Goal: Task Accomplishment & Management: Use online tool/utility

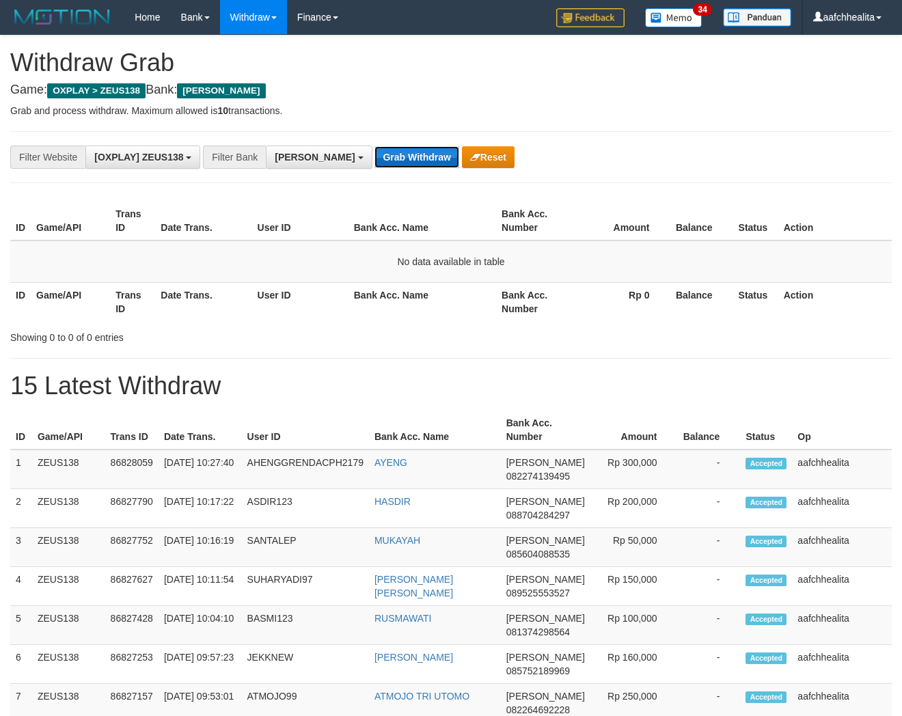
click at [374, 162] on button "Grab Withdraw" at bounding box center [416, 157] width 84 height 22
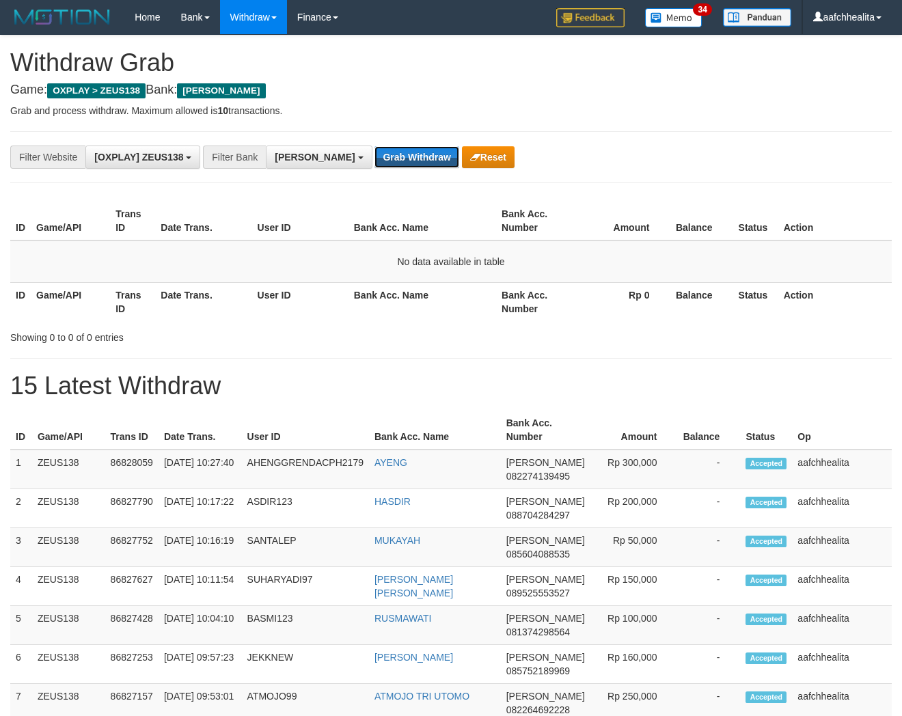
click at [374, 162] on button "Grab Withdraw" at bounding box center [416, 157] width 84 height 22
drag, startPoint x: 0, startPoint y: 0, endPoint x: 352, endPoint y: 162, distance: 387.3
click at [374, 162] on button "Grab Withdraw" at bounding box center [416, 157] width 84 height 22
click at [374, 159] on button "Grab Withdraw" at bounding box center [416, 157] width 84 height 22
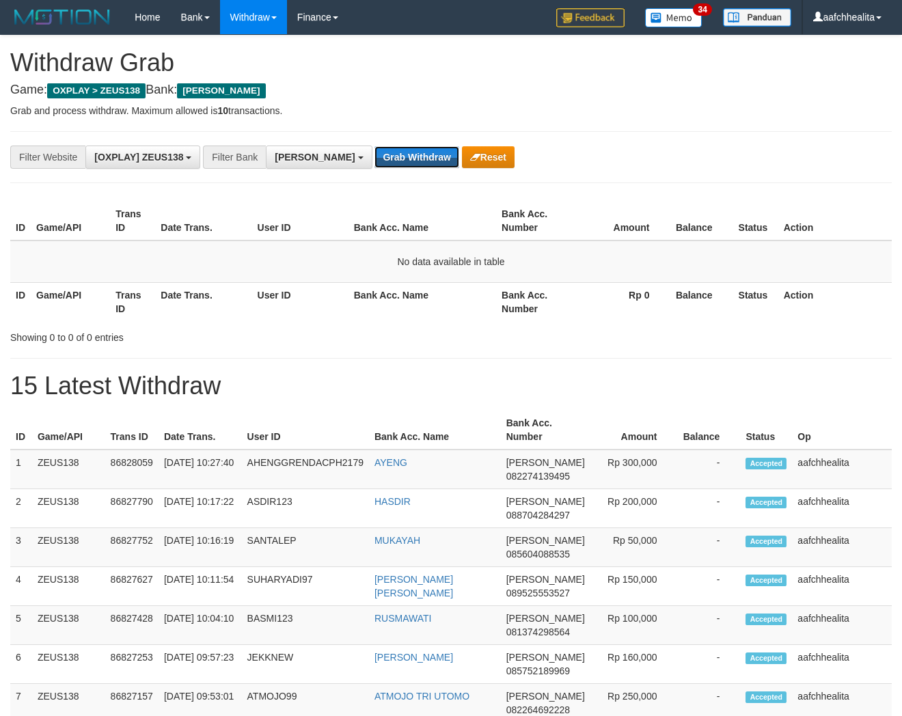
click at [374, 159] on button "Grab Withdraw" at bounding box center [416, 157] width 84 height 22
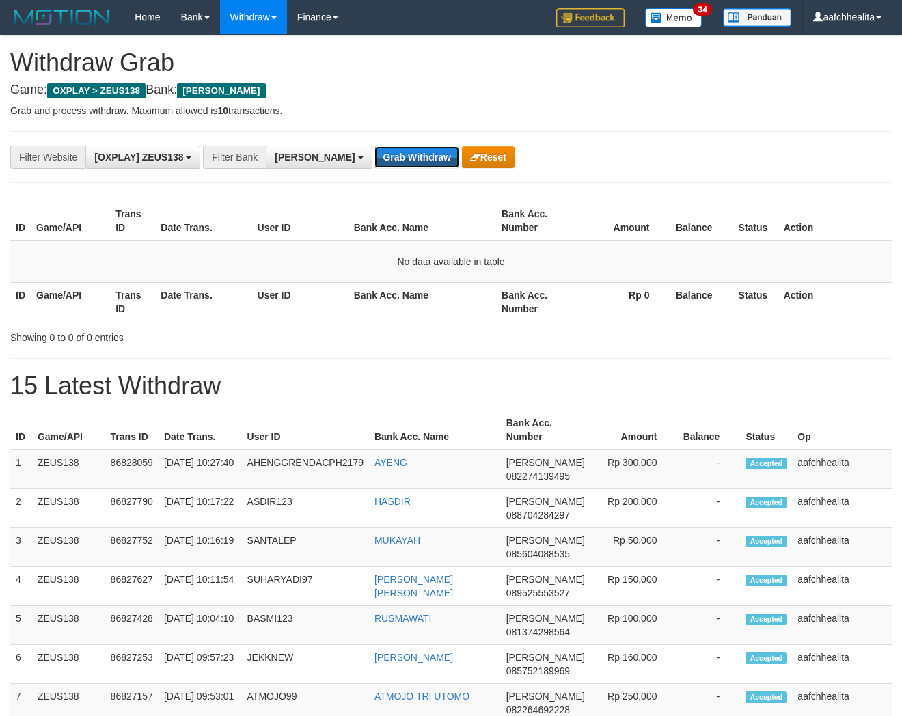
click at [374, 159] on button "Grab Withdraw" at bounding box center [416, 157] width 84 height 22
click at [374, 148] on button "Grab Withdraw" at bounding box center [416, 157] width 84 height 22
drag, startPoint x: 0, startPoint y: 0, endPoint x: 359, endPoint y: 148, distance: 388.7
click at [374, 148] on button "Grab Withdraw" at bounding box center [416, 157] width 84 height 22
drag, startPoint x: 0, startPoint y: 0, endPoint x: 359, endPoint y: 148, distance: 388.7
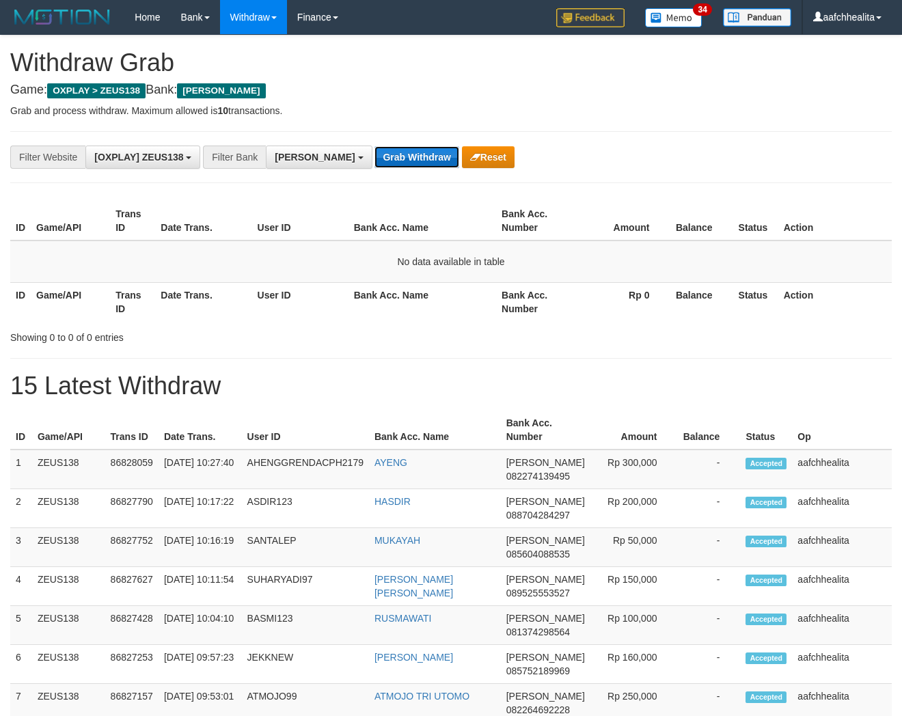
click at [374, 148] on button "Grab Withdraw" at bounding box center [416, 157] width 84 height 22
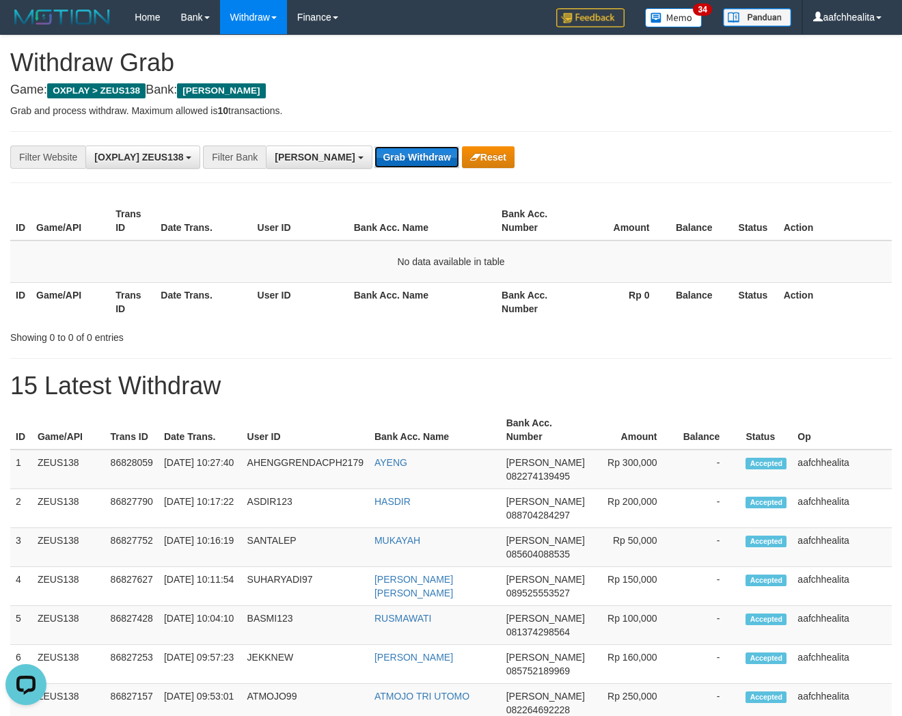
click at [374, 148] on button "Grab Withdraw" at bounding box center [416, 157] width 84 height 22
click at [374, 164] on button "Grab Withdraw" at bounding box center [416, 157] width 84 height 22
click at [374, 156] on button "Grab Withdraw" at bounding box center [416, 157] width 84 height 22
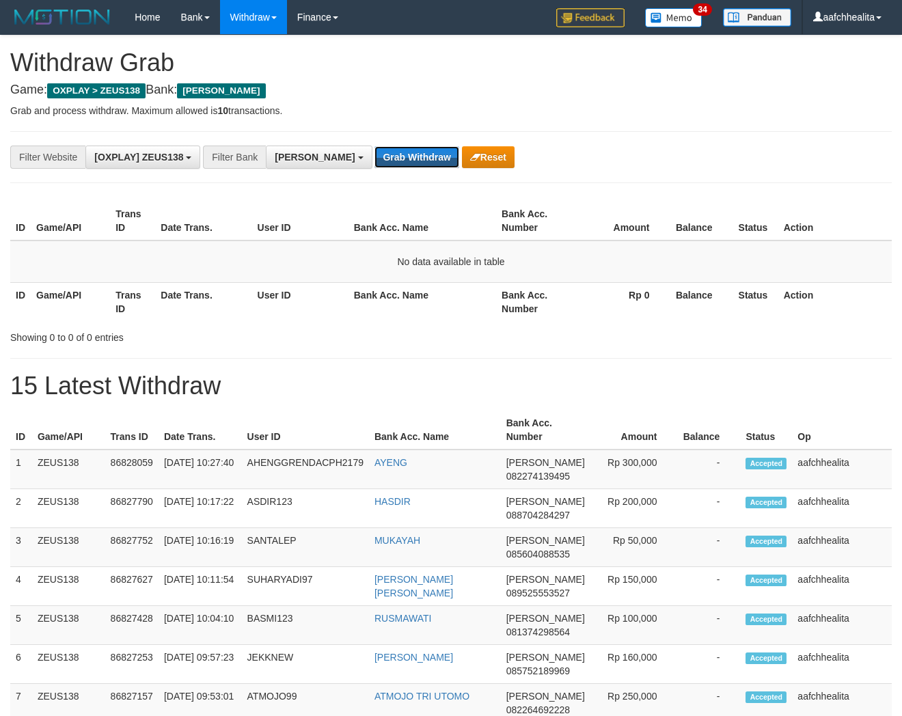
click at [374, 156] on button "Grab Withdraw" at bounding box center [416, 157] width 84 height 22
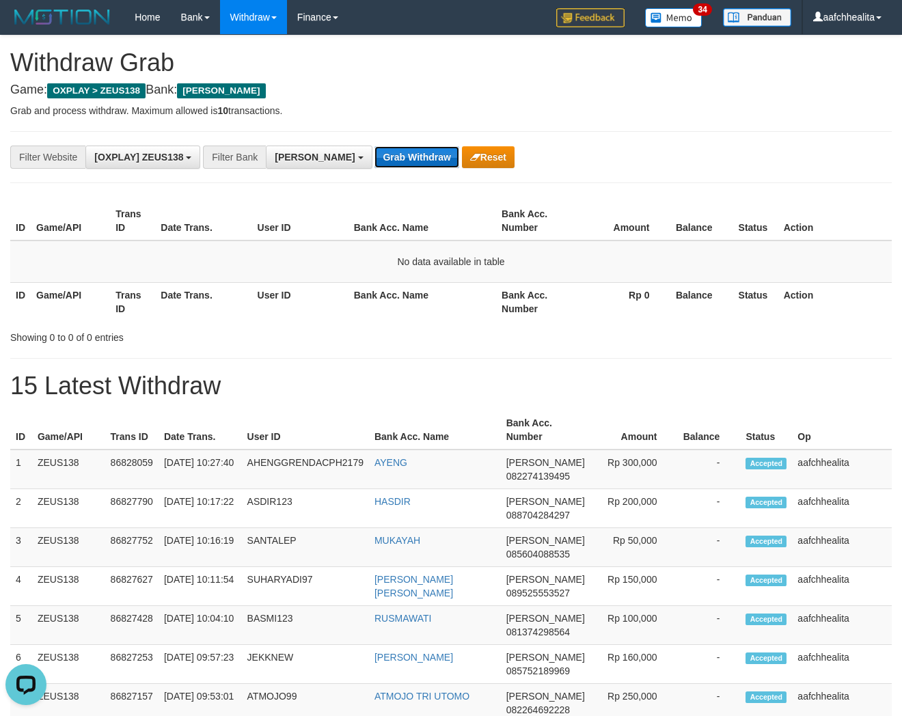
click at [392, 160] on button "Grab Withdraw" at bounding box center [416, 157] width 84 height 22
click at [391, 159] on button "Grab Withdraw" at bounding box center [416, 157] width 84 height 22
click at [374, 158] on button "Grab Withdraw" at bounding box center [416, 157] width 84 height 22
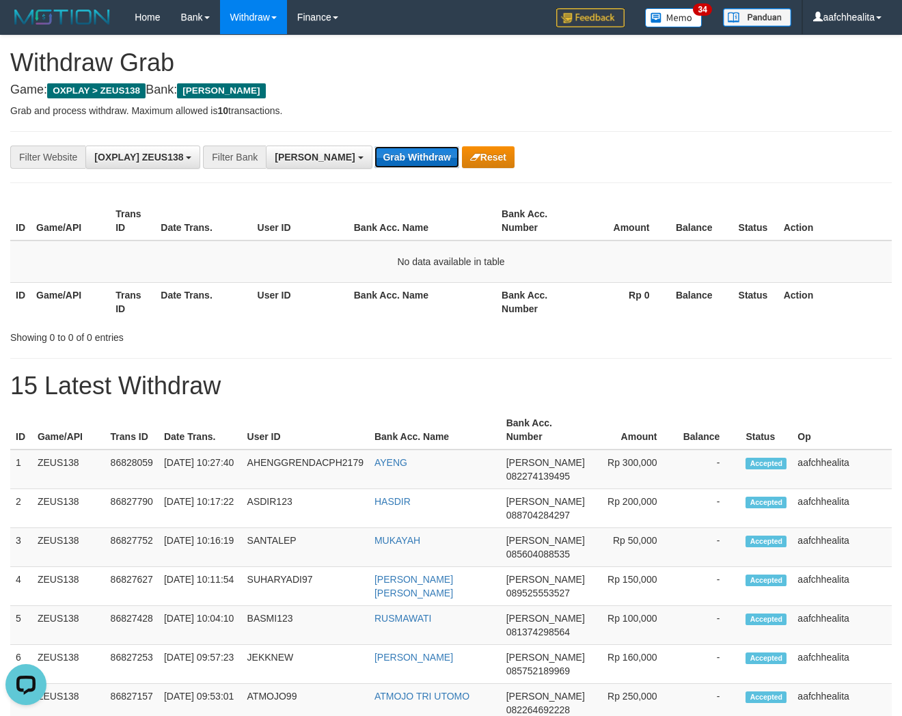
click at [374, 158] on button "Grab Withdraw" at bounding box center [416, 157] width 84 height 22
drag, startPoint x: 356, startPoint y: 141, endPoint x: 352, endPoint y: 153, distance: 13.0
click at [356, 141] on div "**********" at bounding box center [450, 157] width 881 height 52
click at [374, 153] on button "Grab Withdraw" at bounding box center [416, 157] width 84 height 22
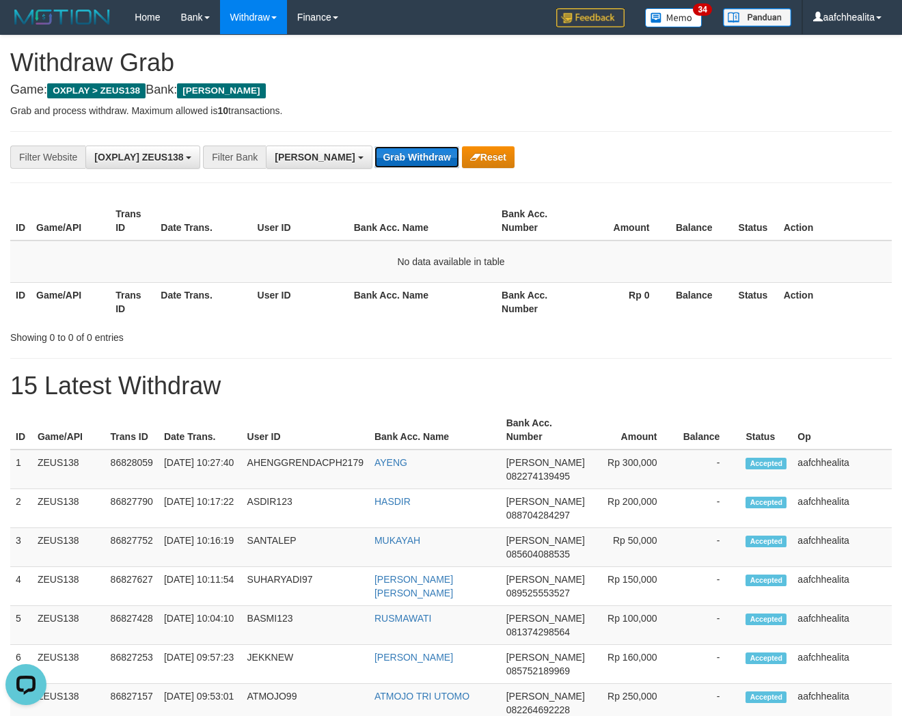
click at [374, 159] on button "Grab Withdraw" at bounding box center [416, 157] width 84 height 22
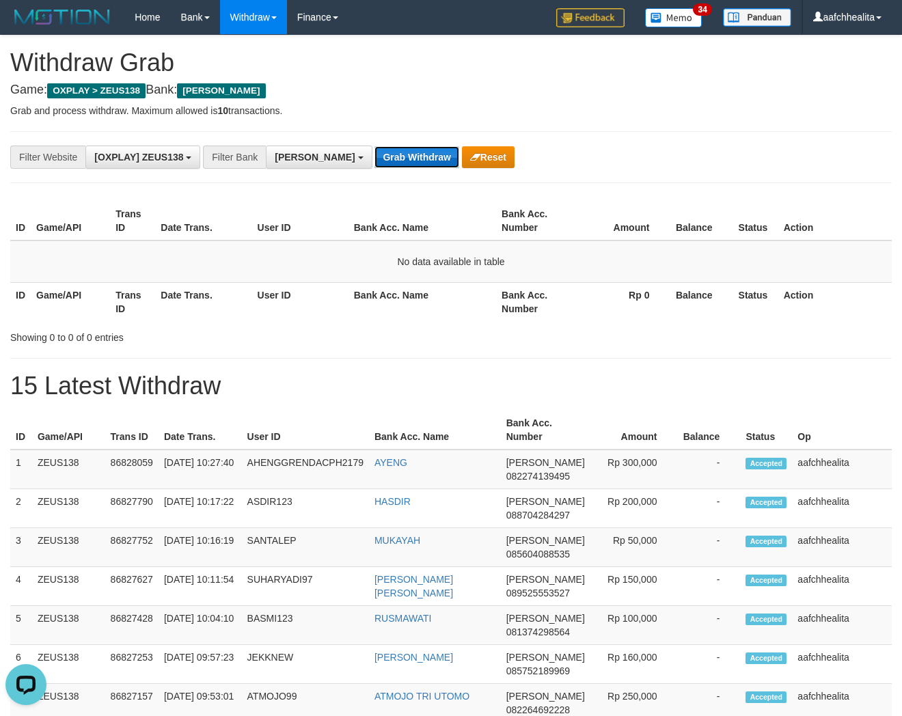
click at [374, 159] on button "Grab Withdraw" at bounding box center [416, 157] width 84 height 22
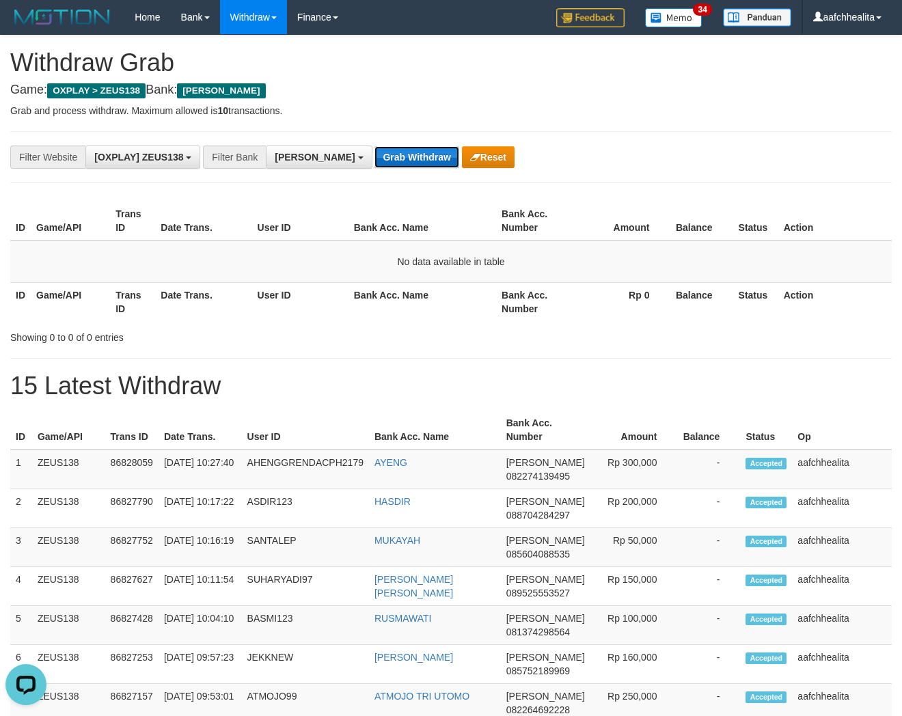
click at [374, 159] on button "Grab Withdraw" at bounding box center [416, 157] width 84 height 22
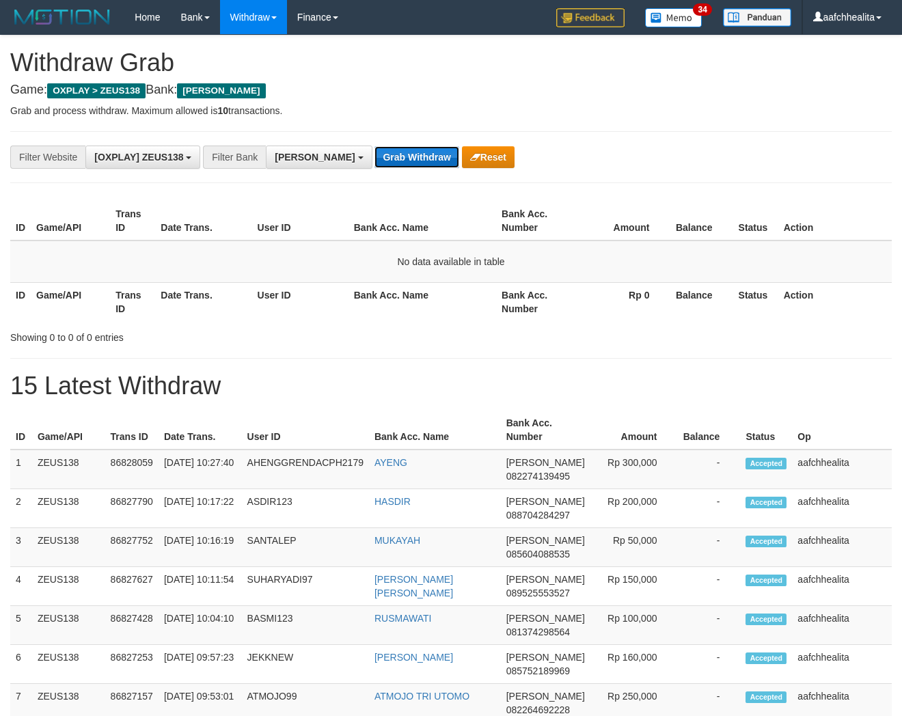
click at [374, 159] on button "Grab Withdraw" at bounding box center [416, 157] width 84 height 22
click at [376, 169] on div "**********" at bounding box center [450, 157] width 881 height 52
click at [374, 167] on button "Grab Withdraw" at bounding box center [416, 157] width 84 height 22
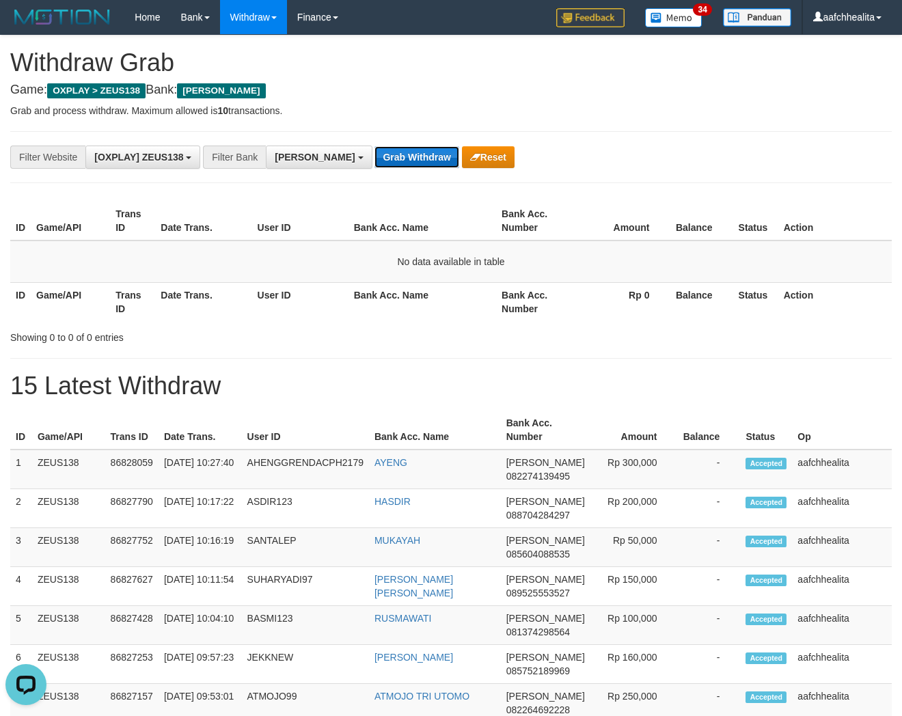
click at [374, 166] on button "Grab Withdraw" at bounding box center [416, 157] width 84 height 22
click at [374, 148] on button "Grab Withdraw" at bounding box center [416, 157] width 84 height 22
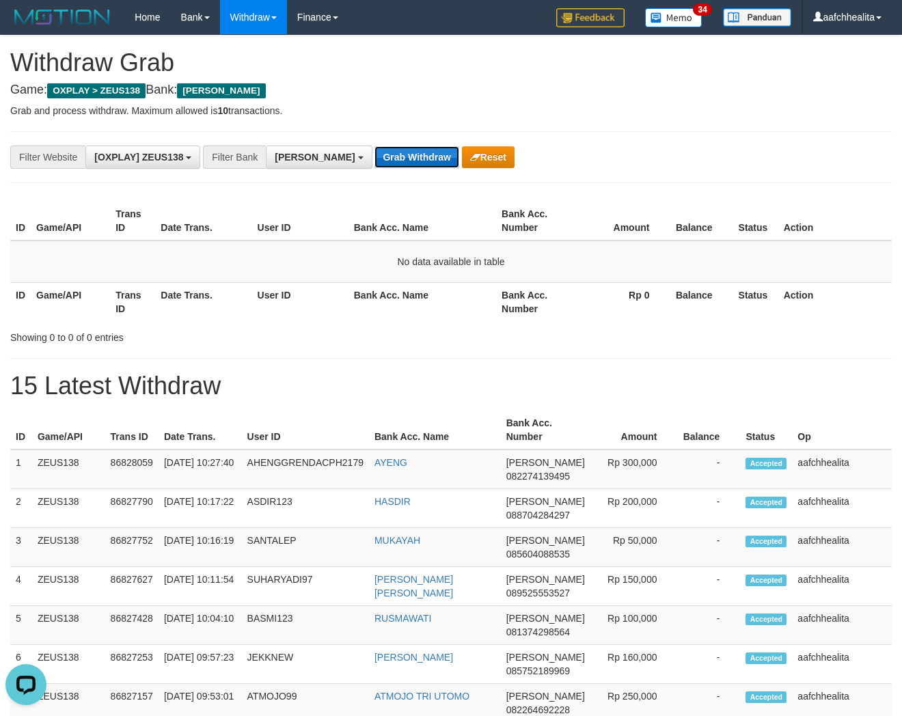
click at [374, 152] on button "Grab Withdraw" at bounding box center [416, 157] width 84 height 22
click at [374, 153] on button "Grab Withdraw" at bounding box center [416, 157] width 84 height 22
click at [378, 162] on button "Grab Withdraw" at bounding box center [416, 157] width 84 height 22
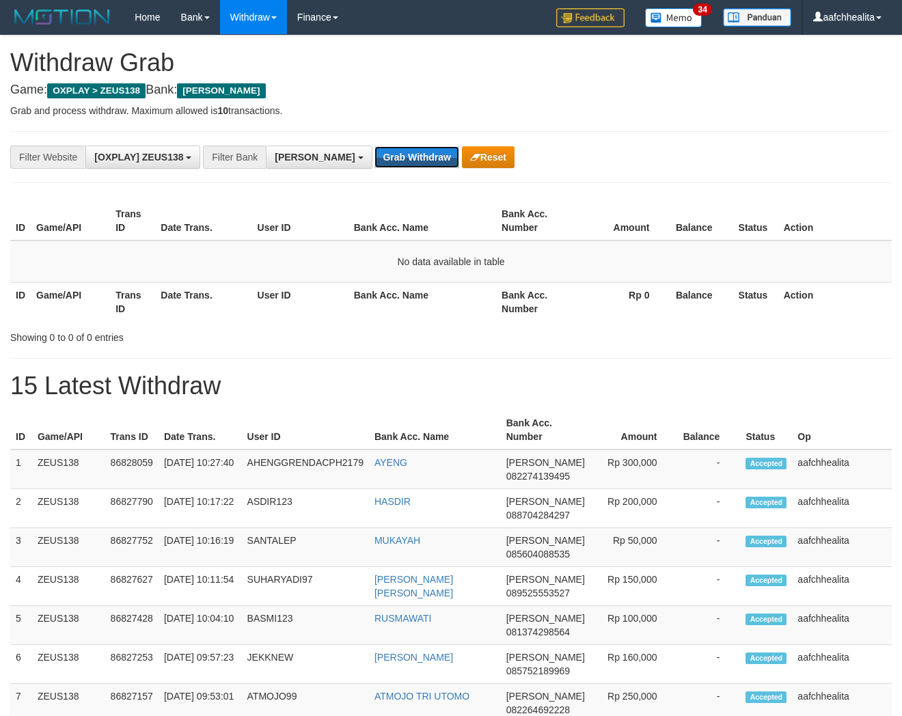
click at [378, 162] on button "Grab Withdraw" at bounding box center [416, 157] width 84 height 22
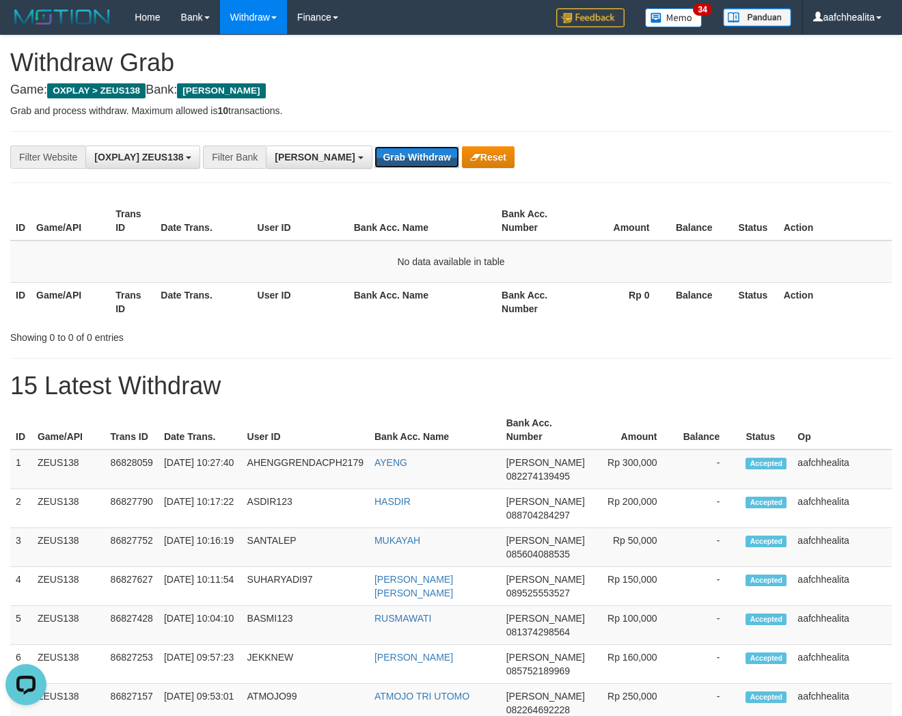
click at [378, 162] on button "Grab Withdraw" at bounding box center [416, 157] width 84 height 22
click at [374, 156] on button "Grab Withdraw" at bounding box center [416, 157] width 84 height 22
drag, startPoint x: 0, startPoint y: 0, endPoint x: 374, endPoint y: 154, distance: 404.3
click at [374, 154] on button "Grab Withdraw" at bounding box center [416, 157] width 84 height 22
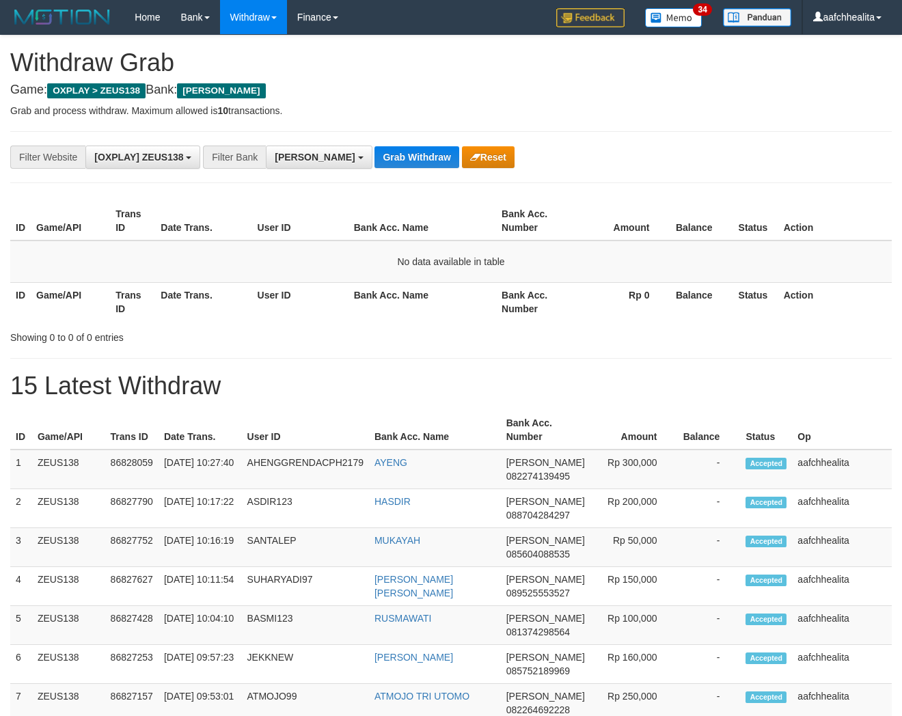
click at [374, 154] on button "Grab Withdraw" at bounding box center [416, 157] width 84 height 22
drag, startPoint x: 0, startPoint y: 0, endPoint x: 374, endPoint y: 154, distance: 404.3
click at [374, 154] on button "Grab Withdraw" at bounding box center [416, 157] width 84 height 22
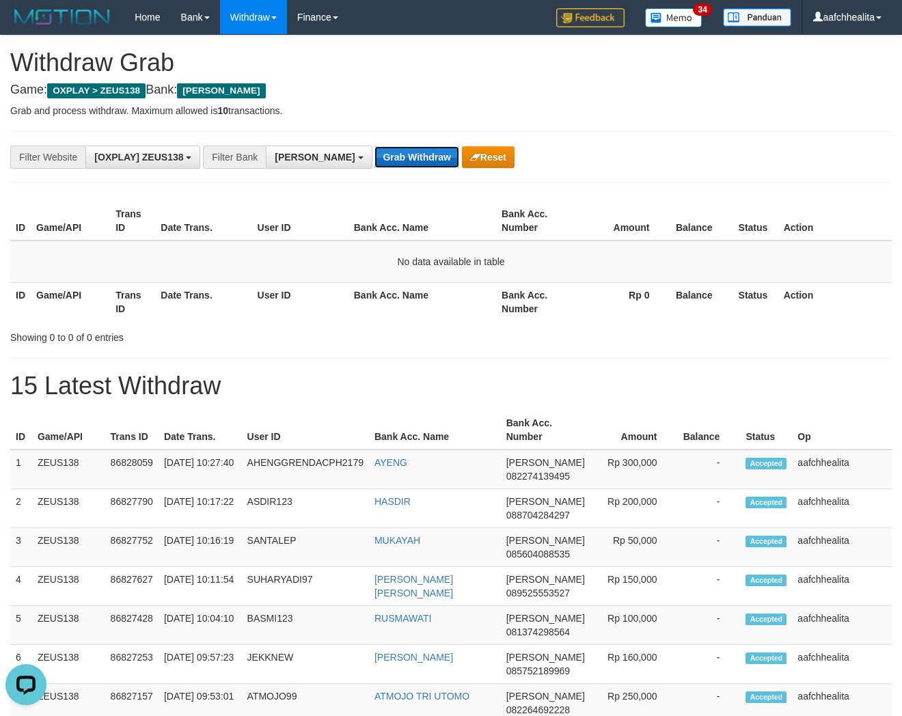
click at [378, 153] on button "Grab Withdraw" at bounding box center [416, 157] width 84 height 22
click at [376, 154] on button "Grab Withdraw" at bounding box center [416, 157] width 84 height 22
click at [374, 155] on button "Grab Withdraw" at bounding box center [416, 157] width 84 height 22
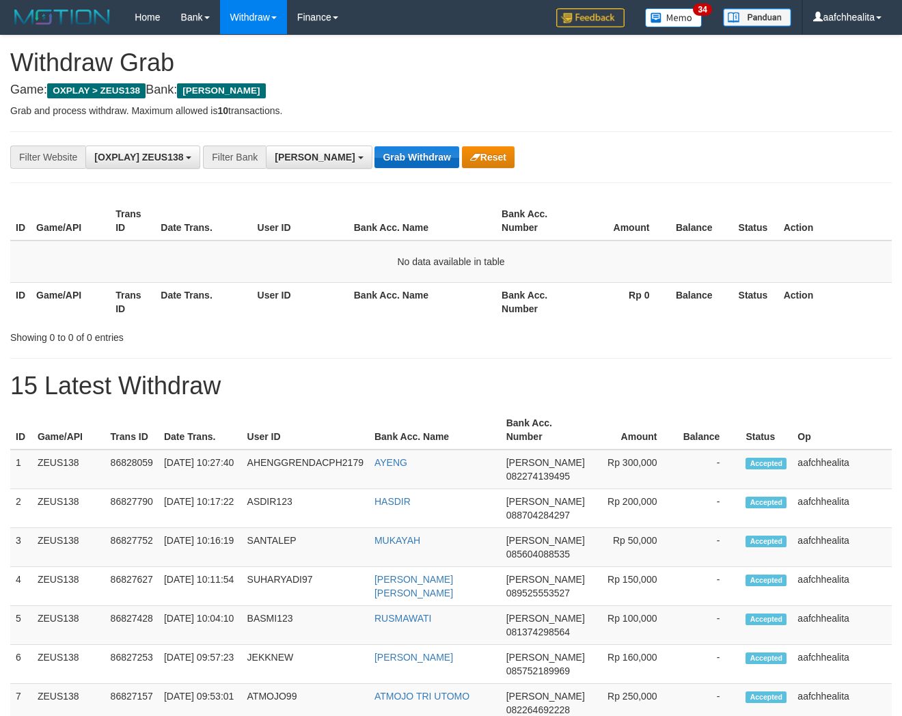
click at [374, 155] on button "Grab Withdraw" at bounding box center [416, 157] width 84 height 22
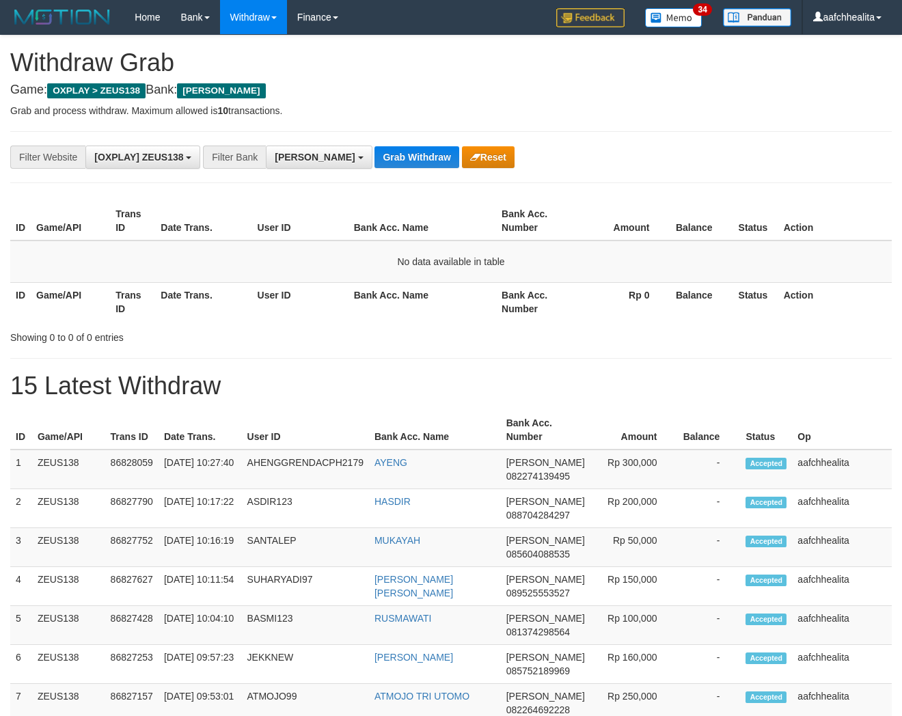
click at [374, 155] on button "Grab Withdraw" at bounding box center [416, 157] width 84 height 22
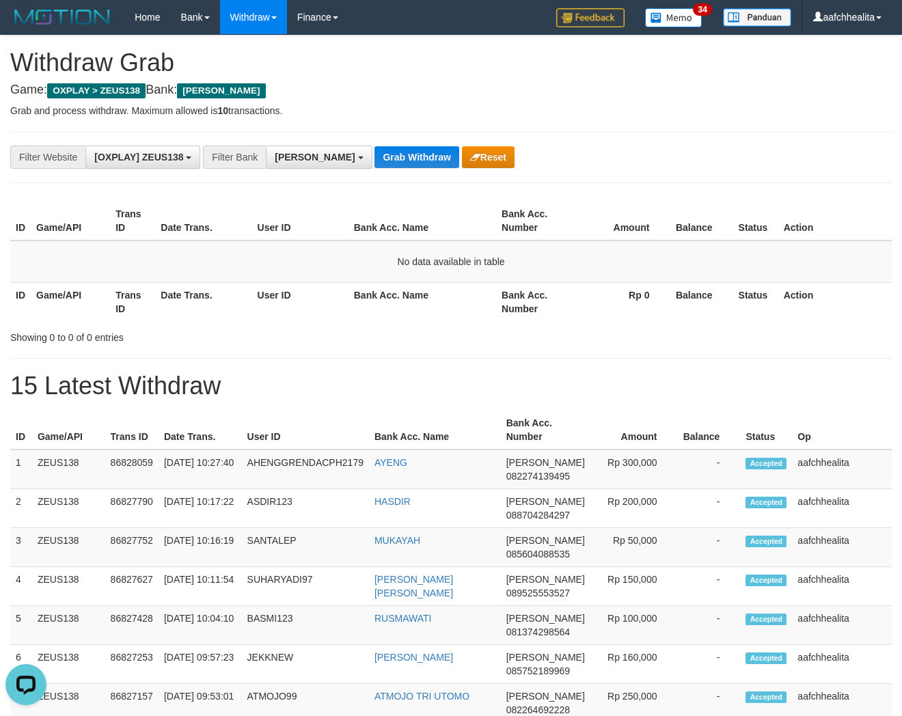
click at [374, 155] on button "Grab Withdraw" at bounding box center [416, 157] width 84 height 22
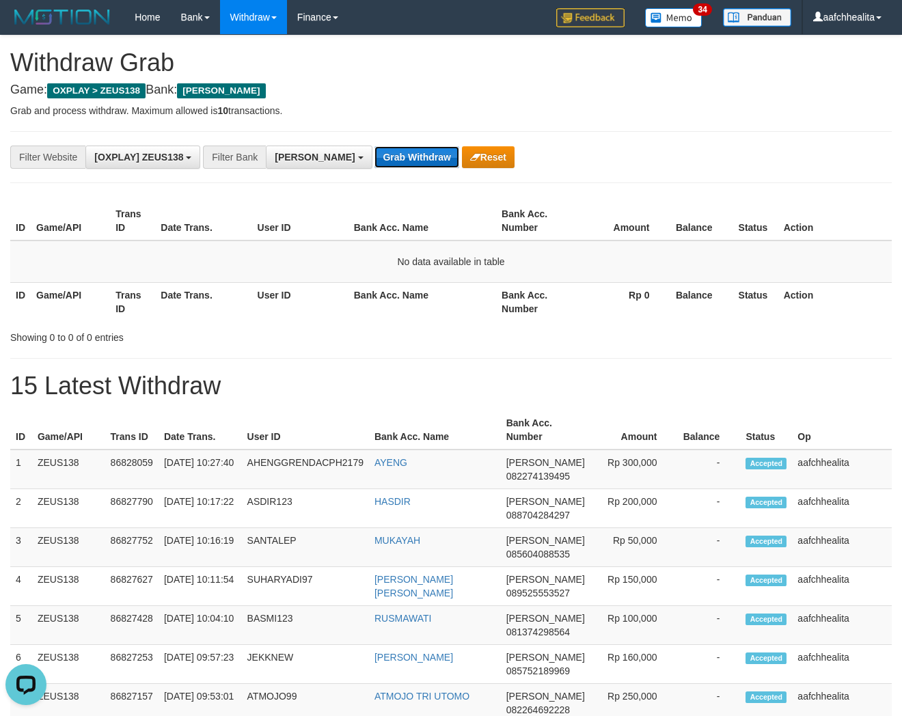
click at [380, 162] on button "Grab Withdraw" at bounding box center [416, 157] width 84 height 22
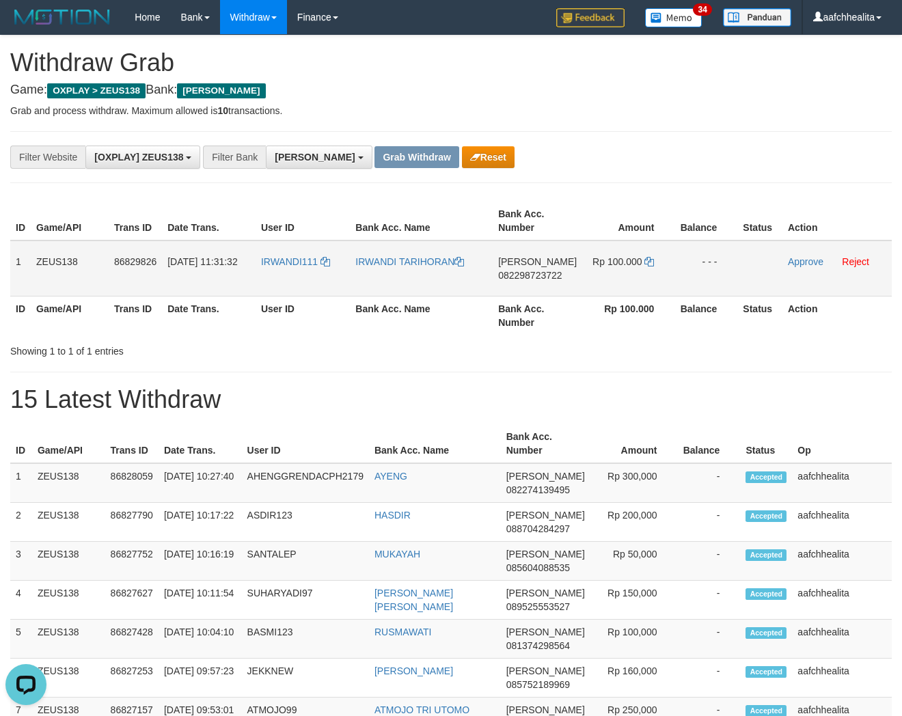
click at [291, 274] on td "IRWANDI111" at bounding box center [302, 268] width 94 height 56
copy link "IRWANDI111"
click at [291, 274] on td "IRWANDI111" at bounding box center [302, 268] width 94 height 56
copy tr "1 ZEUS138 86829826 31/08/2025 11:31:32 IR"
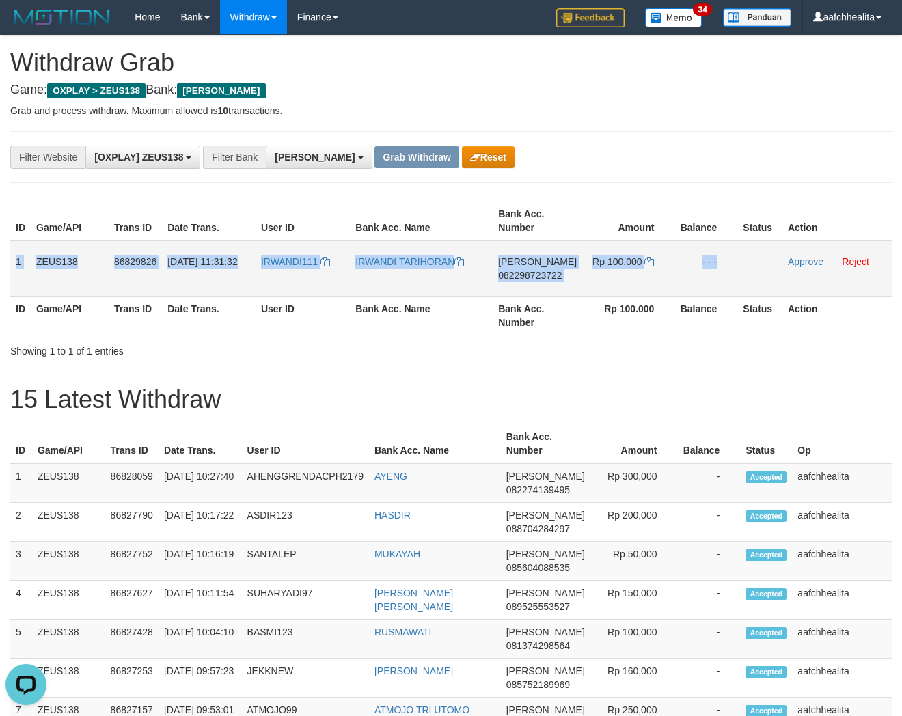
copy tr "1 ZEUS138 86829826 31/08/2025 11:31:32 IRWANDI111 IRWANDI TARIHORAN DANA 082298…"
drag, startPoint x: 15, startPoint y: 271, endPoint x: 779, endPoint y: 246, distance: 764.8
click at [779, 246] on tr "1 ZEUS138 86829826 31/08/2025 11:31:32 IRWANDI111 IRWANDI TARIHORAN DANA 082298…" at bounding box center [450, 268] width 881 height 56
copy tr "1 ZEUS138 86829826 31/08/2025 11:31:32 IRWANDI111 IRWANDI TARIHORAN DANA 082298…"
click at [520, 274] on span "082298723722" at bounding box center [530, 275] width 64 height 11
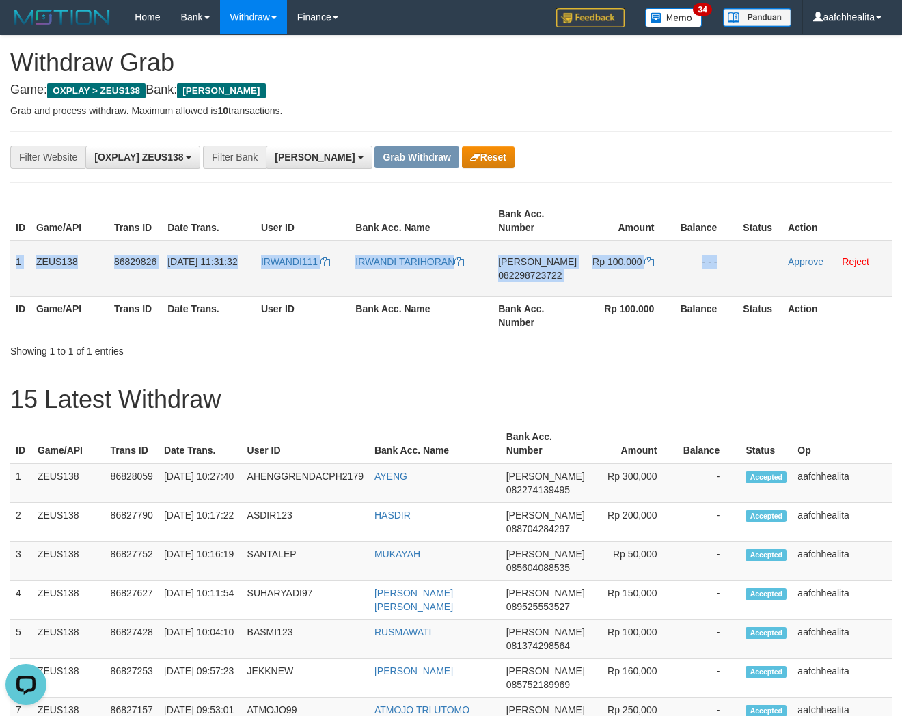
copy tr "1 ZEUS138 86829826 31/08/2025 11:31:32 IRWANDI111 IRWANDI TARIHORAN DANA 082298…"
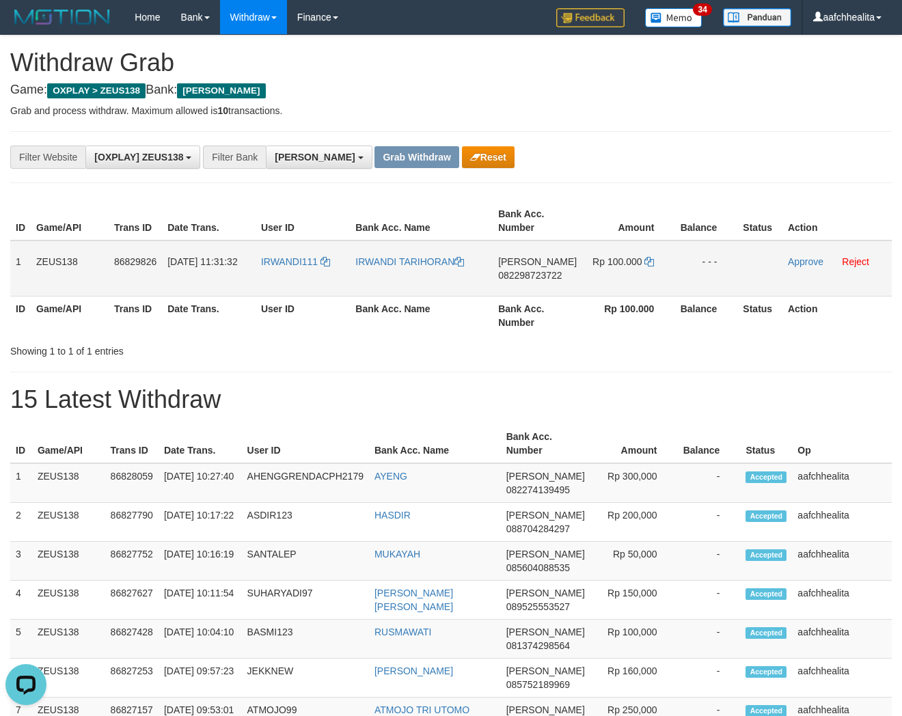
click at [543, 270] on span "082298723722" at bounding box center [530, 275] width 64 height 11
click at [544, 270] on span "082298723722" at bounding box center [530, 275] width 64 height 11
click at [647, 257] on icon at bounding box center [649, 262] width 10 height 10
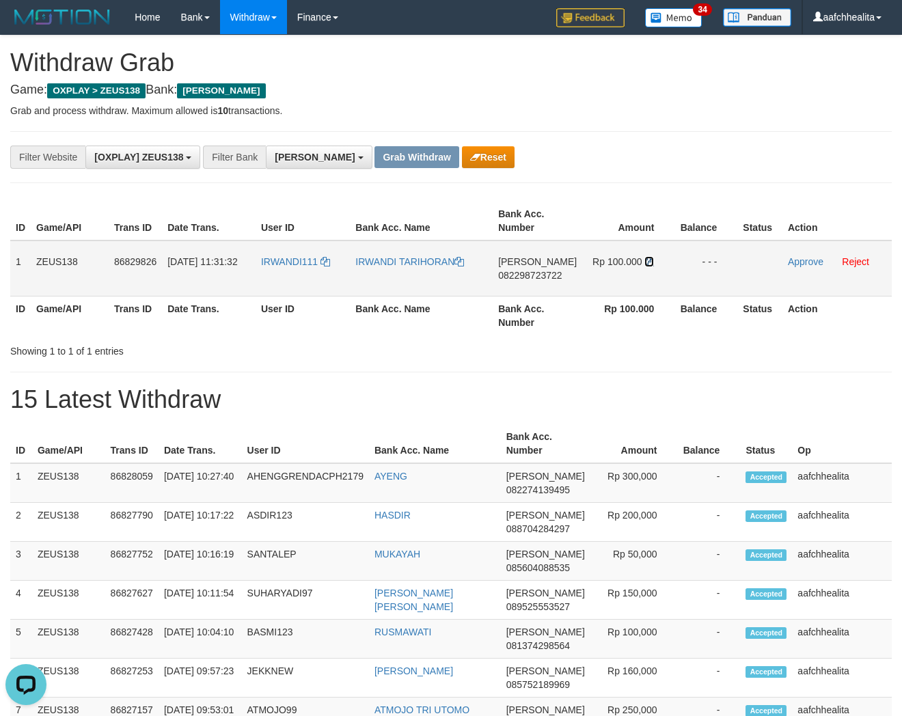
click at [647, 257] on icon at bounding box center [649, 262] width 10 height 10
click at [802, 260] on link "Approve" at bounding box center [806, 261] width 36 height 11
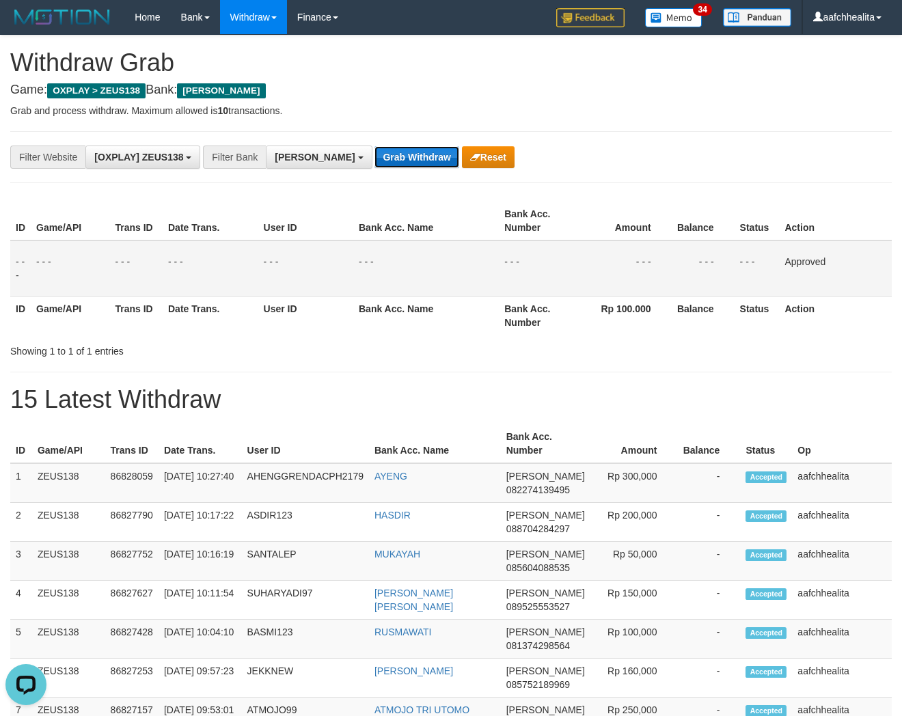
click at [374, 159] on button "Grab Withdraw" at bounding box center [416, 157] width 84 height 22
click at [374, 163] on button "Grab Withdraw" at bounding box center [416, 157] width 84 height 22
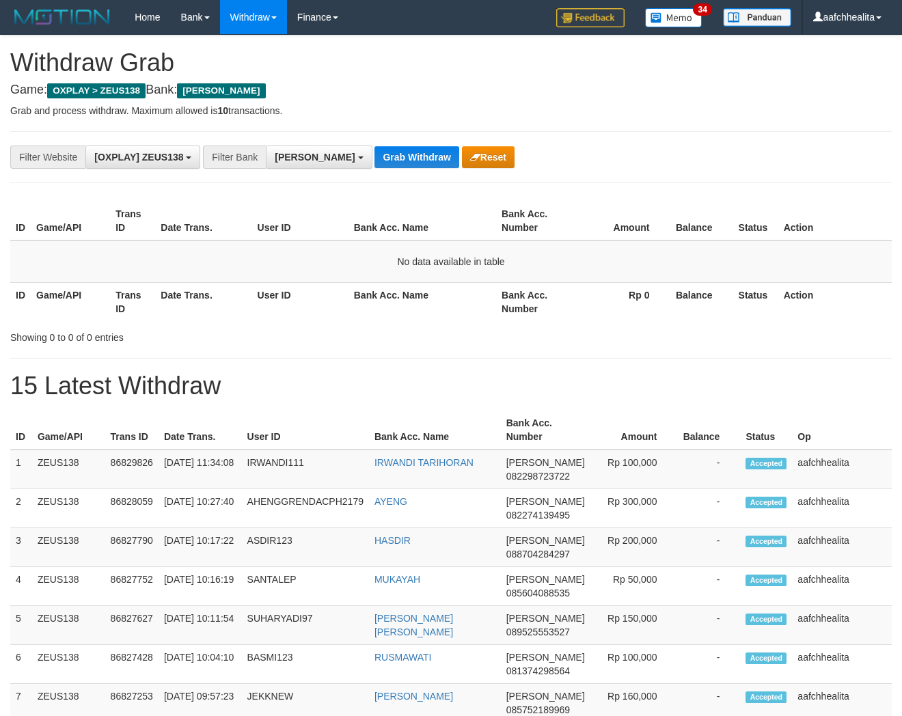
click at [374, 163] on button "Grab Withdraw" at bounding box center [416, 157] width 84 height 22
drag, startPoint x: 0, startPoint y: 0, endPoint x: 359, endPoint y: 163, distance: 394.4
click at [374, 163] on button "Grab Withdraw" at bounding box center [416, 157] width 84 height 22
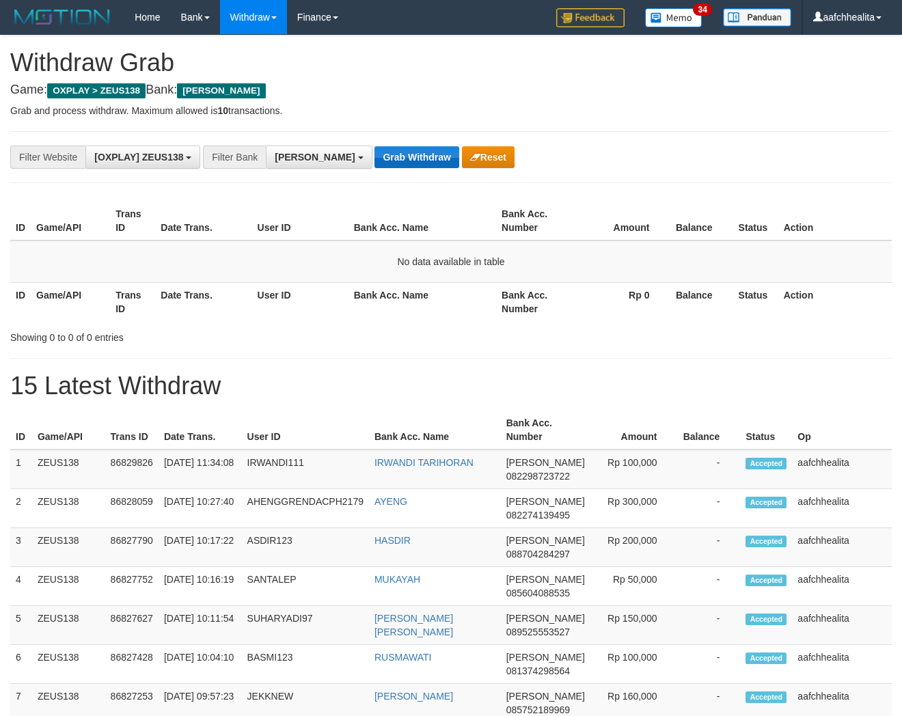
click at [374, 163] on button "Grab Withdraw" at bounding box center [416, 157] width 84 height 22
click at [374, 162] on button "Grab Withdraw" at bounding box center [416, 157] width 84 height 22
drag, startPoint x: 0, startPoint y: 0, endPoint x: 359, endPoint y: 162, distance: 394.1
click at [374, 162] on button "Grab Withdraw" at bounding box center [416, 157] width 84 height 22
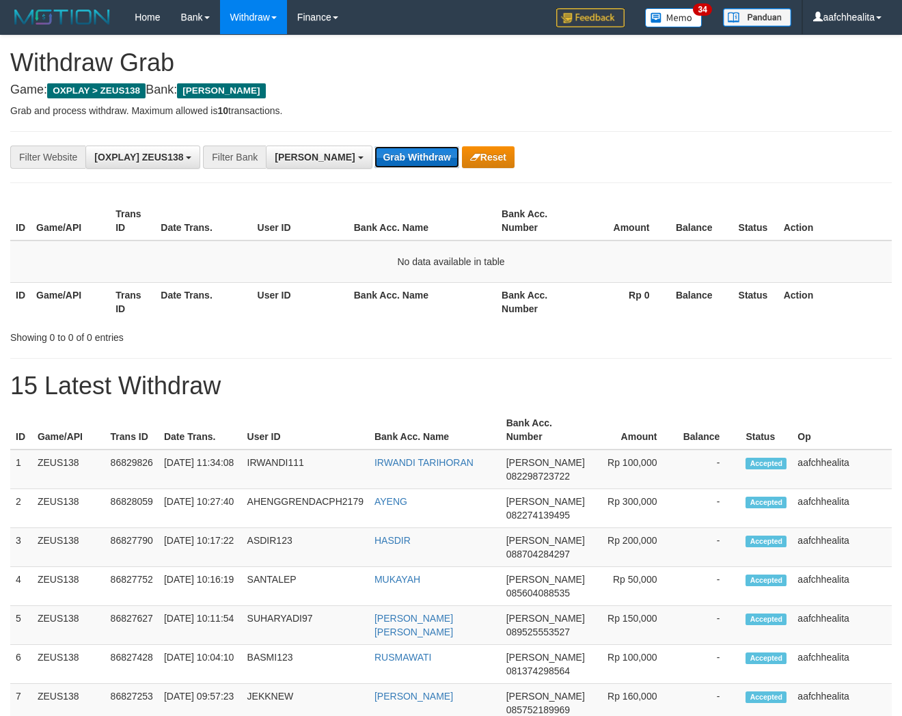
click at [374, 161] on button "Grab Withdraw" at bounding box center [416, 157] width 84 height 22
click at [374, 147] on button "Grab Withdraw" at bounding box center [416, 157] width 84 height 22
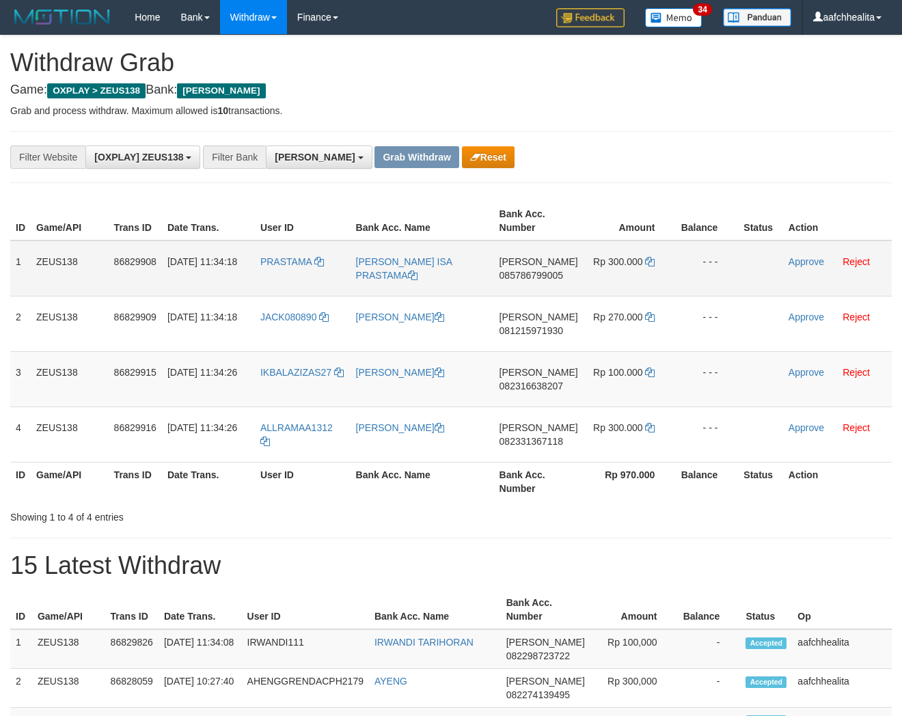
click at [287, 270] on td "PRASTAMA" at bounding box center [303, 268] width 96 height 56
copy link "PRASTAMA"
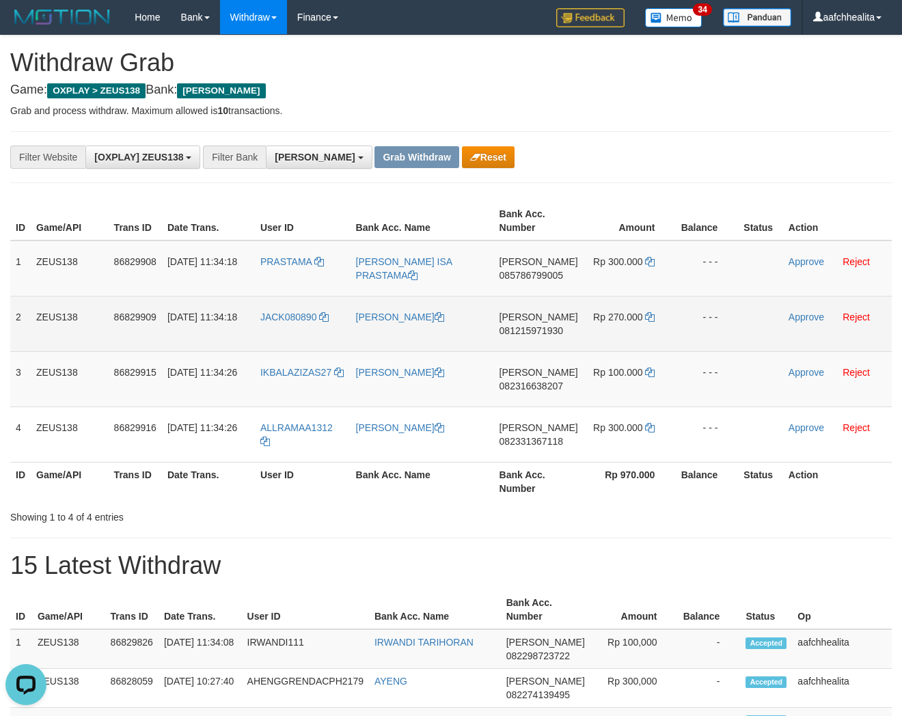
click at [291, 337] on td "JACK080890" at bounding box center [303, 323] width 96 height 55
click at [290, 335] on td "JACK080890" at bounding box center [303, 323] width 96 height 55
copy span "JACK080890"
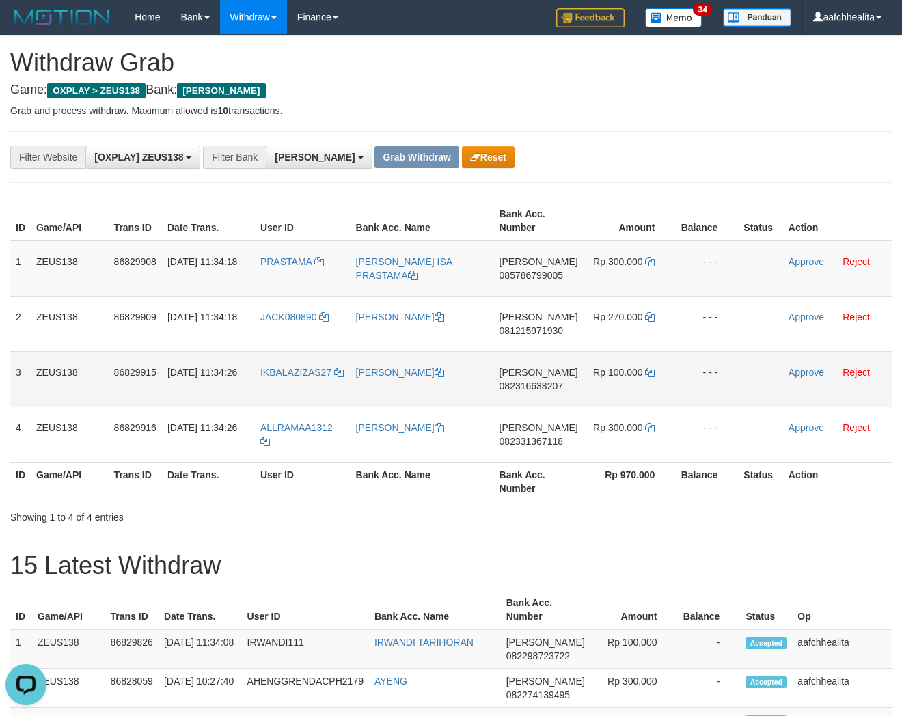
click at [291, 383] on td "IKBALAZIZAS27" at bounding box center [303, 378] width 96 height 55
copy link "IKBALAZIZAS27"
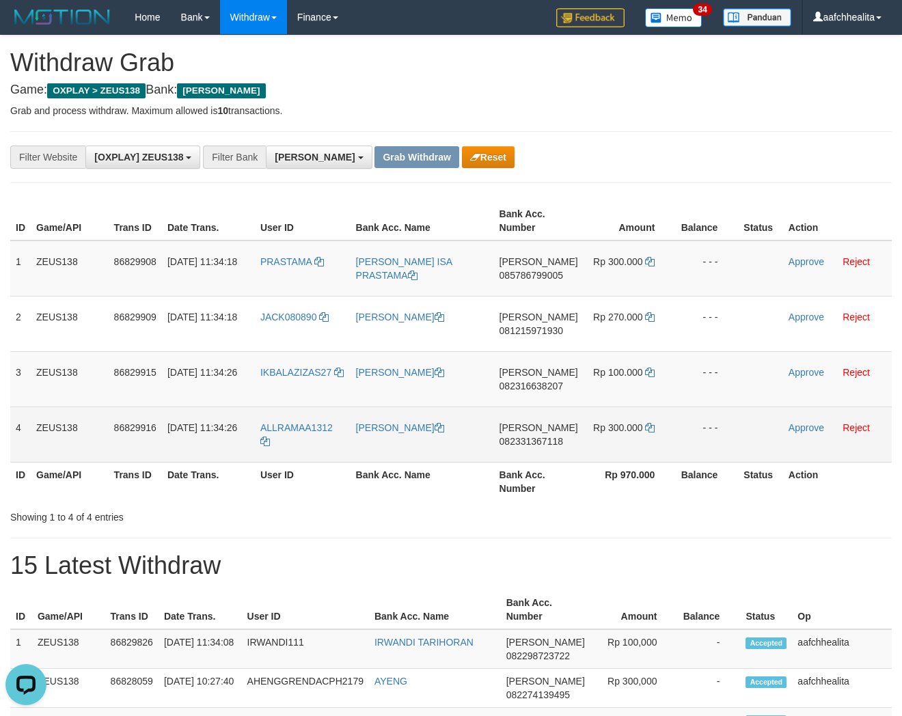
click at [307, 445] on td "ALLRAMAA1312" at bounding box center [303, 433] width 96 height 55
copy link "ALLRAMAA1312"
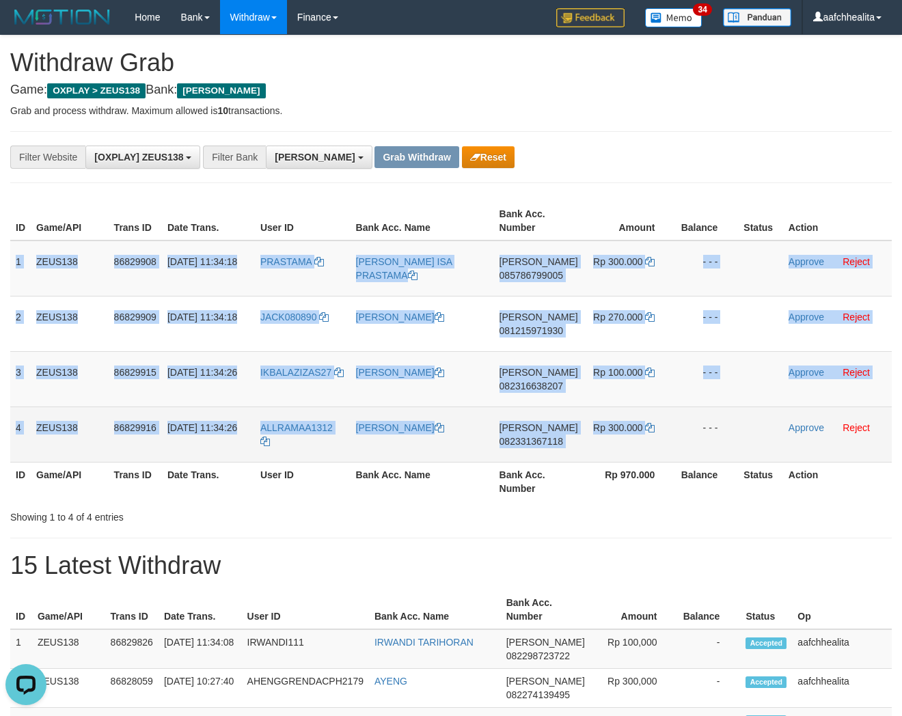
copy tbody "1 ZEUS138 86829908 31/08/2025 11:34:18 PRASTAMA MAHMUDA ISA PRASTAMA DANA 08578…"
drag, startPoint x: 28, startPoint y: 352, endPoint x: 817, endPoint y: 410, distance: 791.1
click at [817, 410] on tbody "1 ZEUS138 86829908 31/08/2025 11:34:18 PRASTAMA MAHMUDA ISA PRASTAMA DANA 08578…" at bounding box center [450, 351] width 881 height 222
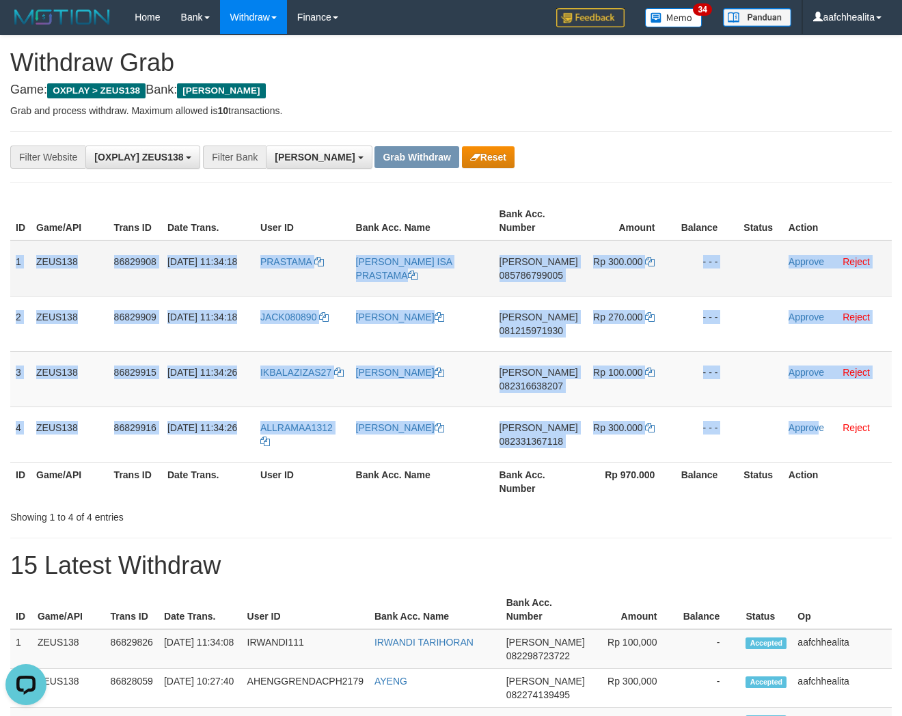
click at [538, 273] on span "085786799005" at bounding box center [531, 275] width 64 height 11
copy tbody "1 ZEUS138 86829908 31/08/2025 11:34:18 PRASTAMA MAHMUDA ISA PRASTAMA DANA 08578…"
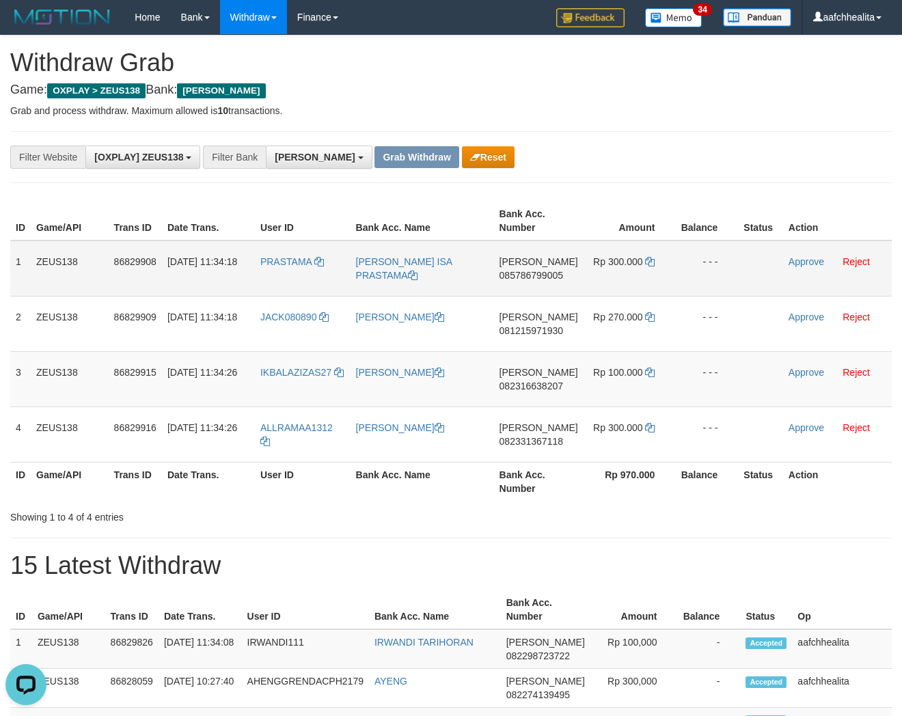
click at [531, 273] on span "085786799005" at bounding box center [531, 275] width 64 height 11
click at [649, 258] on icon at bounding box center [650, 262] width 10 height 10
click at [799, 262] on link "Approve" at bounding box center [806, 261] width 36 height 11
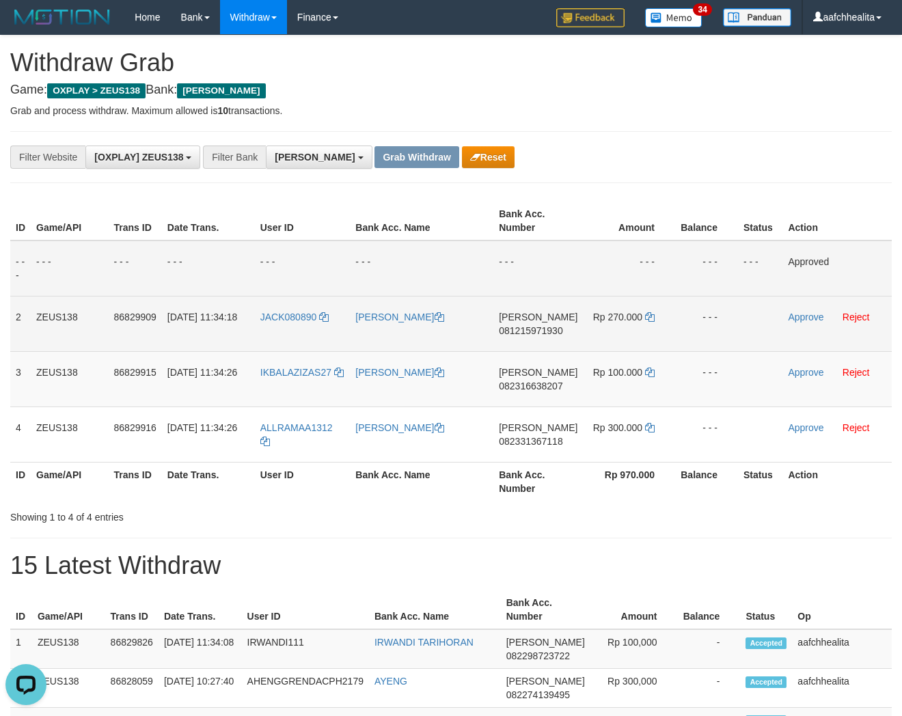
click at [537, 323] on td "DANA 081215971930" at bounding box center [537, 323] width 89 height 55
click at [531, 326] on span "081215971930" at bounding box center [531, 330] width 64 height 11
copy td "081215"
click at [649, 314] on icon at bounding box center [650, 317] width 10 height 10
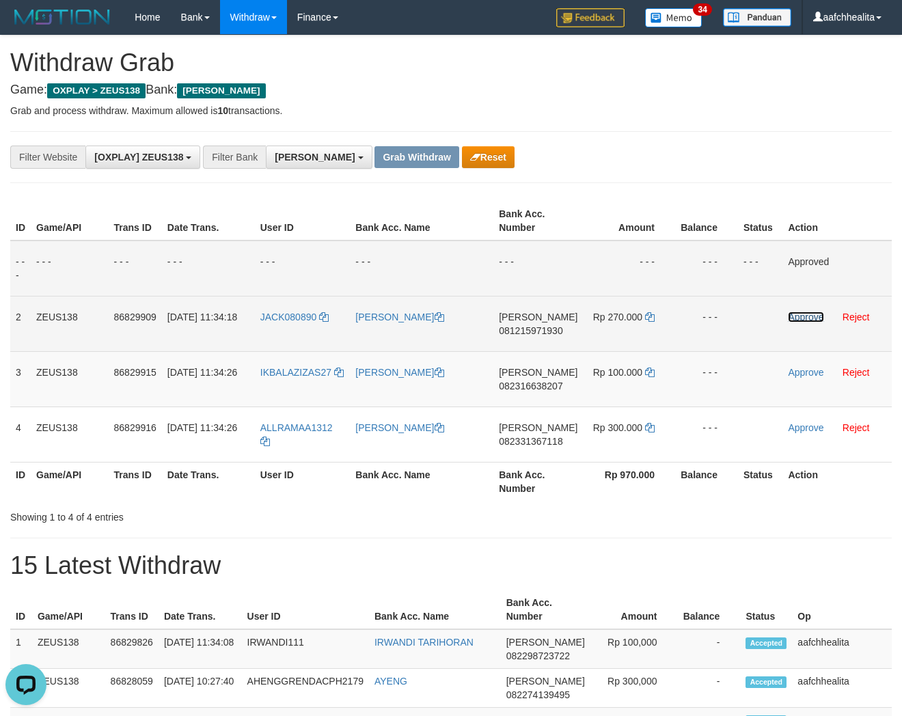
click at [804, 314] on link "Approve" at bounding box center [806, 316] width 36 height 11
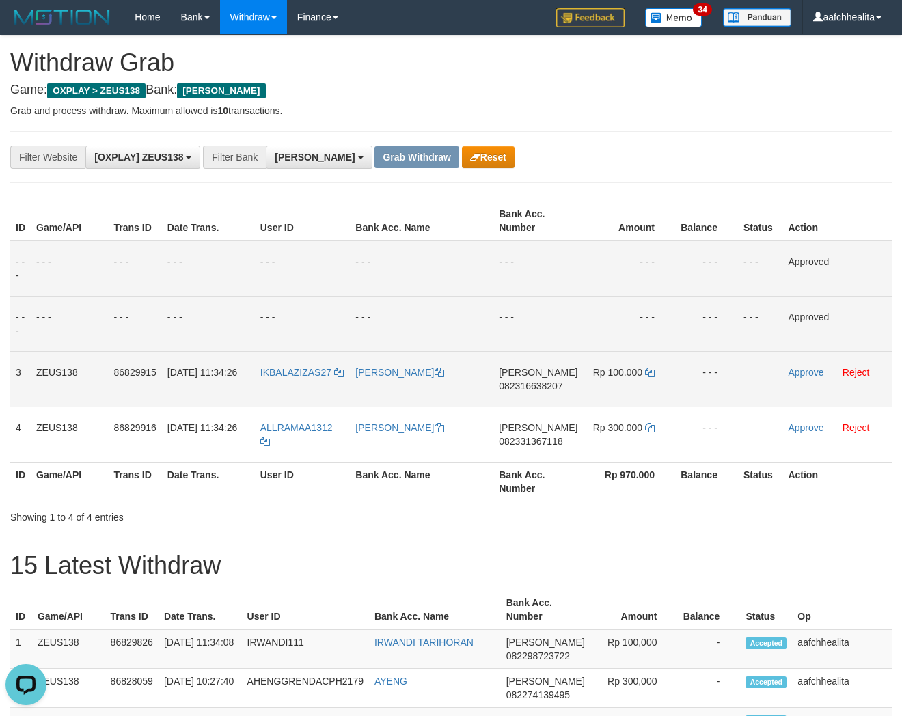
click at [531, 389] on td "DANA 082316638207" at bounding box center [537, 378] width 89 height 55
click at [527, 381] on span "082316638207" at bounding box center [531, 385] width 64 height 11
click at [646, 370] on icon at bounding box center [650, 373] width 10 height 10
click at [794, 373] on link "Approve" at bounding box center [806, 372] width 36 height 11
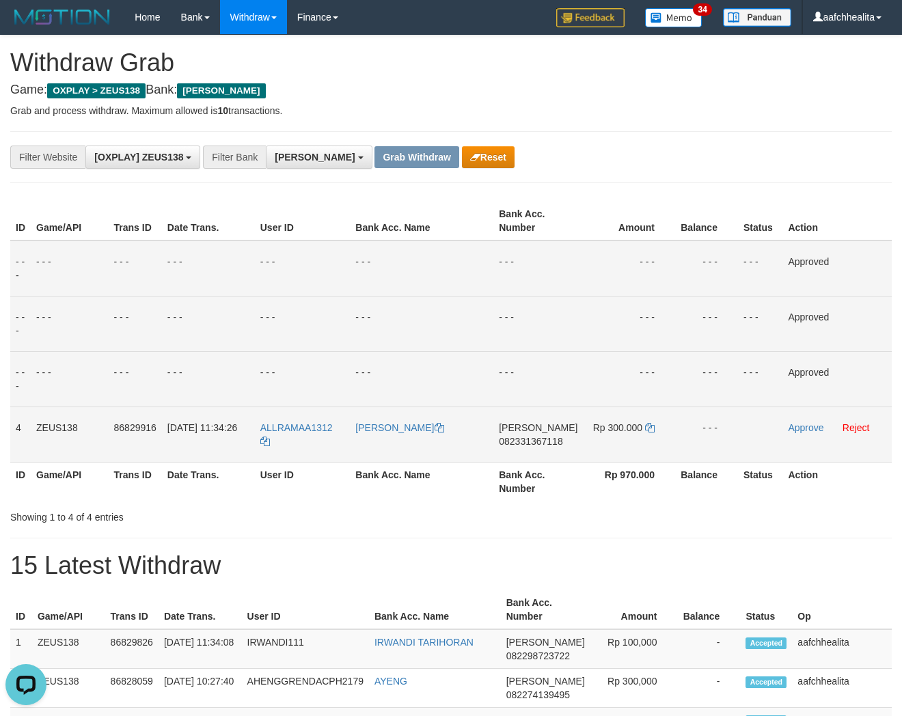
click at [526, 441] on span "082331367118" at bounding box center [531, 441] width 64 height 11
click at [650, 425] on icon at bounding box center [650, 428] width 10 height 10
click at [798, 425] on link "Approve" at bounding box center [806, 427] width 36 height 11
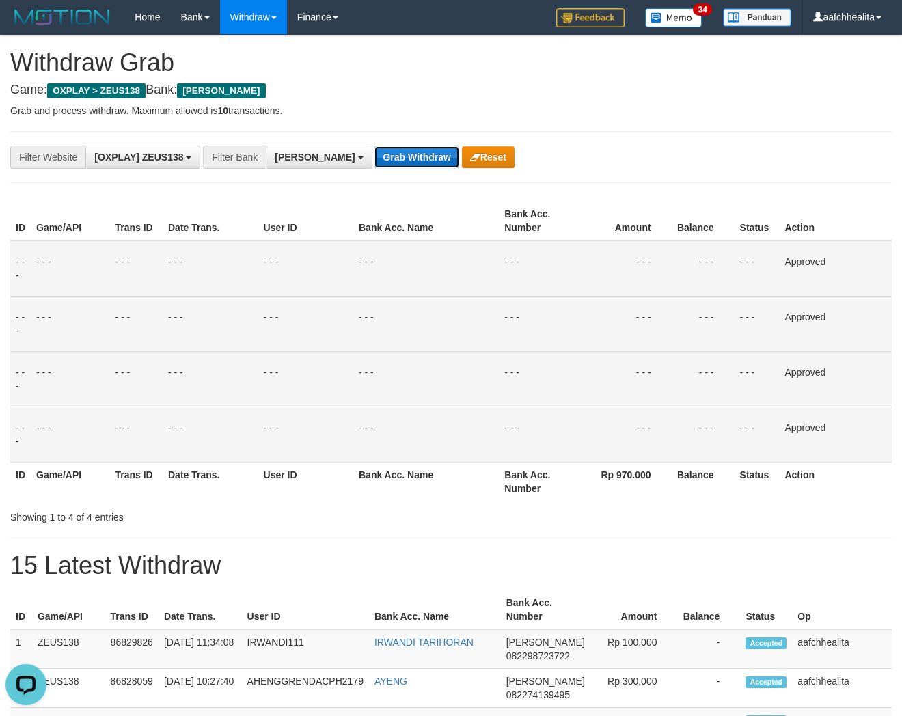
click at [374, 155] on button "Grab Withdraw" at bounding box center [416, 157] width 84 height 22
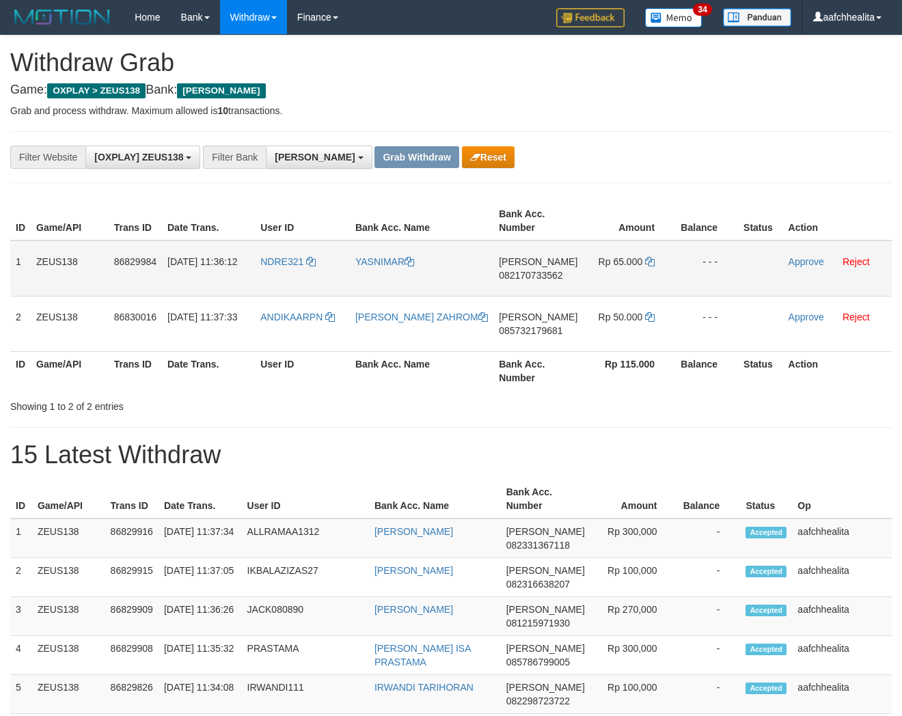
click at [286, 282] on td "NDRE321" at bounding box center [302, 268] width 95 height 56
click at [287, 282] on td "NDRE321" at bounding box center [302, 268] width 95 height 56
copy link "NDRE321"
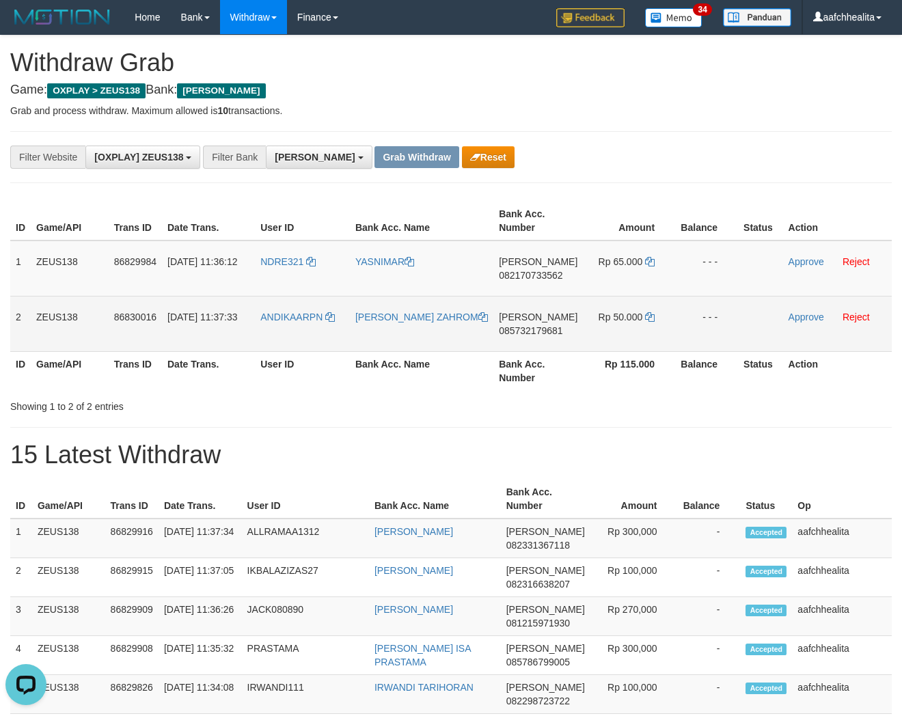
click at [286, 333] on td "ANDIKAARPN" at bounding box center [302, 323] width 95 height 55
drag, startPoint x: 286, startPoint y: 333, endPoint x: 357, endPoint y: 343, distance: 72.5
click at [286, 333] on td "ANDIKAARPN" at bounding box center [302, 323] width 95 height 55
copy span "ANDIKAARPN"
click at [302, 342] on td "ANDIKAARPN" at bounding box center [302, 323] width 95 height 55
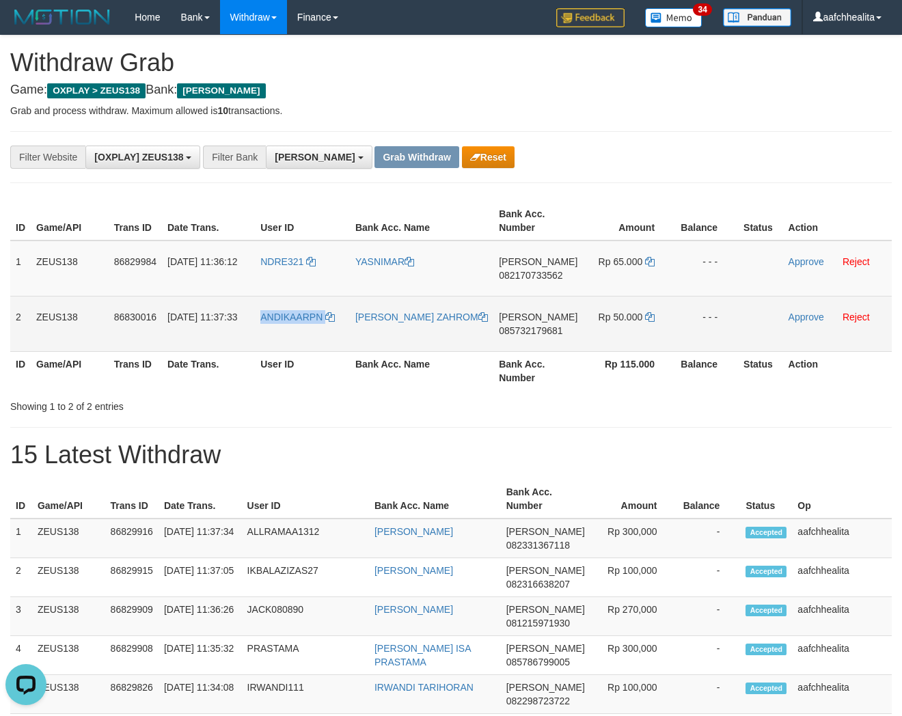
click at [302, 342] on td "ANDIKAARPN" at bounding box center [302, 323] width 95 height 55
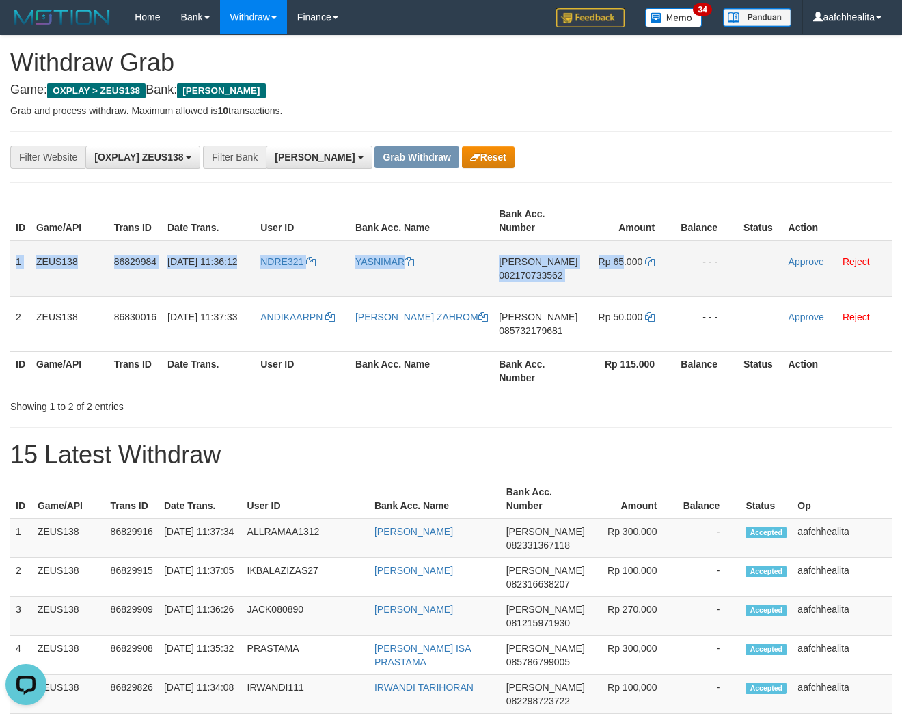
copy tr "1 ZEUS138 86829984 31/08/2025 11:36:12 NDRE321 YASNIMAR DANA 082170733562 Rp 65"
copy tr "1 ZEUS138 86829984 31/08/2025 11:36:12 NDRE321 YASNIMAR DANA 082170733562 Rp 65…"
drag, startPoint x: 15, startPoint y: 247, endPoint x: 718, endPoint y: 268, distance: 703.2
click at [718, 268] on tr "1 ZEUS138 86829984 31/08/2025 11:36:12 NDRE321 YASNIMAR DANA 082170733562 Rp 65…" at bounding box center [450, 268] width 881 height 56
click at [555, 275] on span "082170733562" at bounding box center [531, 275] width 64 height 11
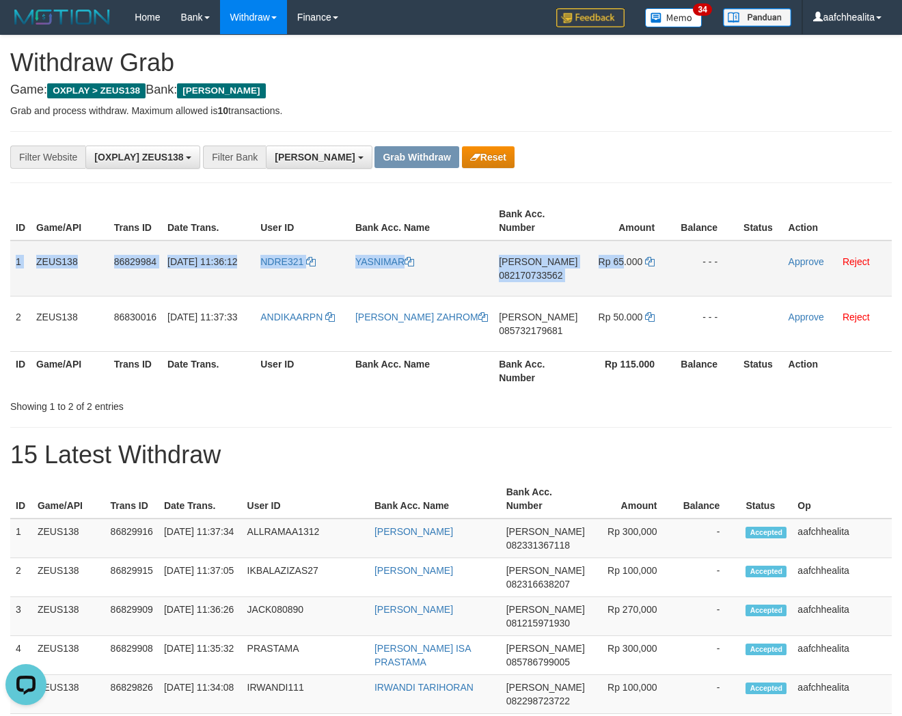
copy tr "1 ZEUS138 86829984 31/08/2025 11:36:12 NDRE321 YASNIMAR DANA 082170733562 Rp 65…"
click at [647, 261] on icon at bounding box center [650, 262] width 10 height 10
click at [798, 261] on link "Approve" at bounding box center [806, 261] width 36 height 11
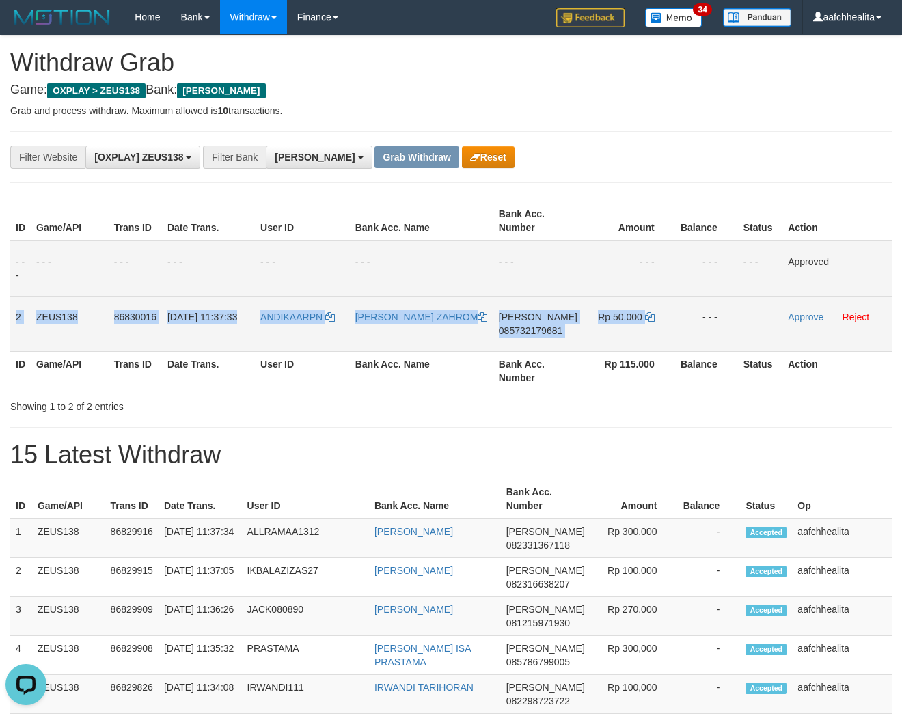
copy tr "2 ZEUS138 86830016 31/08/2025 11:37:33 ANDIKAARPN MUHAMMAD MIRIYANTO ZAHROM DAN…"
drag, startPoint x: 33, startPoint y: 316, endPoint x: 691, endPoint y: 320, distance: 657.8
click at [691, 320] on tr "2 ZEUS138 86830016 31/08/2025 11:37:33 ANDIKAARPN MUHAMMAD MIRIYANTO ZAHROM DAN…" at bounding box center [450, 323] width 881 height 55
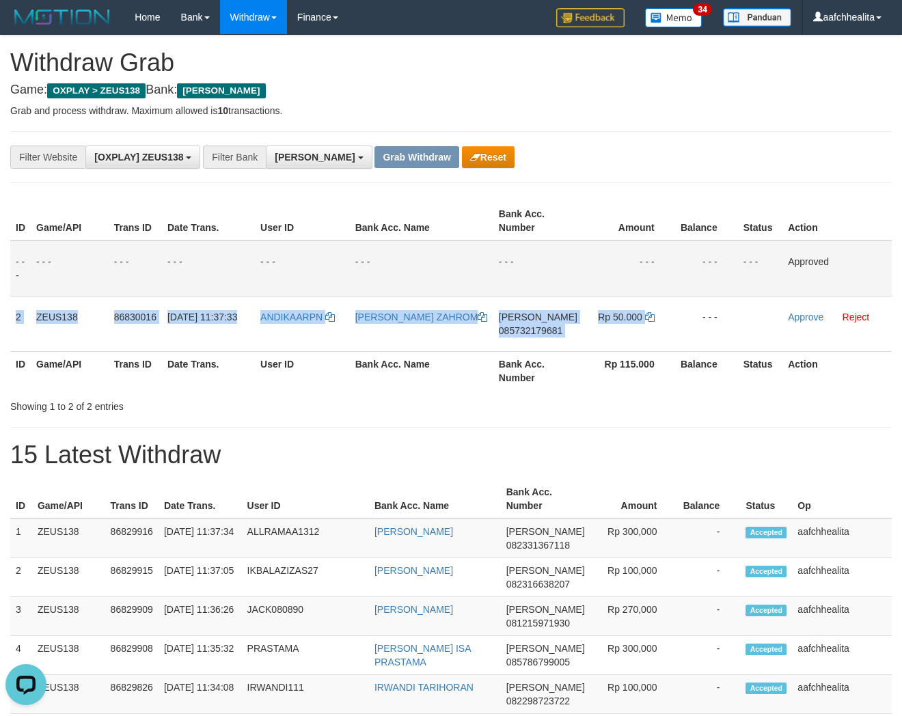
copy tr "2 ZEUS138 86830016 31/08/2025 11:37:33 ANDIKAARPN MUHAMMAD MIRIYANTO ZAHROM DAN…"
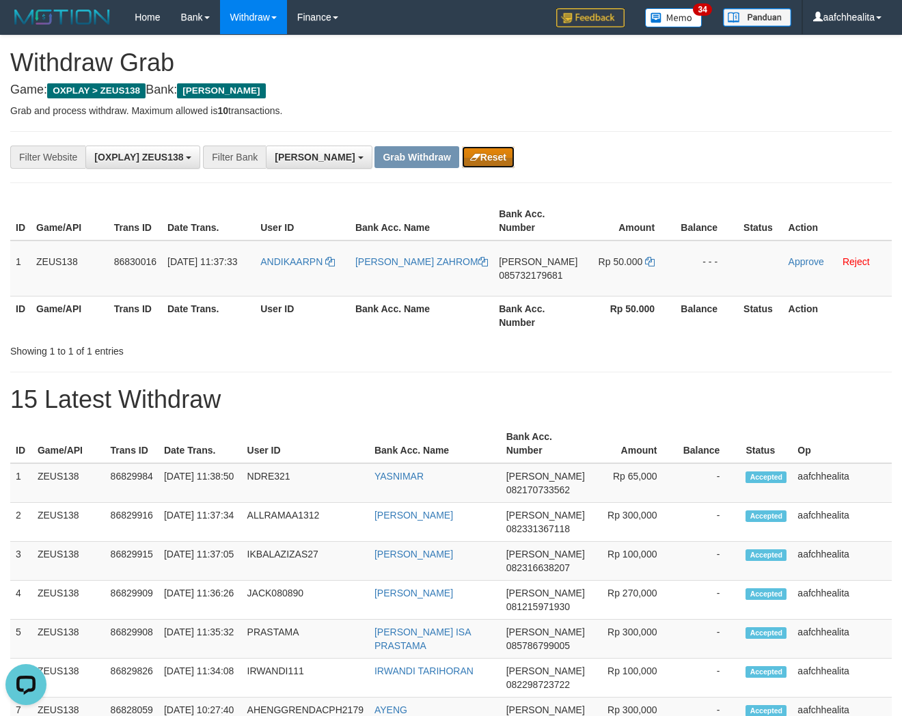
click at [462, 154] on button "Reset" at bounding box center [488, 157] width 53 height 22
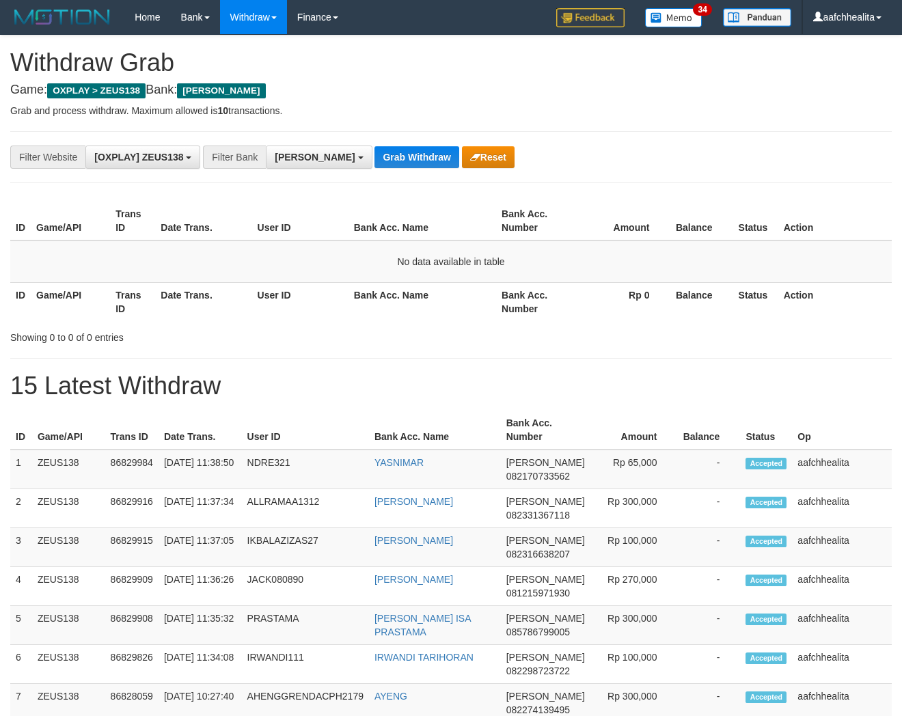
click at [817, 396] on h1 "15 Latest Withdraw" at bounding box center [450, 385] width 881 height 27
click at [374, 154] on button "Grab Withdraw" at bounding box center [416, 157] width 84 height 22
drag, startPoint x: 0, startPoint y: 0, endPoint x: 342, endPoint y: 154, distance: 374.5
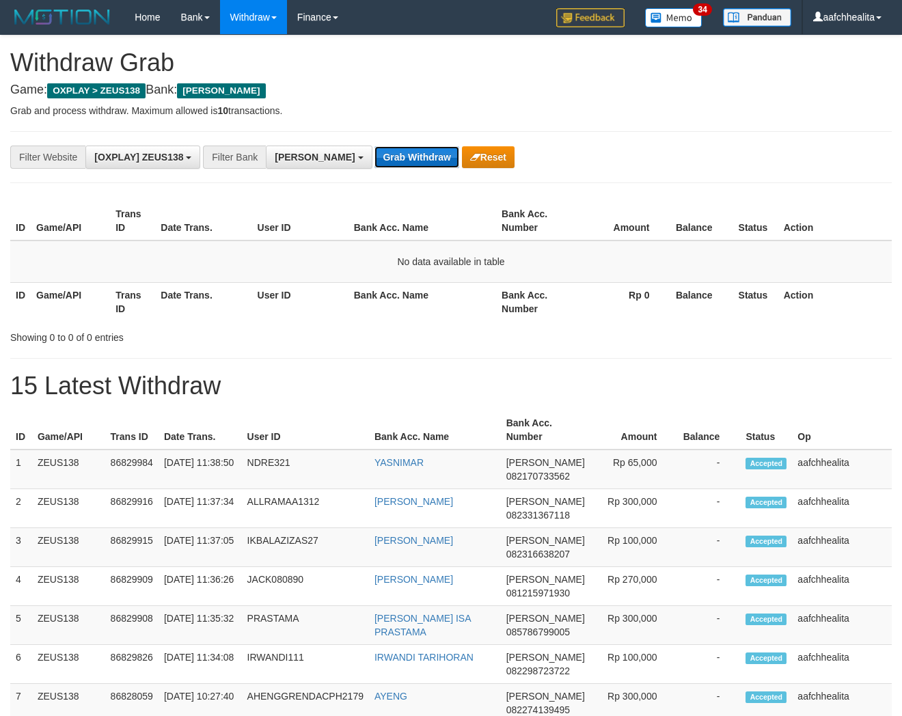
click at [374, 154] on button "Grab Withdraw" at bounding box center [416, 157] width 84 height 22
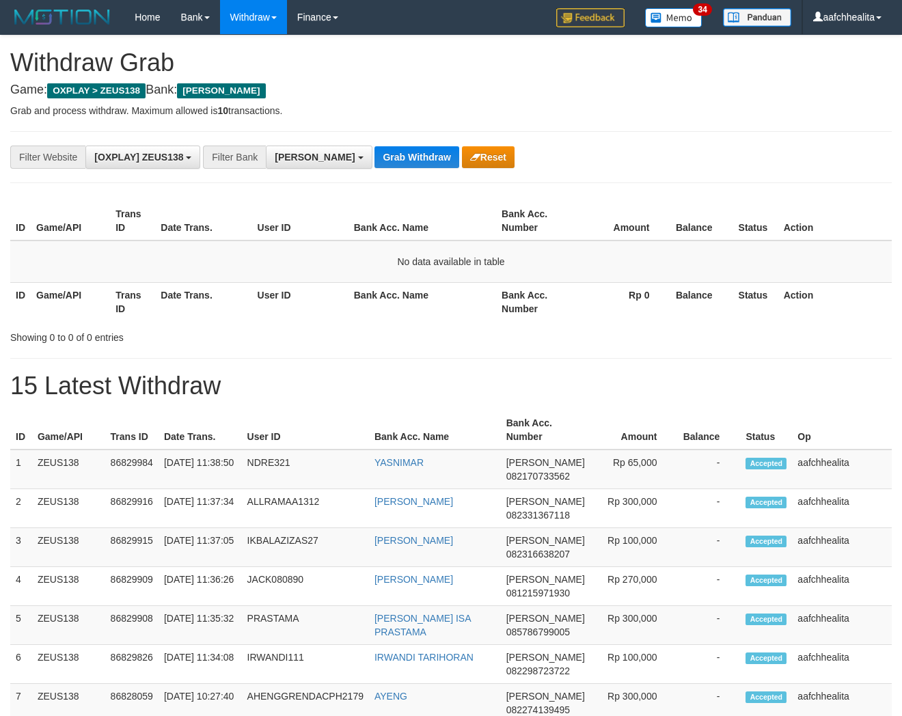
click at [374, 154] on button "Grab Withdraw" at bounding box center [416, 157] width 84 height 22
drag, startPoint x: 0, startPoint y: 0, endPoint x: 342, endPoint y: 154, distance: 374.5
click at [374, 154] on button "Grab Withdraw" at bounding box center [416, 157] width 84 height 22
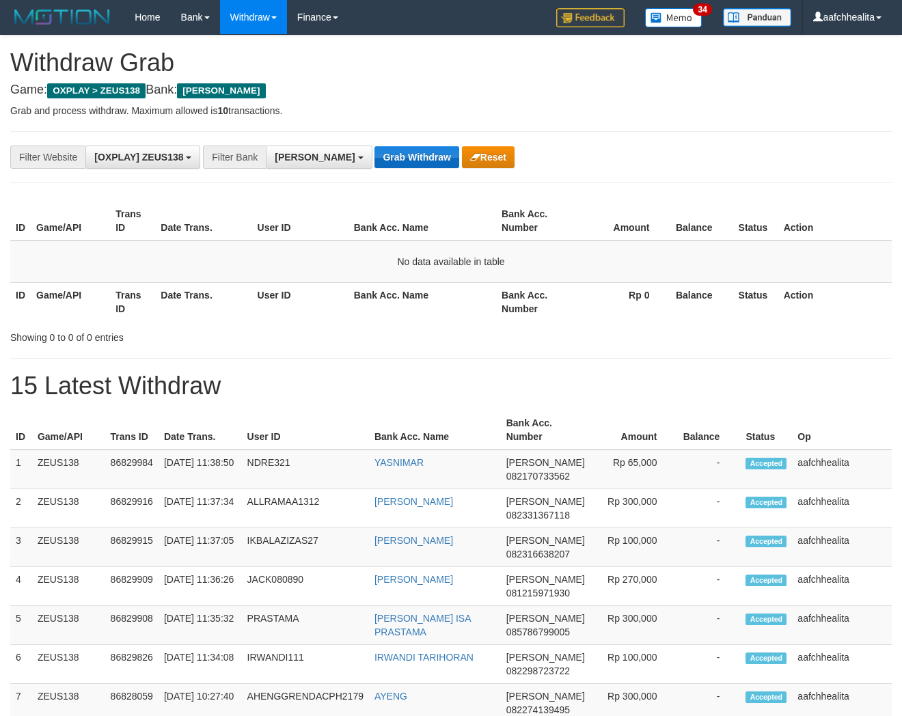
click at [374, 154] on button "Grab Withdraw" at bounding box center [416, 157] width 84 height 22
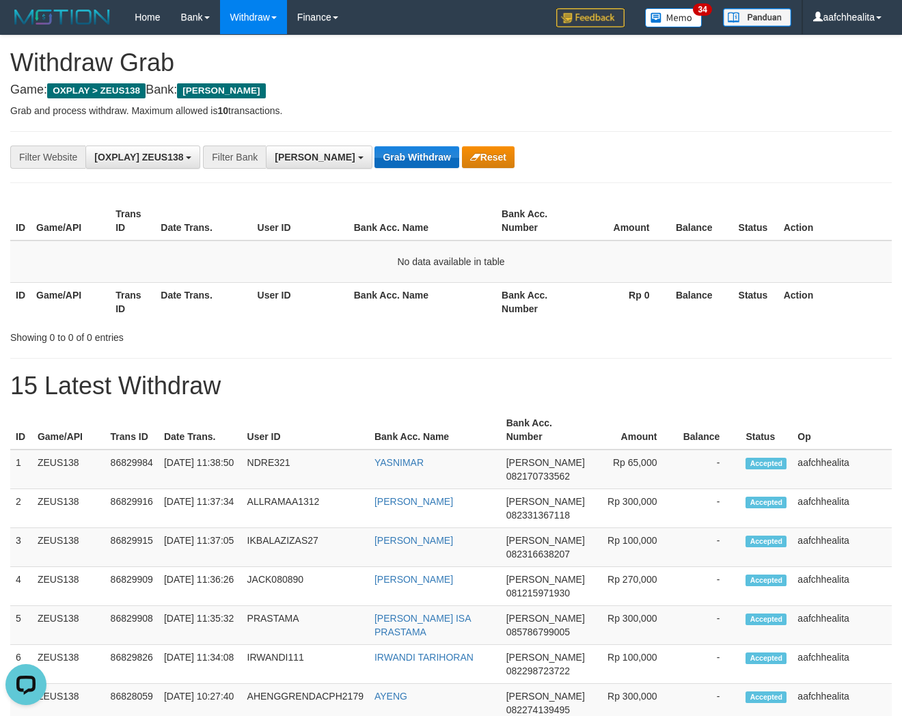
click at [374, 154] on button "Grab Withdraw" at bounding box center [416, 157] width 84 height 22
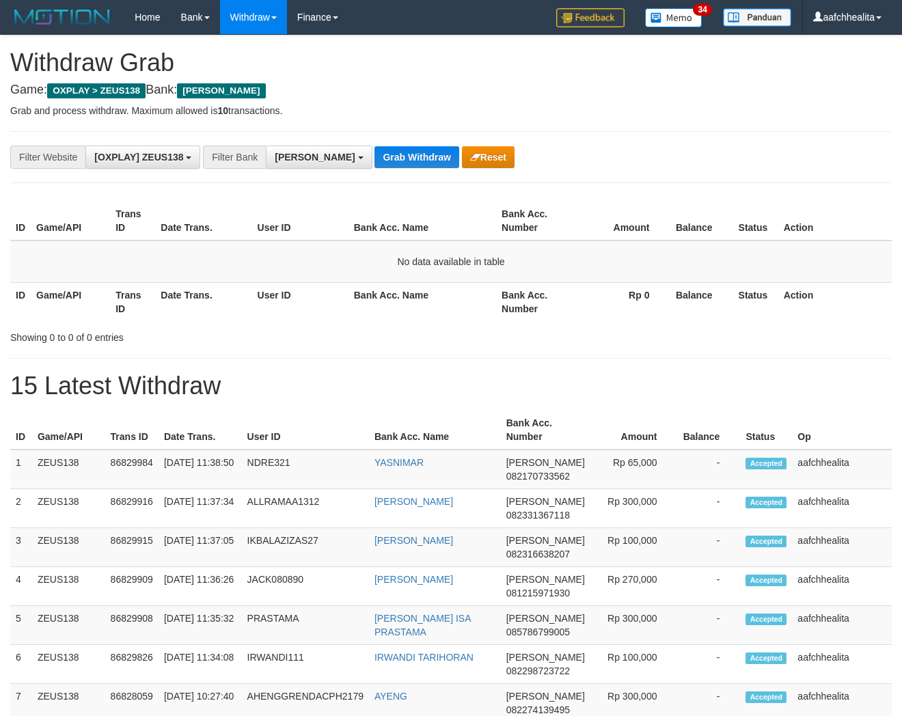
click at [374, 154] on button "Grab Withdraw" at bounding box center [416, 157] width 84 height 22
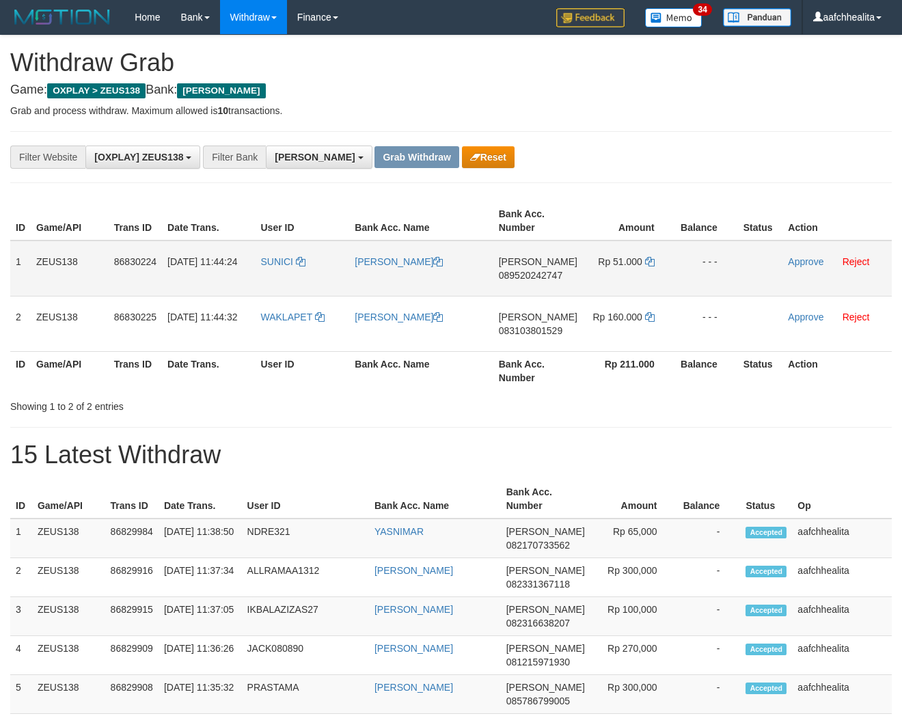
click at [286, 280] on td "SUNICI" at bounding box center [302, 268] width 94 height 56
copy link "SUNICI"
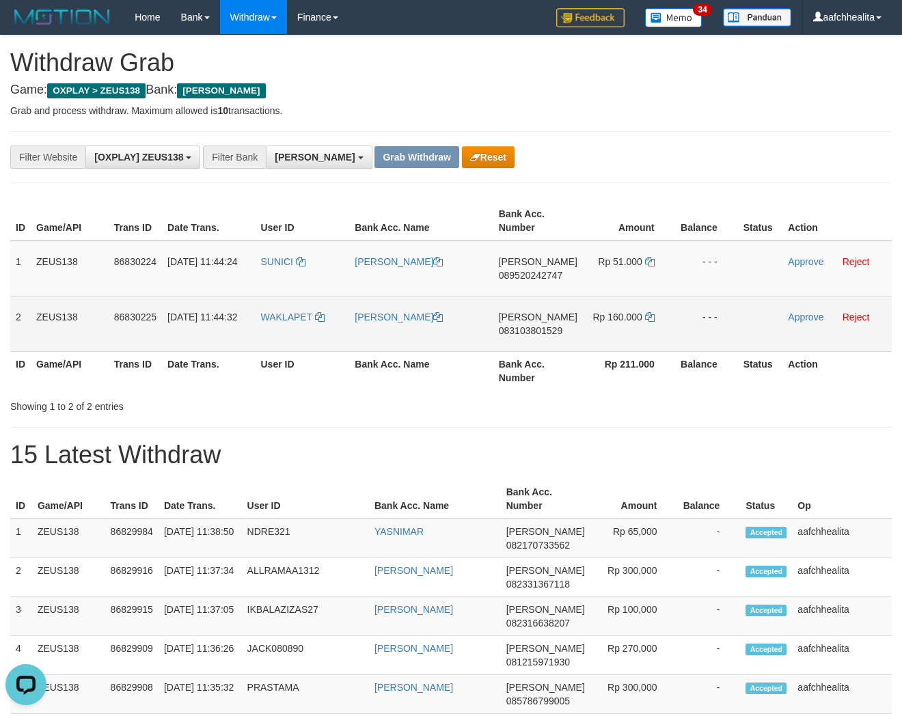
click at [275, 322] on td "WAKLAPET" at bounding box center [302, 323] width 94 height 55
copy link "WAKLAPET"
copy tbody "1 ZEUS138 86830224 31/08/2025 11:44:24 SUNICI RAYU DIANSYAH DANA 089520242747 R…"
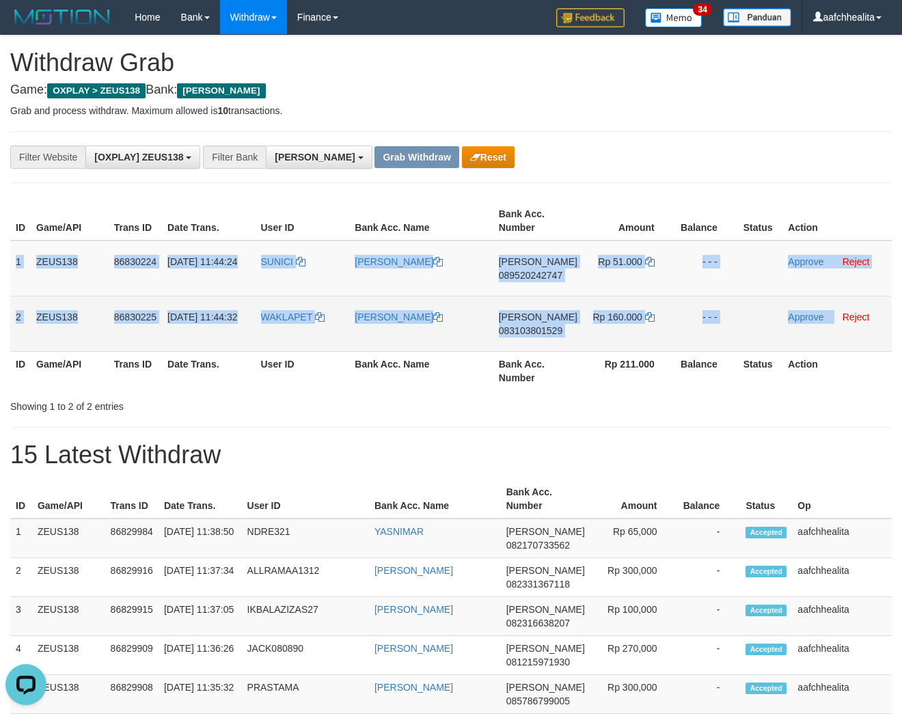
copy tbody "1 ZEUS138 86830224 31/08/2025 11:44:24 SUNICI RAYU DIANSYAH DANA 089520242747 R…"
drag, startPoint x: 15, startPoint y: 272, endPoint x: 832, endPoint y: 335, distance: 819.4
click at [832, 335] on tbody "1 ZEUS138 86830224 31/08/2025 11:44:24 SUNICI RAYU DIANSYAH DANA 089520242747 R…" at bounding box center [450, 295] width 881 height 111
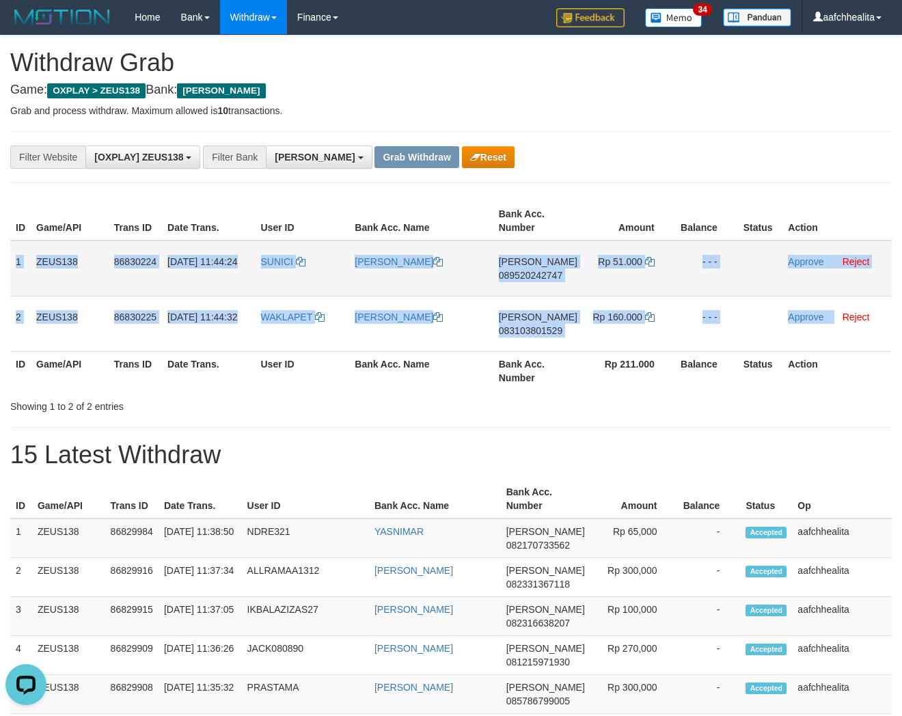
click at [535, 273] on span "089520242747" at bounding box center [531, 275] width 64 height 11
copy tbody "1 ZEUS138 86830224 31/08/2025 11:44:24 SUNICI RAYU DIANSYAH DANA 089520242747 R…"
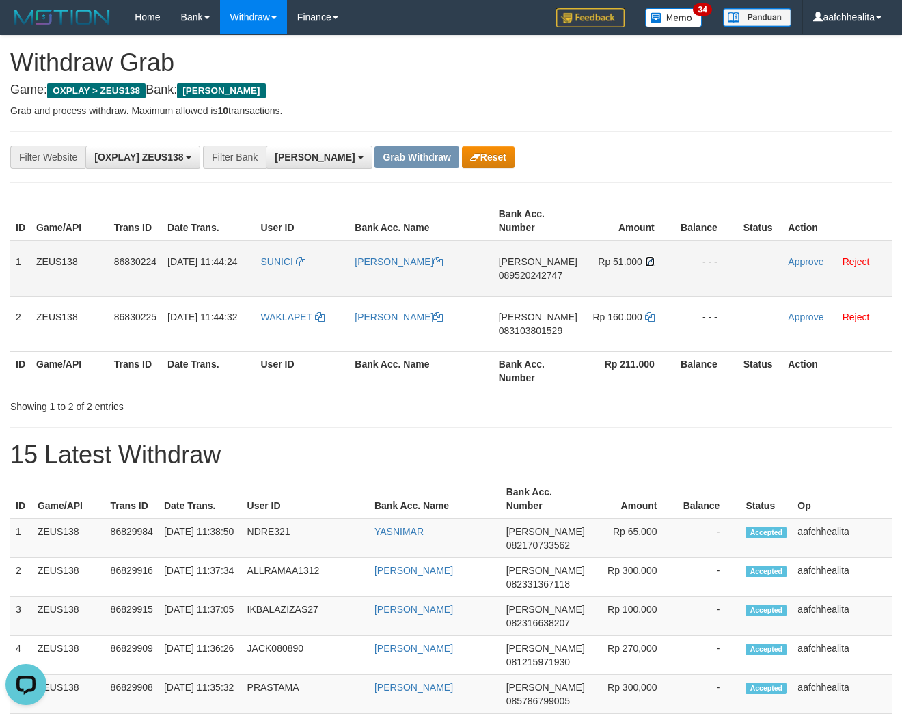
click at [647, 260] on icon at bounding box center [650, 262] width 10 height 10
click at [791, 261] on link "Approve" at bounding box center [806, 261] width 36 height 11
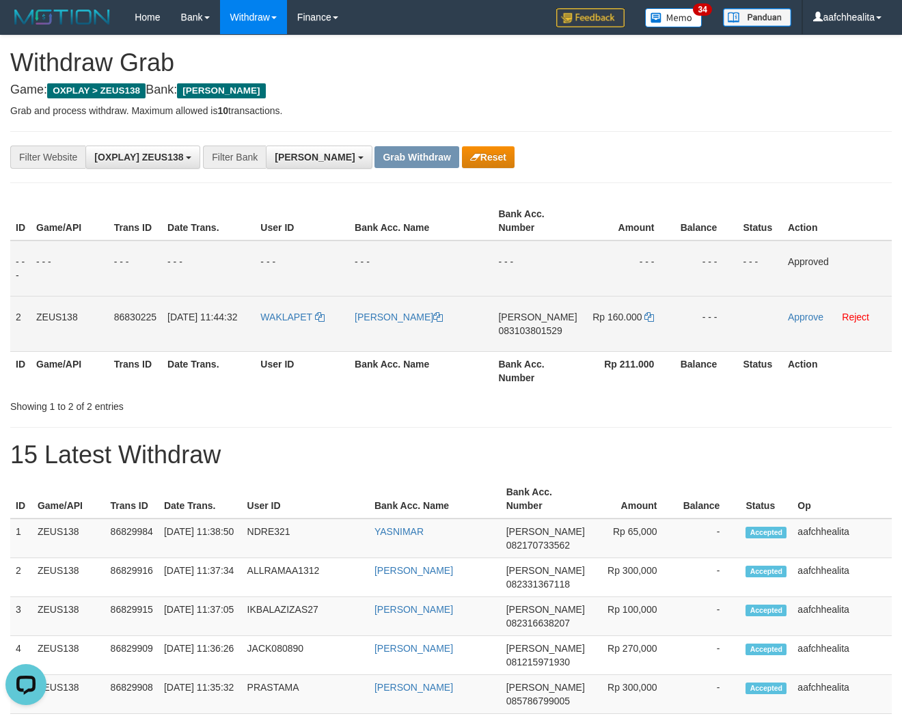
click at [542, 327] on span "083103801529" at bounding box center [530, 330] width 64 height 11
click at [647, 313] on icon at bounding box center [649, 317] width 10 height 10
click at [793, 317] on link "Approve" at bounding box center [806, 316] width 36 height 11
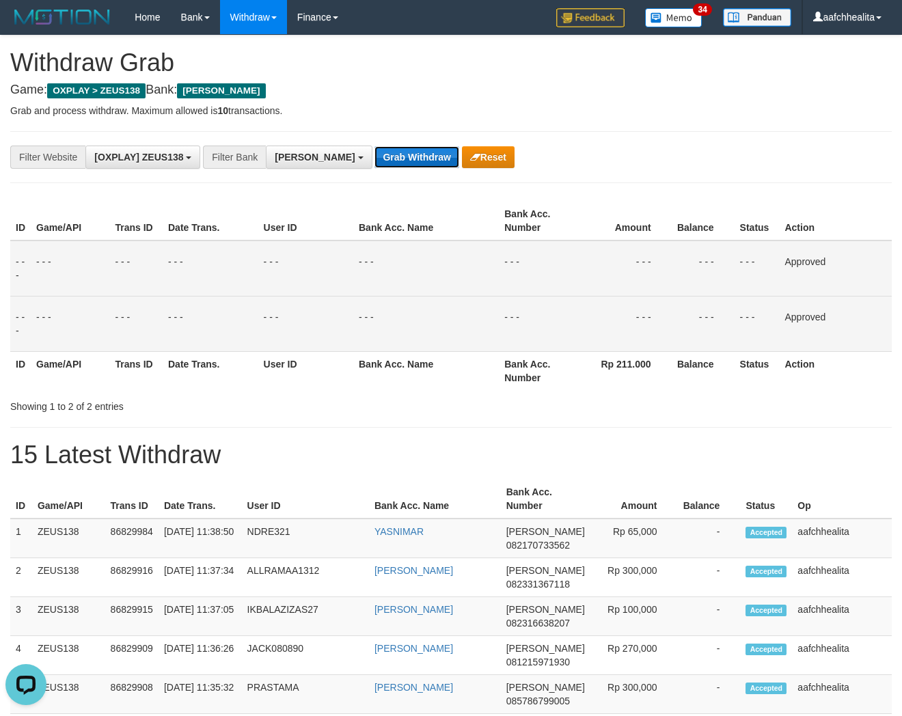
click at [374, 158] on button "Grab Withdraw" at bounding box center [416, 157] width 84 height 22
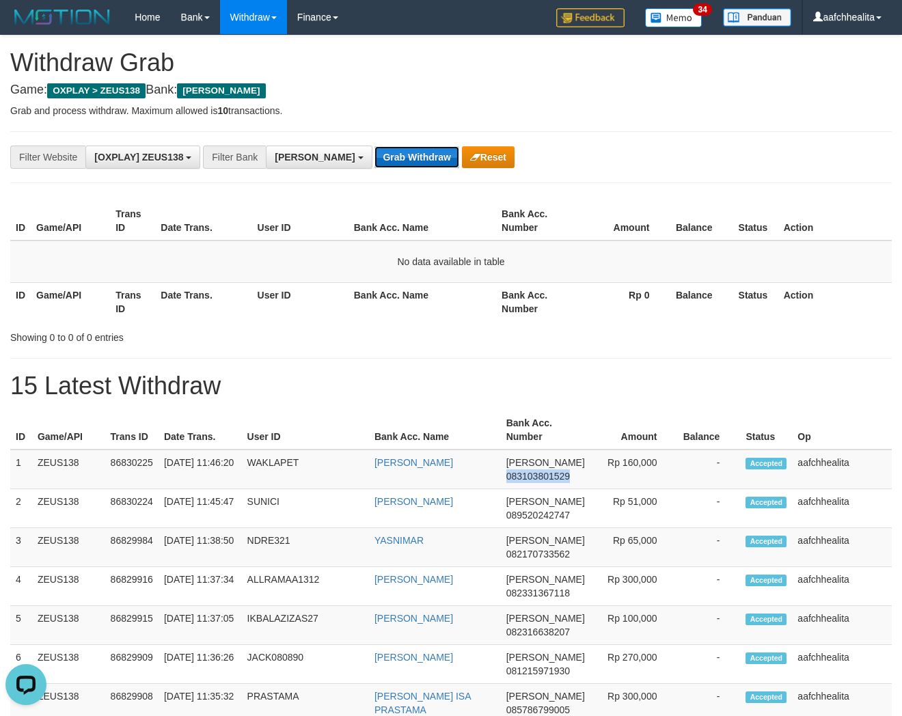
click at [374, 154] on button "Grab Withdraw" at bounding box center [416, 157] width 84 height 22
drag, startPoint x: 0, startPoint y: 0, endPoint x: 372, endPoint y: 154, distance: 402.8
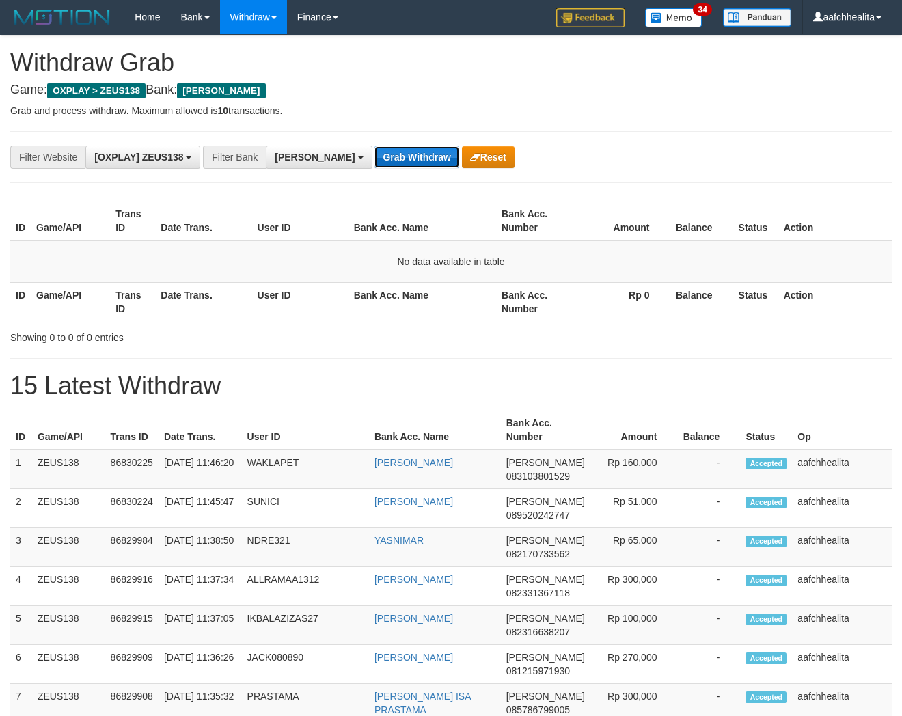
click at [374, 154] on button "Grab Withdraw" at bounding box center [416, 157] width 84 height 22
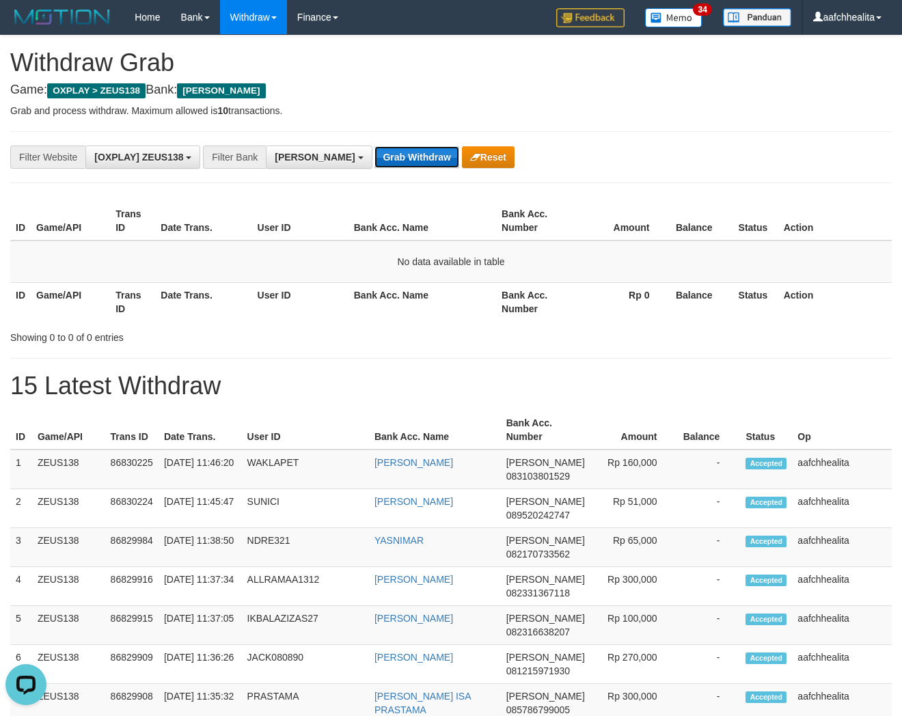
click at [374, 154] on button "Grab Withdraw" at bounding box center [416, 157] width 84 height 22
drag, startPoint x: 0, startPoint y: 0, endPoint x: 372, endPoint y: 154, distance: 402.8
click at [374, 154] on button "Grab Withdraw" at bounding box center [416, 157] width 84 height 22
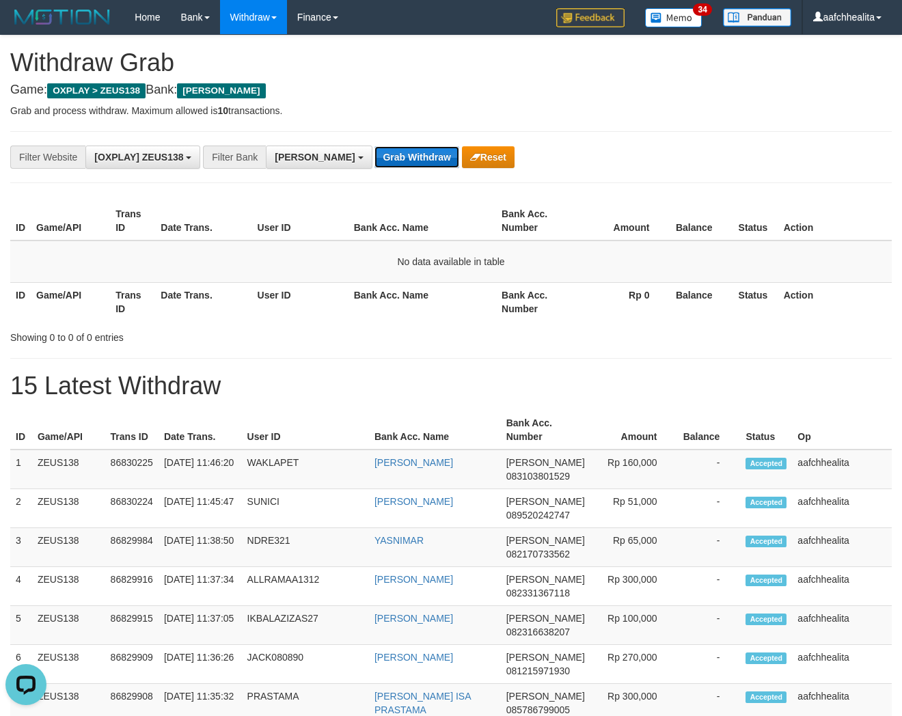
click at [374, 154] on button "Grab Withdraw" at bounding box center [416, 157] width 84 height 22
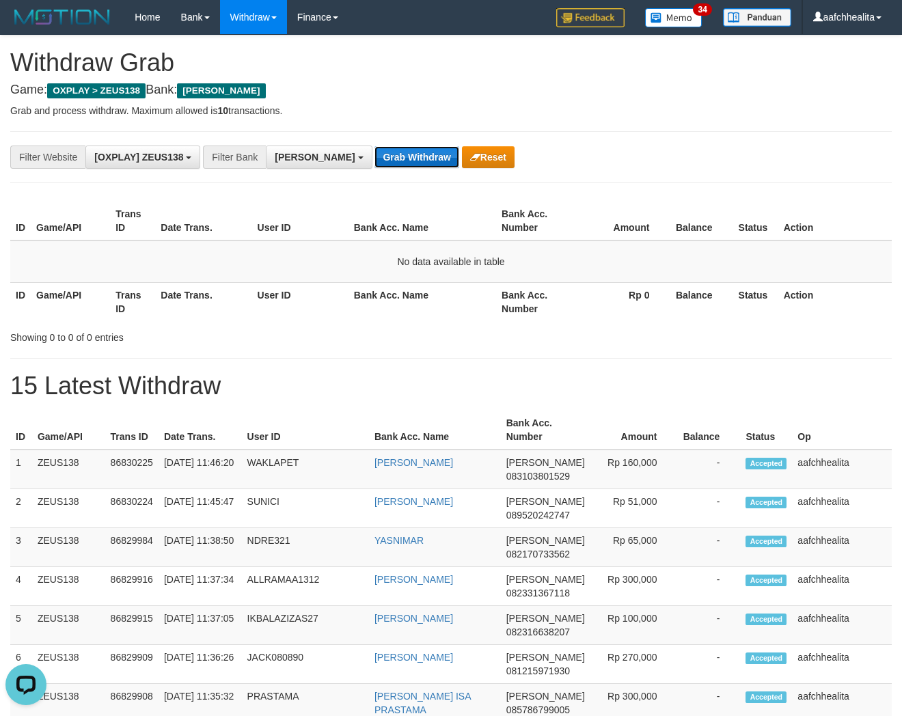
click at [374, 154] on button "Grab Withdraw" at bounding box center [416, 157] width 84 height 22
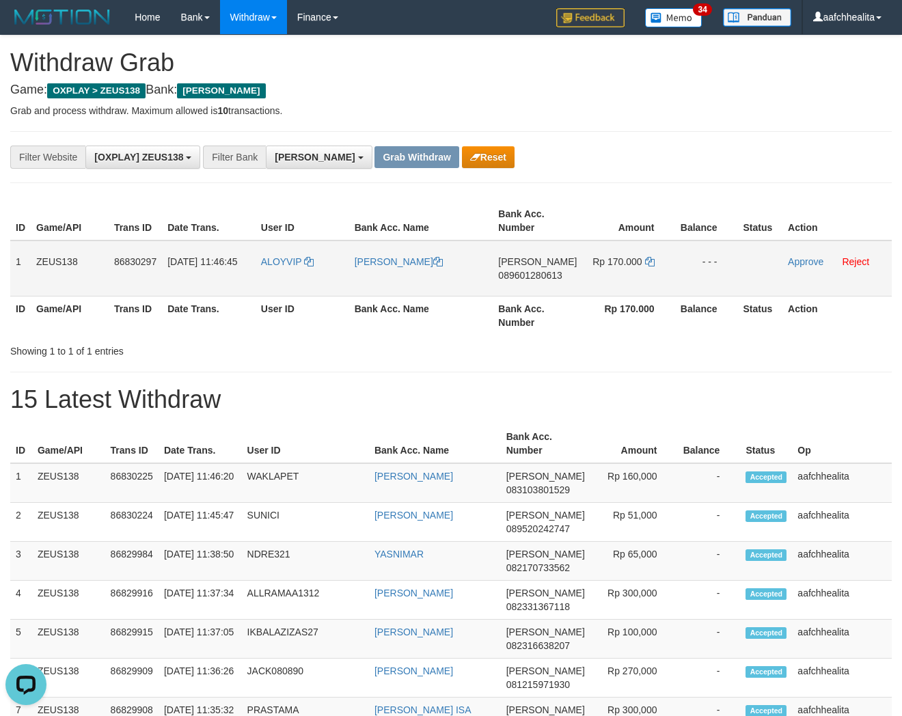
click at [283, 284] on td "ALOYVIP" at bounding box center [302, 268] width 94 height 56
copy span "ALOYVIP"
copy tr "1 ZEUS138 86830297 31/08/2025 11:46:45 ALOYVIP WAHYU JATNIKA DANA 08960"
copy tr "1 ZEUS138 86830297 31/08/2025 11:46:45 ALOYVIP WAHYU JATNIKA DANA 089601280613 …"
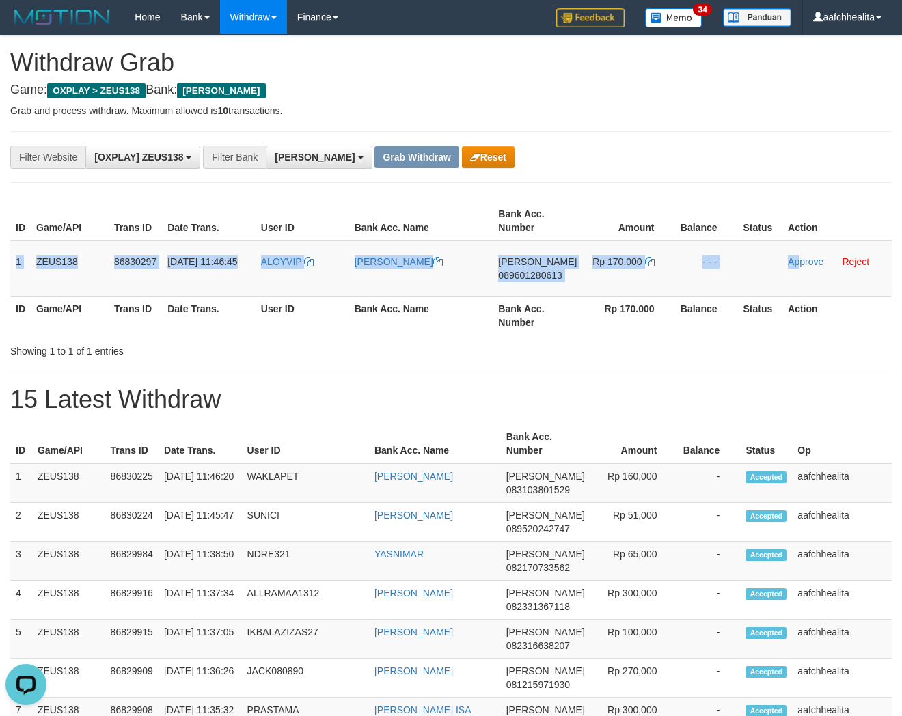
drag, startPoint x: 15, startPoint y: 258, endPoint x: 909, endPoint y: 292, distance: 894.8
click at [805, 264] on tr "1 ZEUS138 86830297 31/08/2025 11:46:45 ALOYVIP WAHYU JATNIKA DANA 089601280613 …" at bounding box center [450, 268] width 881 height 56
copy tr "1 ZEUS138 86830297 31/08/2025 11:46:45 ALOYVIP WAHYU JATNIKA DANA 089601280613 …"
click at [537, 273] on span "089601280613" at bounding box center [530, 275] width 64 height 11
copy tr "1 ZEUS138 86830297 31/08/2025 11:46:45 ALOYVIP WAHYU JATNIKA DANA 089601280613 …"
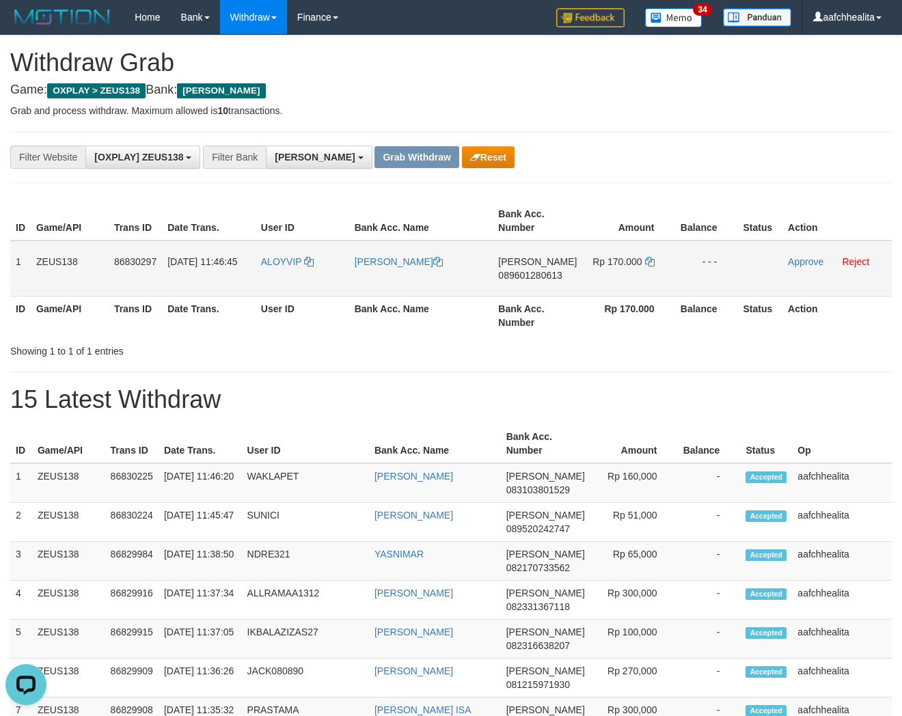
click at [651, 262] on td "Rp 170.000" at bounding box center [629, 268] width 92 height 56
click at [649, 260] on icon at bounding box center [650, 262] width 10 height 10
click at [651, 260] on td "Rp 170.000" at bounding box center [629, 268] width 92 height 56
click at [805, 262] on link "Approve" at bounding box center [806, 261] width 36 height 11
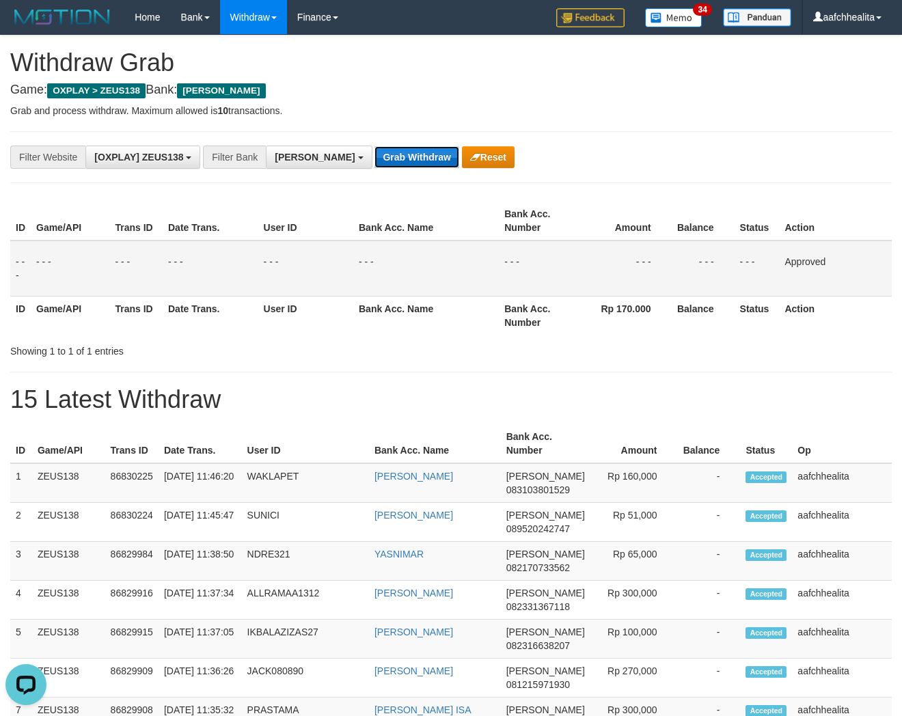
click at [374, 165] on button "Grab Withdraw" at bounding box center [416, 157] width 84 height 22
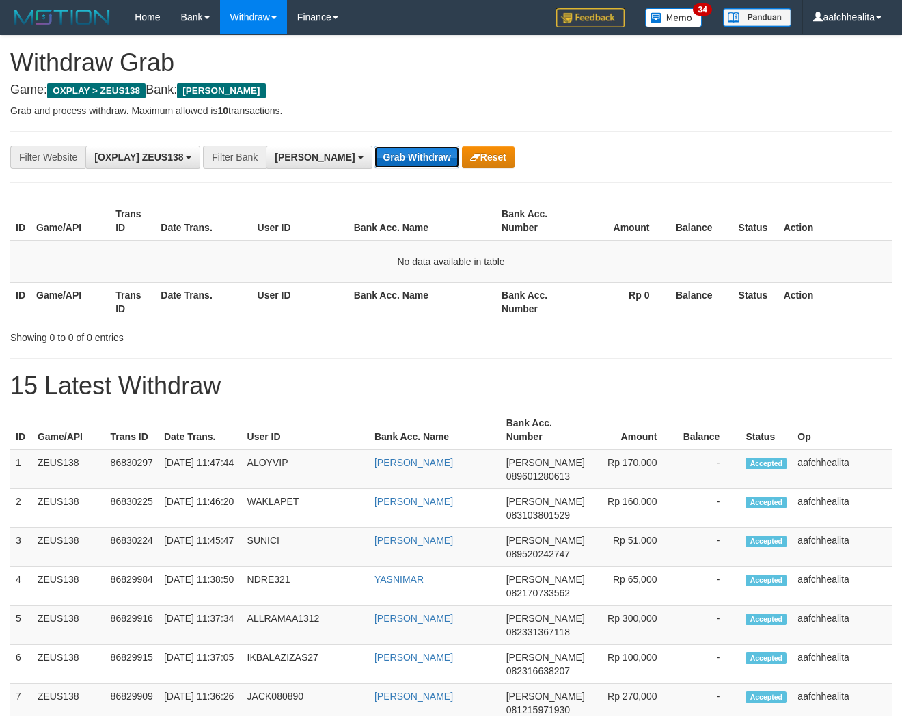
drag, startPoint x: 0, startPoint y: 0, endPoint x: 352, endPoint y: 165, distance: 389.3
click at [374, 165] on button "Grab Withdraw" at bounding box center [416, 157] width 84 height 22
drag, startPoint x: 0, startPoint y: 0, endPoint x: 352, endPoint y: 165, distance: 389.0
click at [374, 165] on button "Grab Withdraw" at bounding box center [416, 157] width 84 height 22
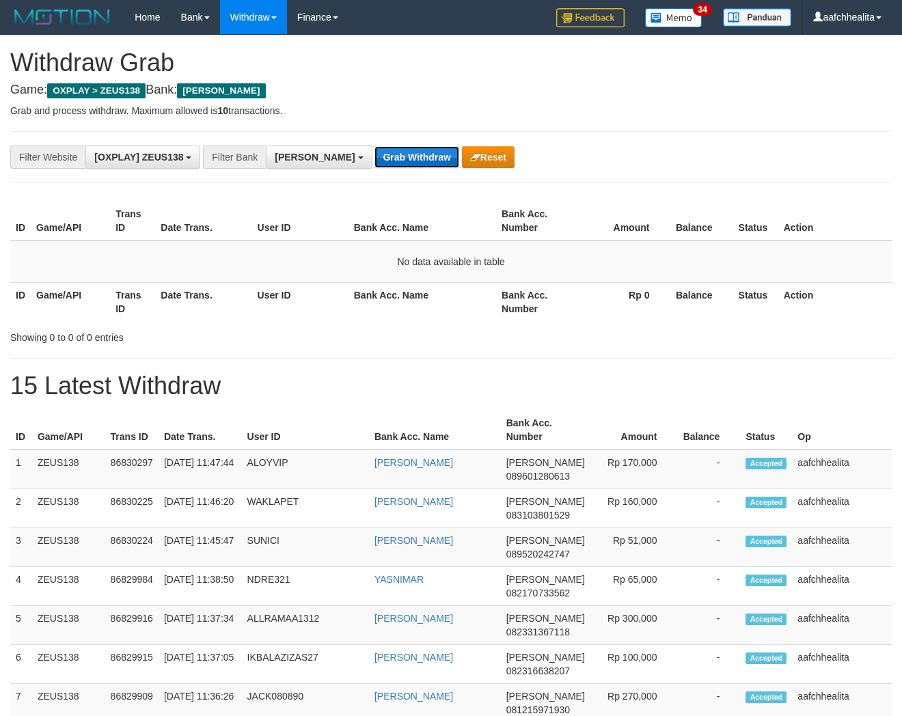
click at [374, 165] on button "Grab Withdraw" at bounding box center [416, 157] width 84 height 22
drag, startPoint x: 0, startPoint y: 0, endPoint x: 366, endPoint y: 161, distance: 399.8
click at [374, 161] on button "Grab Withdraw" at bounding box center [416, 157] width 84 height 22
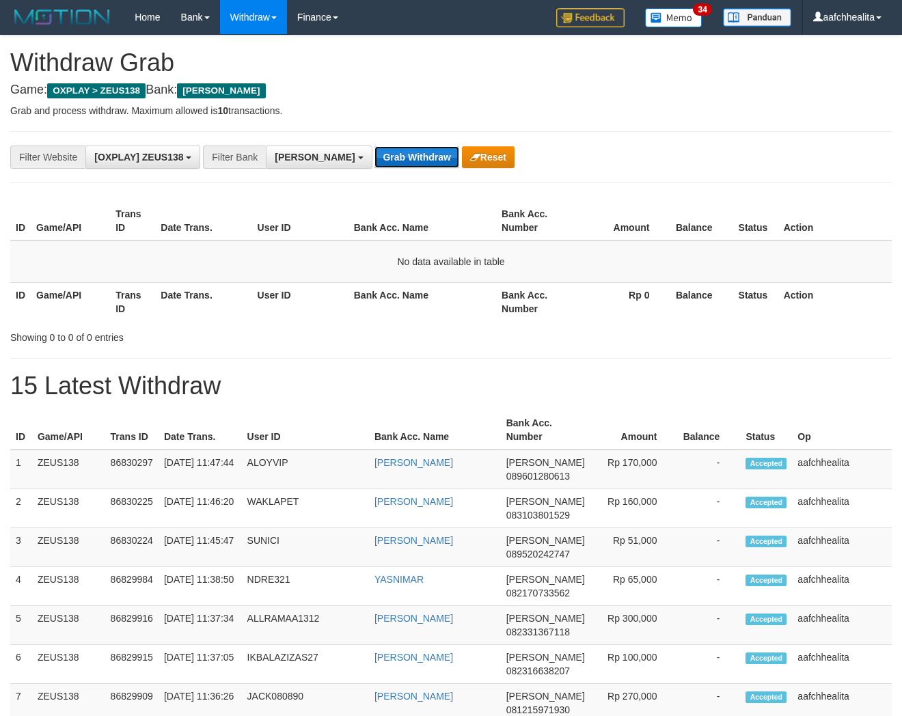
click at [374, 161] on button "Grab Withdraw" at bounding box center [416, 157] width 84 height 22
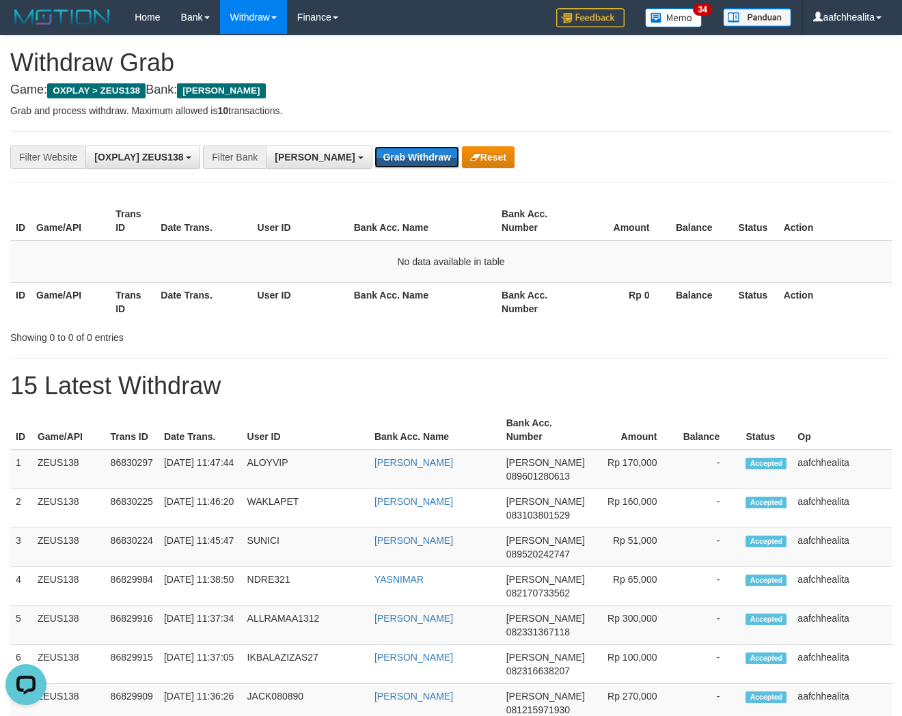
click at [374, 161] on button "Grab Withdraw" at bounding box center [416, 157] width 84 height 22
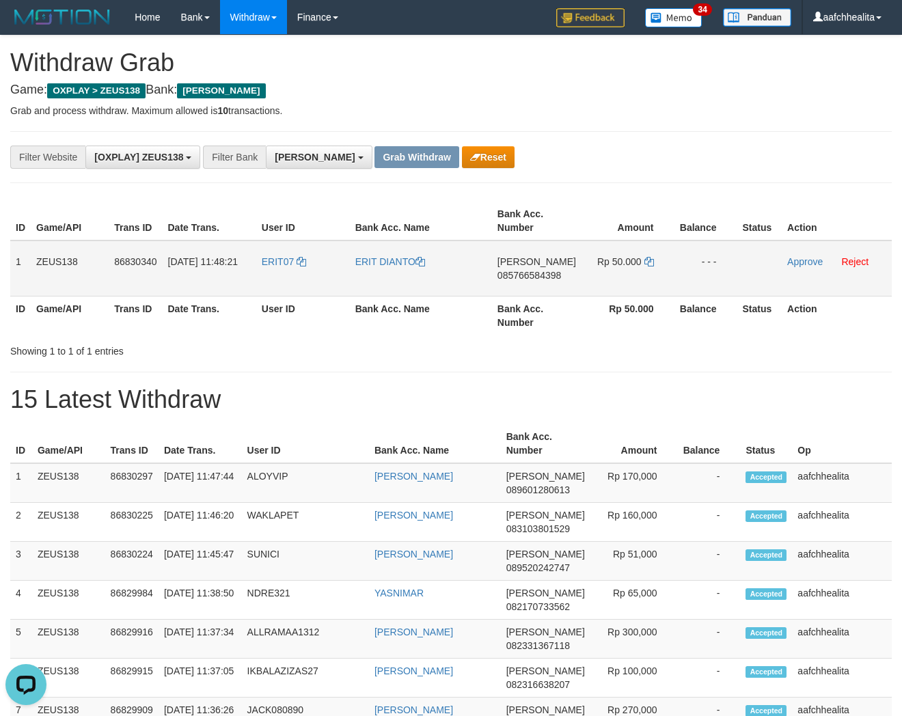
click at [299, 276] on td "ERIT07" at bounding box center [303, 268] width 94 height 56
copy tr "ERIT07"
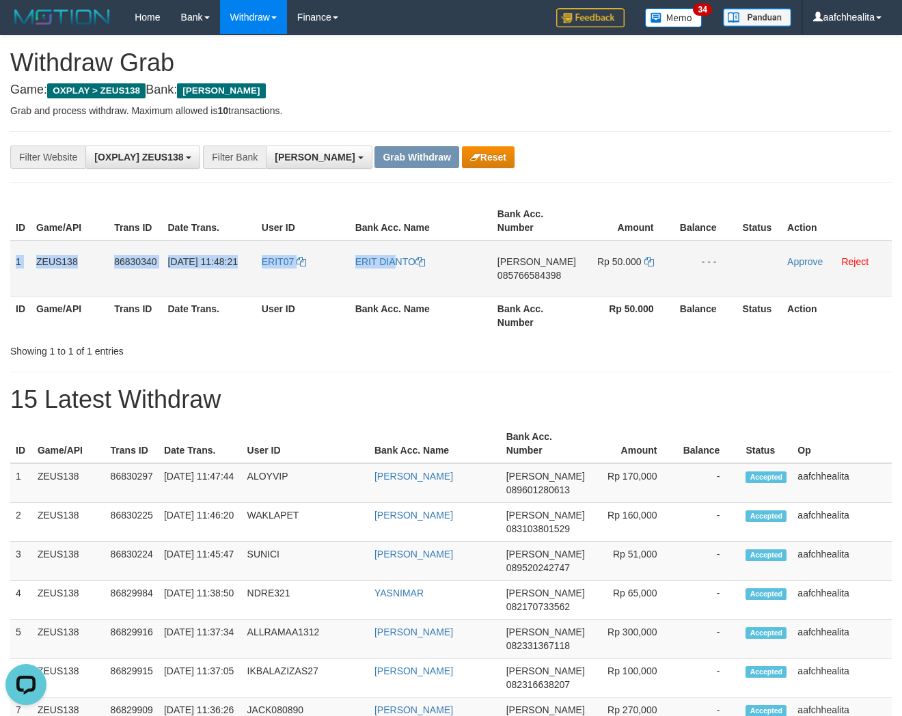
copy tr "1 ZEUS138 86830340 31/08/2025 11:48:21 ERIT07 E"
copy tr "1 ZEUS138 86830340 31/08/2025 11:48:21 ERIT07 ERIT DIANTO DANA 085766584398 Rp …"
drag, startPoint x: 15, startPoint y: 260, endPoint x: 707, endPoint y: 258, distance: 692.0
click at [707, 258] on tr "1 ZEUS138 86830340 31/08/2025 11:48:21 ERIT07 ERIT DIANTO DANA 085766584398 Rp …" at bounding box center [450, 268] width 881 height 56
copy tr "1 ZEUS138 86830340 31/08/2025 11:48:21 ERIT07 ERIT DIANTO DANA 085766584398 Rp …"
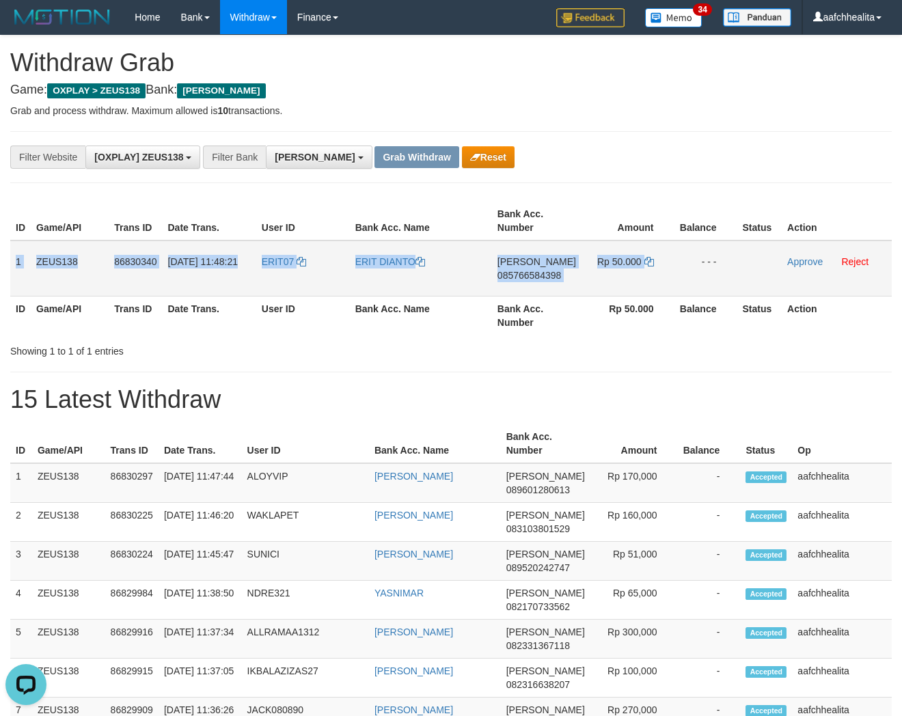
click at [528, 279] on td "DANA 085766584398" at bounding box center [536, 268] width 89 height 56
click at [527, 275] on span "085766584398" at bounding box center [529, 275] width 64 height 11
copy tr "1 ZEUS138 86830340 31/08/2025 11:48:21 ERIT07 ERIT DIANTO DANA 085766584398 Rp …"
click at [647, 260] on icon at bounding box center [649, 262] width 10 height 10
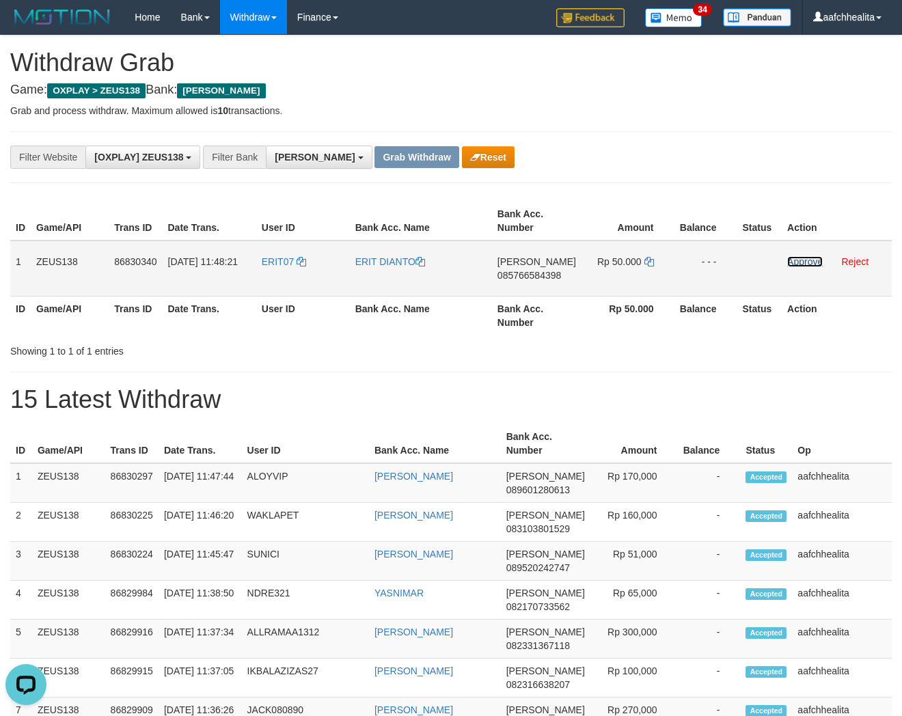
click at [790, 262] on link "Approve" at bounding box center [805, 261] width 36 height 11
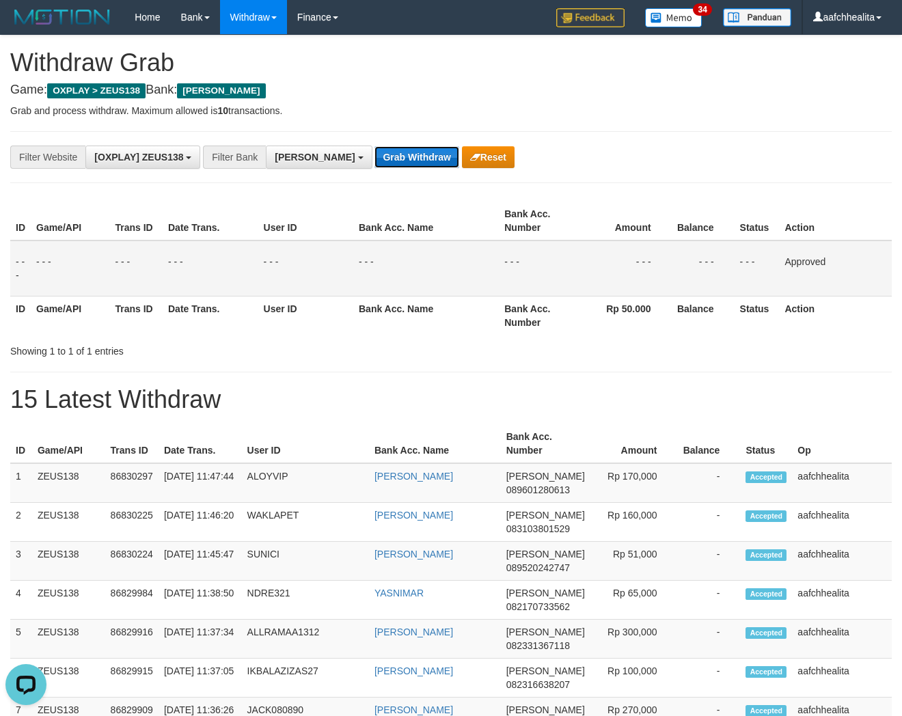
click at [374, 158] on button "Grab Withdraw" at bounding box center [416, 157] width 84 height 22
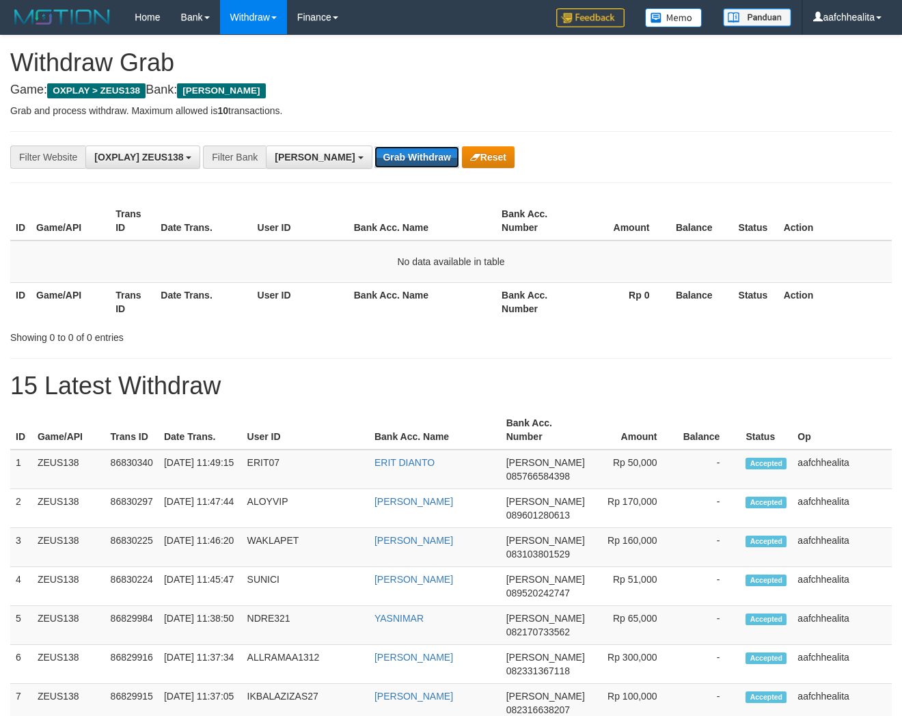
click at [374, 158] on button "Grab Withdraw" at bounding box center [416, 157] width 84 height 22
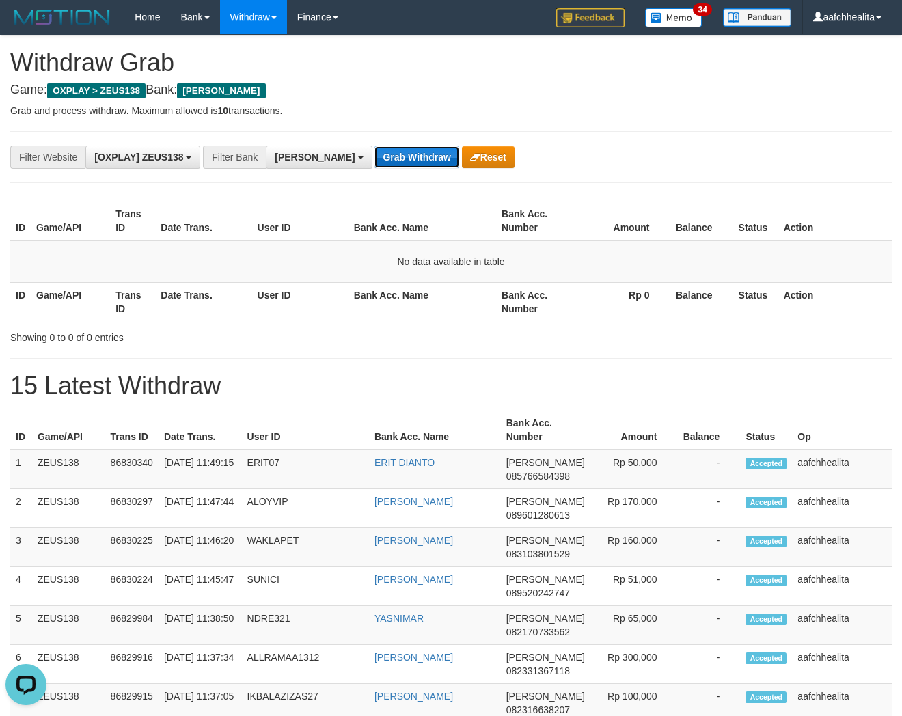
drag, startPoint x: 0, startPoint y: 0, endPoint x: 361, endPoint y: 158, distance: 393.7
click at [374, 158] on button "Grab Withdraw" at bounding box center [416, 157] width 84 height 22
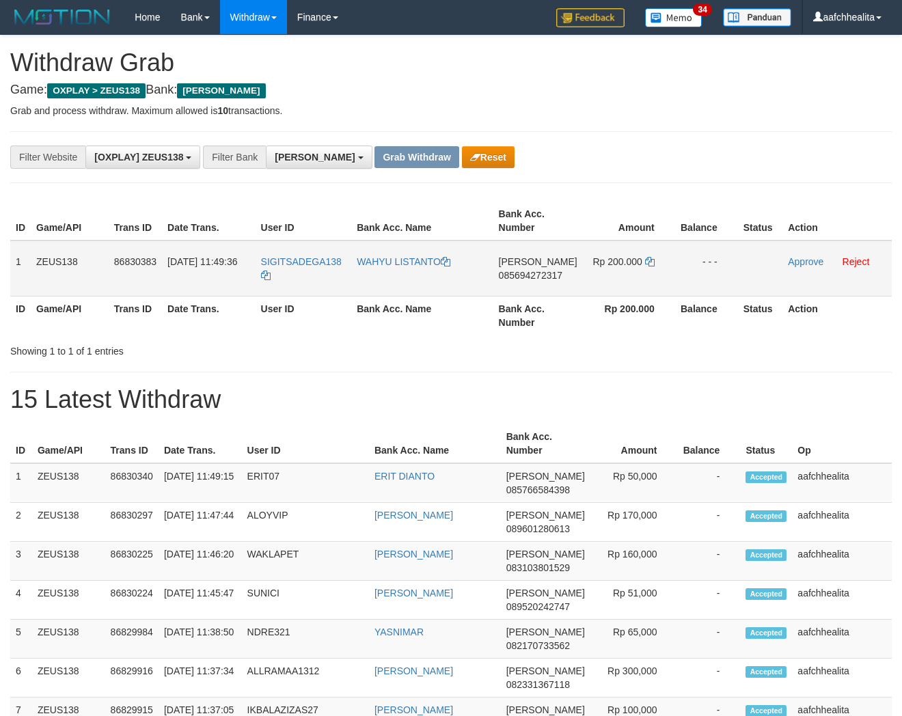
click at [307, 273] on td "SIGITSADEGA138" at bounding box center [303, 268] width 96 height 56
copy tr "SIGITSADEGA138"
copy tr "1 ZEUS138 86830383 31/08/2025 11:49:36 SIGITSADEGA138 WAHYU LISTANTO"
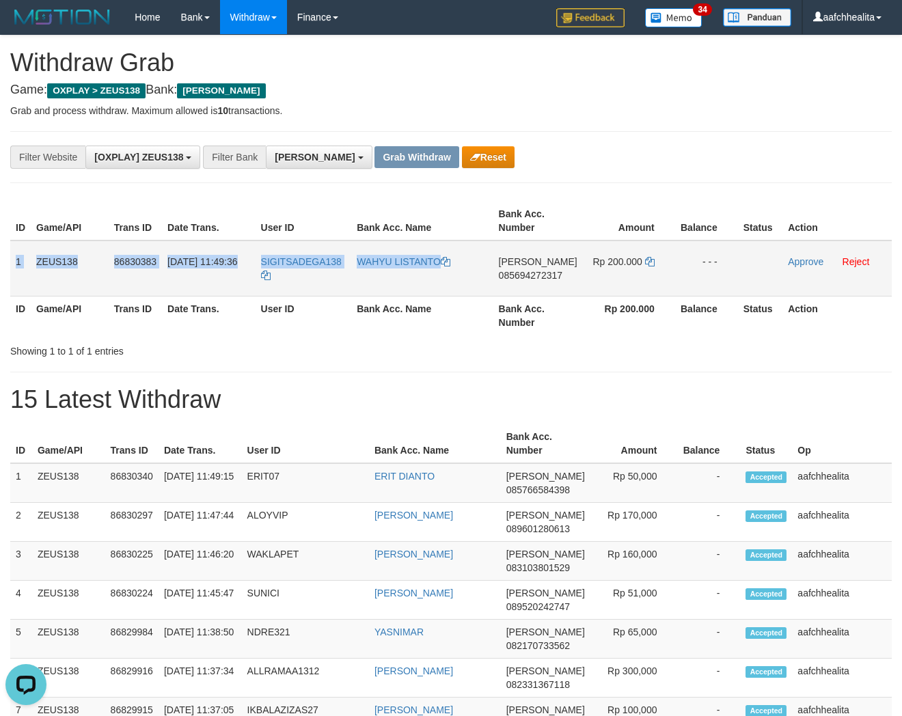
copy tr "1 ZEUS138 86830383 31/08/2025 11:49:36 SIGITSADEGA138 WAHYU LISTANTO DANA 08569…"
drag, startPoint x: 15, startPoint y: 268, endPoint x: 731, endPoint y: 292, distance: 716.3
click at [731, 292] on tr "1 ZEUS138 86830383 31/08/2025 11:49:36 SIGITSADEGA138 WAHYU LISTANTO DANA 08569…" at bounding box center [450, 268] width 881 height 56
click at [538, 275] on span "085694272317" at bounding box center [531, 275] width 64 height 11
copy tr "1 ZEUS138 86830383 31/08/2025 11:49:36 SIGITSADEGA138 WAHYU LISTANTO DANA 08569…"
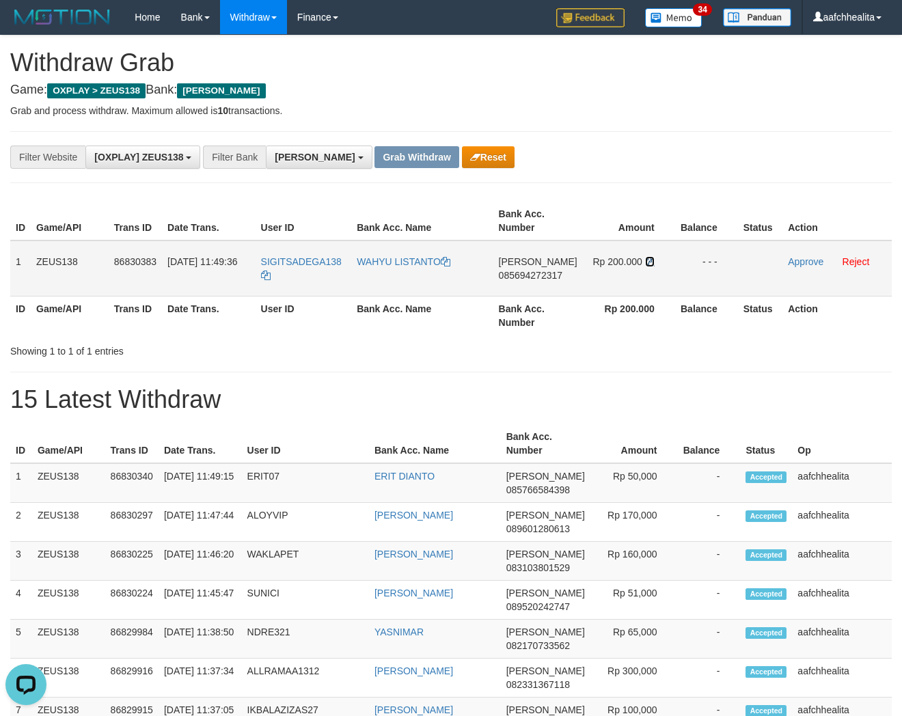
click at [647, 258] on icon at bounding box center [650, 262] width 10 height 10
click at [791, 264] on link "Approve" at bounding box center [806, 261] width 36 height 11
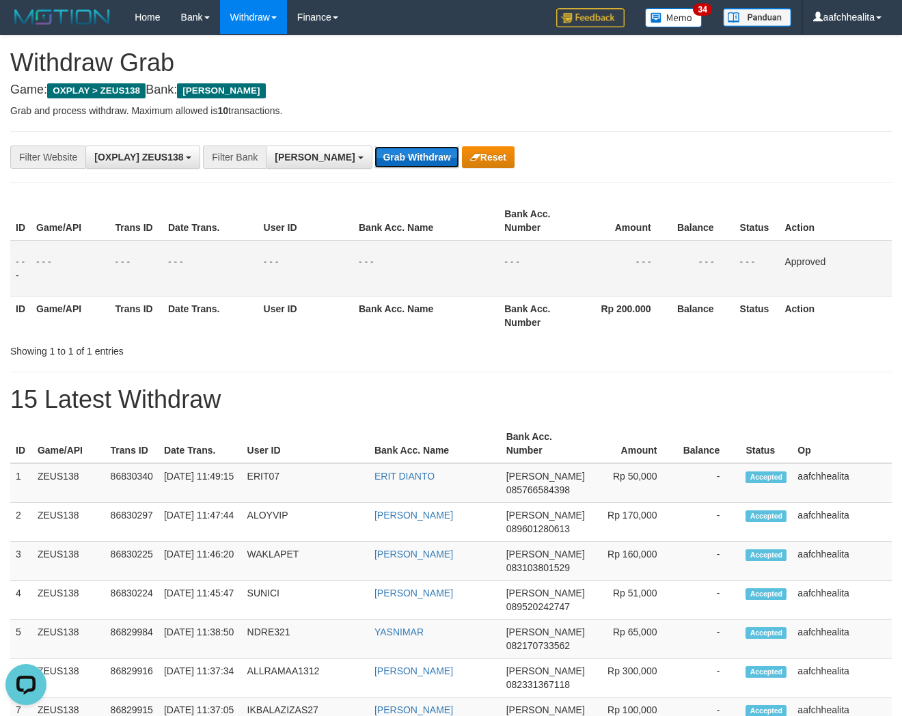
click at [374, 164] on button "Grab Withdraw" at bounding box center [416, 157] width 84 height 22
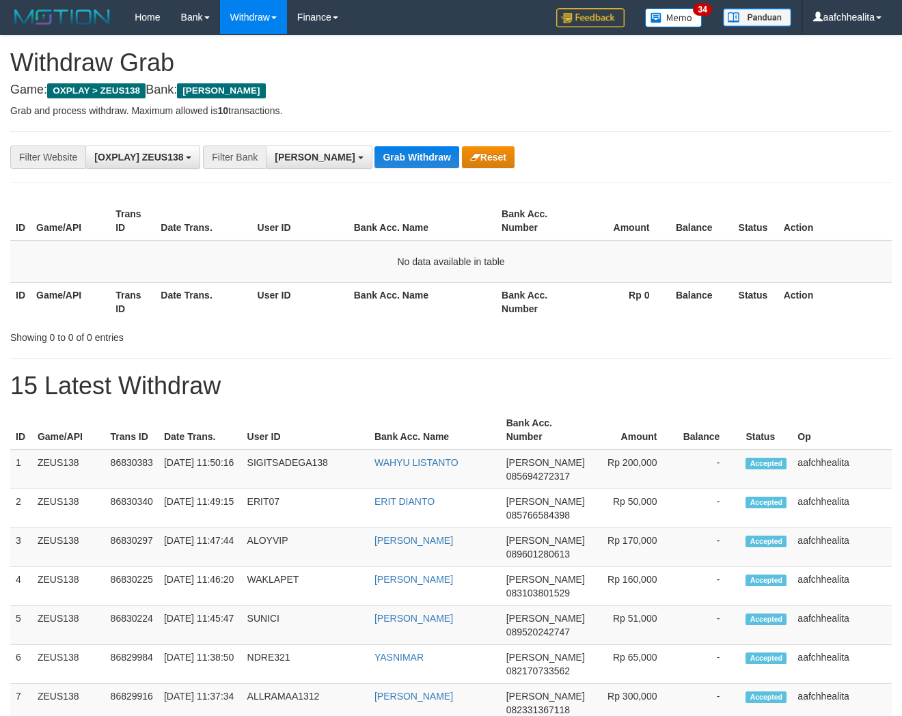
click at [374, 164] on button "Grab Withdraw" at bounding box center [416, 157] width 84 height 22
click at [374, 165] on button "Grab Withdraw" at bounding box center [416, 157] width 84 height 22
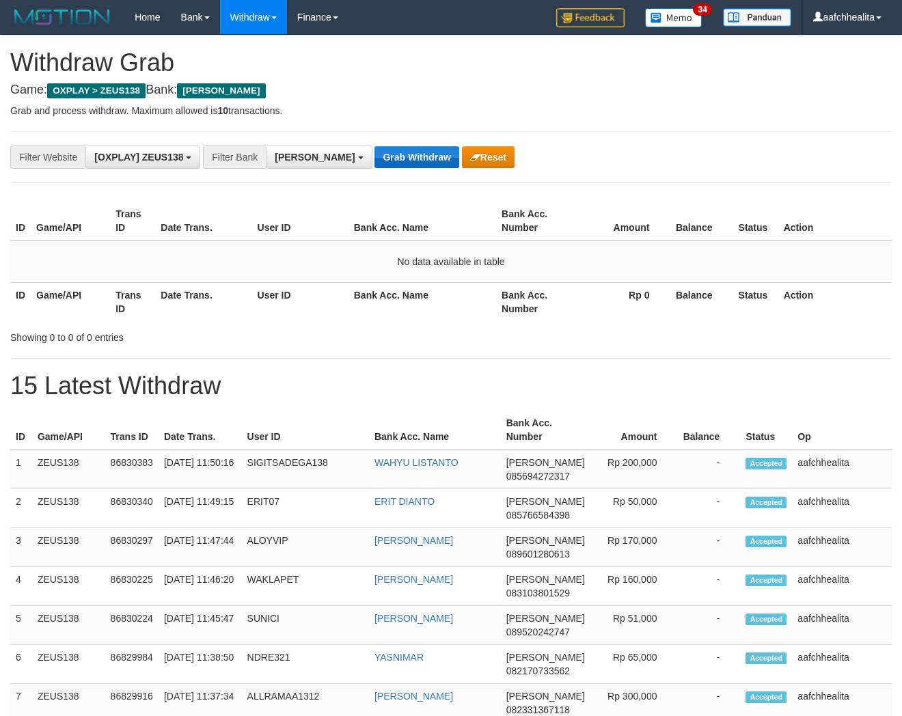
click at [374, 165] on button "Grab Withdraw" at bounding box center [416, 157] width 84 height 22
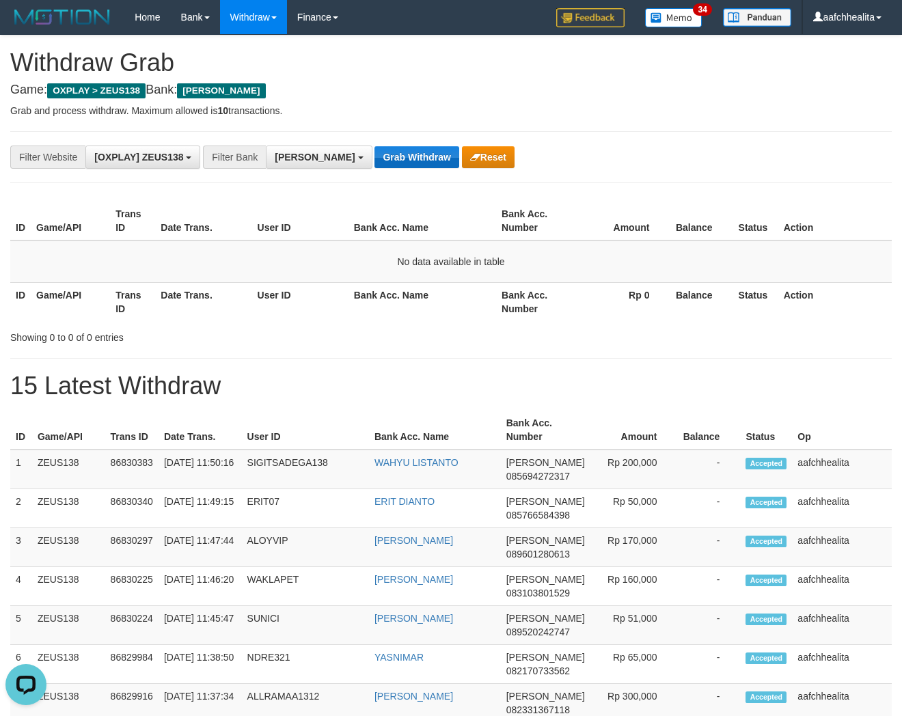
click at [374, 165] on button "Grab Withdraw" at bounding box center [416, 157] width 84 height 22
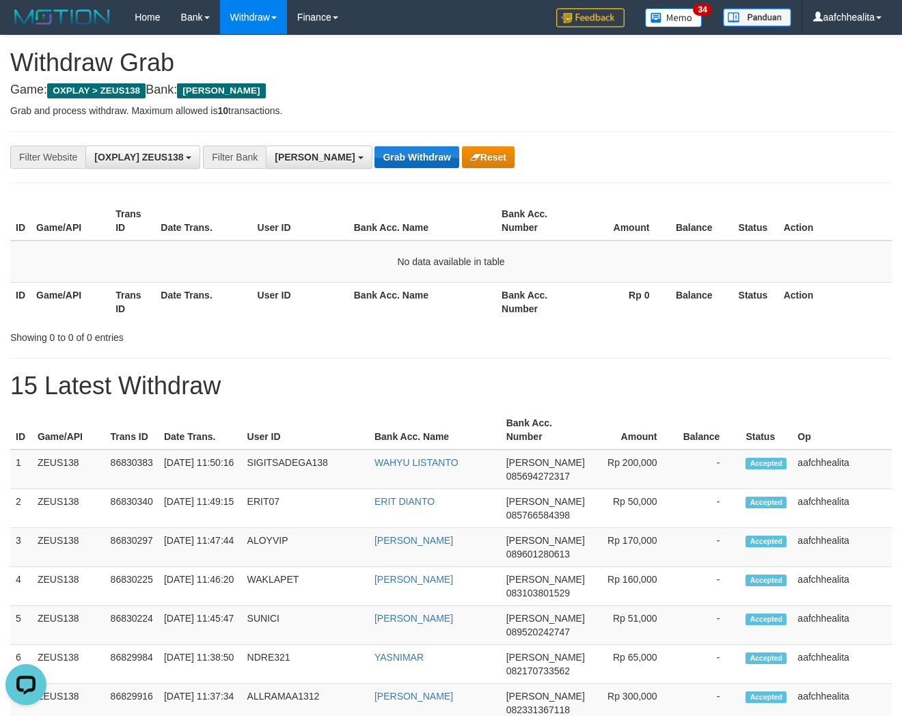
click at [374, 165] on button "Grab Withdraw" at bounding box center [416, 157] width 84 height 22
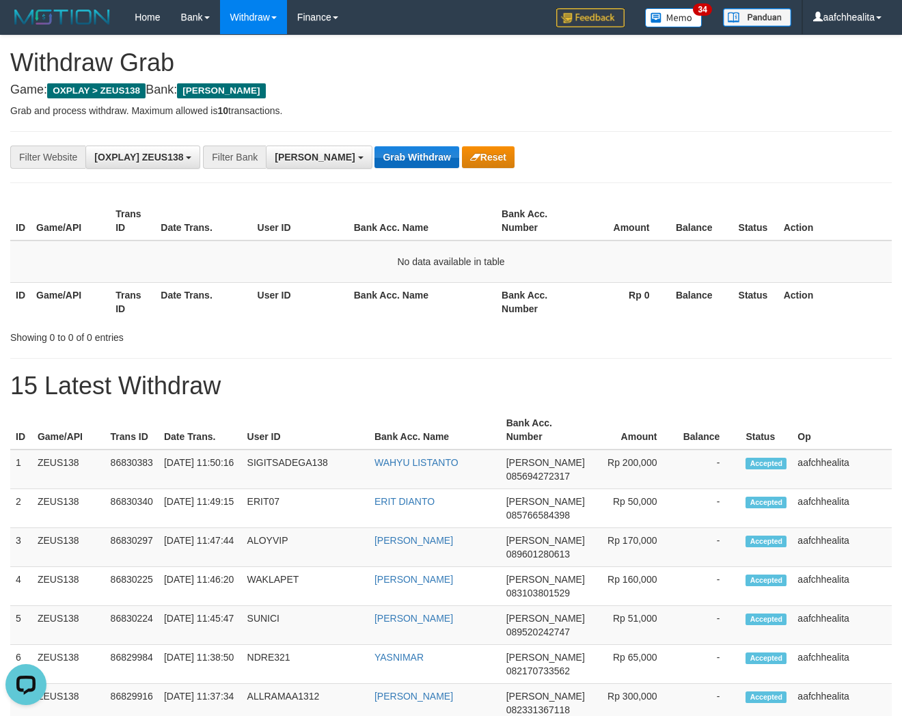
click at [374, 165] on button "Grab Withdraw" at bounding box center [416, 157] width 84 height 22
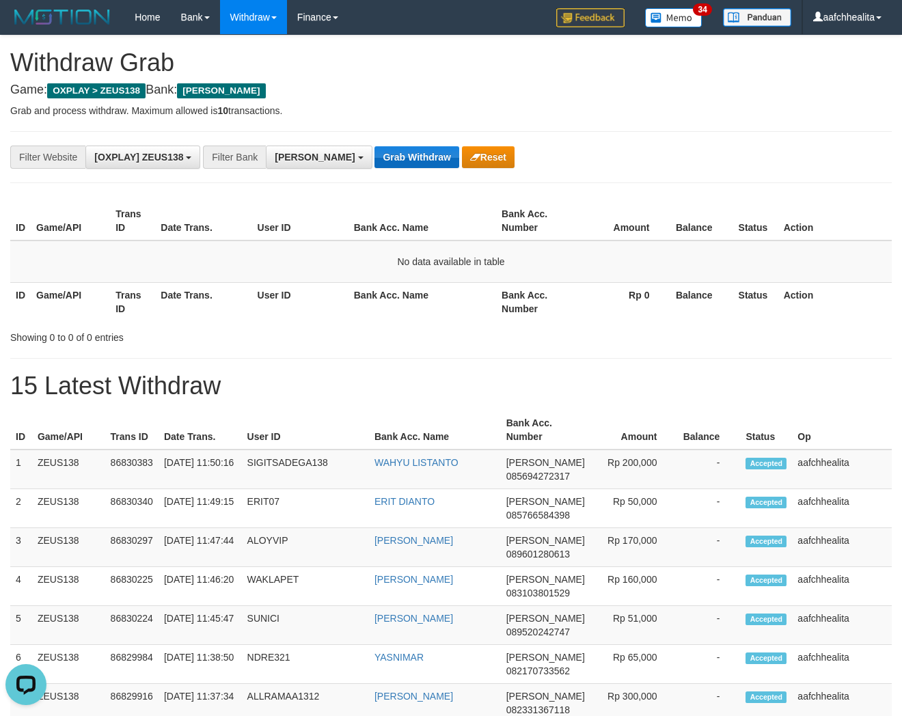
click at [374, 165] on button "Grab Withdraw" at bounding box center [416, 157] width 84 height 22
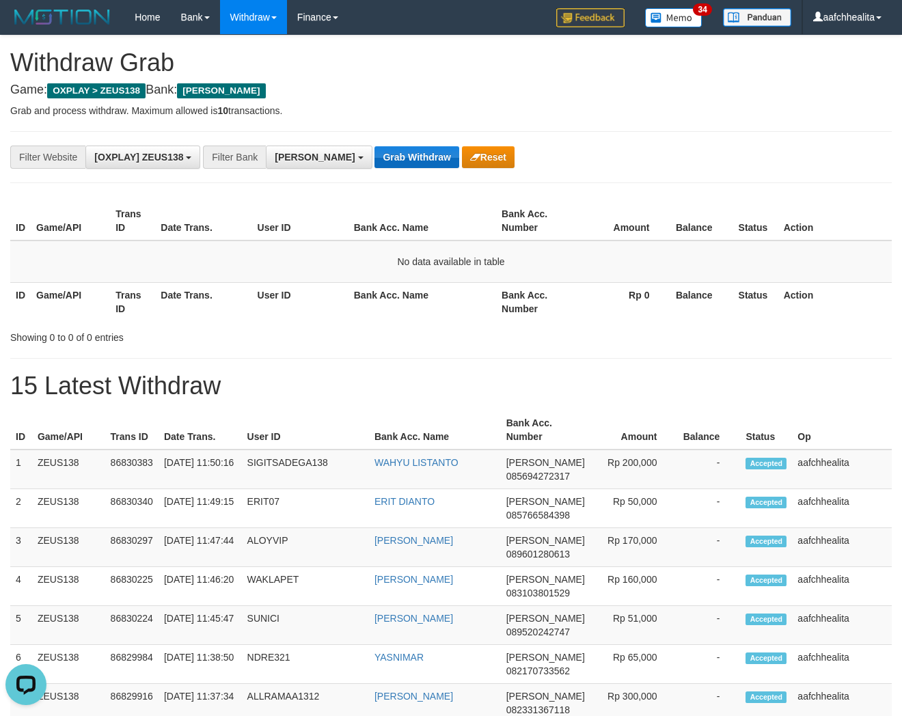
click at [374, 165] on button "Grab Withdraw" at bounding box center [416, 157] width 84 height 22
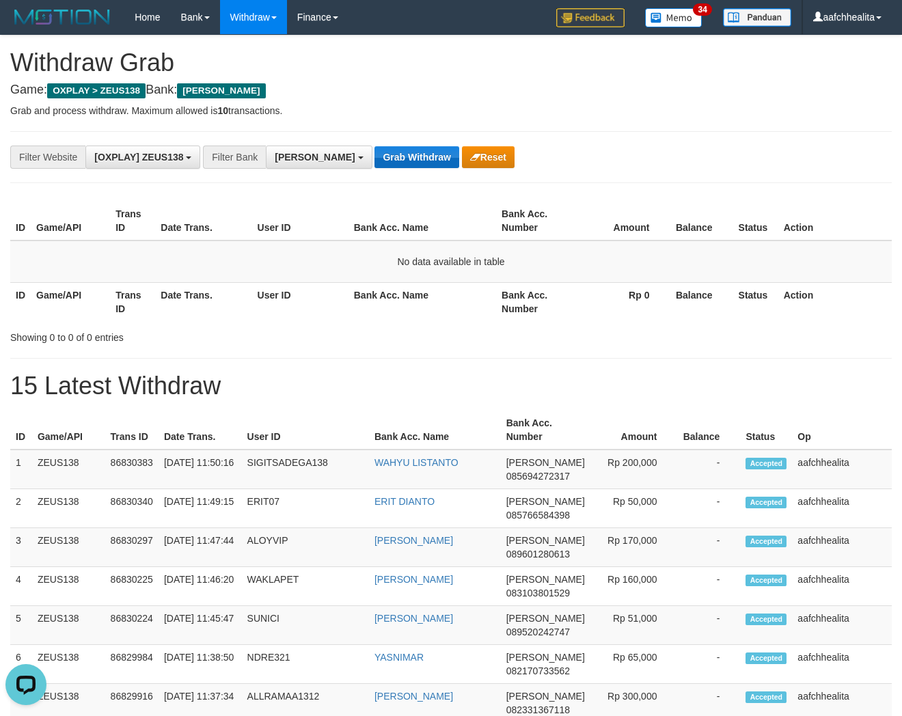
click at [374, 165] on button "Grab Withdraw" at bounding box center [416, 157] width 84 height 22
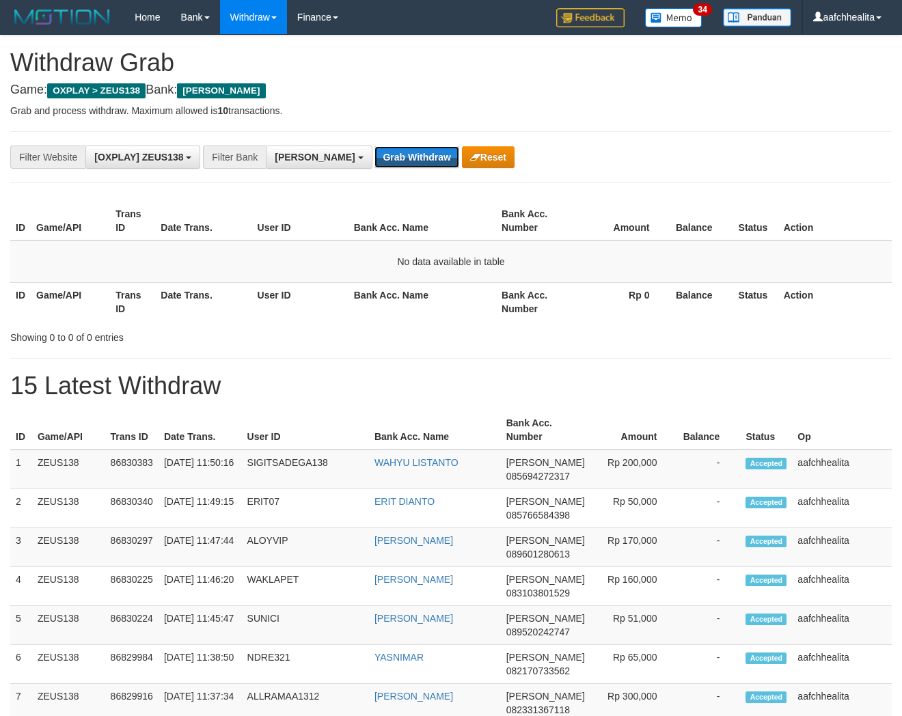
click at [374, 165] on button "Grab Withdraw" at bounding box center [416, 157] width 84 height 22
drag, startPoint x: 0, startPoint y: 0, endPoint x: 371, endPoint y: 165, distance: 406.1
click at [374, 165] on button "Grab Withdraw" at bounding box center [416, 157] width 84 height 22
drag, startPoint x: 0, startPoint y: 0, endPoint x: 371, endPoint y: 165, distance: 406.1
click at [374, 165] on button "Grab Withdraw" at bounding box center [416, 157] width 84 height 22
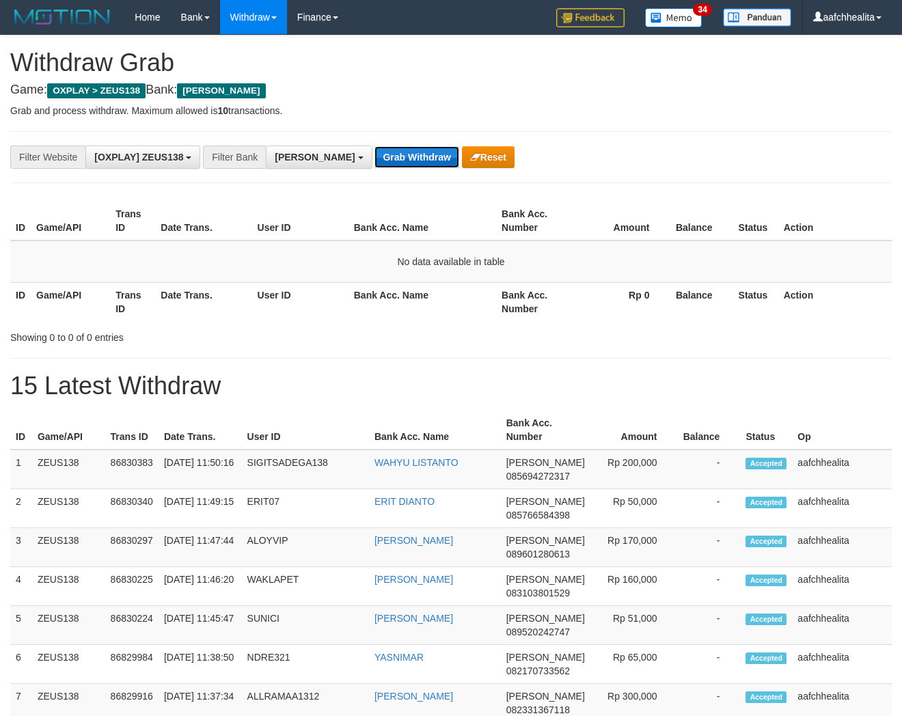
click at [374, 165] on button "Grab Withdraw" at bounding box center [416, 157] width 84 height 22
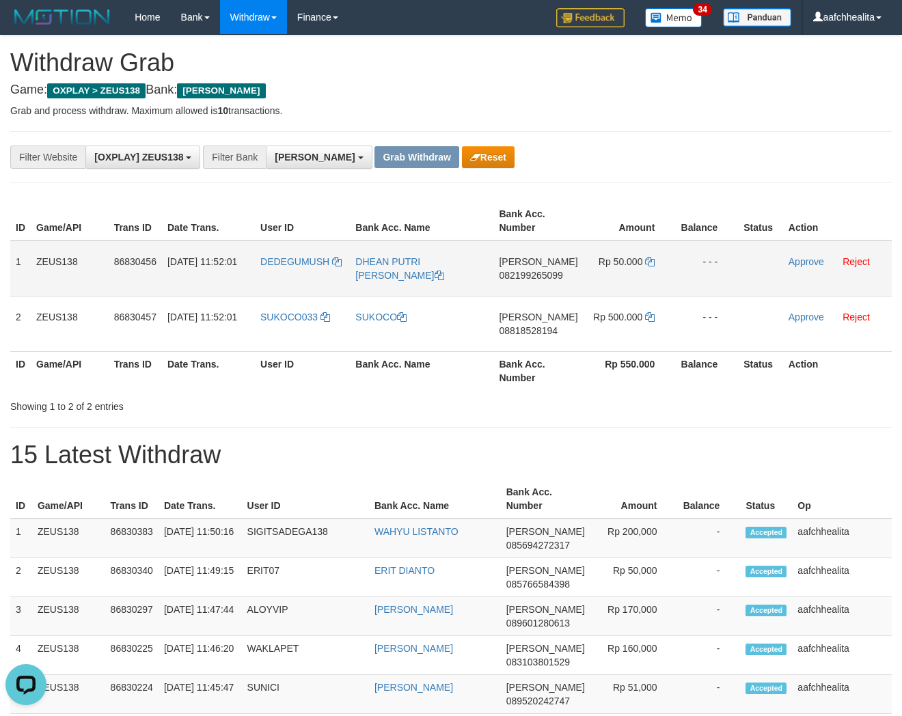
click at [292, 283] on td "DEDEGUMUSH" at bounding box center [302, 268] width 95 height 56
copy link "DEDEGUMUSH"
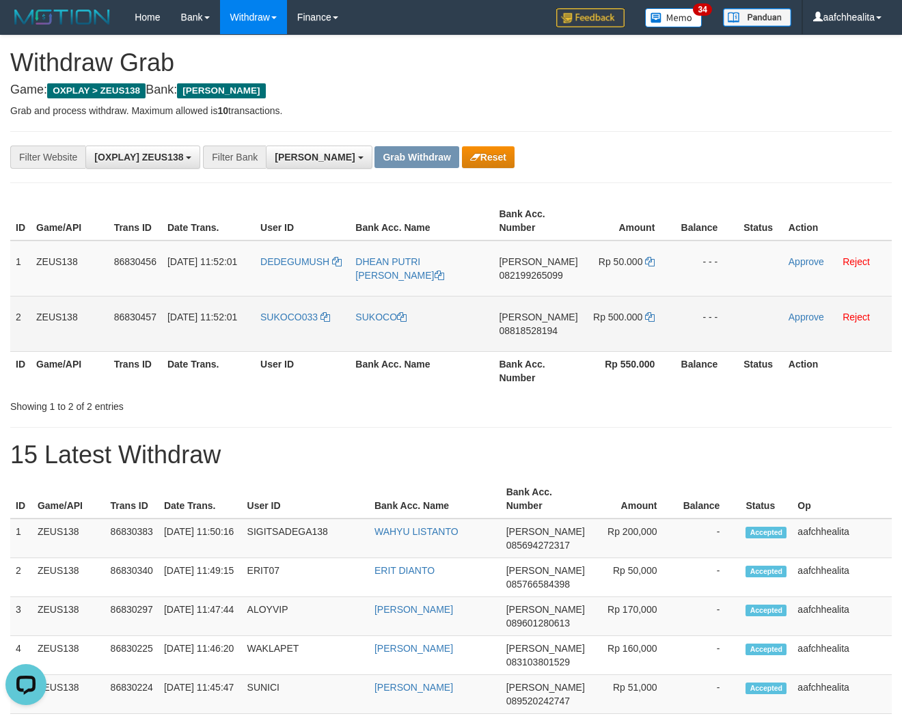
click at [265, 337] on td "SUKOCO033" at bounding box center [302, 323] width 95 height 55
copy span "SUKOCO033"
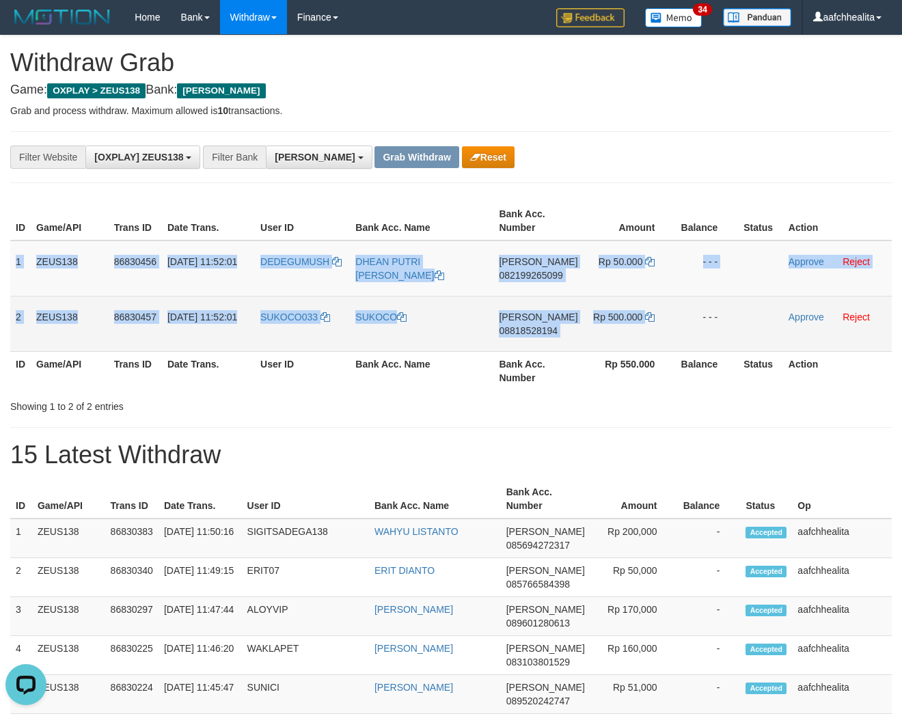
copy tbody "1 ZEUS138 86830456 31/08/2025 11:52:01 DEDEGUMUSH DHEAN PUTRI FADILIA IMERSYAH …"
drag, startPoint x: 15, startPoint y: 258, endPoint x: 816, endPoint y: 339, distance: 804.7
click at [816, 339] on tbody "1 ZEUS138 86830456 31/08/2025 11:52:01 DEDEGUMUSH DHEAN PUTRI FADILIA IMERSYAH …" at bounding box center [450, 295] width 881 height 111
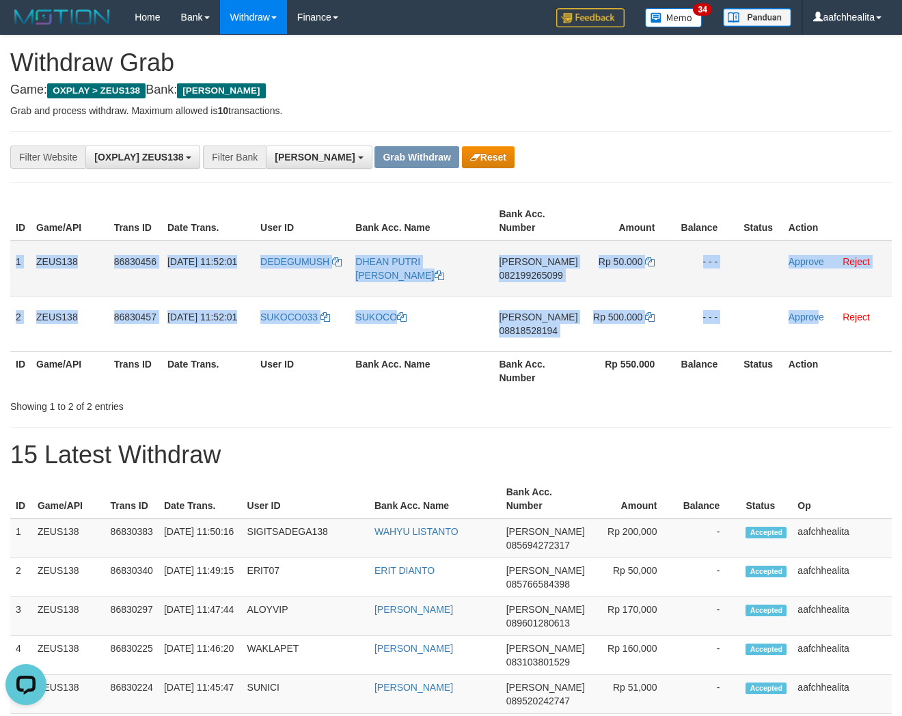
click at [557, 271] on span "082199265099" at bounding box center [531, 275] width 64 height 11
copy tbody "1 ZEUS138 86830456 31/08/2025 11:52:01 DEDEGUMUSH DHEAN PUTRI FADILIA IMERSYAH …"
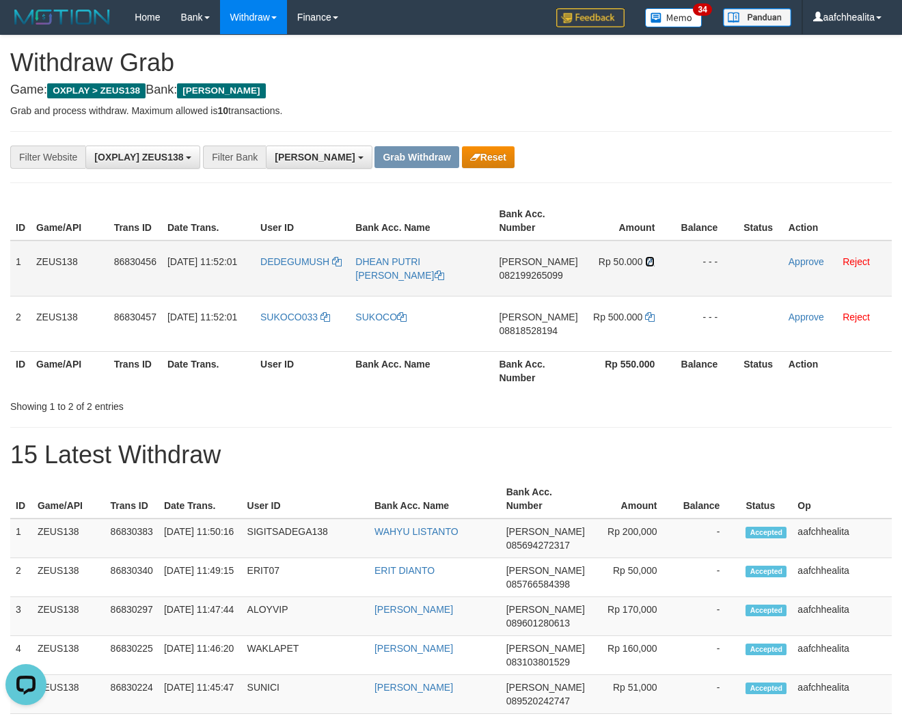
click at [647, 262] on icon at bounding box center [650, 262] width 10 height 10
click at [801, 260] on link "Approve" at bounding box center [806, 261] width 36 height 11
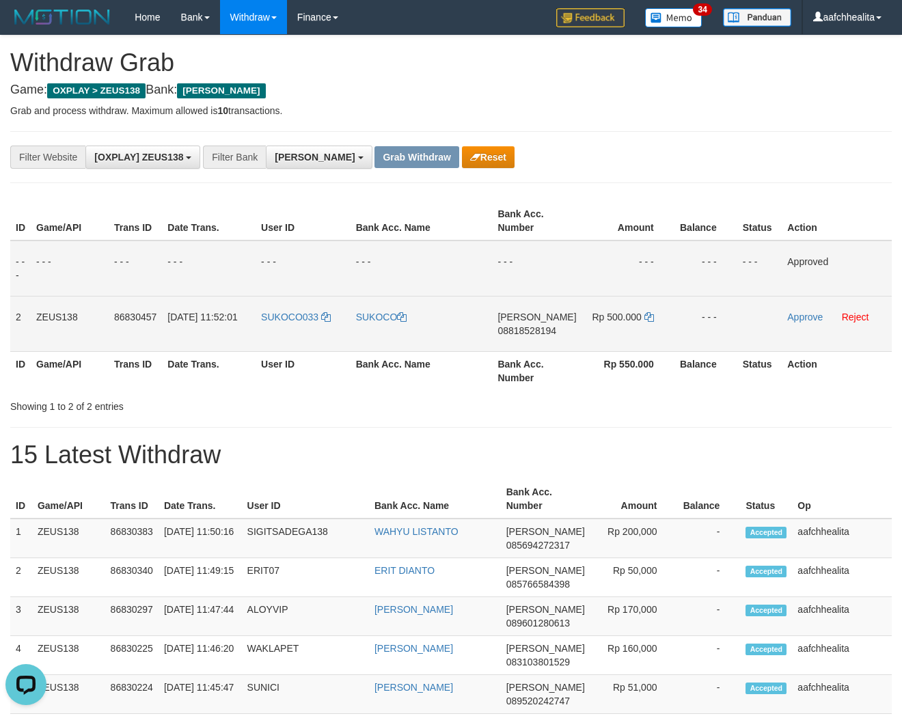
click at [521, 330] on span "08818528194" at bounding box center [526, 330] width 59 height 11
click at [639, 314] on td "Rp 500.000" at bounding box center [628, 323] width 92 height 55
click at [648, 313] on icon at bounding box center [649, 317] width 10 height 10
click at [806, 312] on link "Approve" at bounding box center [805, 316] width 36 height 11
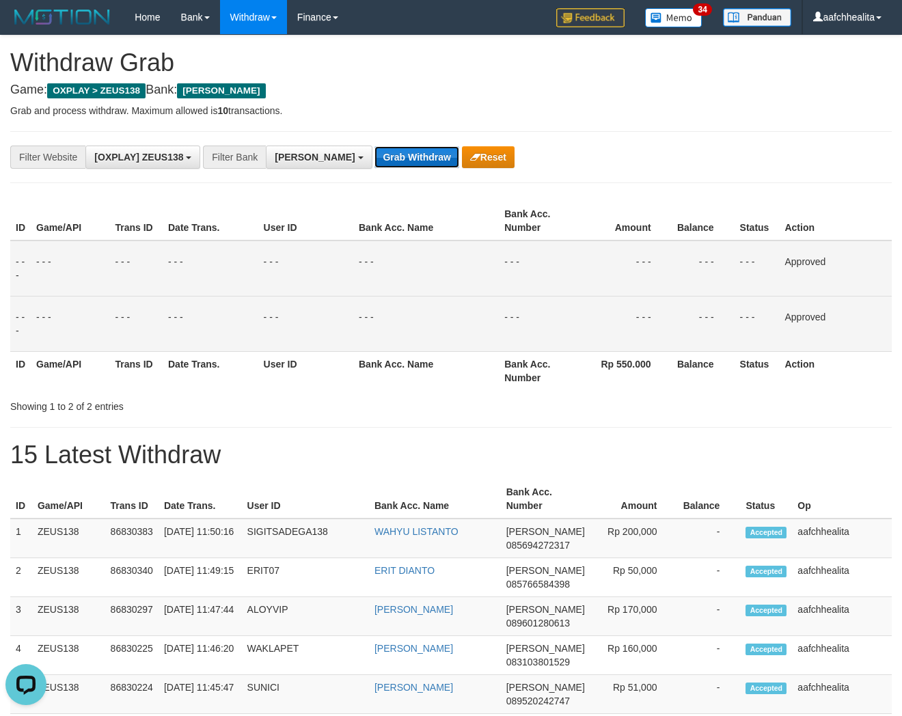
click at [374, 161] on button "Grab Withdraw" at bounding box center [416, 157] width 84 height 22
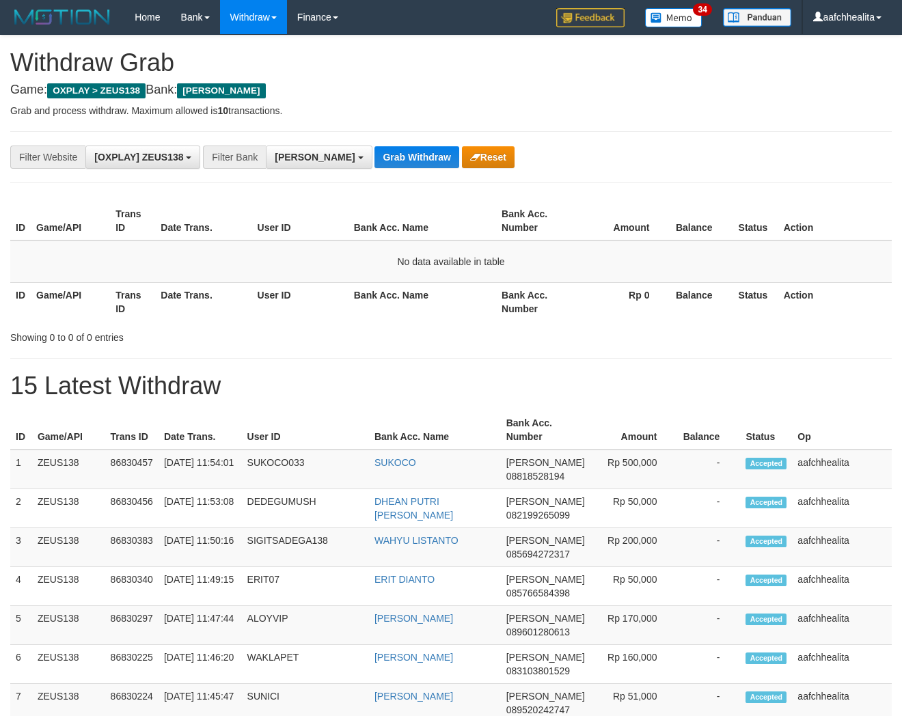
click at [374, 161] on button "Grab Withdraw" at bounding box center [416, 157] width 84 height 22
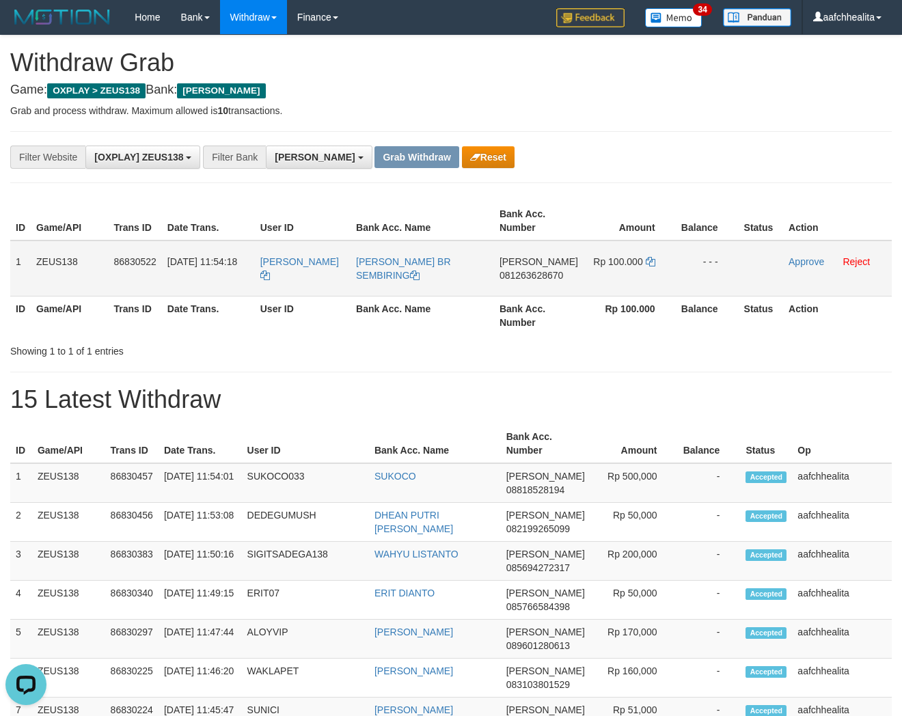
click at [294, 276] on td "[PERSON_NAME]" at bounding box center [303, 268] width 96 height 56
copy link "[PERSON_NAME]"
copy tr "1 ZEUS138 86830522 31/08/2025 11:54:18 SEBRINA SEBRINA BR SEMBIRING DANA"
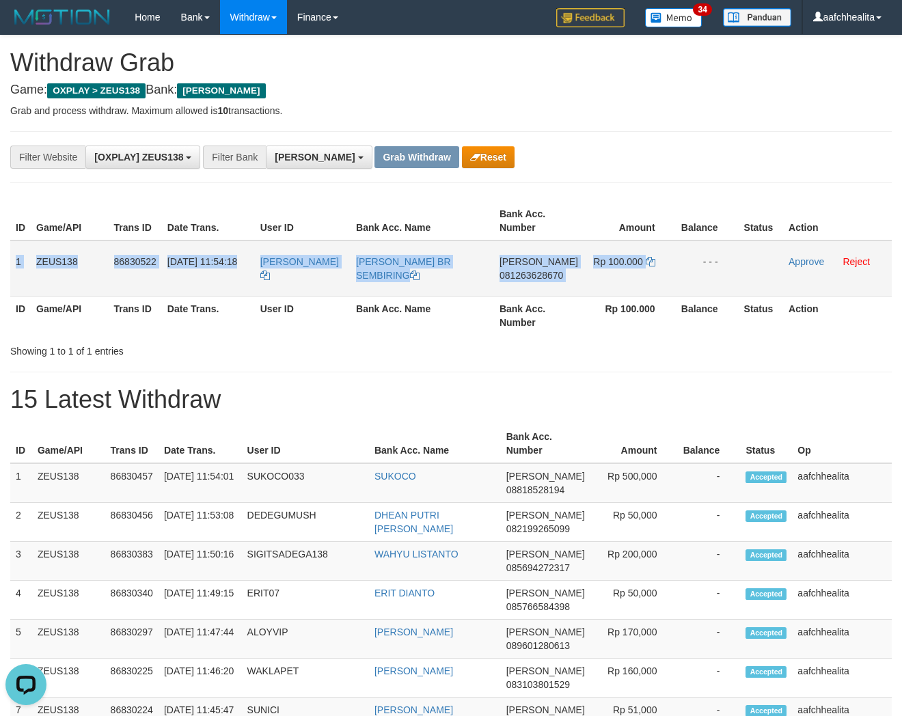
copy tr "1 ZEUS138 86830522 31/08/2025 11:54:18 SEBRINA SEBRINA BR SEMBIRING DANA 081263…"
drag, startPoint x: 15, startPoint y: 264, endPoint x: 755, endPoint y: 279, distance: 739.9
click at [755, 279] on tr "1 ZEUS138 86830522 31/08/2025 11:54:18 SEBRINA SEBRINA BR SEMBIRING DANA 081263…" at bounding box center [450, 268] width 881 height 56
copy tr "1 ZEUS138 86830522 31/08/2025 11:54:18 SEBRINA SEBRINA BR SEMBIRING DANA 081263…"
click at [528, 276] on span "081263628670" at bounding box center [531, 275] width 64 height 11
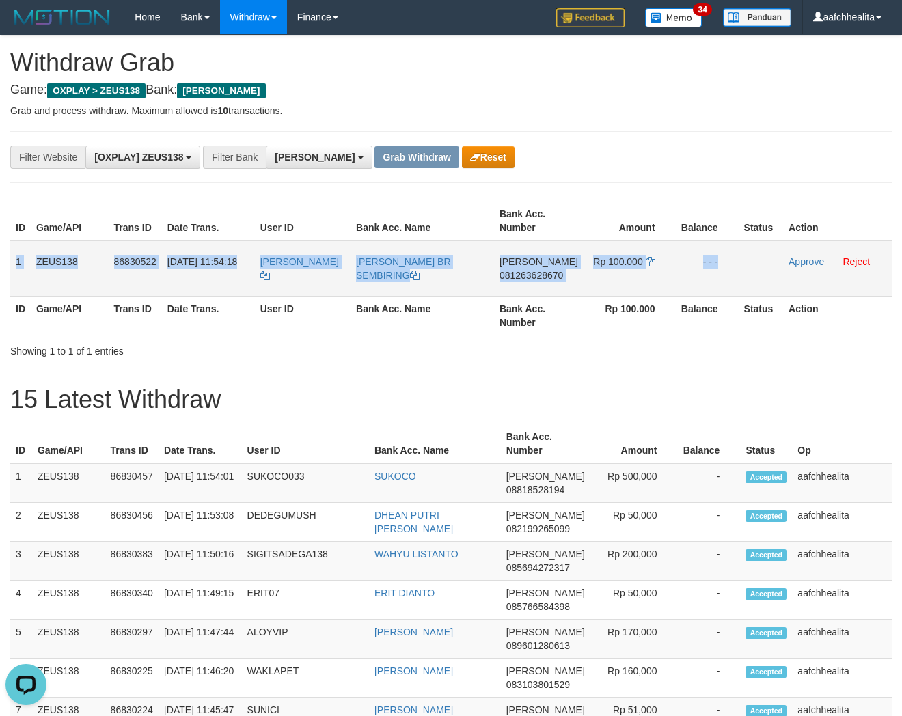
copy tr "1 ZEUS138 86830522 31/08/2025 11:54:18 SEBRINA SEBRINA BR SEMBIRING DANA 081263…"
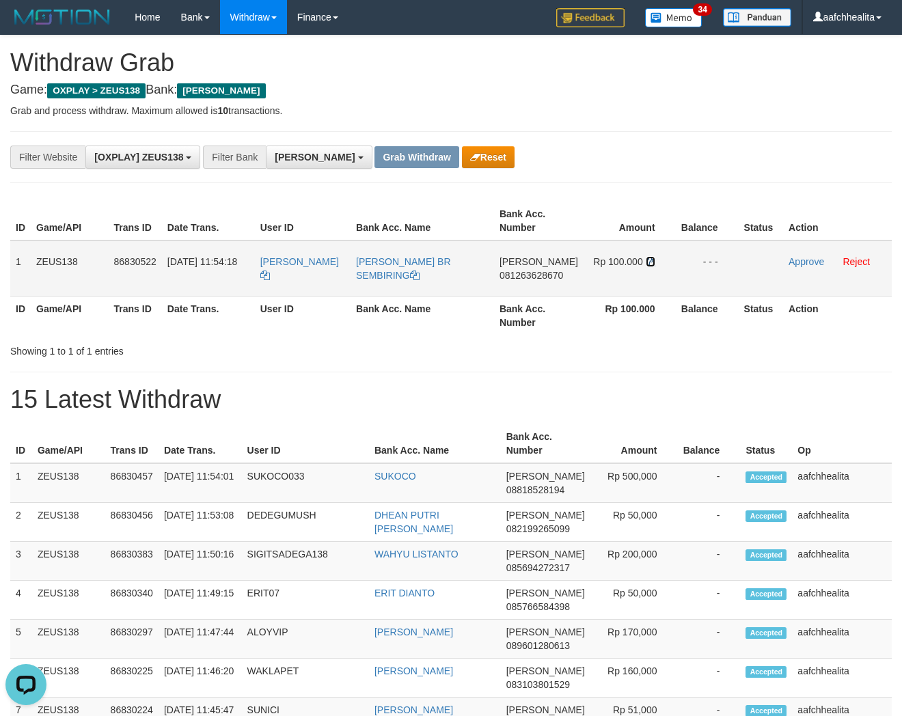
click at [650, 257] on icon at bounding box center [651, 262] width 10 height 10
click at [796, 256] on link "Approve" at bounding box center [806, 261] width 36 height 11
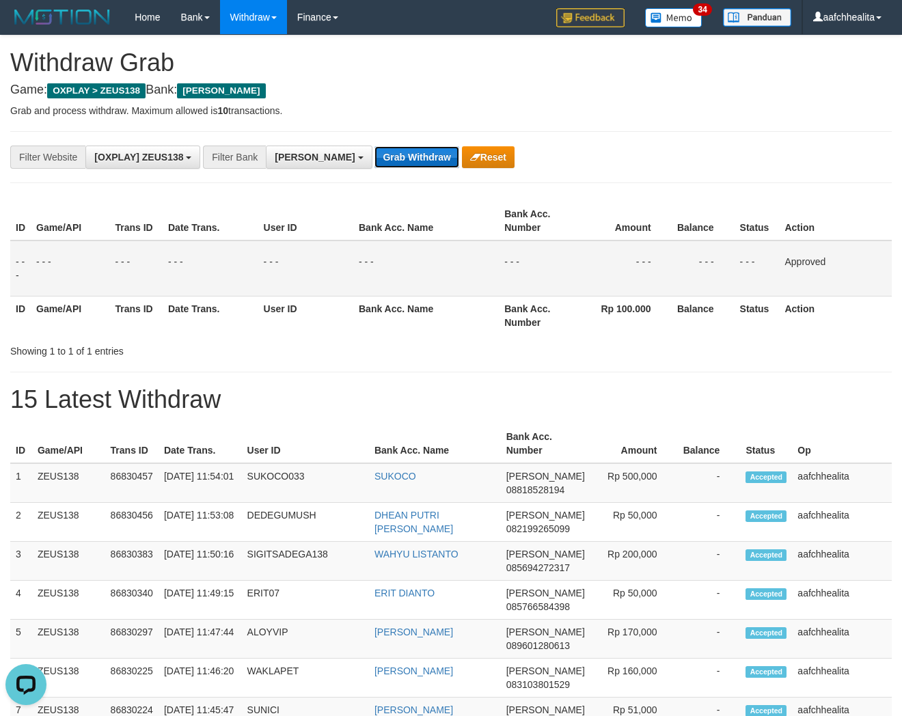
click at [374, 152] on button "Grab Withdraw" at bounding box center [416, 157] width 84 height 22
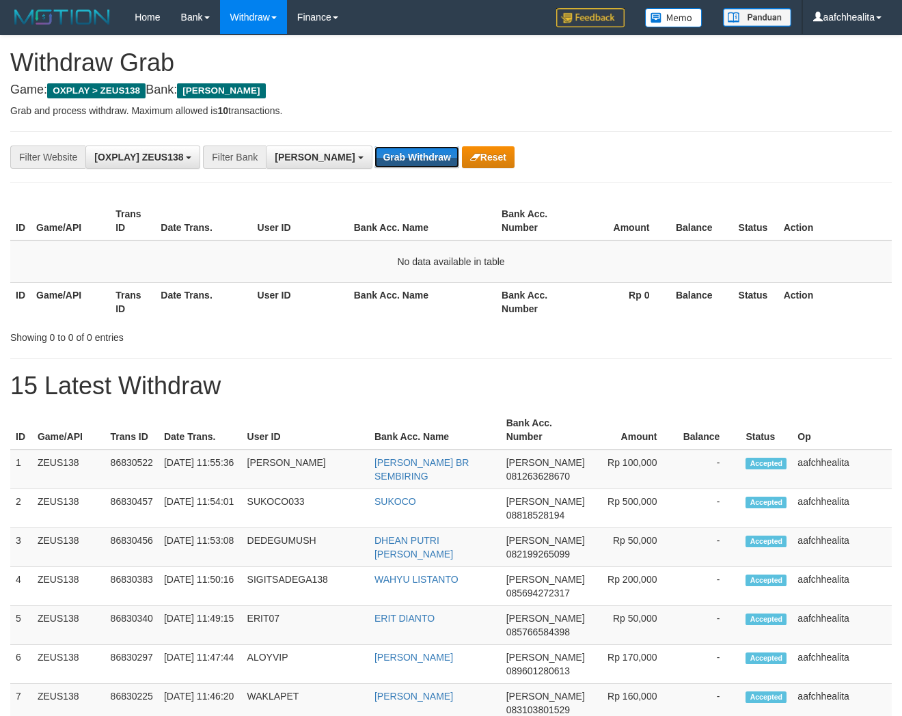
click at [374, 154] on button "Grab Withdraw" at bounding box center [416, 157] width 84 height 22
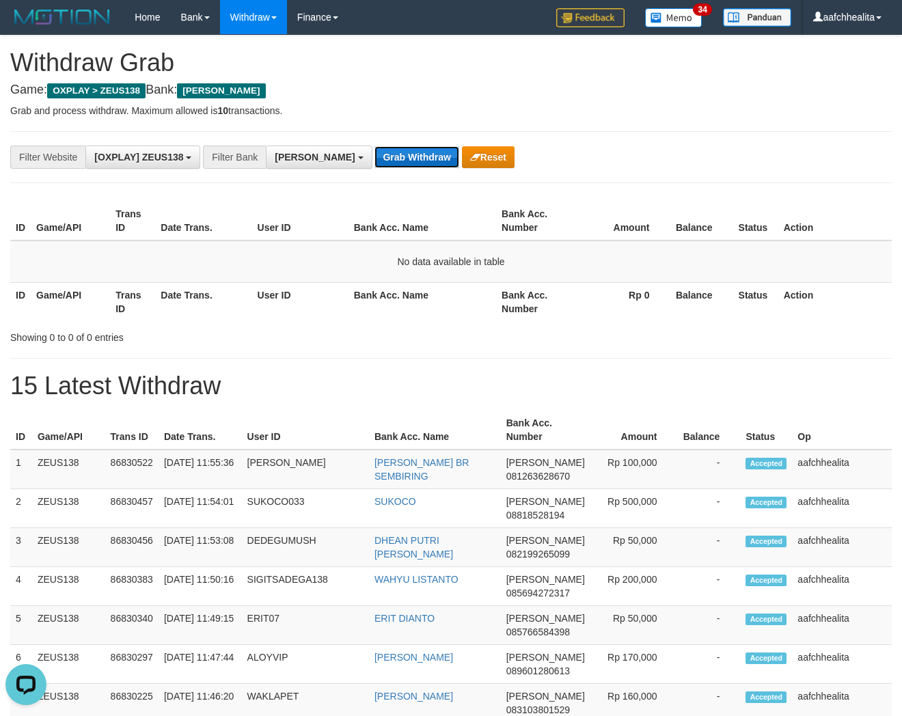
drag, startPoint x: 0, startPoint y: 0, endPoint x: 362, endPoint y: 154, distance: 393.3
click at [374, 154] on button "Grab Withdraw" at bounding box center [416, 157] width 84 height 22
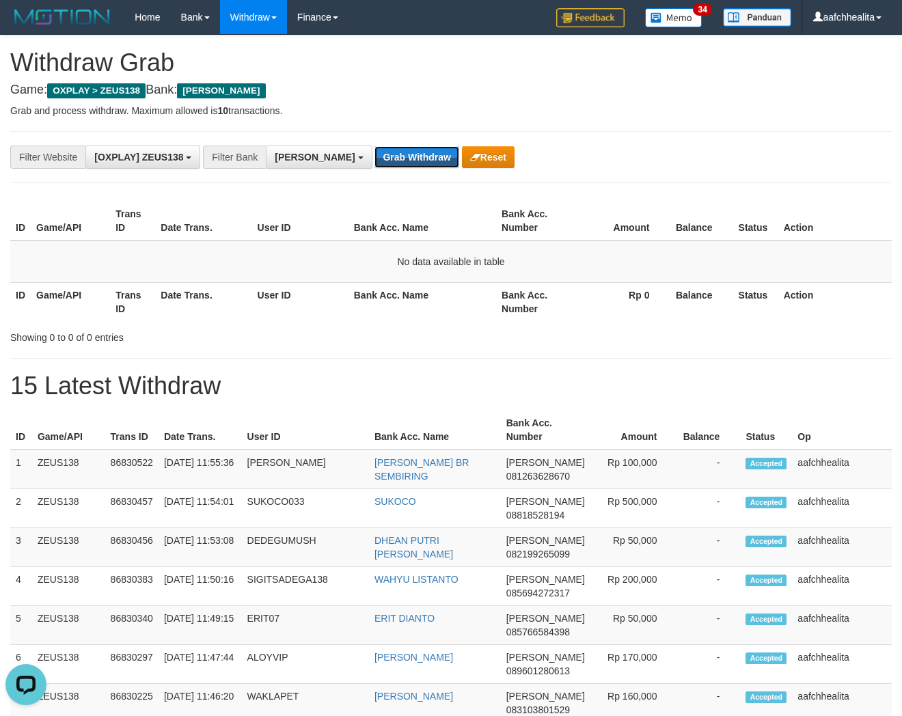
click at [374, 154] on button "Grab Withdraw" at bounding box center [416, 157] width 84 height 22
drag, startPoint x: 0, startPoint y: 0, endPoint x: 362, endPoint y: 154, distance: 393.3
click at [374, 154] on button "Grab Withdraw" at bounding box center [416, 157] width 84 height 22
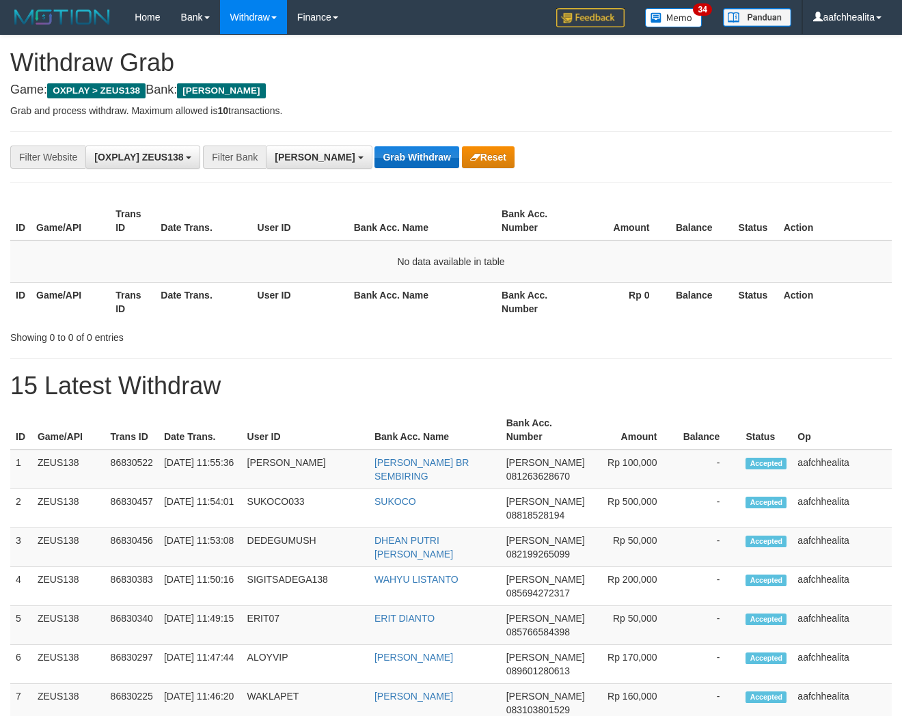
click at [374, 154] on button "Grab Withdraw" at bounding box center [416, 157] width 84 height 22
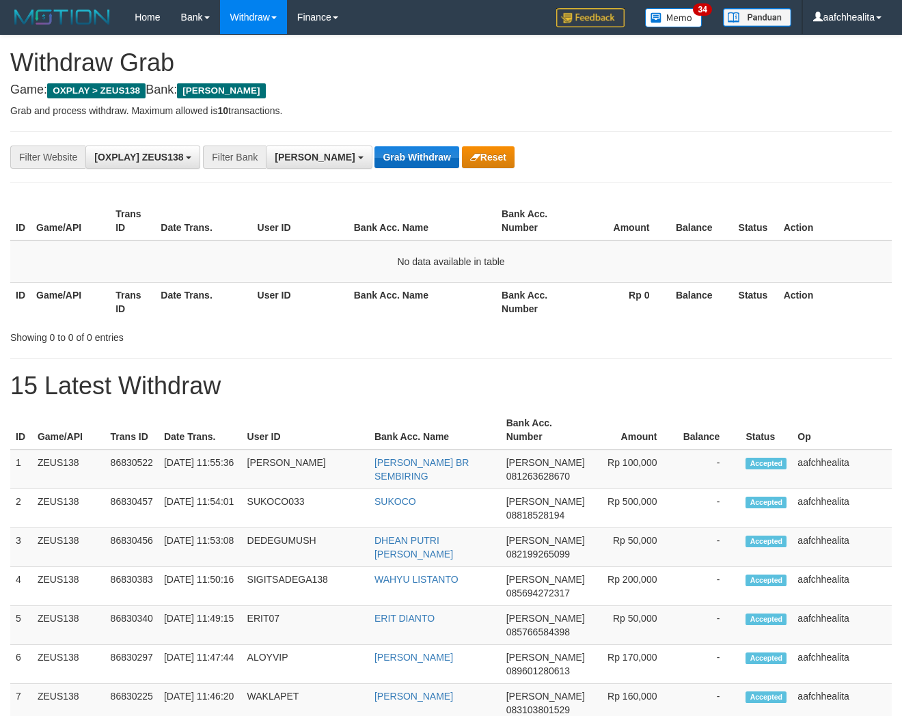
click at [374, 154] on button "Grab Withdraw" at bounding box center [416, 157] width 84 height 22
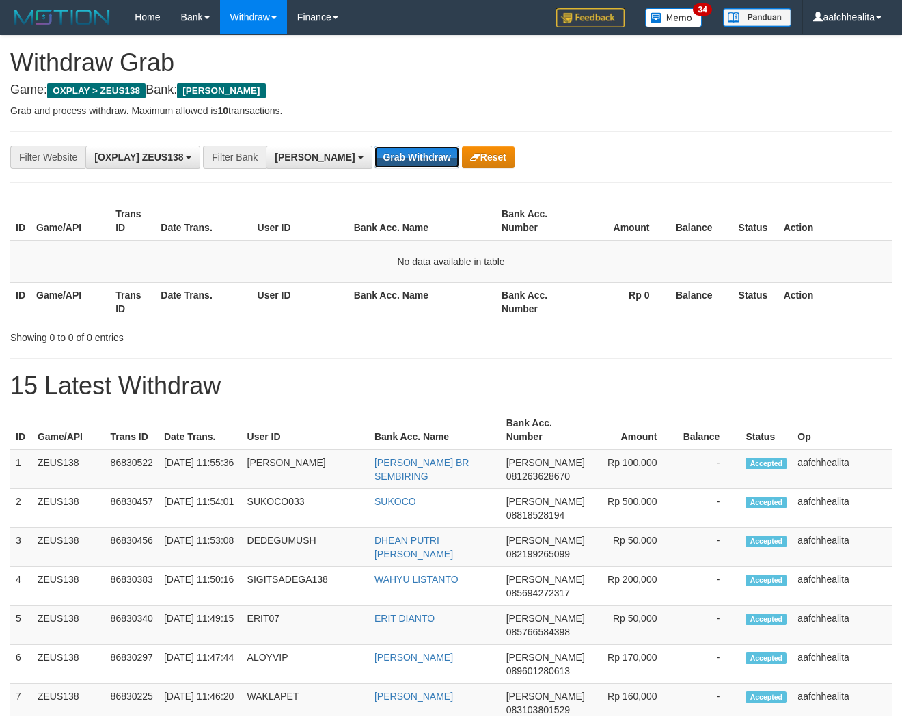
click at [374, 154] on button "Grab Withdraw" at bounding box center [416, 157] width 84 height 22
drag, startPoint x: 0, startPoint y: 0, endPoint x: 362, endPoint y: 154, distance: 393.3
click at [374, 154] on button "Grab Withdraw" at bounding box center [416, 157] width 84 height 22
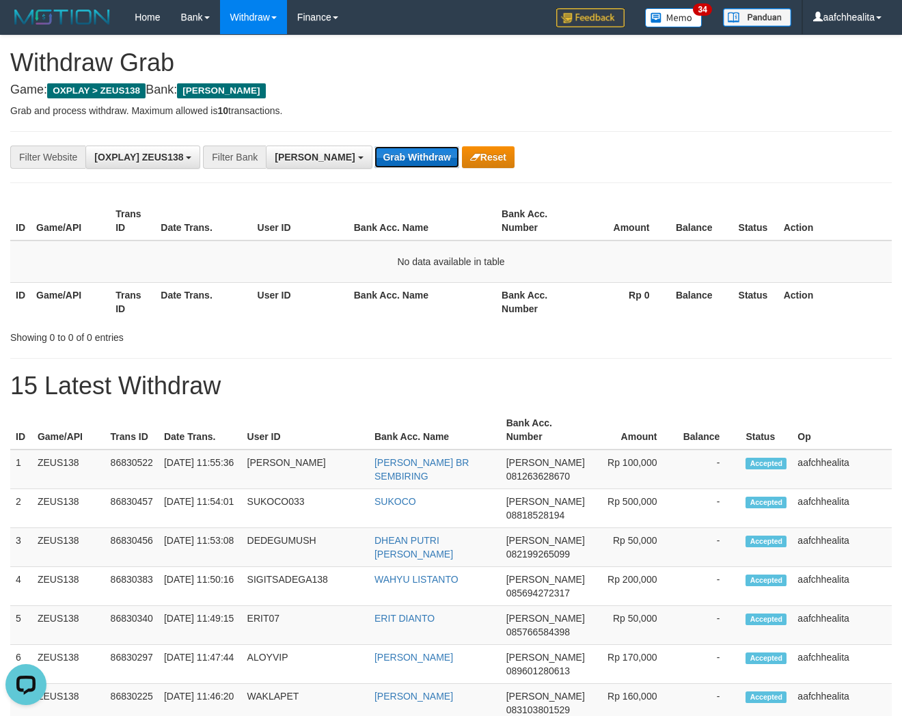
click at [374, 154] on button "Grab Withdraw" at bounding box center [416, 157] width 84 height 22
click at [374, 156] on button "Grab Withdraw" at bounding box center [416, 157] width 84 height 22
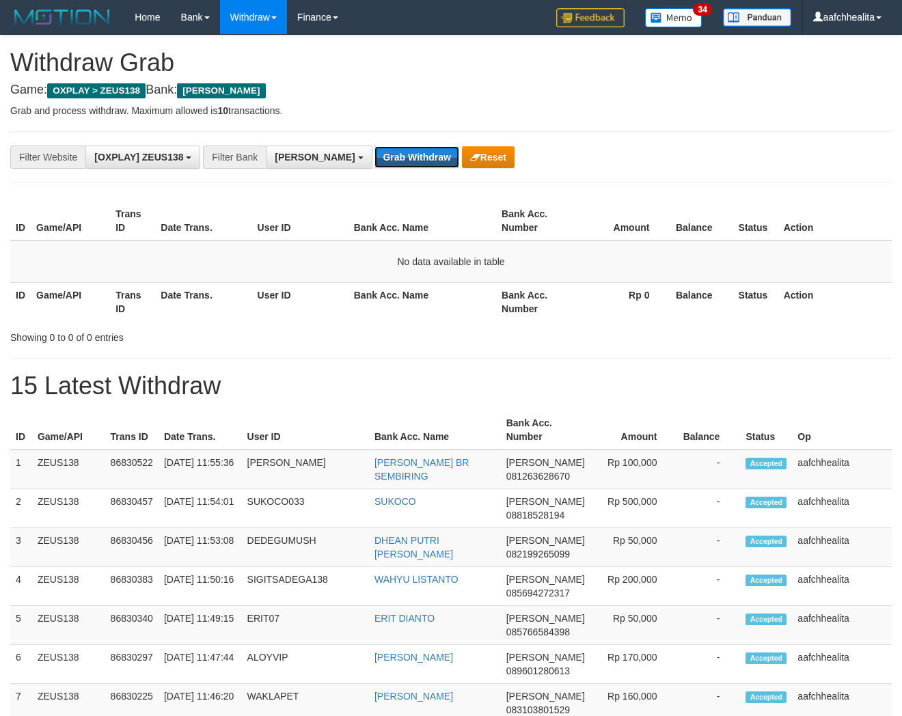
click at [374, 156] on button "Grab Withdraw" at bounding box center [416, 157] width 84 height 22
drag, startPoint x: 0, startPoint y: 0, endPoint x: 363, endPoint y: 156, distance: 394.7
click at [374, 156] on button "Grab Withdraw" at bounding box center [416, 157] width 84 height 22
drag, startPoint x: 0, startPoint y: 0, endPoint x: 363, endPoint y: 156, distance: 394.7
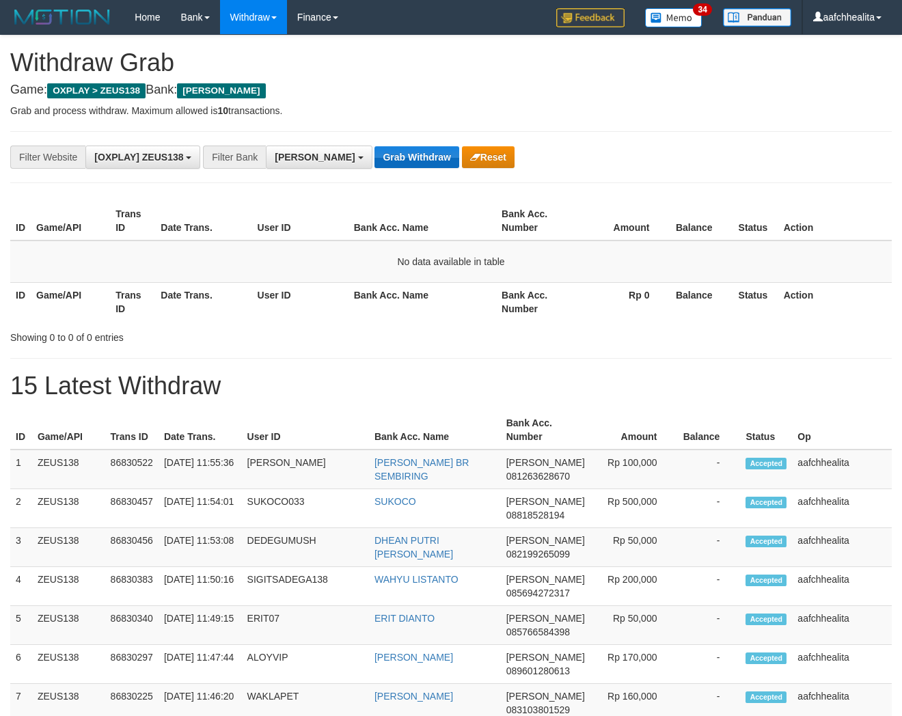
click at [374, 156] on button "Grab Withdraw" at bounding box center [416, 157] width 84 height 22
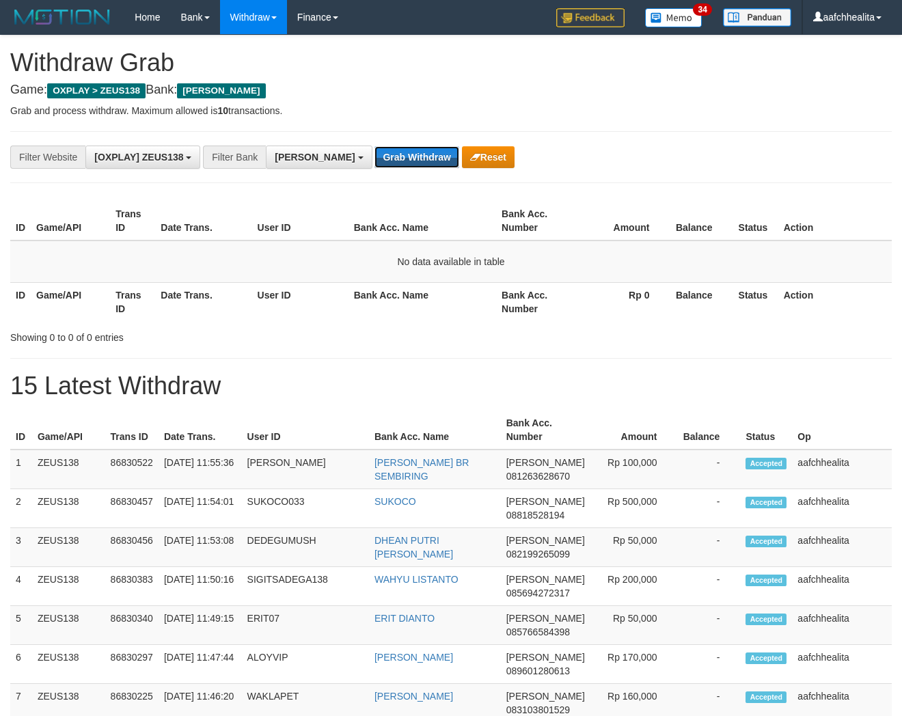
click at [374, 156] on button "Grab Withdraw" at bounding box center [416, 157] width 84 height 22
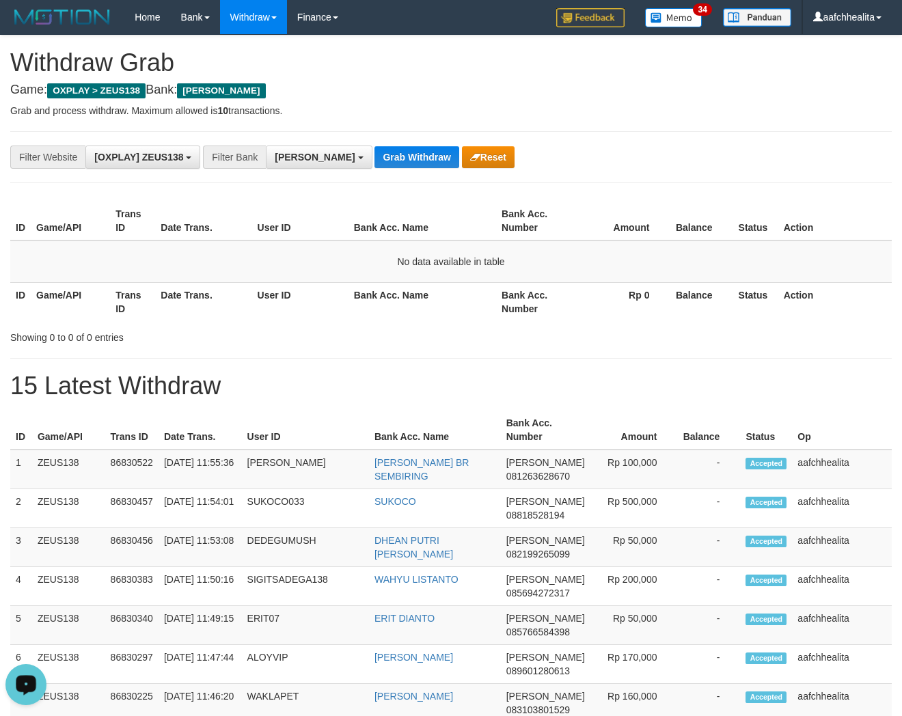
click at [677, 109] on p "Grab and process withdraw. Maximum allowed is 10 transactions." at bounding box center [450, 111] width 881 height 14
click at [390, 152] on button "Grab Withdraw" at bounding box center [416, 157] width 84 height 22
click at [390, 158] on button "Grab Withdraw" at bounding box center [416, 157] width 84 height 22
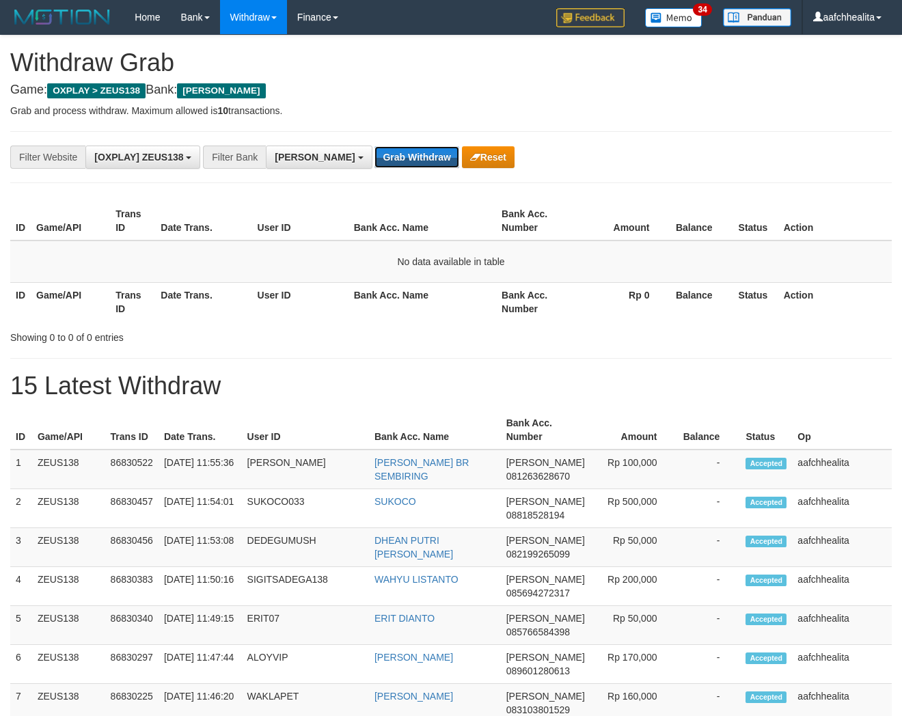
click at [390, 158] on button "Grab Withdraw" at bounding box center [416, 157] width 84 height 22
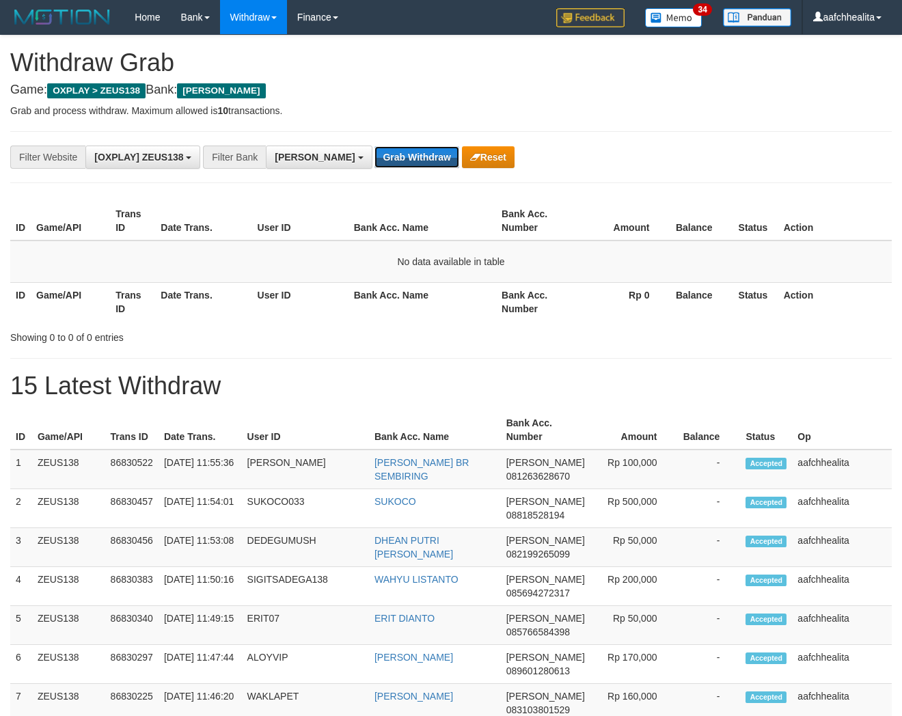
click at [390, 158] on button "Grab Withdraw" at bounding box center [416, 157] width 84 height 22
click at [385, 158] on button "Grab Withdraw" at bounding box center [416, 157] width 84 height 22
click at [374, 154] on button "Grab Withdraw" at bounding box center [416, 157] width 84 height 22
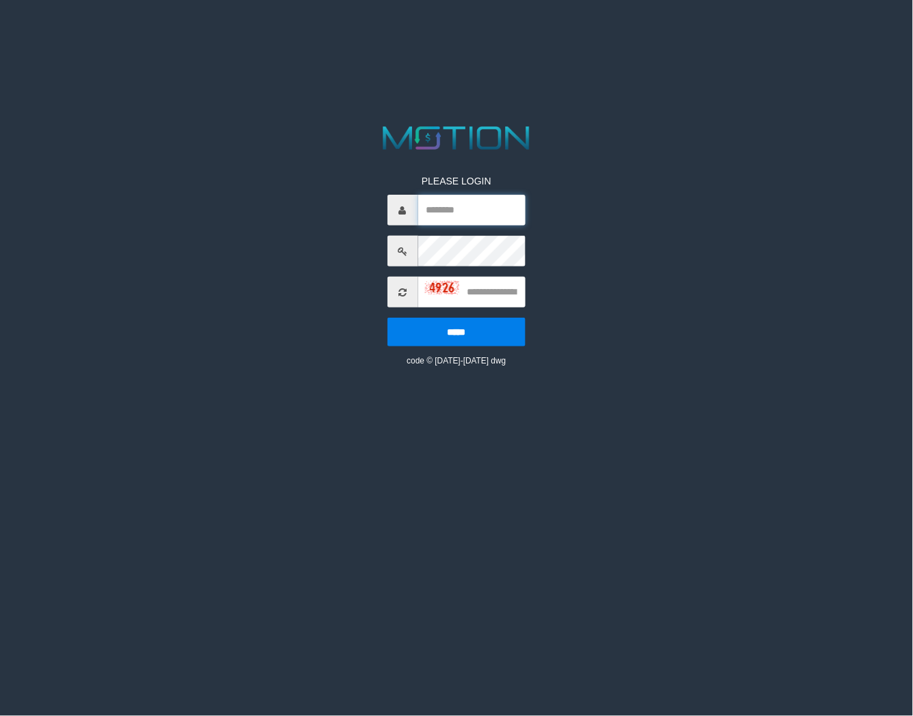
click at [462, 212] on input "text" at bounding box center [472, 210] width 108 height 31
type input "**********"
click at [476, 294] on input "text" at bounding box center [472, 292] width 108 height 31
type input "****"
click at [387, 318] on input "*****" at bounding box center [456, 332] width 139 height 29
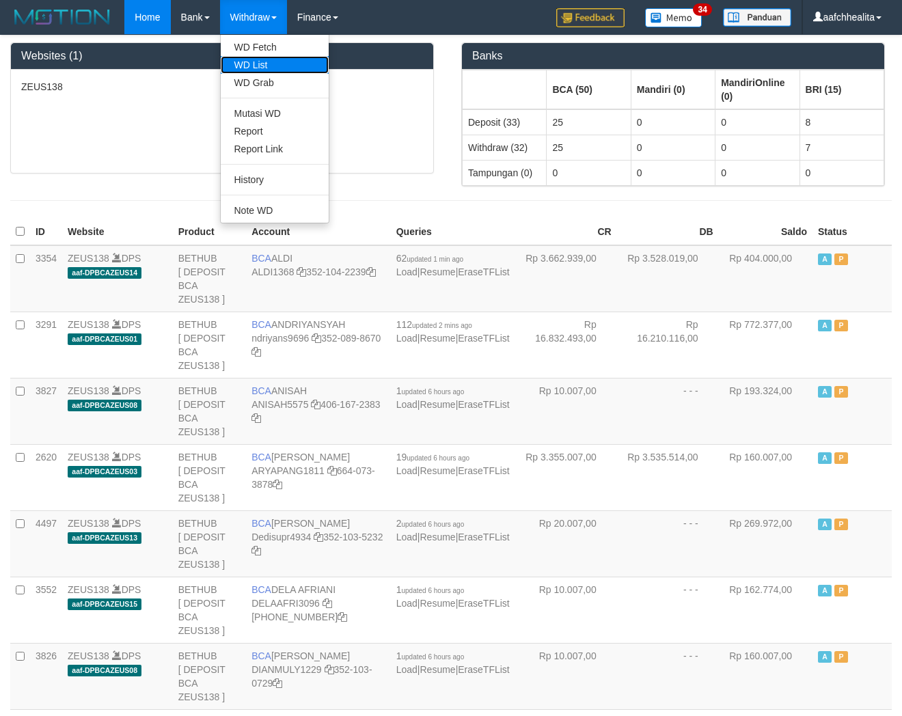
click at [260, 64] on link "WD List" at bounding box center [275, 65] width 108 height 18
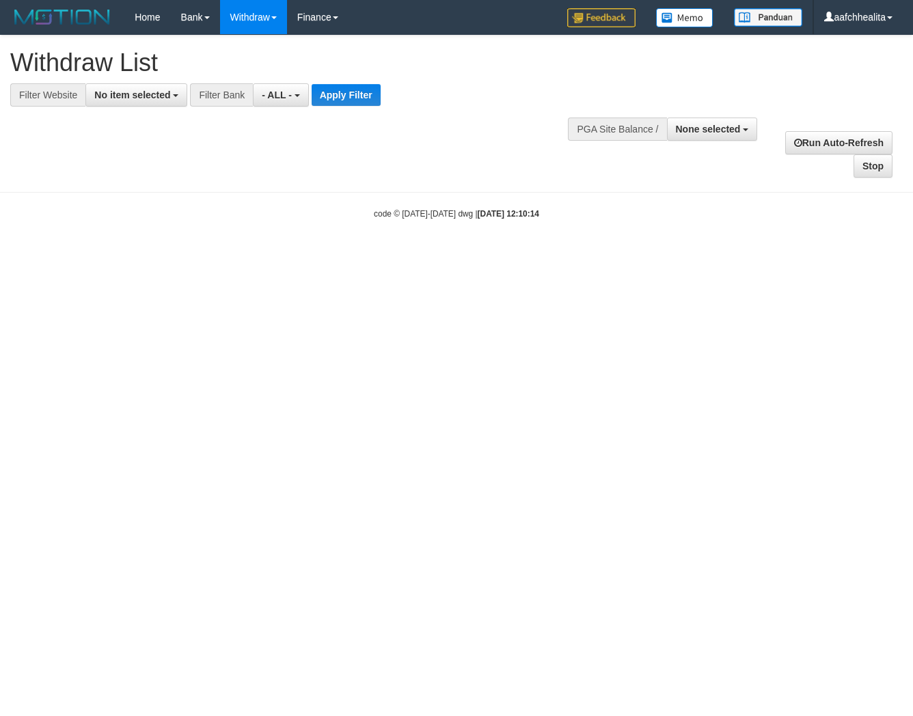
select select
drag, startPoint x: 98, startPoint y: 92, endPoint x: 128, endPoint y: 89, distance: 30.2
click at [99, 92] on span "No item selected" at bounding box center [132, 94] width 76 height 11
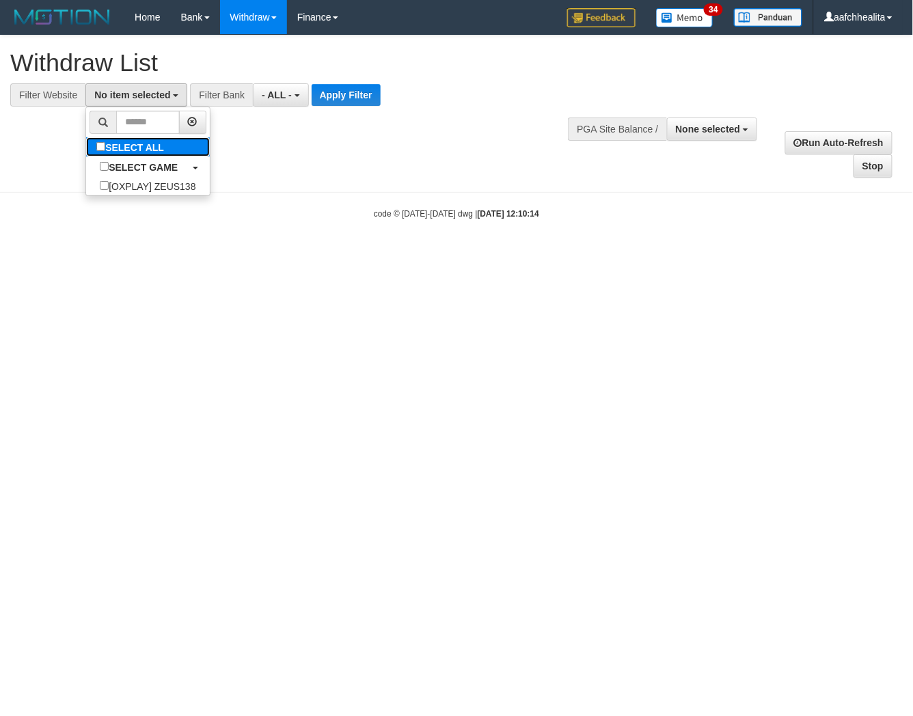
click at [145, 152] on label "SELECT ALL" at bounding box center [132, 146] width 92 height 19
select select "***"
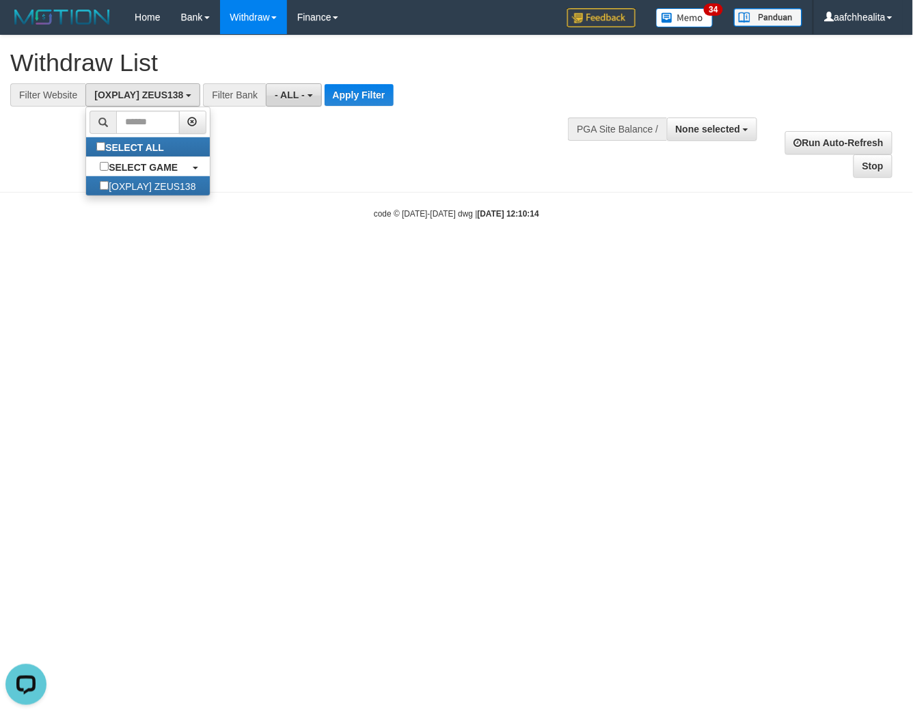
click at [275, 99] on span "- ALL -" at bounding box center [290, 94] width 30 height 11
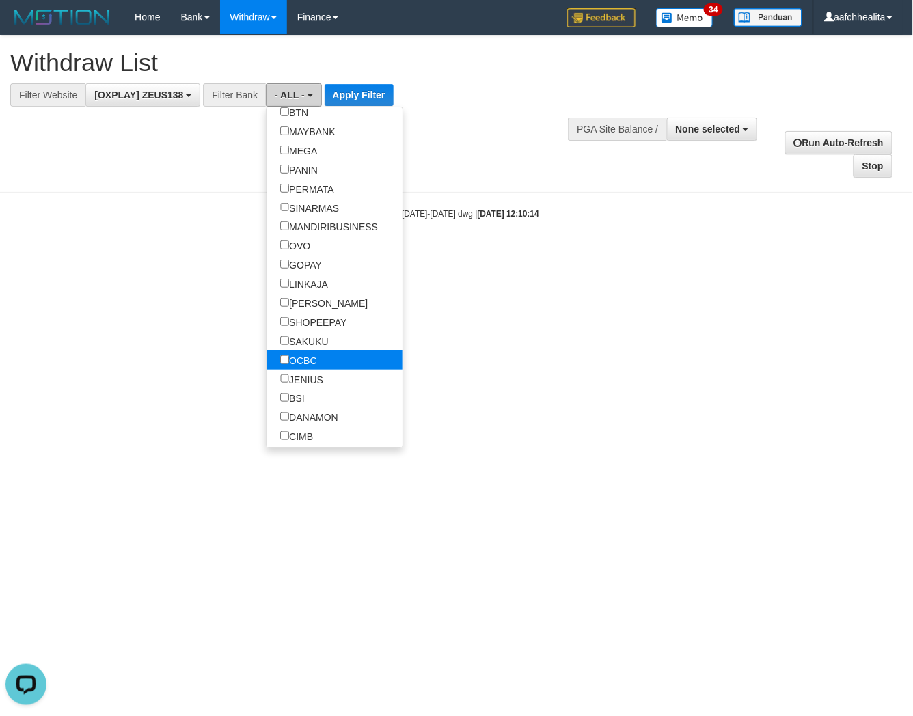
scroll to position [303, 0]
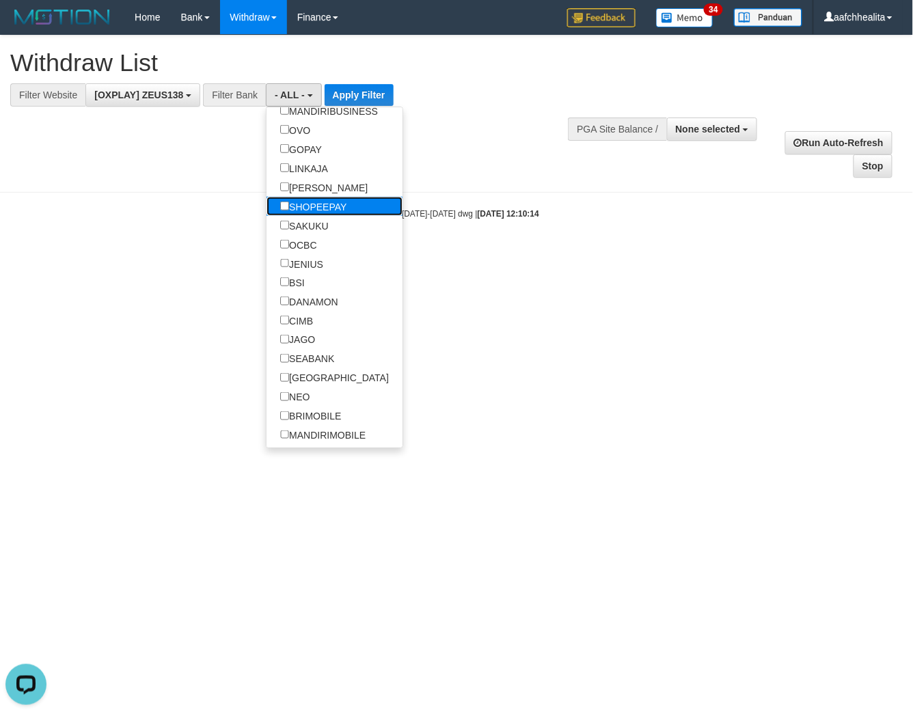
click at [320, 216] on label "SHOPEEPAY" at bounding box center [313, 206] width 94 height 19
select select "*********"
click at [320, 216] on label "SHOPEEPAY" at bounding box center [313, 206] width 94 height 19
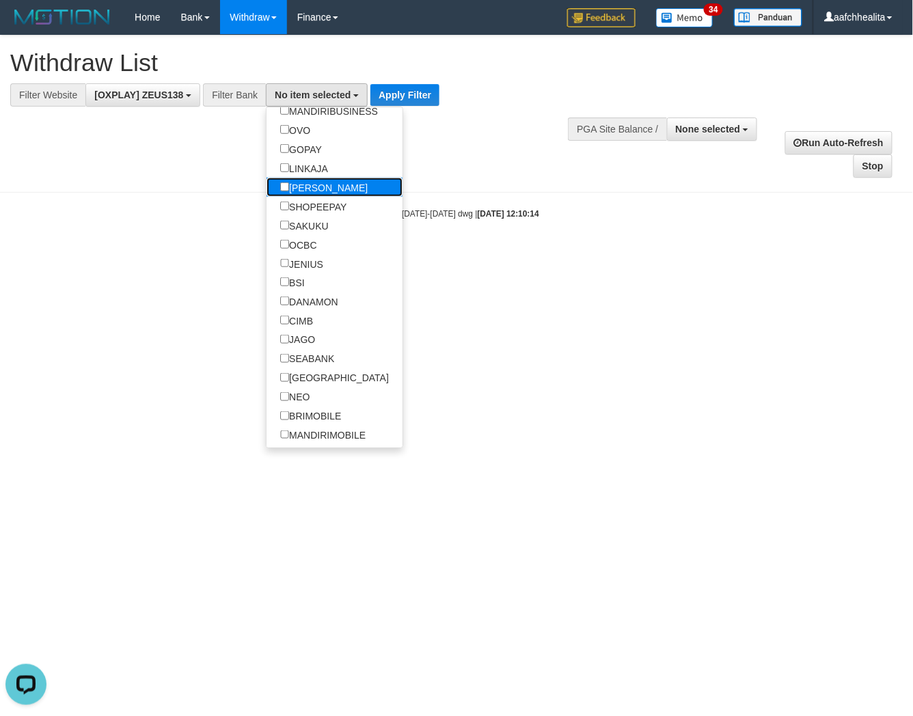
click at [322, 197] on label "[PERSON_NAME]" at bounding box center [323, 187] width 115 height 19
select select "****"
click at [374, 97] on button "Apply Filter" at bounding box center [408, 95] width 69 height 22
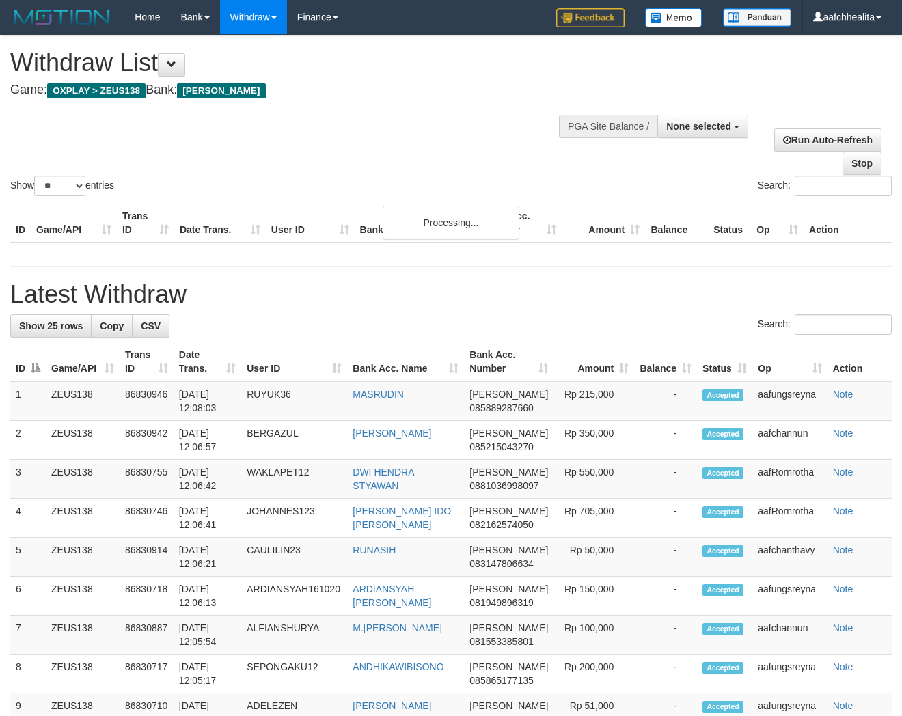
select select
select select "**"
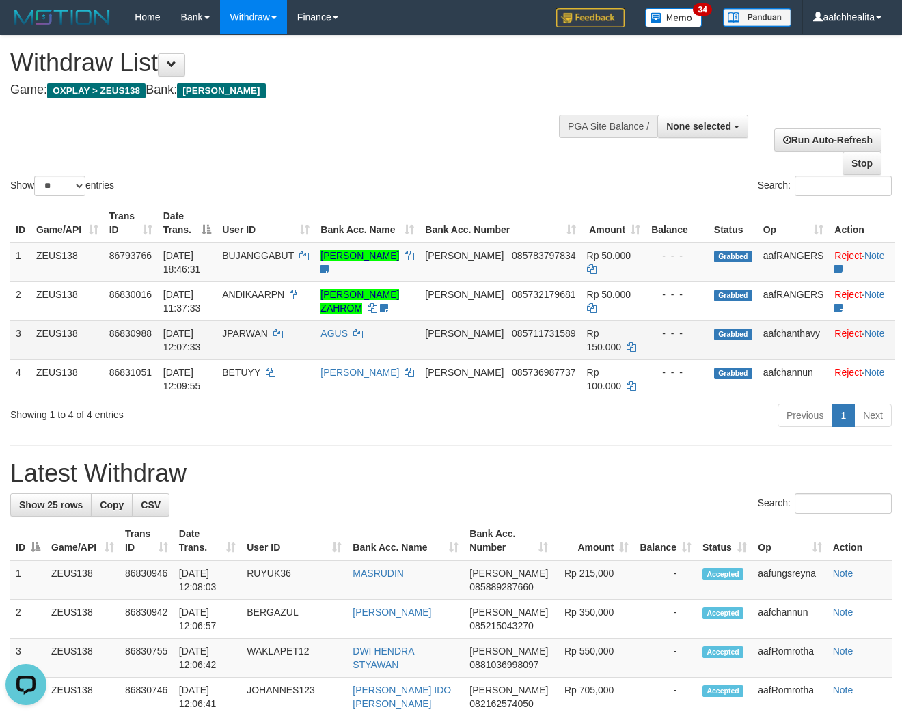
click at [527, 339] on span "085711731589" at bounding box center [544, 333] width 64 height 11
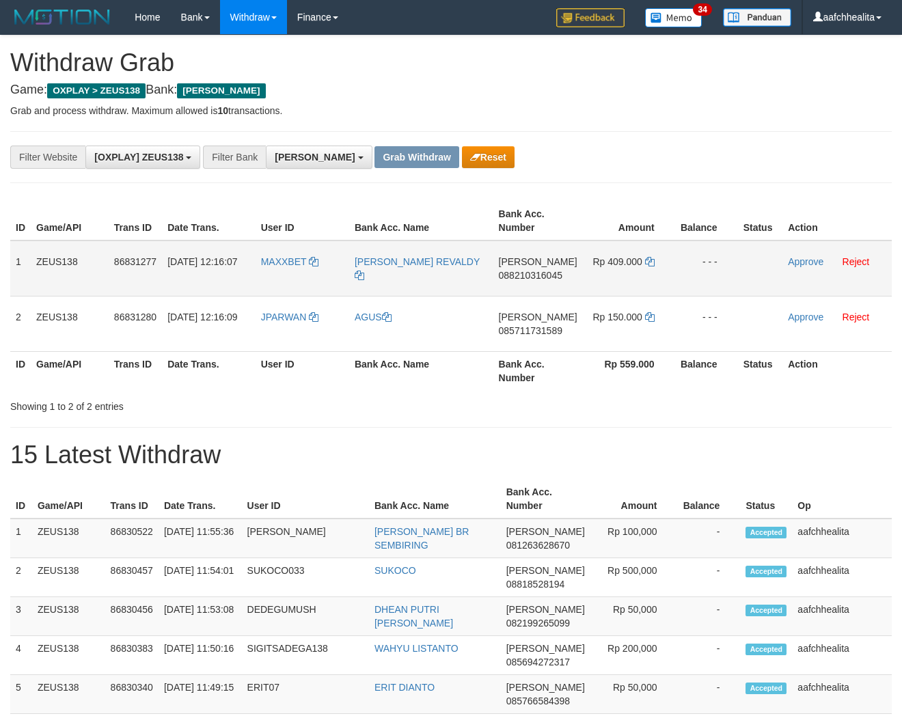
click at [303, 278] on td "MAXXBET" at bounding box center [302, 268] width 94 height 56
copy link "MAXXBET"
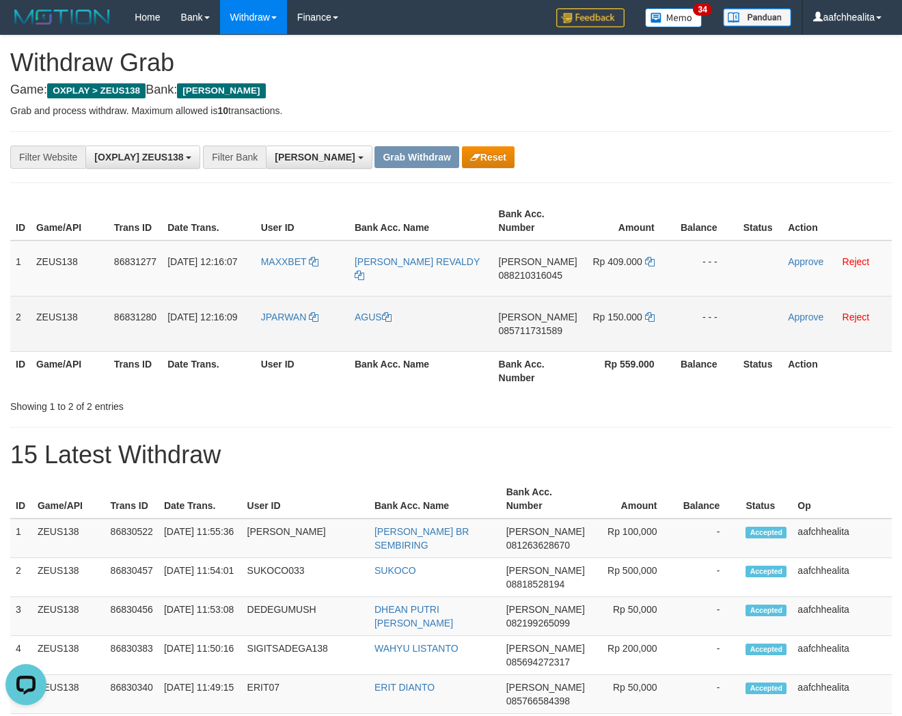
click at [290, 331] on td "JPARWAN" at bounding box center [302, 323] width 94 height 55
copy link "JPARWAN"
click at [851, 317] on link "Reject" at bounding box center [855, 316] width 27 height 11
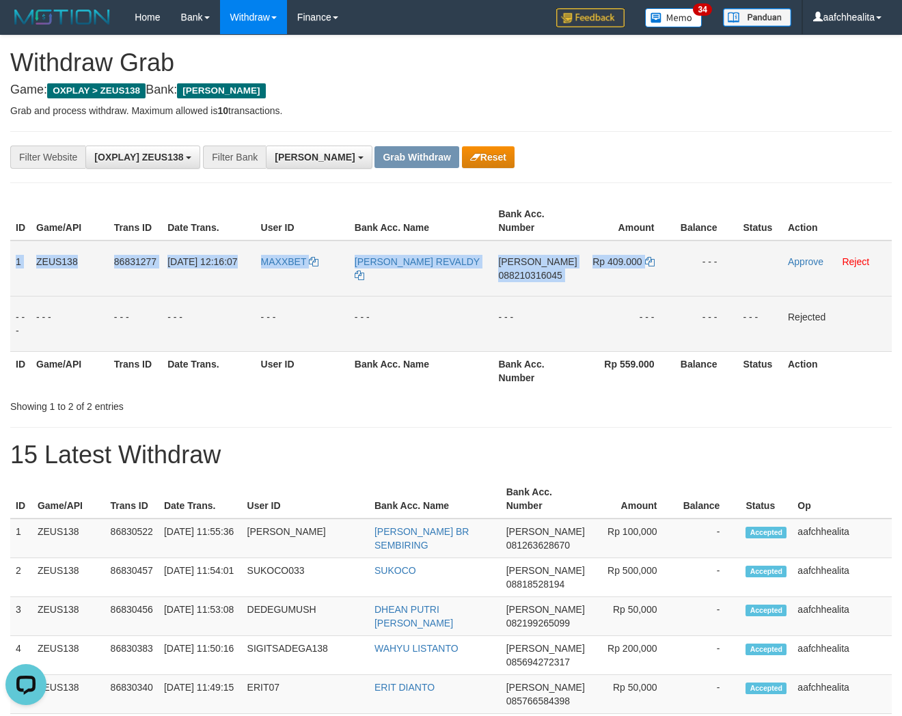
copy tr "1 ZEUS138 86831277 31/08/2025 12:16:07 MAXXBET MOHAMAD REVALDY DANA 08821031604…"
drag, startPoint x: 15, startPoint y: 256, endPoint x: 704, endPoint y: 284, distance: 689.1
click at [704, 284] on tr "1 ZEUS138 86831277 31/08/2025 12:16:07 MAXXBET MOHAMAD REVALDY DANA 08821031604…" at bounding box center [450, 268] width 881 height 56
click at [534, 273] on span "088210316045" at bounding box center [530, 275] width 64 height 11
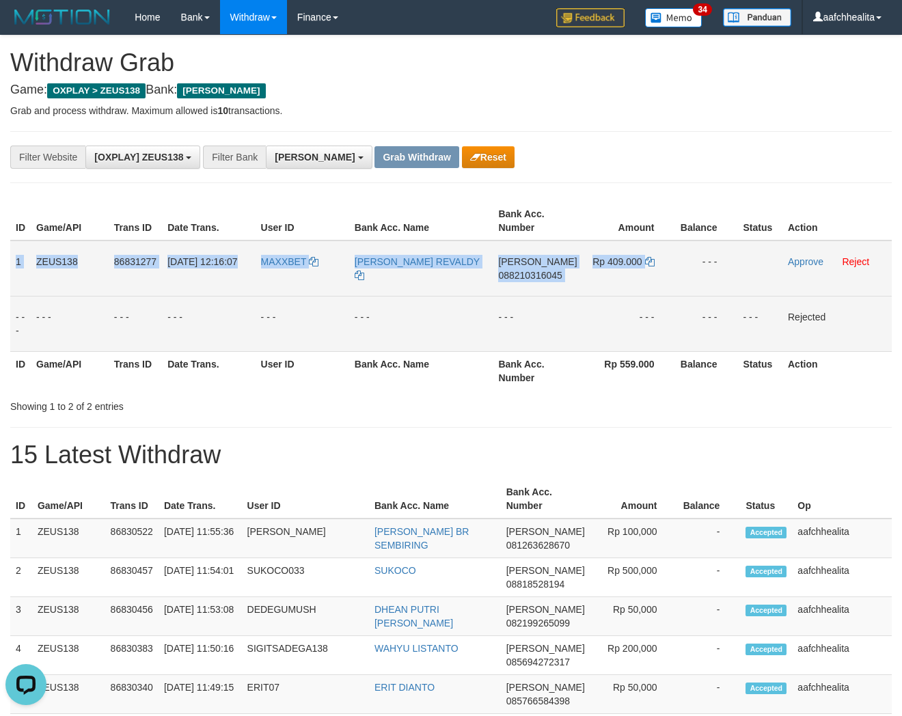
copy tr "1 ZEUS138 86831277 31/08/2025 12:16:07 MAXXBET MOHAMAD REVALDY DANA 08821031604…"
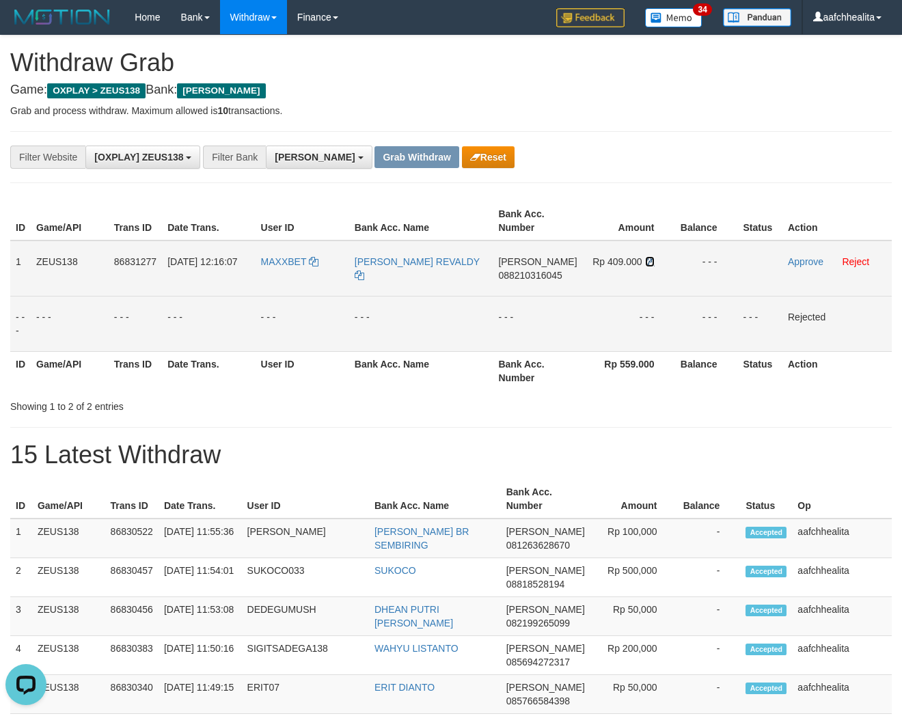
click at [646, 258] on icon at bounding box center [650, 262] width 10 height 10
click at [647, 258] on icon at bounding box center [650, 262] width 10 height 10
click at [797, 254] on td "Approve Reject" at bounding box center [836, 268] width 109 height 56
click at [790, 261] on link "Approve" at bounding box center [806, 261] width 36 height 11
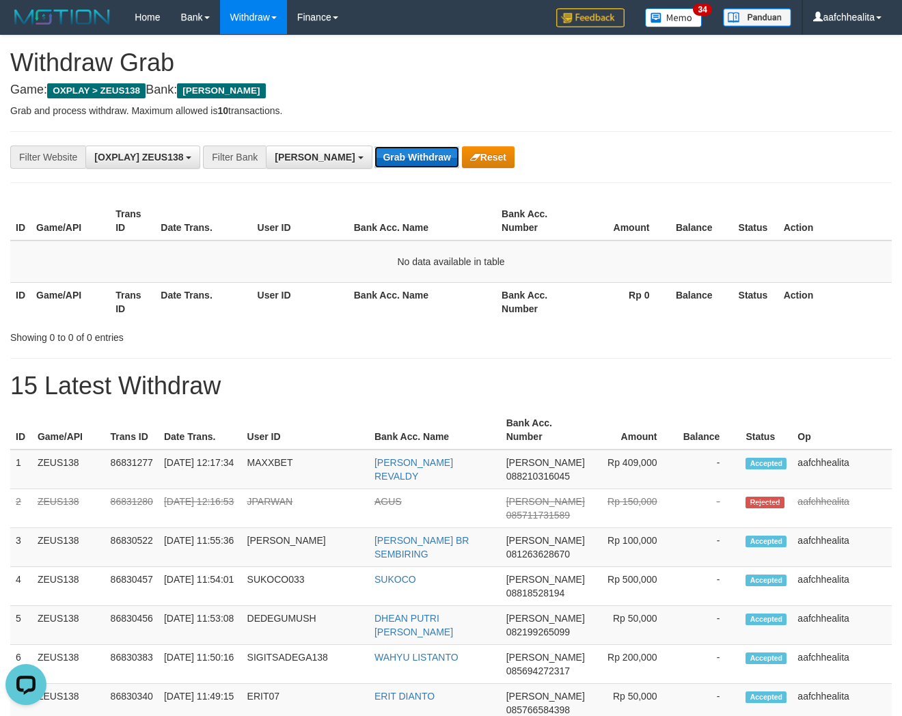
click at [374, 154] on button "Grab Withdraw" at bounding box center [416, 157] width 84 height 22
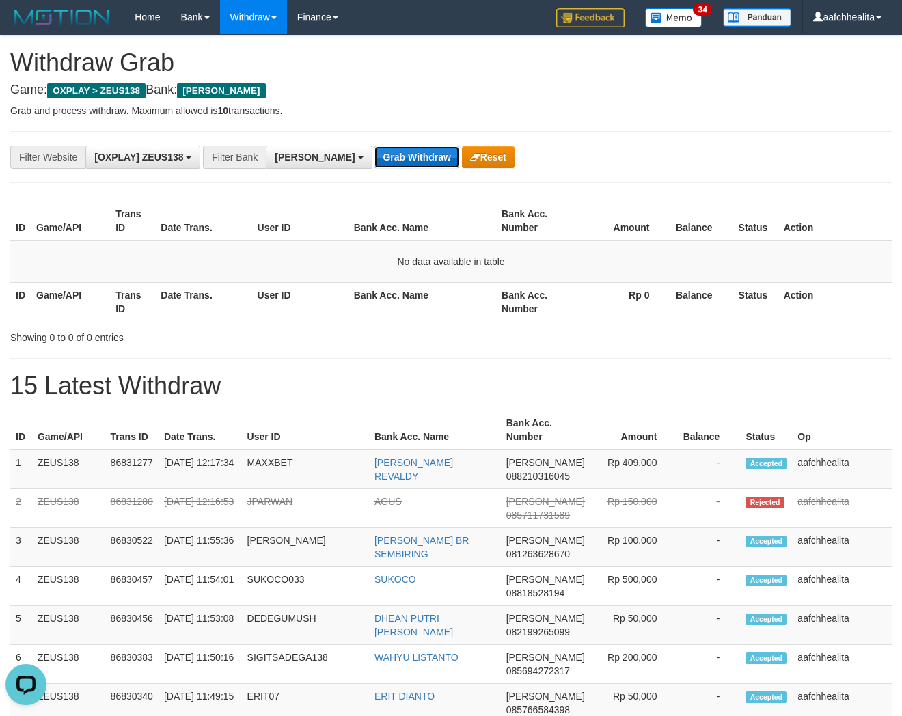
click at [387, 163] on button "Grab Withdraw" at bounding box center [416, 157] width 84 height 22
click at [374, 152] on button "Grab Withdraw" at bounding box center [416, 157] width 84 height 22
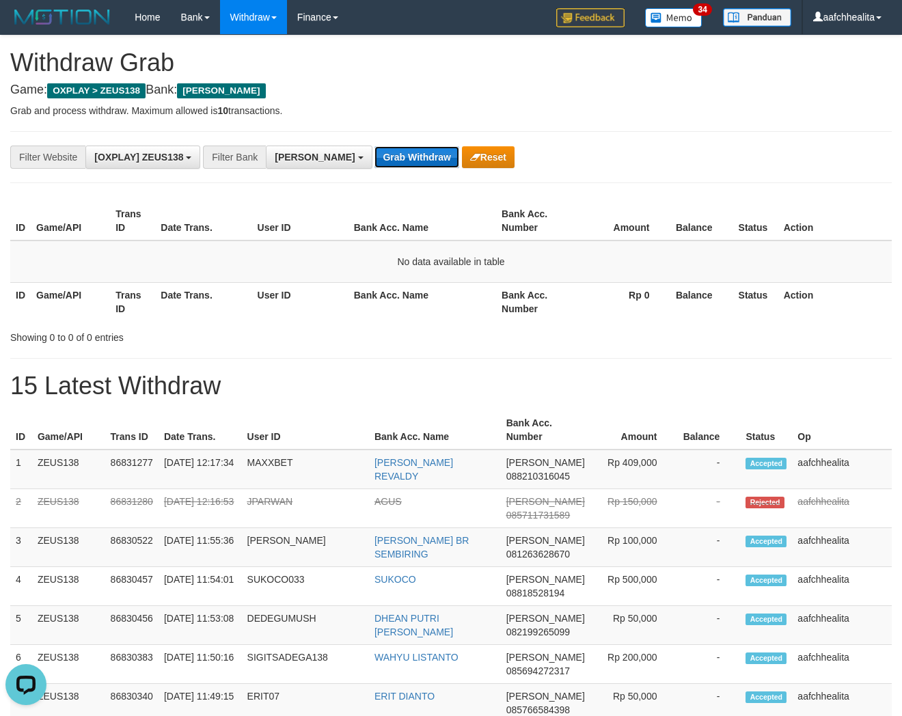
click at [374, 152] on button "Grab Withdraw" at bounding box center [416, 157] width 84 height 22
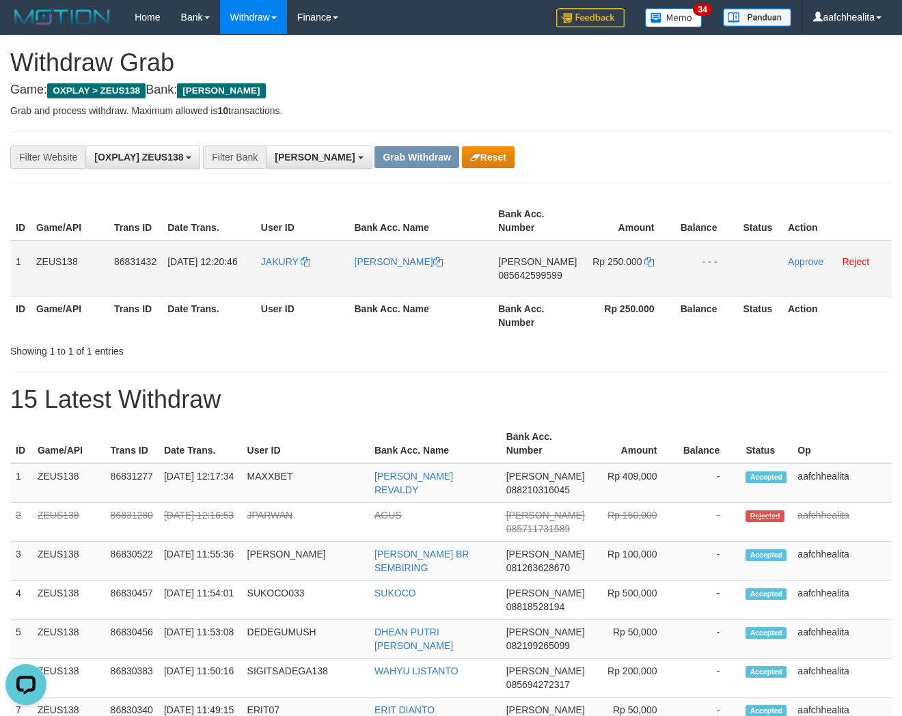
click at [266, 266] on td "JAKURY" at bounding box center [302, 268] width 94 height 56
copy link "JAKURY"
copy tr "1 ZEUS138 86831432 31/08/2025 12:20:46 JAKURY YOHANES CAHYO KUSUMO DANA 0856425…"
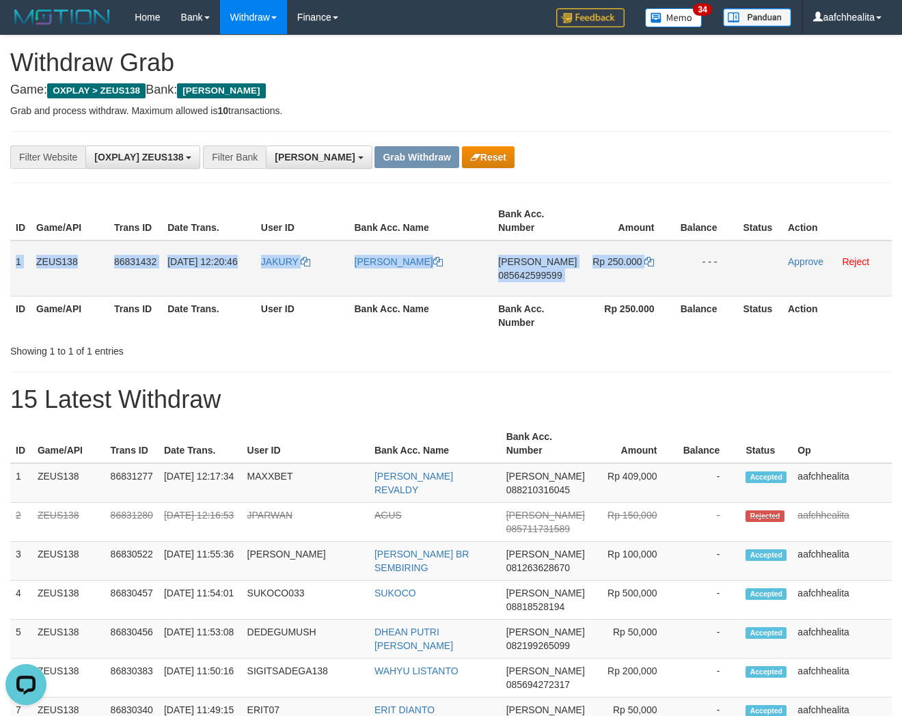
drag, startPoint x: 15, startPoint y: 253, endPoint x: 699, endPoint y: 263, distance: 683.8
click at [699, 263] on tr "1 ZEUS138 86831432 31/08/2025 12:20:46 JAKURY YOHANES CAHYO KUSUMO DANA 0856425…" at bounding box center [450, 268] width 881 height 56
click at [534, 275] on span "085642599599" at bounding box center [530, 275] width 64 height 11
copy tr "1 ZEUS138 86831432 31/08/2025 12:20:46 JAKURY YOHANES CAHYO KUSUMO DANA 0856425…"
click at [534, 275] on span "085642599599" at bounding box center [530, 275] width 64 height 11
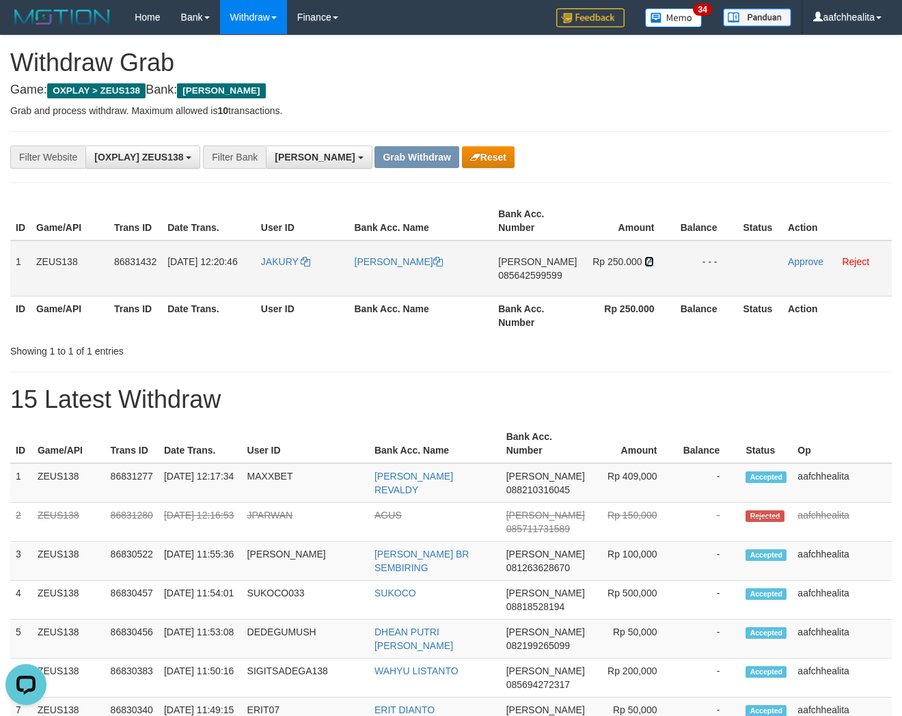
click at [650, 260] on icon at bounding box center [649, 262] width 10 height 10
click at [794, 258] on link "Approve" at bounding box center [806, 261] width 36 height 11
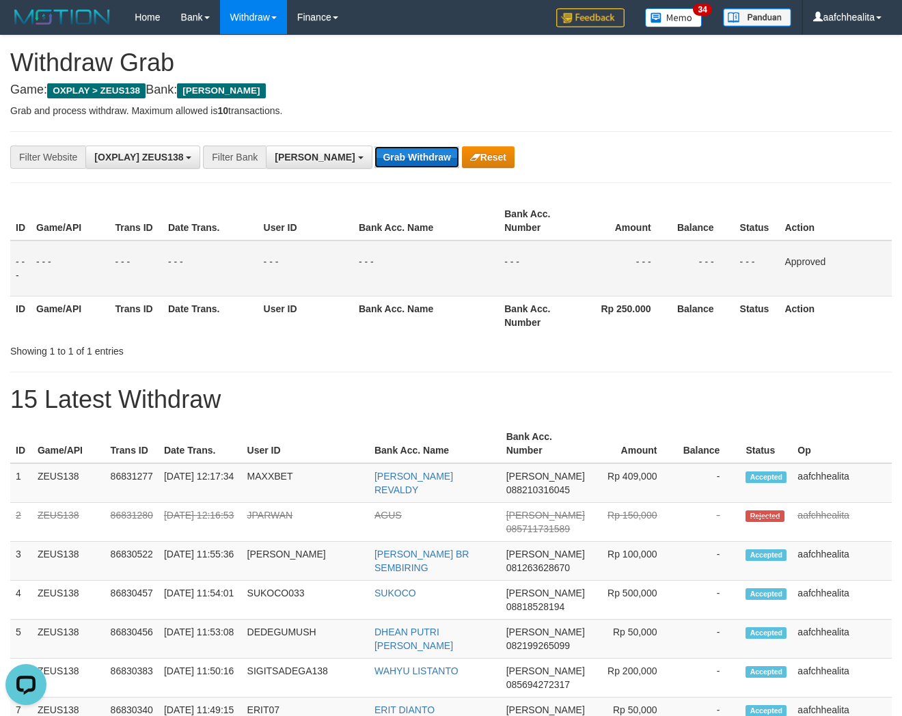
click at [383, 153] on button "Grab Withdraw" at bounding box center [416, 157] width 84 height 22
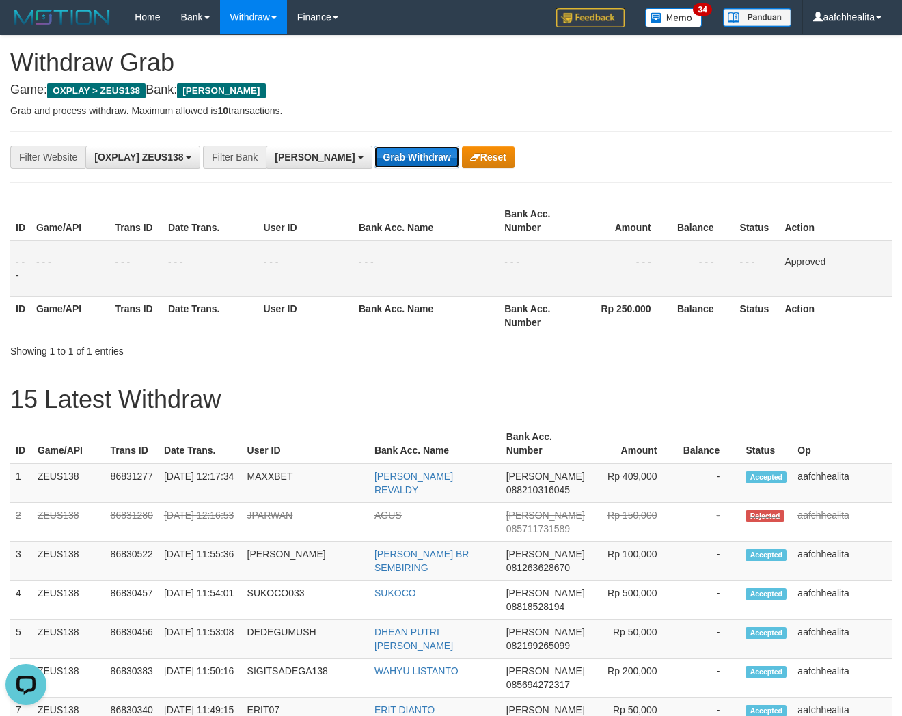
click at [383, 153] on button "Grab Withdraw" at bounding box center [416, 157] width 84 height 22
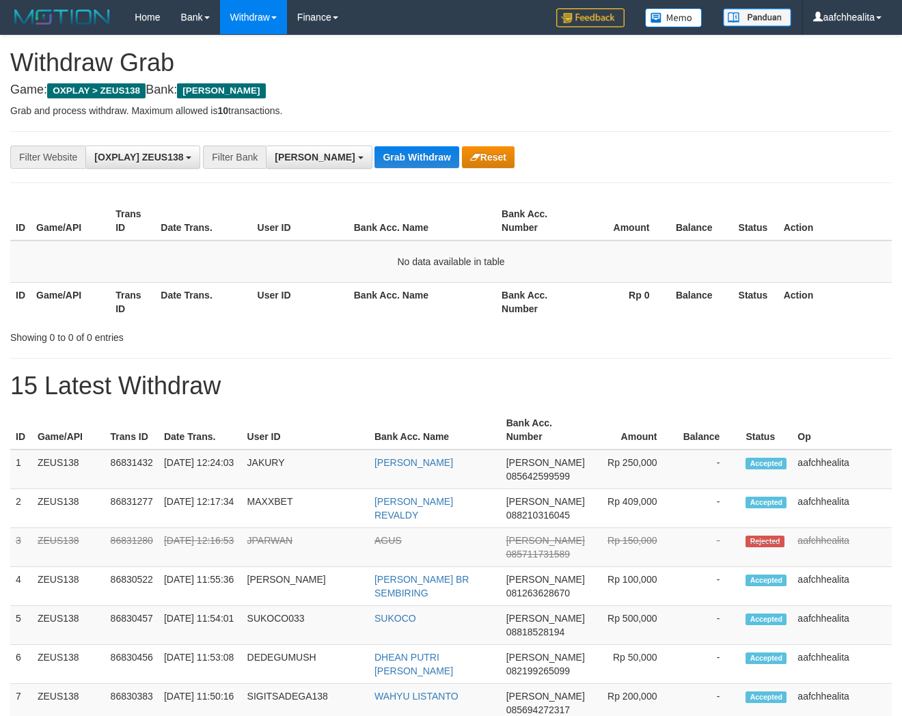
click at [383, 153] on button "Grab Withdraw" at bounding box center [416, 157] width 84 height 22
click at [384, 154] on button "Grab Withdraw" at bounding box center [416, 157] width 84 height 22
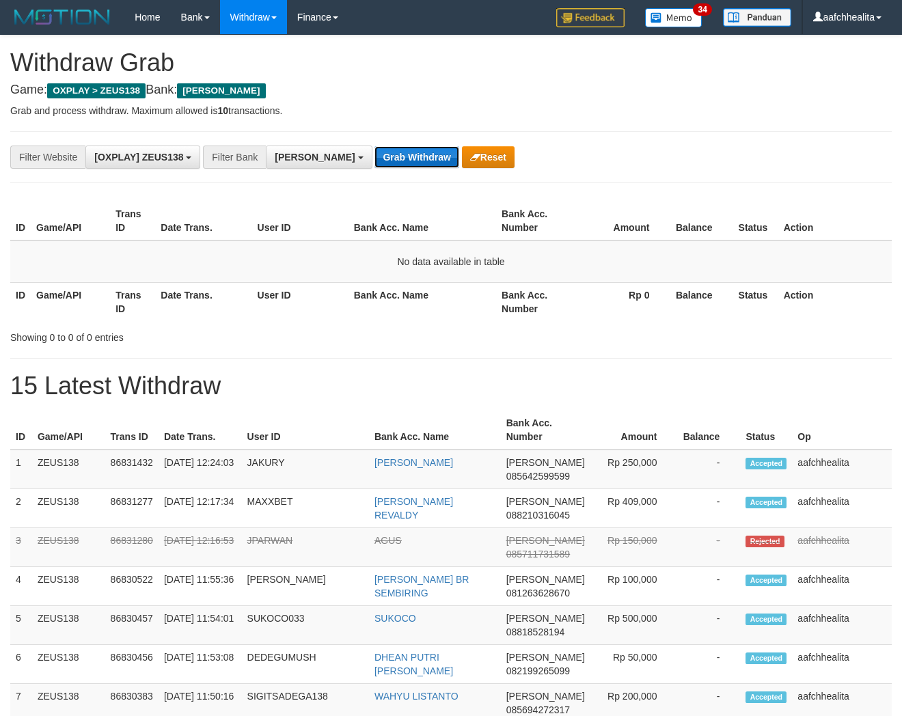
click at [378, 158] on button "Grab Withdraw" at bounding box center [416, 157] width 84 height 22
drag, startPoint x: 0, startPoint y: 0, endPoint x: 378, endPoint y: 158, distance: 410.0
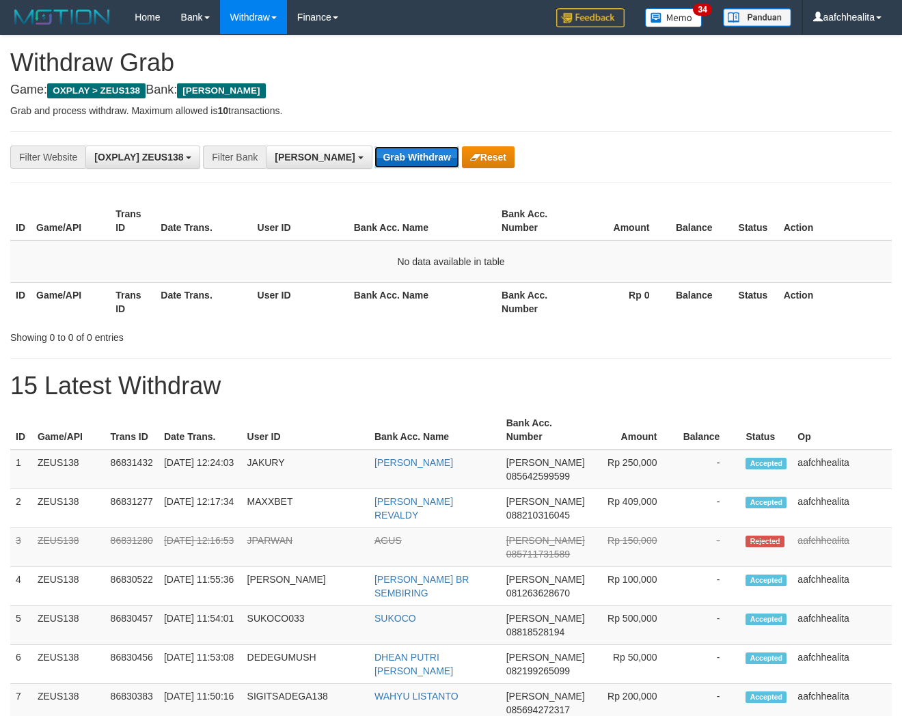
click at [378, 158] on button "Grab Withdraw" at bounding box center [416, 157] width 84 height 22
drag, startPoint x: 0, startPoint y: 0, endPoint x: 378, endPoint y: 158, distance: 410.0
click at [378, 158] on button "Grab Withdraw" at bounding box center [416, 157] width 84 height 22
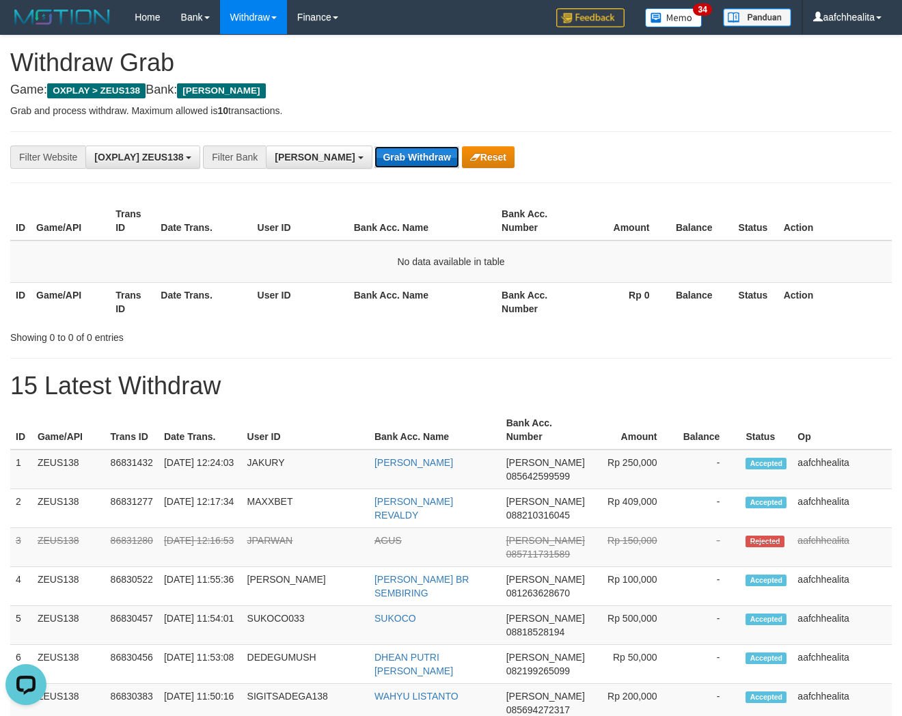
click at [378, 158] on button "Grab Withdraw" at bounding box center [416, 157] width 84 height 22
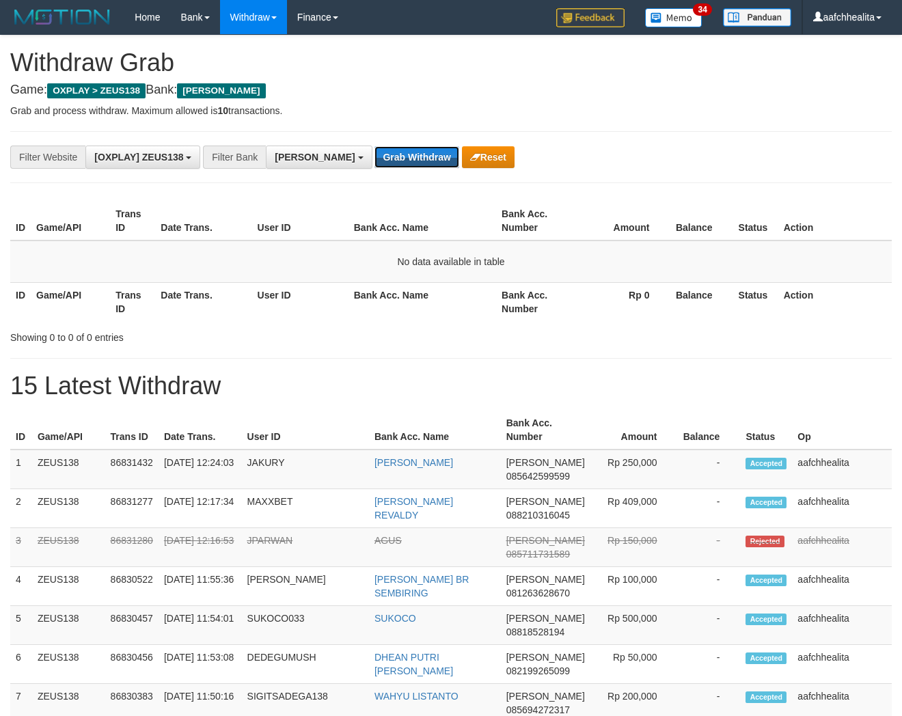
click at [378, 158] on button "Grab Withdraw" at bounding box center [416, 157] width 84 height 22
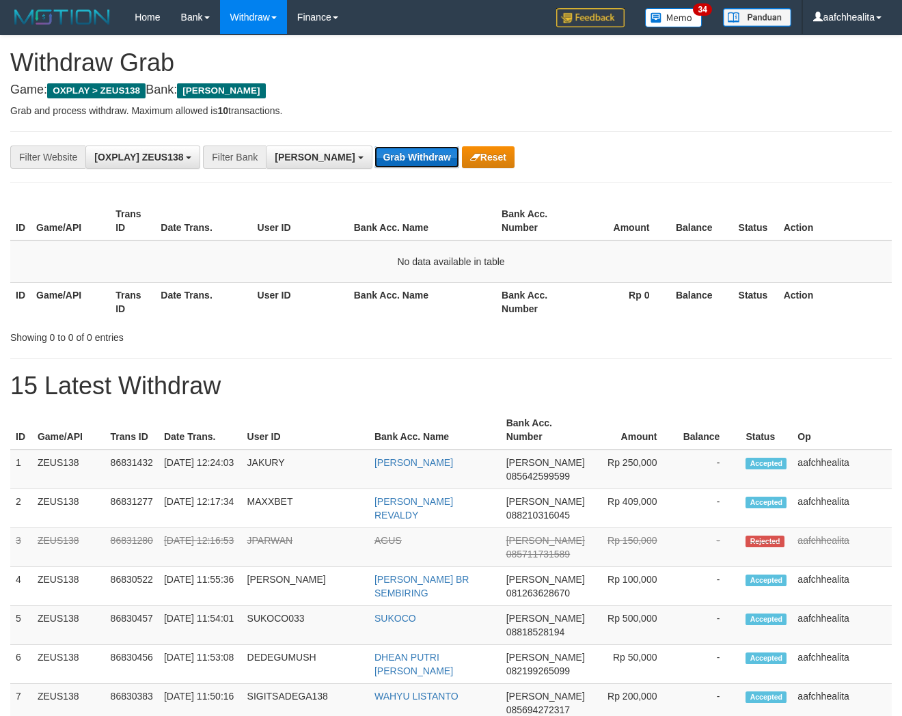
drag, startPoint x: 0, startPoint y: 0, endPoint x: 379, endPoint y: 158, distance: 410.6
click at [379, 158] on button "Grab Withdraw" at bounding box center [416, 157] width 84 height 22
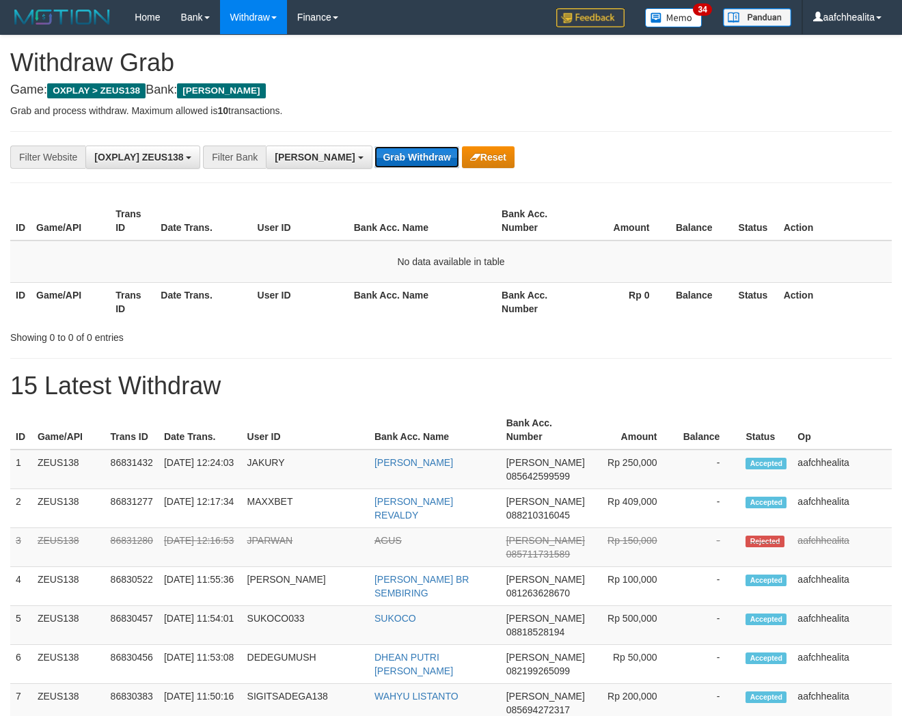
drag, startPoint x: 0, startPoint y: 0, endPoint x: 379, endPoint y: 158, distance: 410.6
click at [379, 158] on button "Grab Withdraw" at bounding box center [416, 157] width 84 height 22
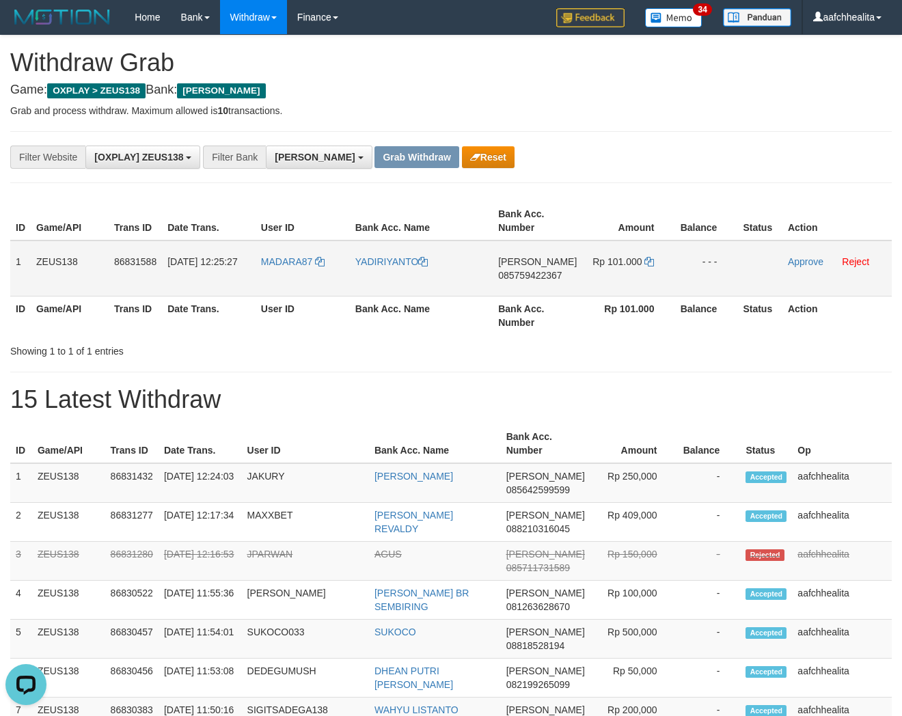
click at [294, 279] on td "MADARA87" at bounding box center [302, 268] width 94 height 56
copy link "MADARA87"
copy tr "1 ZEUS138 86831588 31/08/2025 12:25:27 MADARA87 YADIRIYANTO DANA 085759422367 R…"
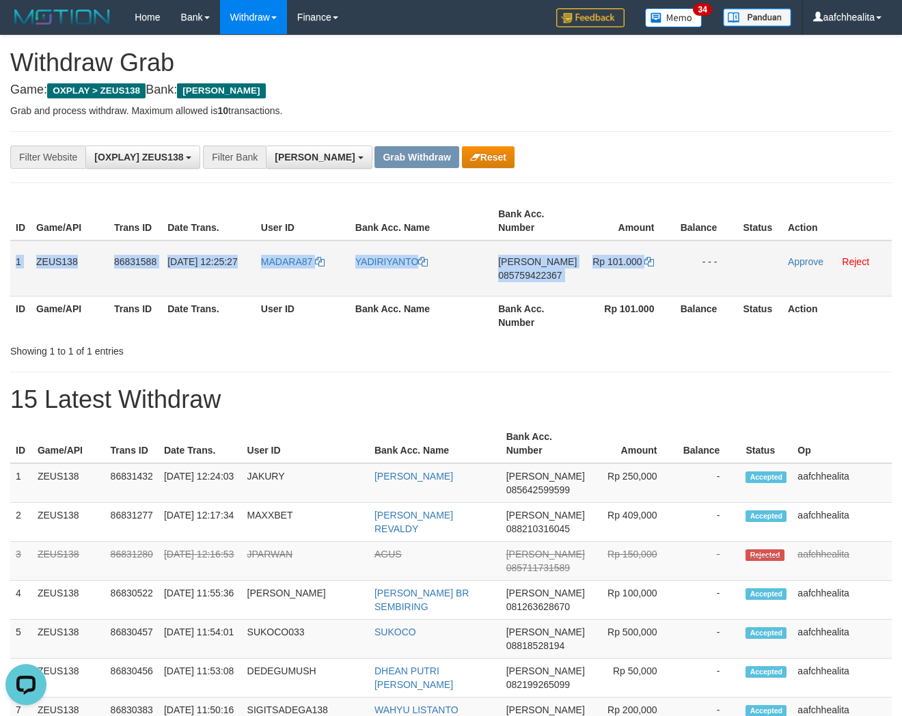
drag, startPoint x: 15, startPoint y: 249, endPoint x: 730, endPoint y: 284, distance: 715.4
click at [730, 284] on tr "1 ZEUS138 86831588 31/08/2025 12:25:27 MADARA87 YADIRIYANTO DANA 085759422367 R…" at bounding box center [450, 268] width 881 height 56
click at [537, 272] on span "085759422367" at bounding box center [530, 275] width 64 height 11
copy tr "1 ZEUS138 86831588 31/08/2025 12:25:27 MADARA87 YADIRIYANTO DANA 085759422367 R…"
click at [649, 257] on icon at bounding box center [649, 262] width 10 height 10
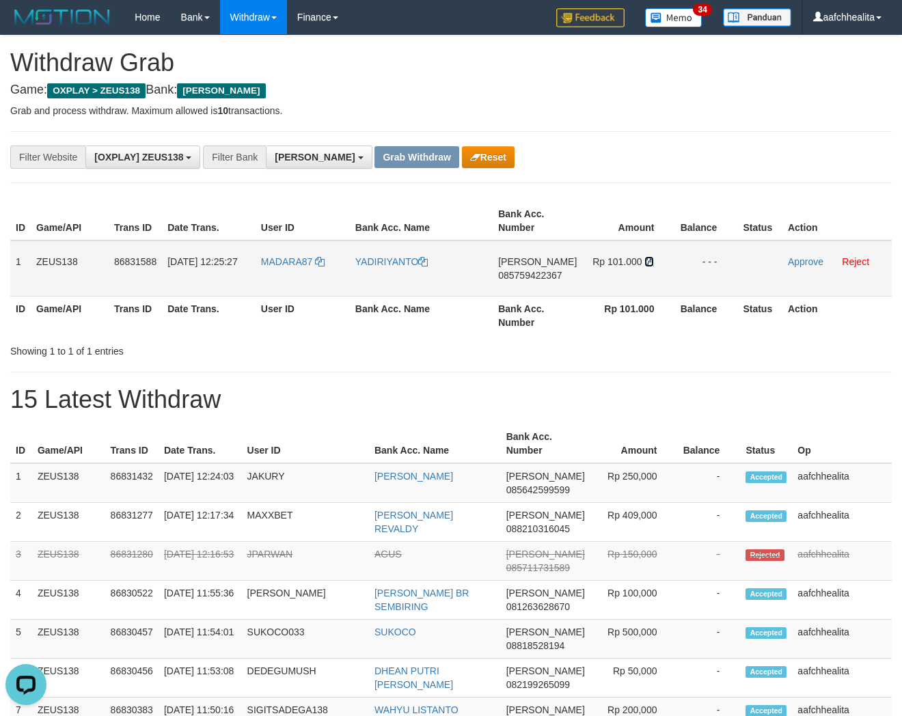
click at [650, 257] on icon at bounding box center [649, 262] width 10 height 10
click at [800, 262] on link "Approve" at bounding box center [806, 261] width 36 height 11
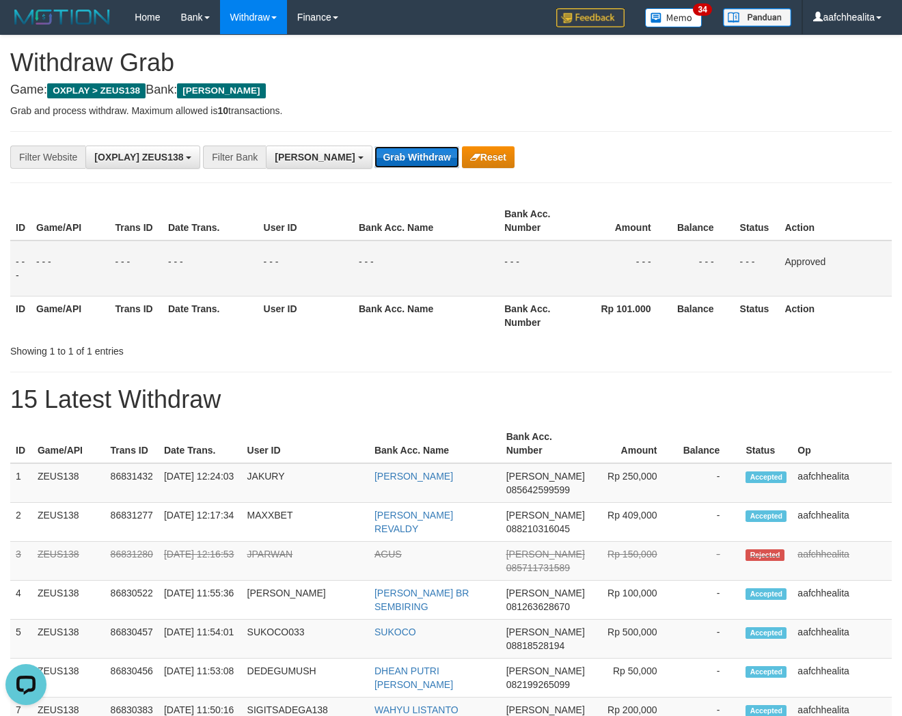
click at [374, 160] on button "Grab Withdraw" at bounding box center [416, 157] width 84 height 22
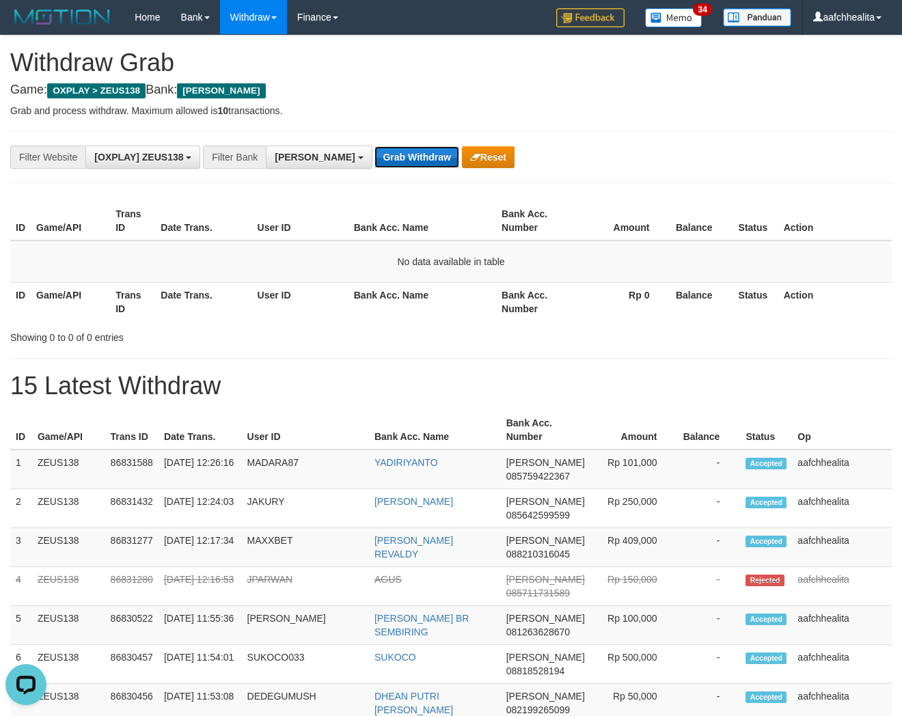
click at [374, 158] on button "Grab Withdraw" at bounding box center [416, 157] width 84 height 22
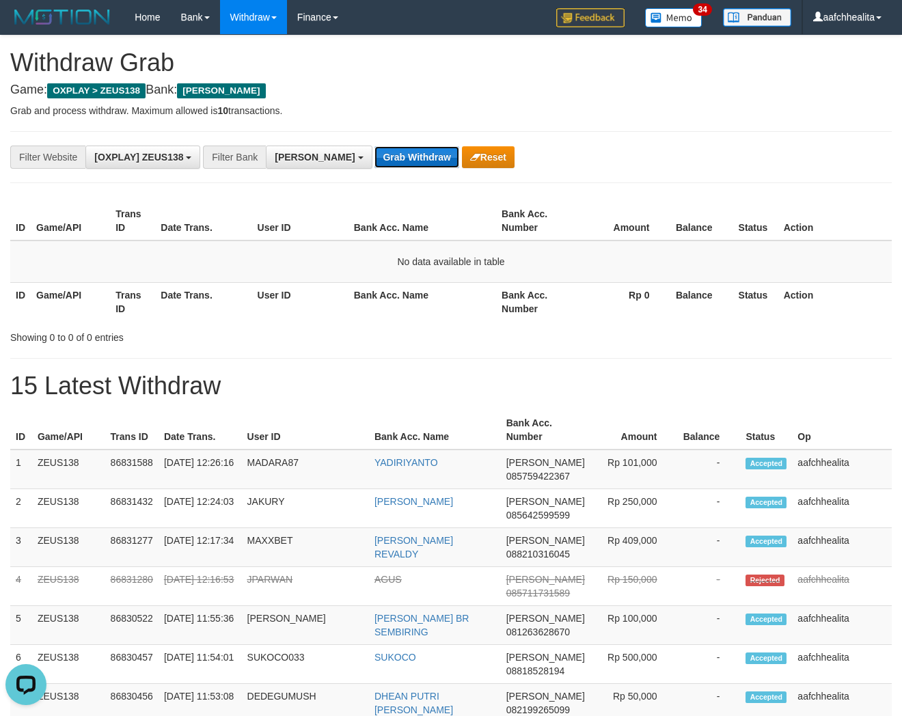
click at [374, 158] on button "Grab Withdraw" at bounding box center [416, 157] width 84 height 22
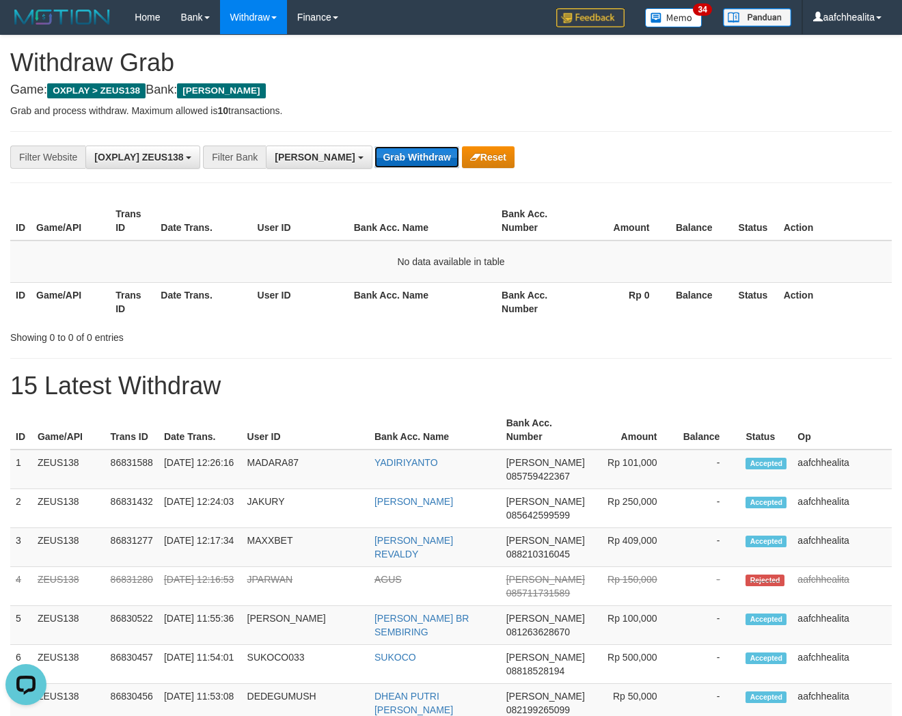
click at [374, 158] on button "Grab Withdraw" at bounding box center [416, 157] width 84 height 22
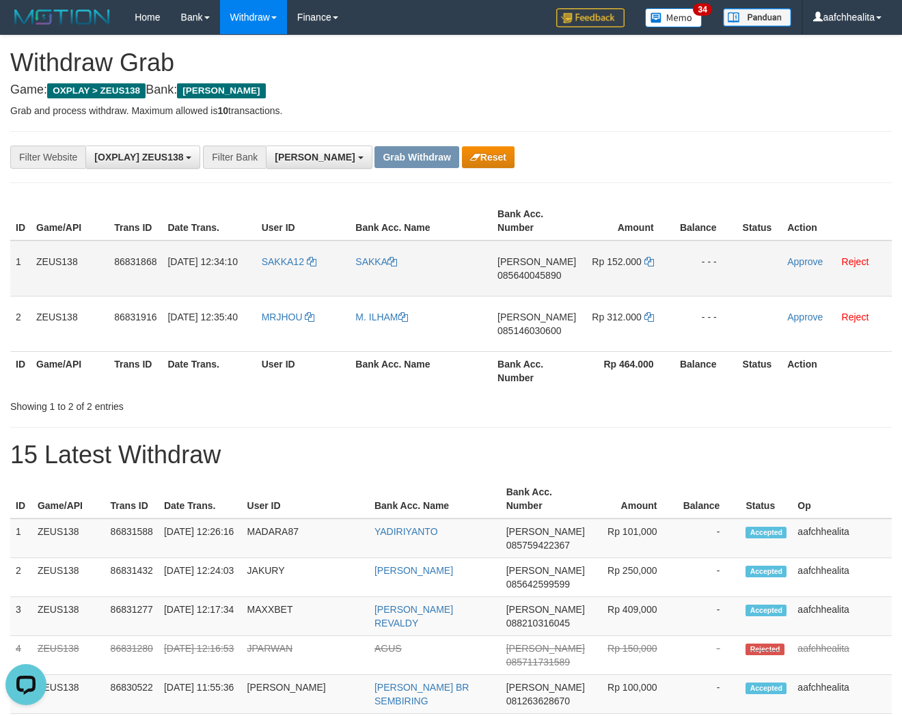
click at [283, 274] on td "SAKKA12" at bounding box center [303, 268] width 94 height 56
copy link "SAKKA12"
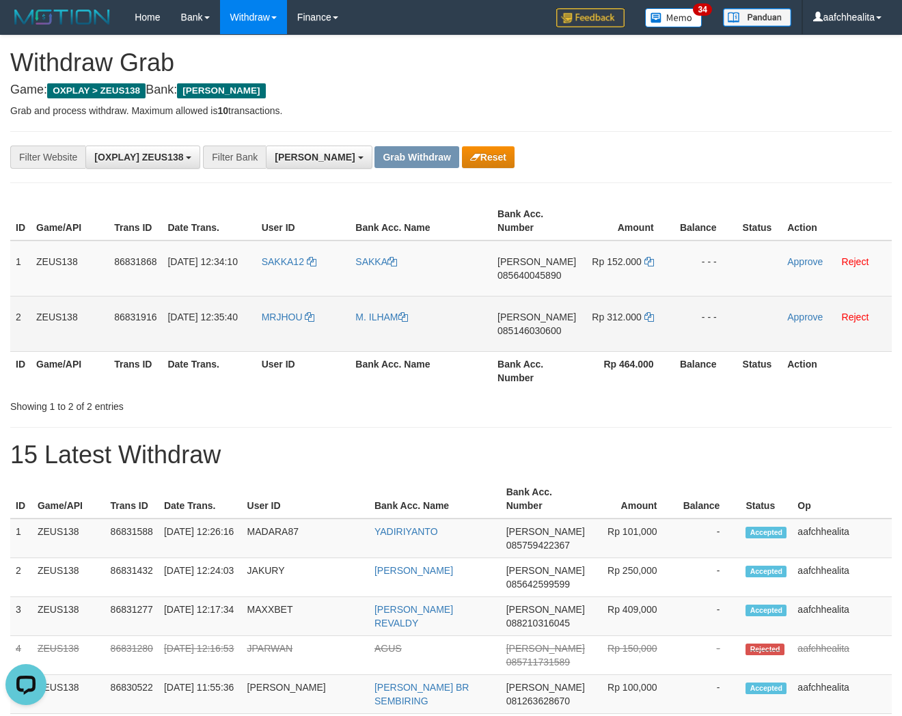
click at [275, 332] on td "MRJHOU" at bounding box center [303, 323] width 94 height 55
copy link "MRJHOU"
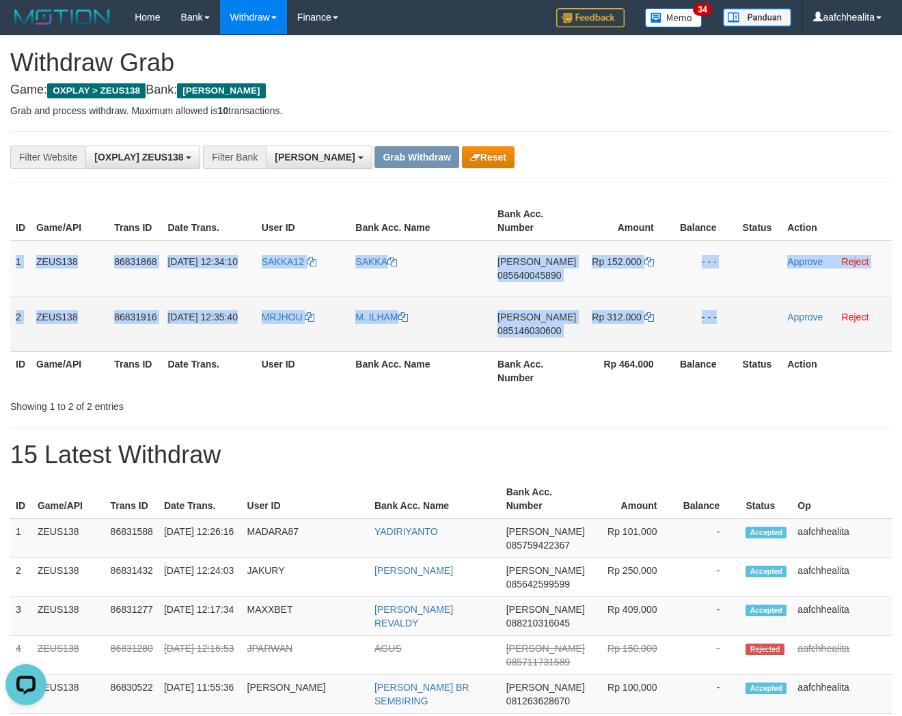
copy tbody "1 ZEUS138 86831868 31/08/2025 12:34:10 SAKKA12 SAKKA DANA 085640045890 Rp 152.0…"
drag, startPoint x: 17, startPoint y: 272, endPoint x: 770, endPoint y: 322, distance: 754.5
click at [770, 322] on tbody "1 ZEUS138 86831868 31/08/2025 12:34:10 SAKKA12 SAKKA DANA 085640045890 Rp 152.0…" at bounding box center [450, 295] width 881 height 111
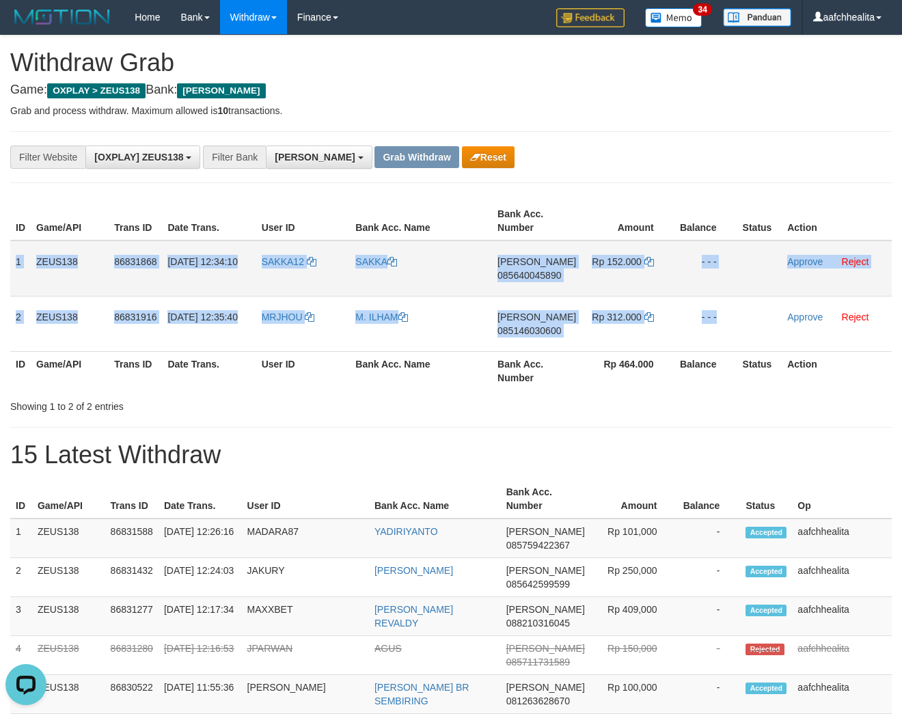
click at [535, 268] on td "DANA 085640045890" at bounding box center [536, 268] width 89 height 56
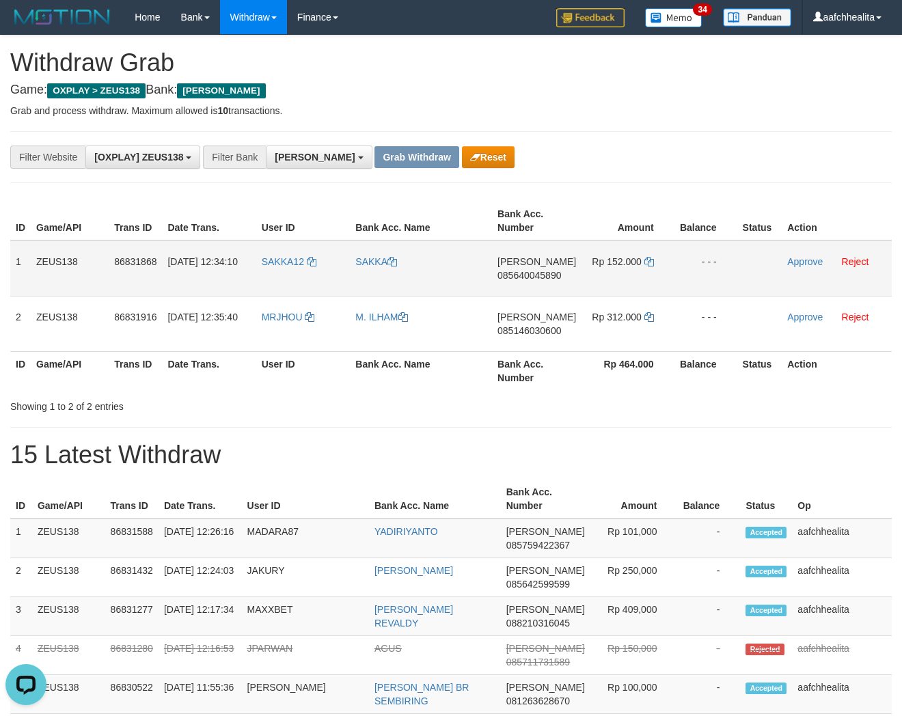
click at [537, 273] on span "085640045890" at bounding box center [529, 275] width 64 height 11
click at [544, 274] on span "085640045890" at bounding box center [529, 275] width 64 height 11
click at [646, 258] on icon at bounding box center [649, 262] width 10 height 10
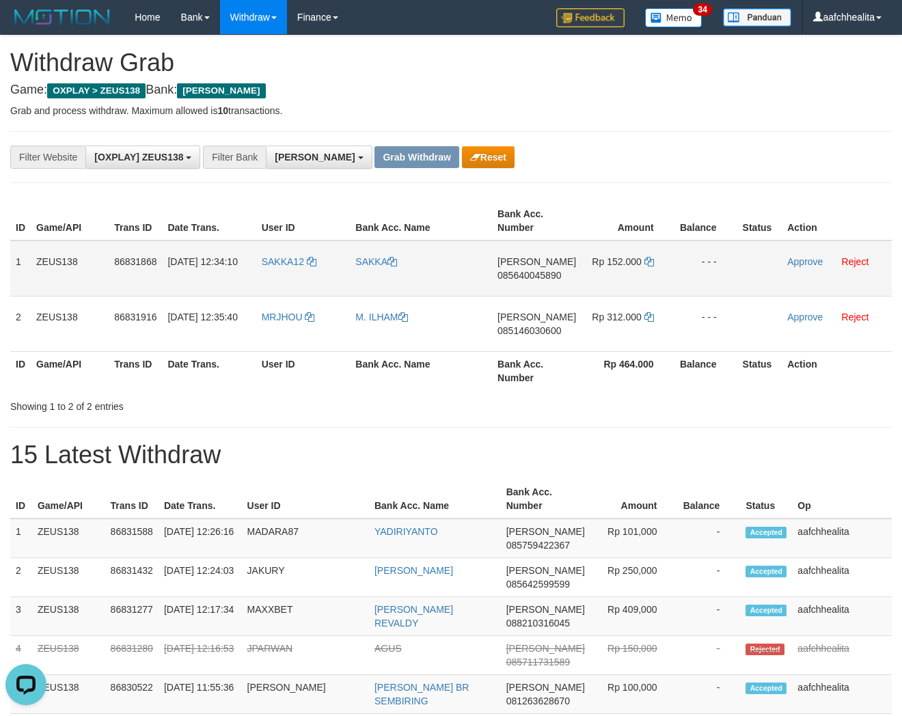
click at [268, 275] on td "SAKKA12" at bounding box center [303, 268] width 94 height 56
copy link "SAKKA12"
click at [298, 276] on td "SAKKA12" at bounding box center [303, 268] width 94 height 56
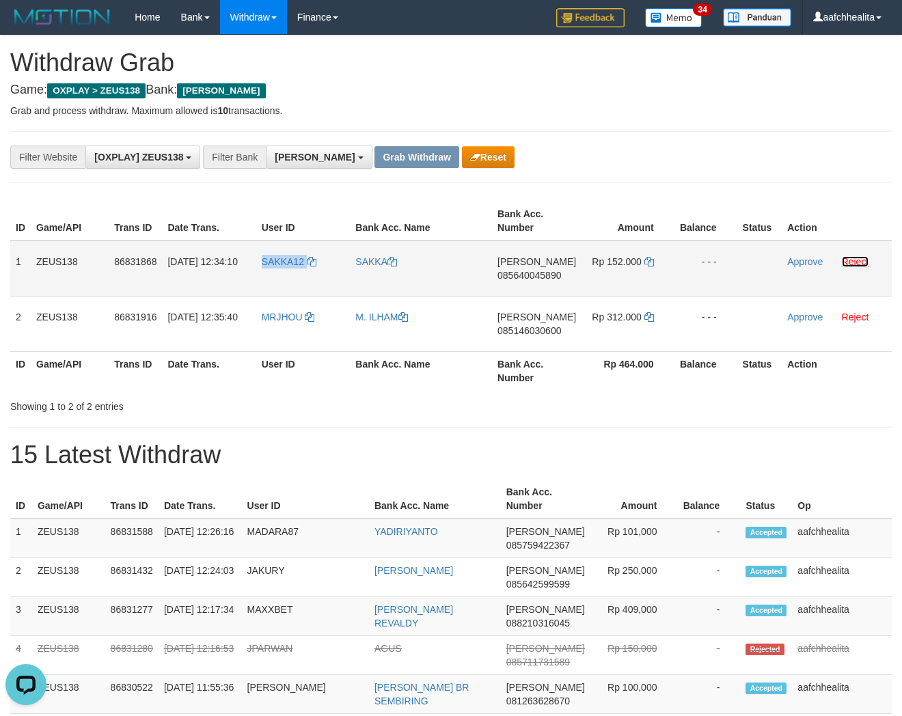
click at [848, 262] on link "Reject" at bounding box center [855, 261] width 27 height 11
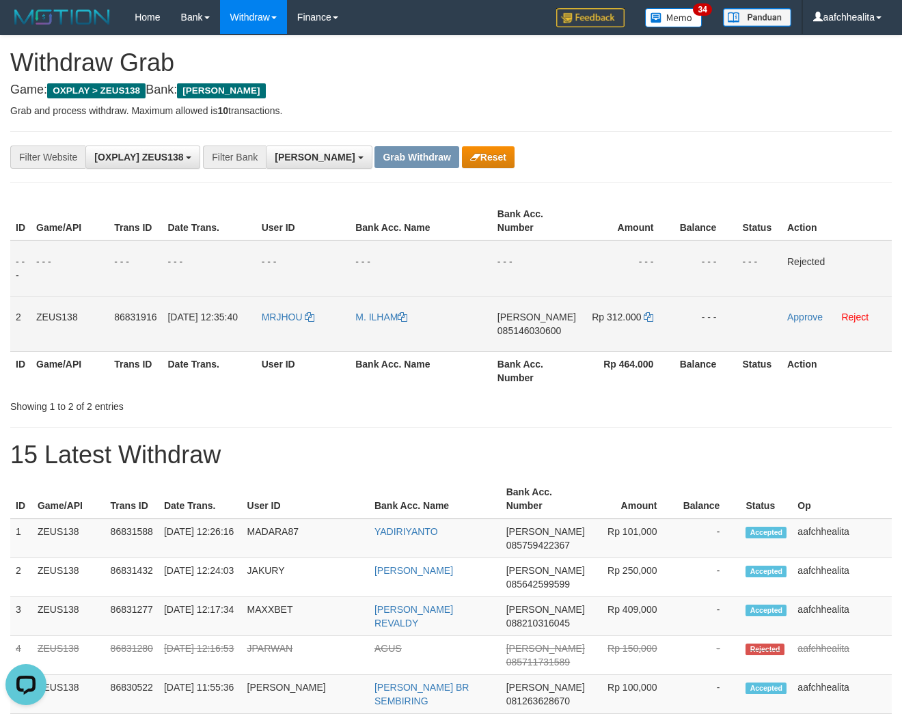
click at [542, 328] on span "085146030600" at bounding box center [529, 330] width 64 height 11
click at [647, 315] on icon at bounding box center [648, 317] width 10 height 10
click at [797, 321] on td "Approve Reject" at bounding box center [836, 323] width 110 height 55
click at [795, 317] on link "Approve" at bounding box center [805, 316] width 36 height 11
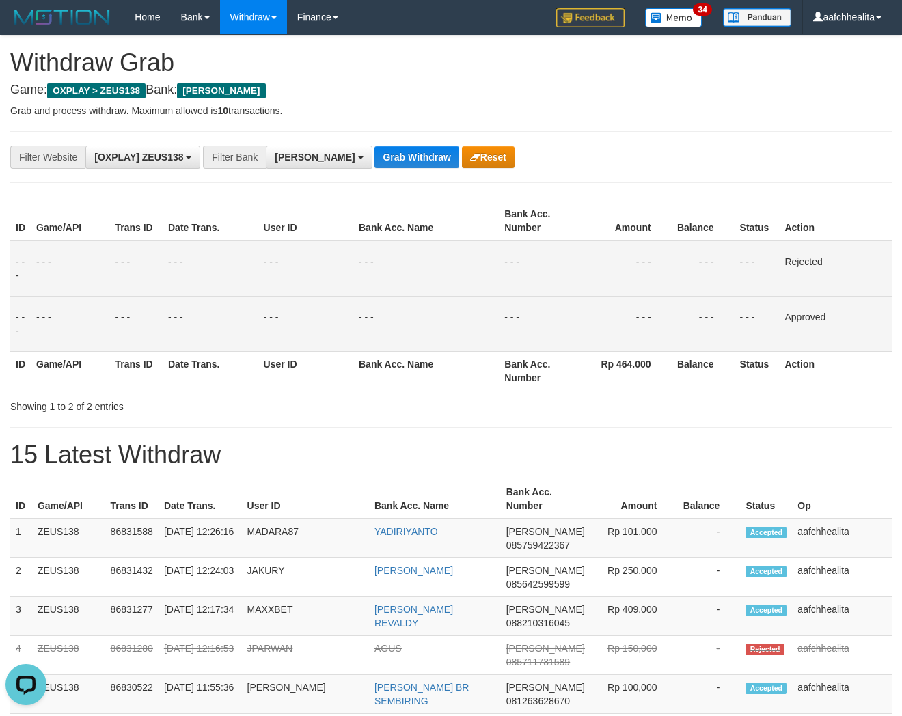
click at [795, 317] on td "Approved" at bounding box center [835, 323] width 113 height 55
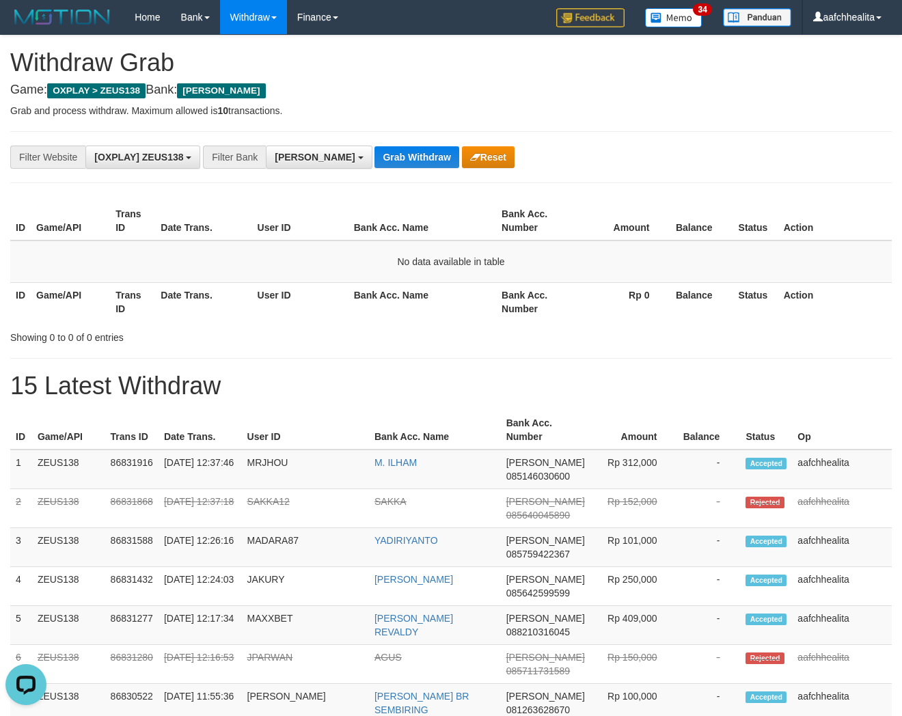
click at [374, 160] on button "Grab Withdraw" at bounding box center [416, 157] width 84 height 22
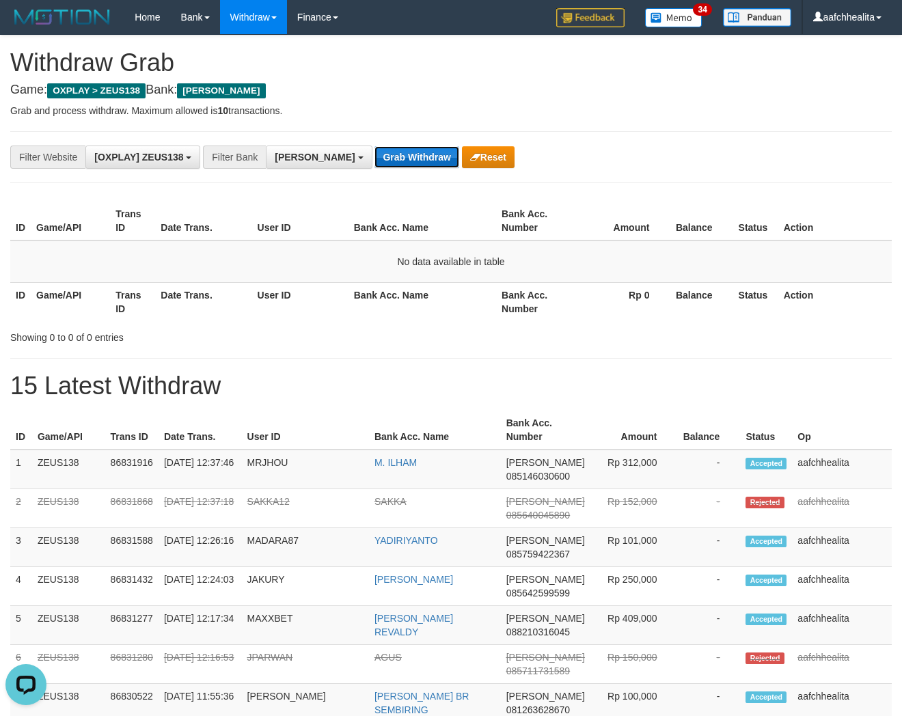
click at [374, 160] on button "Grab Withdraw" at bounding box center [416, 157] width 84 height 22
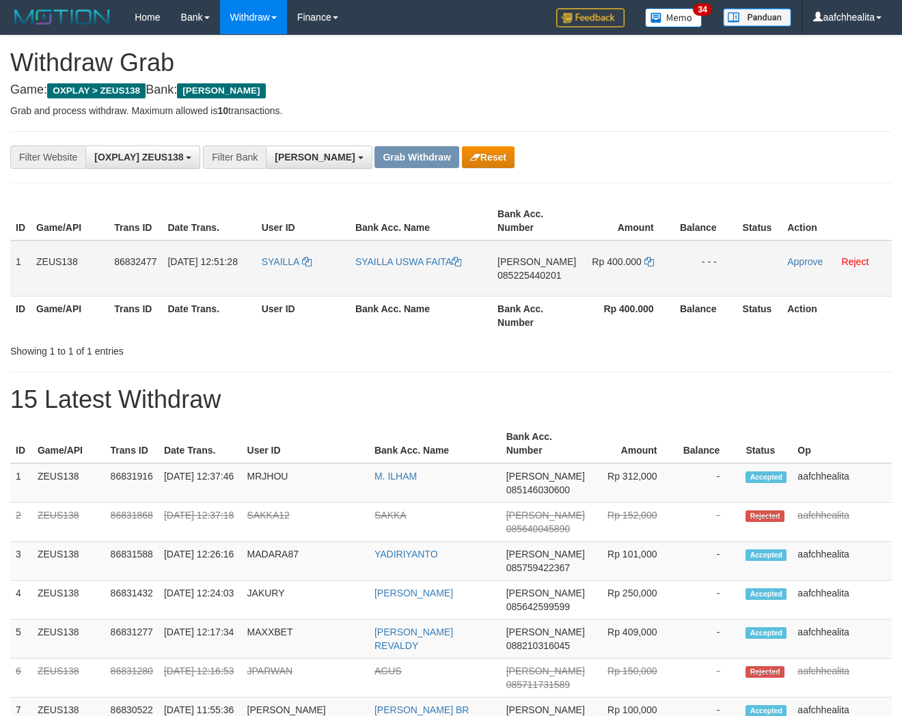
click at [287, 274] on td "SYAILLA" at bounding box center [303, 268] width 94 height 56
copy link "SYAILLA"
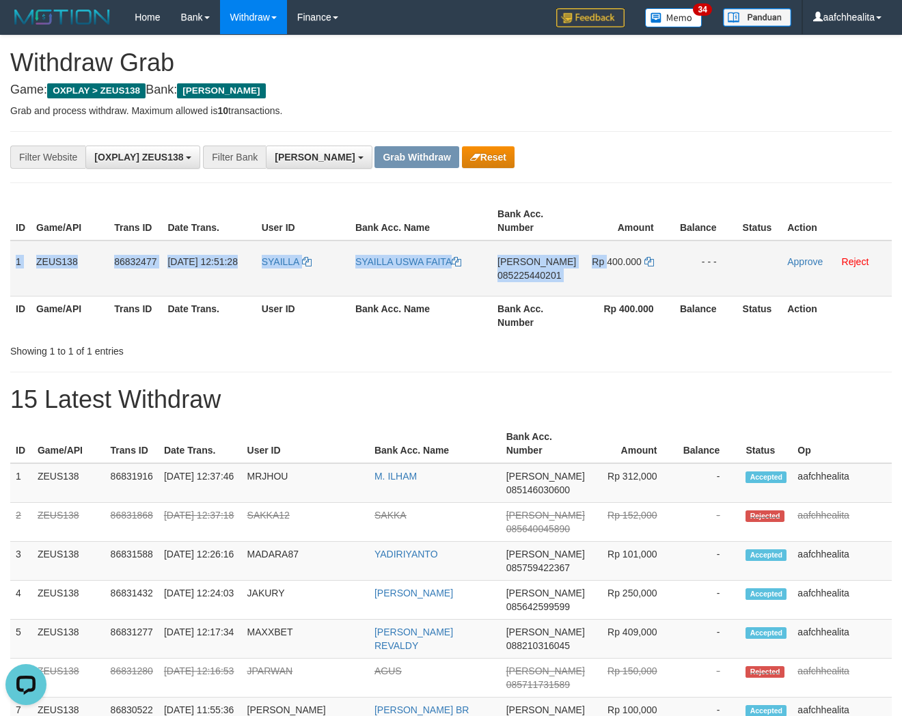
copy tr "1 ZEUS138 86832477 31/08/2025 12:51:28 SYAILLA SYAILLA USWA FAITA DANA 08522544…"
drag, startPoint x: 15, startPoint y: 254, endPoint x: 735, endPoint y: 268, distance: 720.1
click at [735, 268] on tr "1 ZEUS138 86832477 31/08/2025 12:51:28 SYAILLA SYAILLA USWA FAITA DANA 08522544…" at bounding box center [450, 268] width 881 height 56
copy tr "1 ZEUS138 86832477 31/08/2025 12:51:28 SYAILLA SYAILLA USWA FAITA DANA 08522544…"
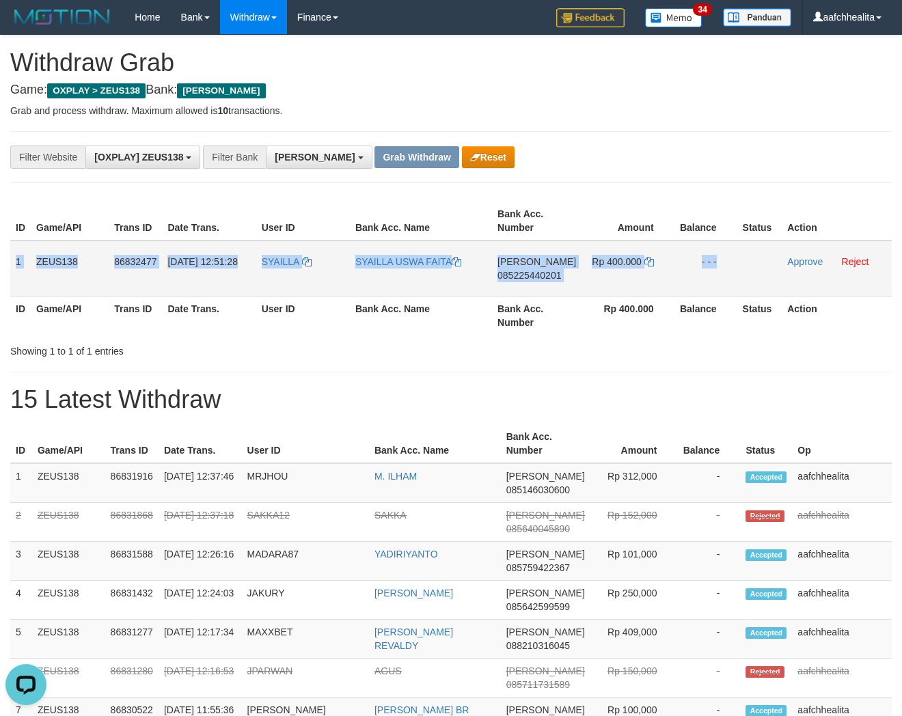
click at [527, 277] on span "085225440201" at bounding box center [529, 275] width 64 height 11
copy tr "1 ZEUS138 86832477 31/08/2025 12:51:28 SYAILLA SYAILLA USWA FAITA DANA 08522544…"
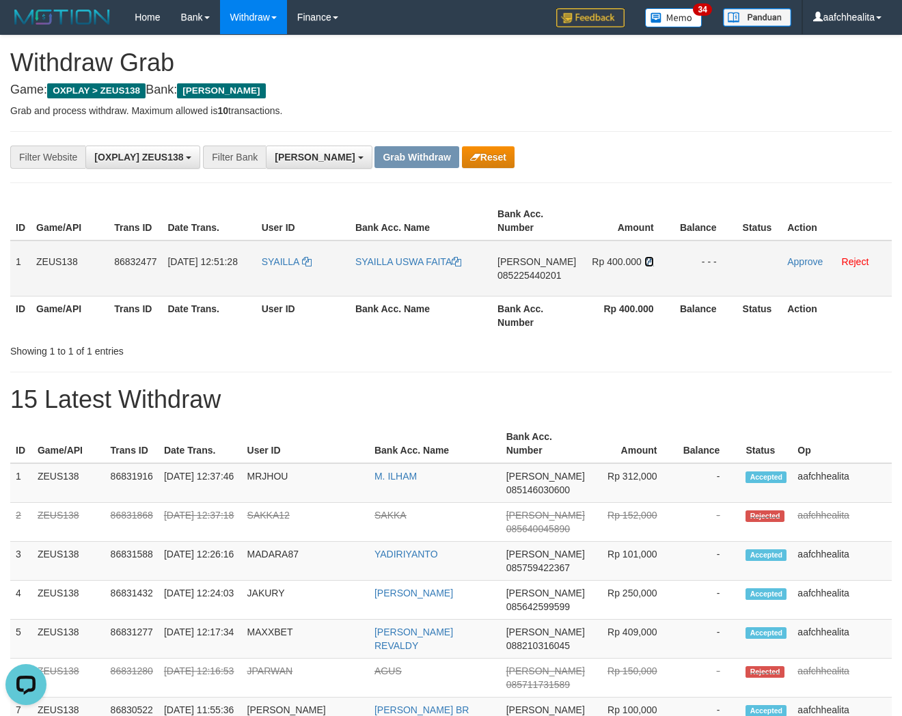
click at [646, 261] on icon at bounding box center [649, 262] width 10 height 10
click at [794, 256] on link "Approve" at bounding box center [805, 261] width 36 height 11
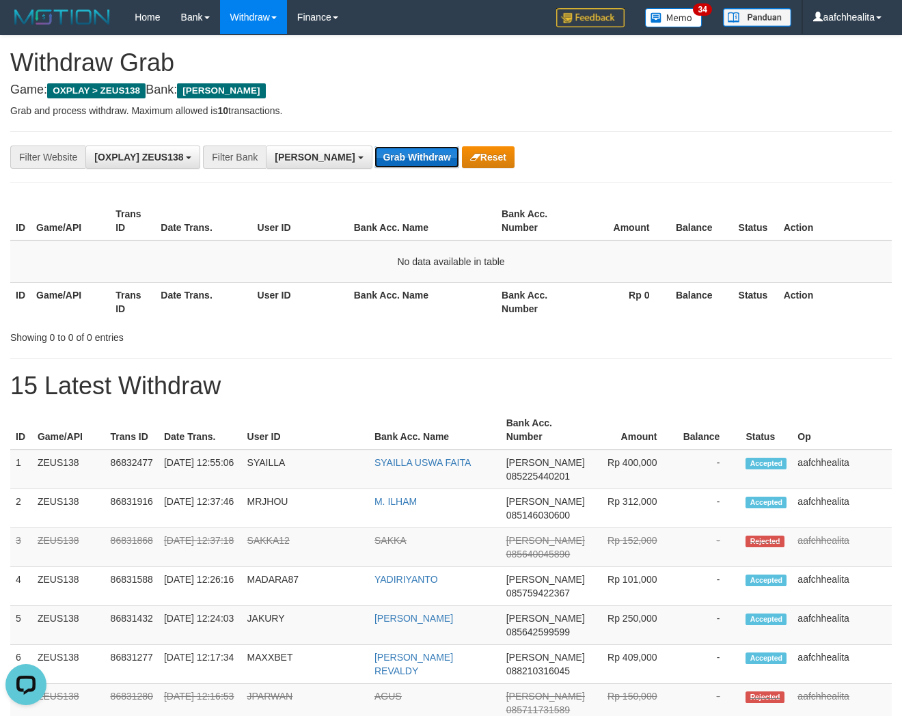
click at [374, 166] on button "Grab Withdraw" at bounding box center [416, 157] width 84 height 22
click at [379, 161] on button "Grab Withdraw" at bounding box center [416, 157] width 84 height 22
click at [380, 161] on button "Grab Withdraw" at bounding box center [416, 157] width 84 height 22
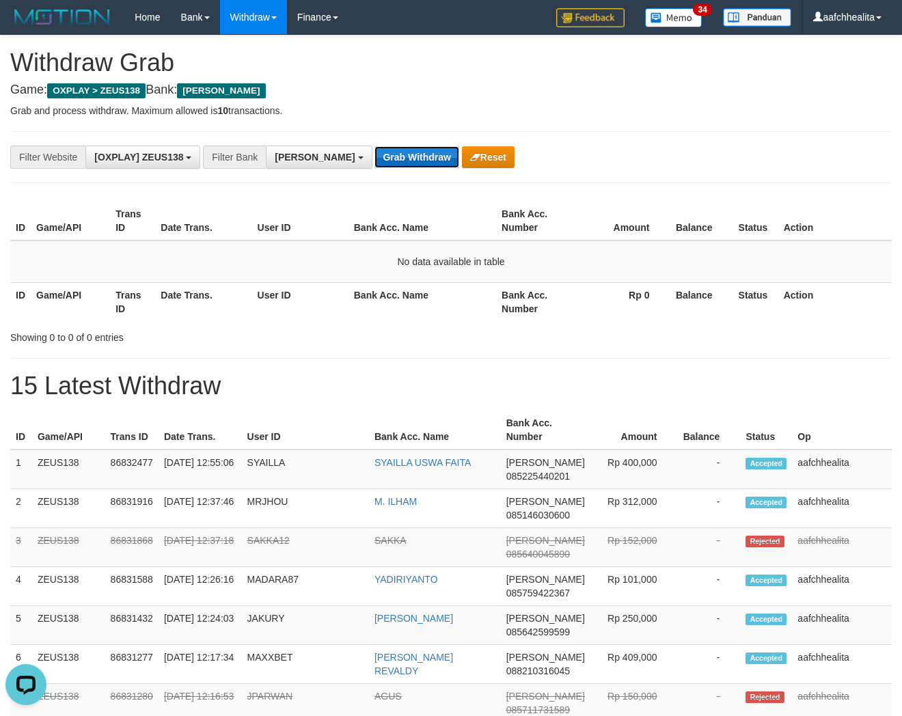
click at [380, 161] on button "Grab Withdraw" at bounding box center [416, 157] width 84 height 22
click at [381, 161] on button "Grab Withdraw" at bounding box center [416, 157] width 84 height 22
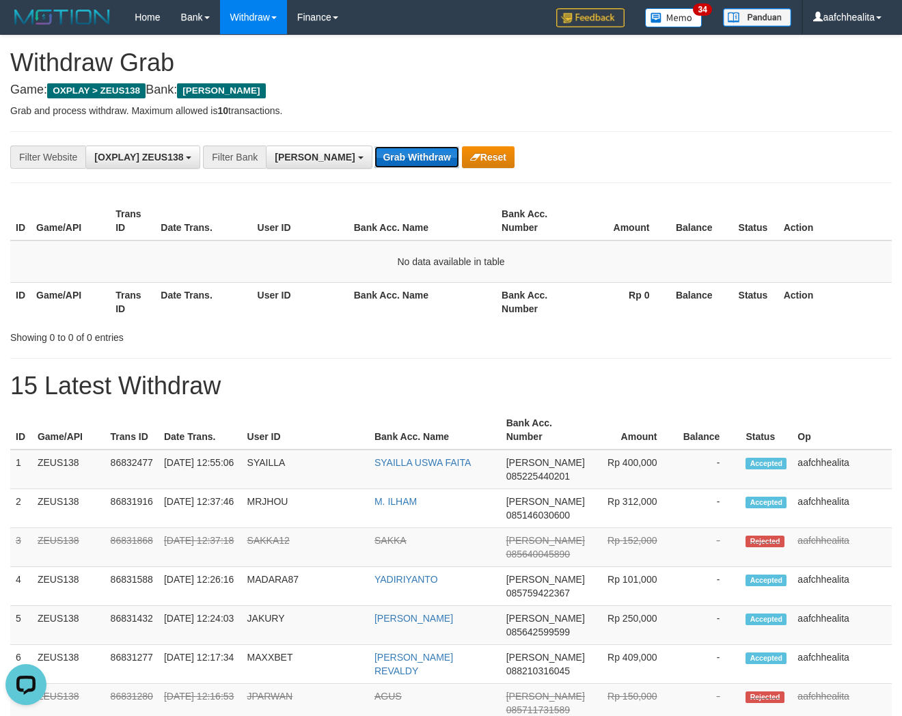
click at [381, 161] on button "Grab Withdraw" at bounding box center [416, 157] width 84 height 22
click at [383, 161] on button "Grab Withdraw" at bounding box center [416, 157] width 84 height 22
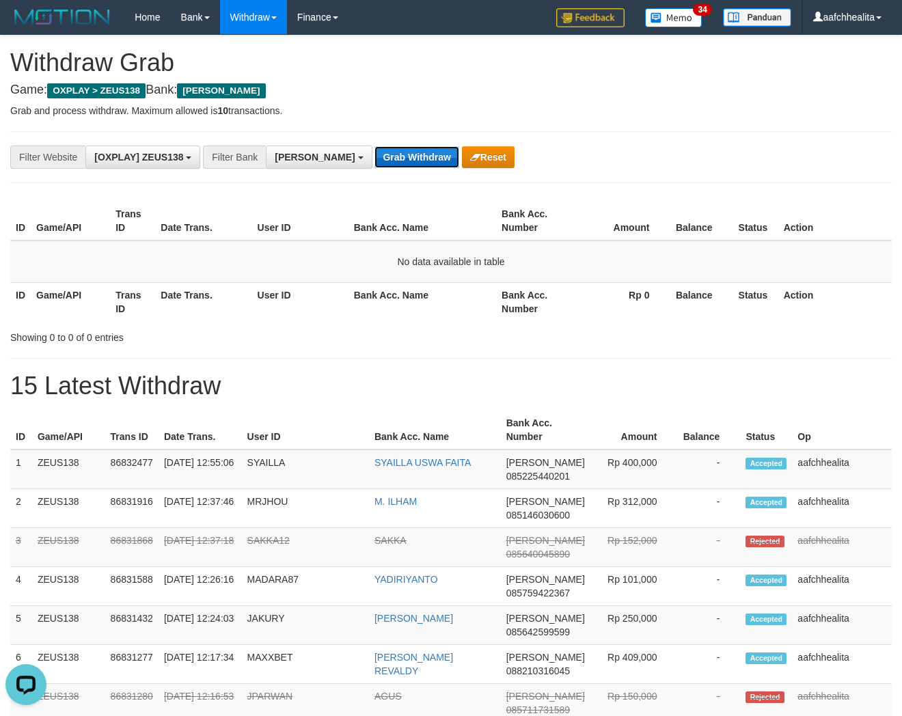
click at [374, 164] on button "Grab Withdraw" at bounding box center [416, 157] width 84 height 22
click at [374, 158] on button "Grab Withdraw" at bounding box center [416, 157] width 84 height 22
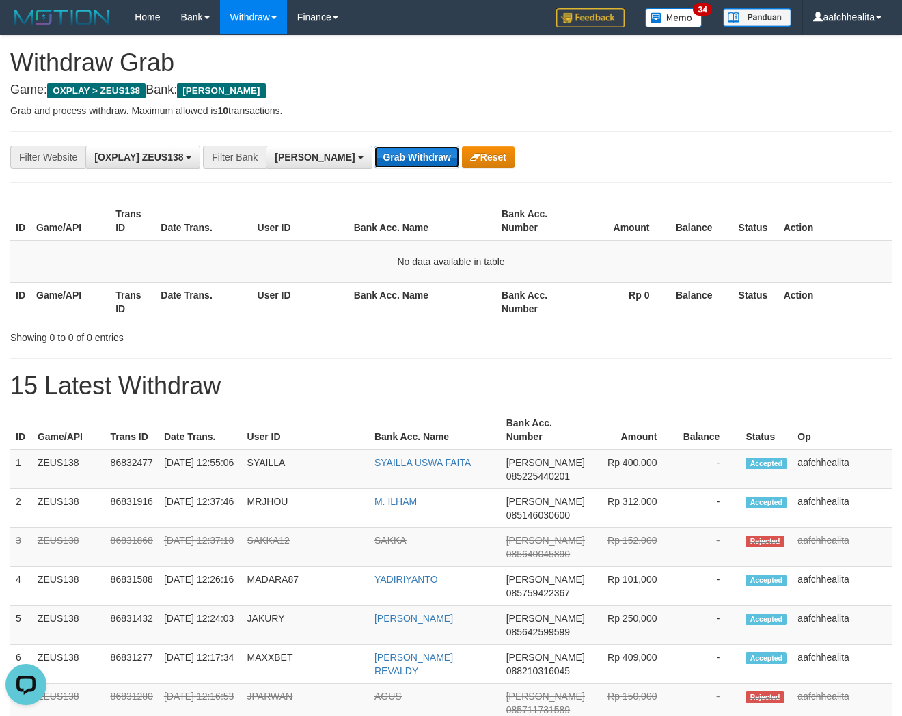
click at [374, 158] on button "Grab Withdraw" at bounding box center [416, 157] width 84 height 22
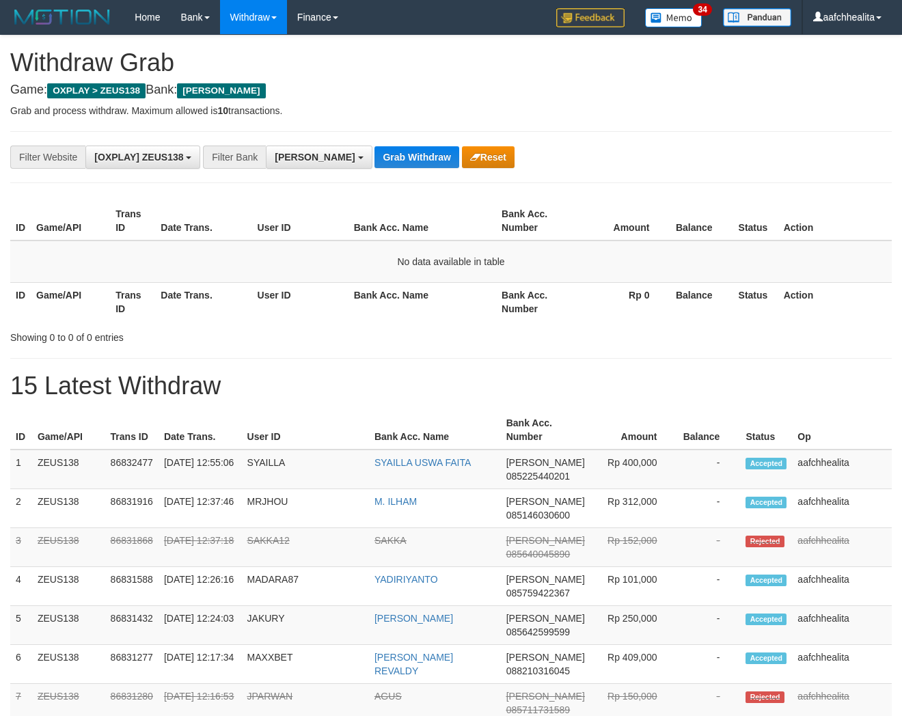
click at [374, 158] on button "Grab Withdraw" at bounding box center [416, 157] width 84 height 22
drag, startPoint x: 0, startPoint y: 0, endPoint x: 370, endPoint y: 158, distance: 402.7
click at [374, 158] on button "Grab Withdraw" at bounding box center [416, 157] width 84 height 22
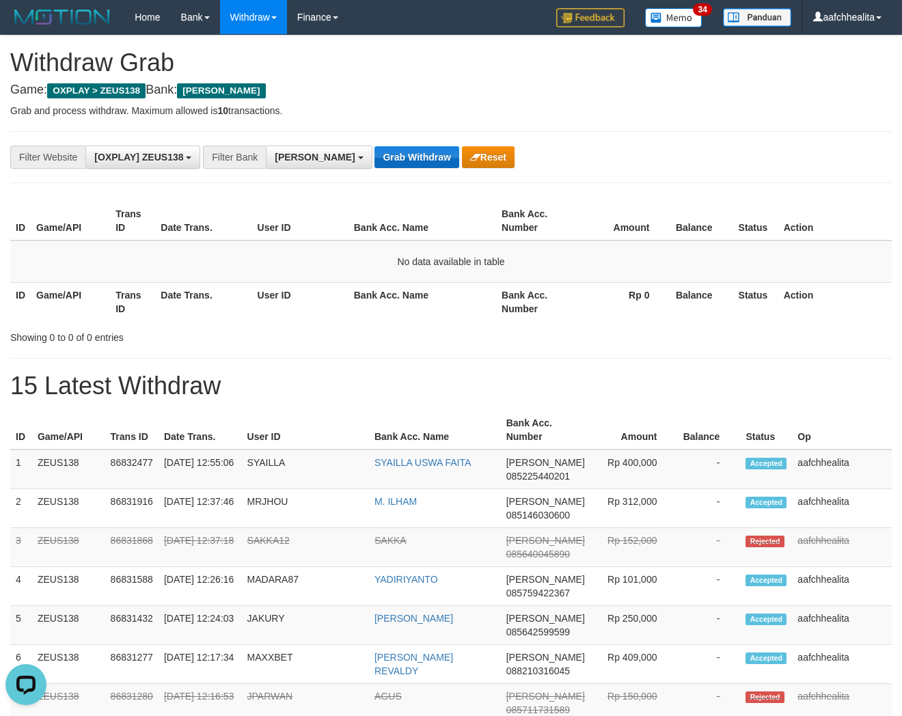
click at [374, 158] on button "Grab Withdraw" at bounding box center [416, 157] width 84 height 22
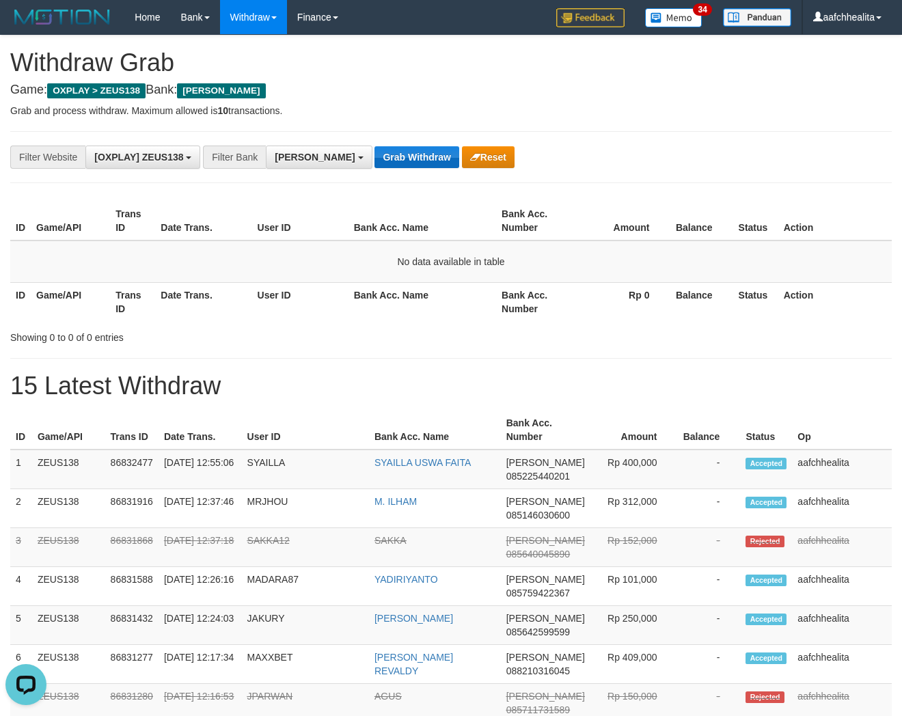
click at [374, 158] on button "Grab Withdraw" at bounding box center [416, 157] width 84 height 22
drag, startPoint x: 0, startPoint y: 0, endPoint x: 370, endPoint y: 158, distance: 402.7
click at [374, 158] on button "Grab Withdraw" at bounding box center [416, 157] width 84 height 22
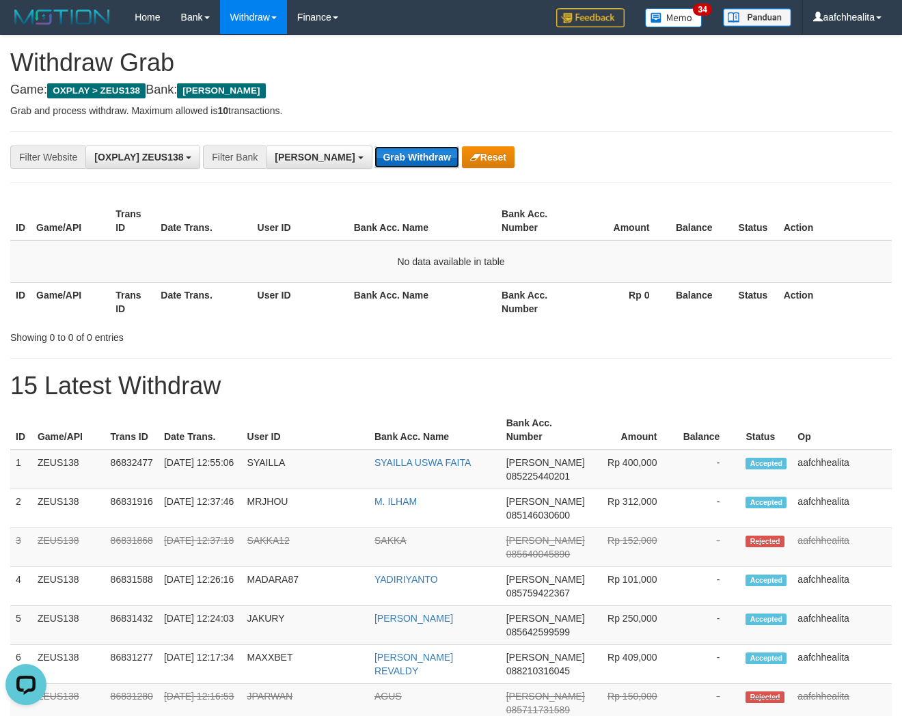
click at [374, 165] on button "Grab Withdraw" at bounding box center [416, 157] width 84 height 22
click at [374, 161] on button "Grab Withdraw" at bounding box center [416, 157] width 84 height 22
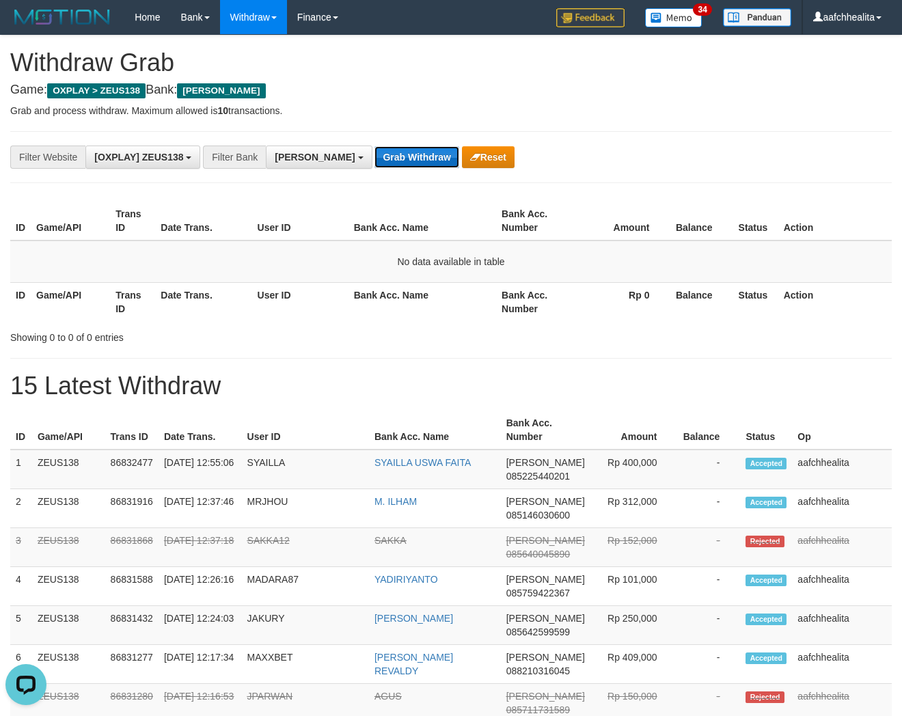
drag, startPoint x: 0, startPoint y: 0, endPoint x: 357, endPoint y: 161, distance: 391.0
click at [374, 161] on button "Grab Withdraw" at bounding box center [416, 157] width 84 height 22
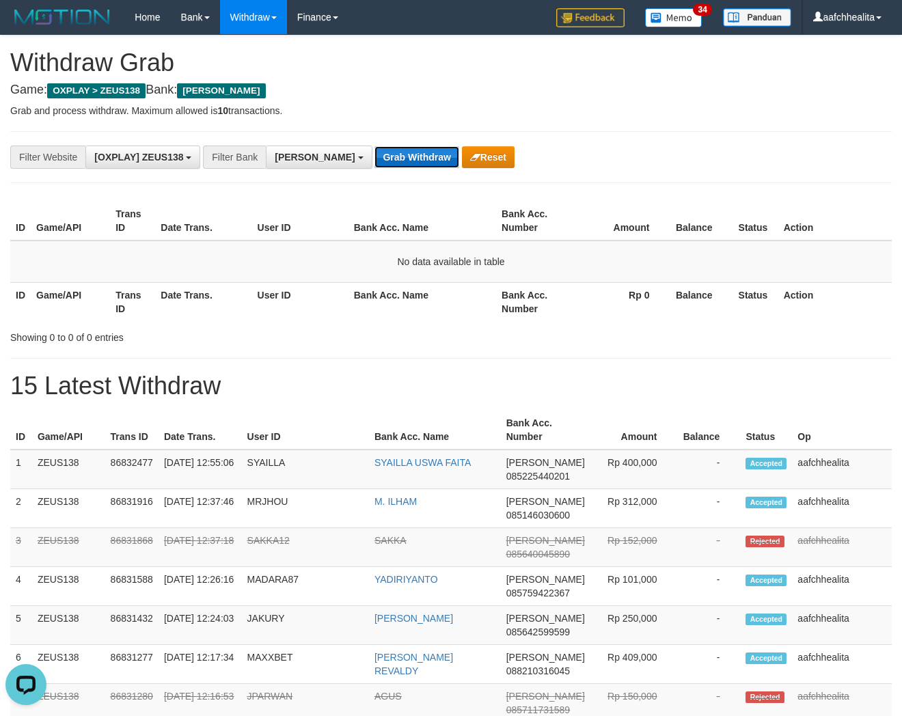
click at [374, 161] on button "Grab Withdraw" at bounding box center [416, 157] width 84 height 22
click at [374, 160] on button "Grab Withdraw" at bounding box center [416, 157] width 84 height 22
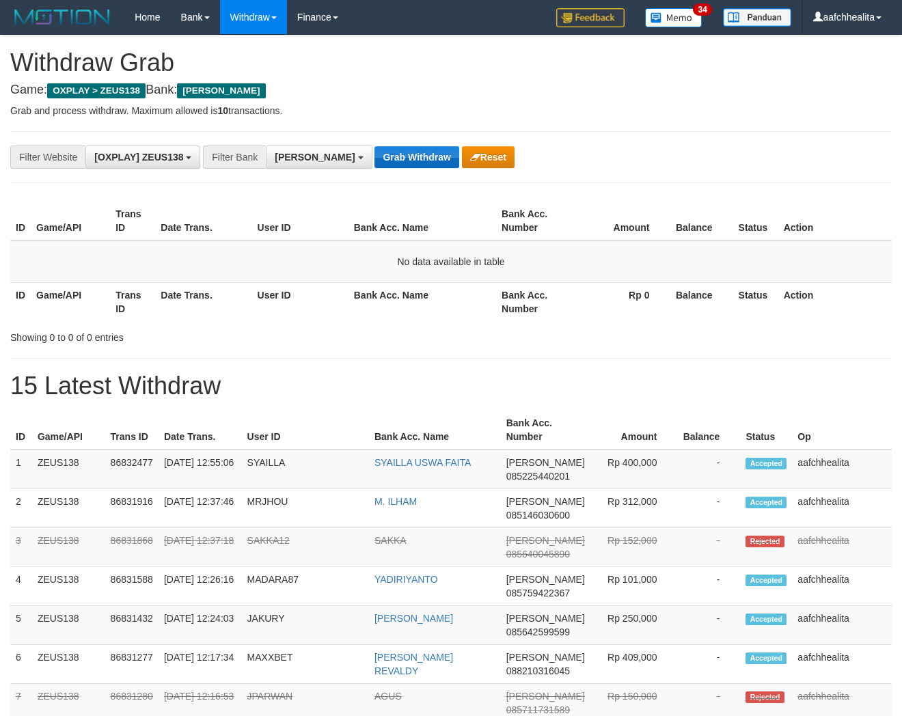
click at [374, 160] on button "Grab Withdraw" at bounding box center [416, 157] width 84 height 22
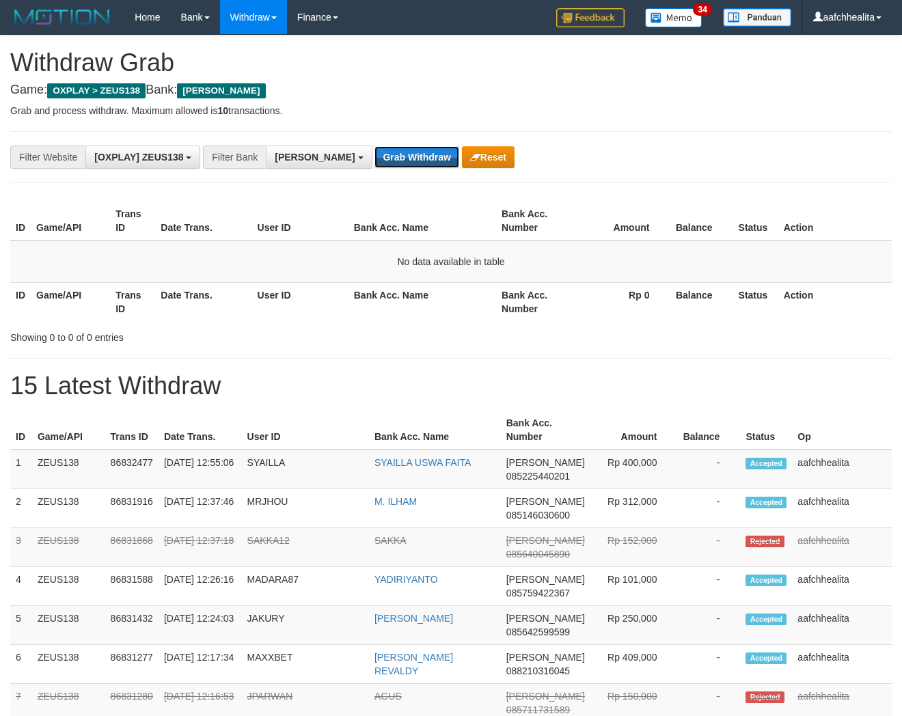
click at [374, 160] on button "Grab Withdraw" at bounding box center [416, 157] width 84 height 22
drag, startPoint x: 0, startPoint y: 0, endPoint x: 357, endPoint y: 160, distance: 390.8
click at [374, 160] on button "Grab Withdraw" at bounding box center [416, 157] width 84 height 22
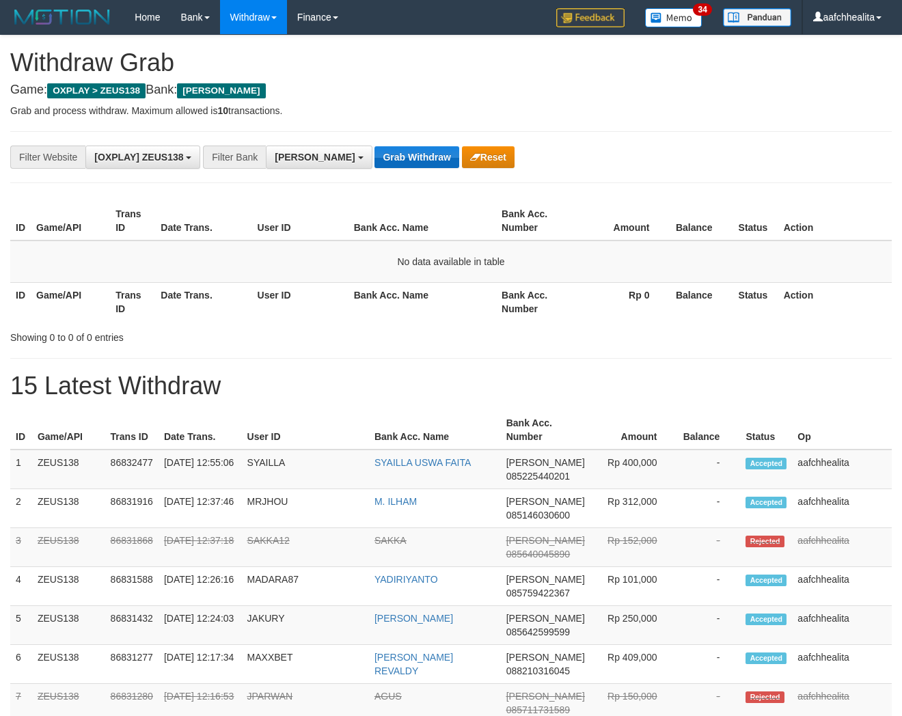
click at [374, 160] on button "Grab Withdraw" at bounding box center [416, 157] width 84 height 22
drag, startPoint x: 0, startPoint y: 0, endPoint x: 357, endPoint y: 160, distance: 390.8
click at [374, 160] on button "Grab Withdraw" at bounding box center [416, 157] width 84 height 22
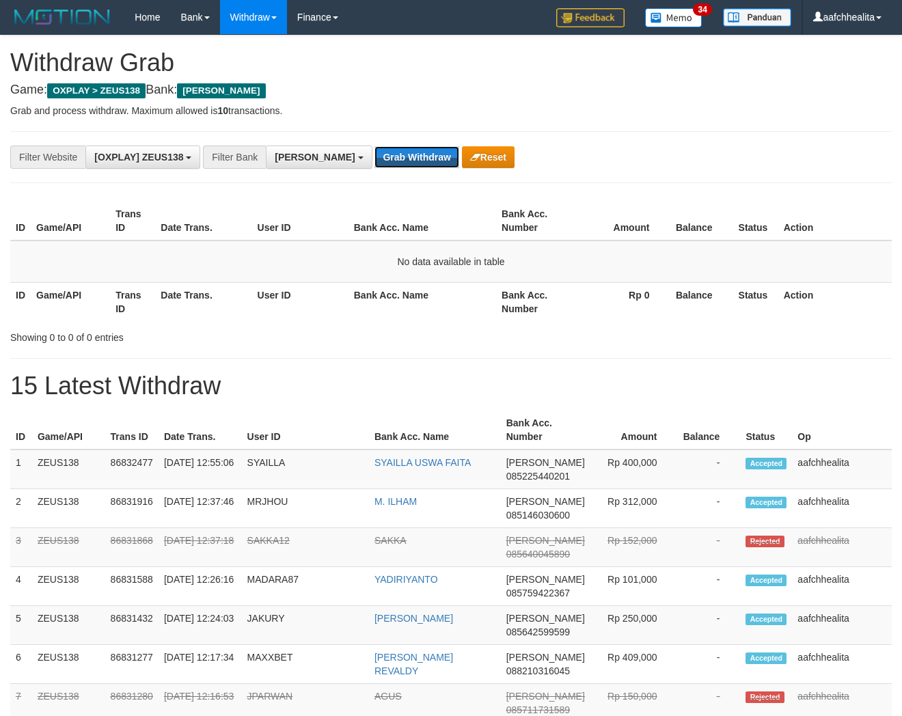
click at [374, 160] on button "Grab Withdraw" at bounding box center [416, 157] width 84 height 22
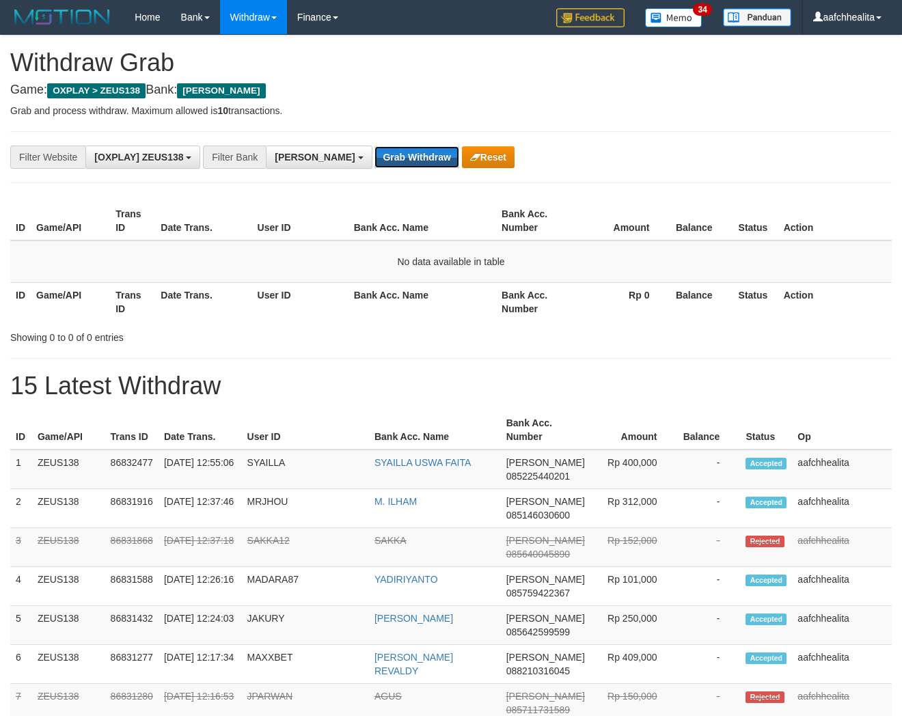
click at [374, 160] on button "Grab Withdraw" at bounding box center [416, 157] width 84 height 22
drag, startPoint x: 0, startPoint y: 0, endPoint x: 357, endPoint y: 160, distance: 391.4
click at [374, 160] on button "Grab Withdraw" at bounding box center [416, 157] width 84 height 22
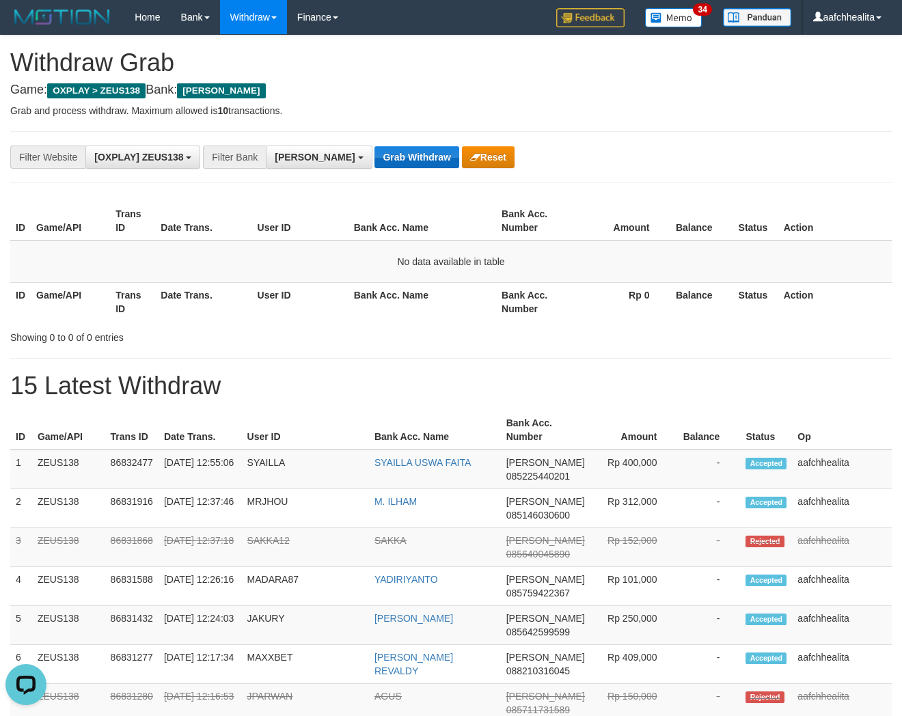
click at [374, 160] on button "Grab Withdraw" at bounding box center [416, 157] width 84 height 22
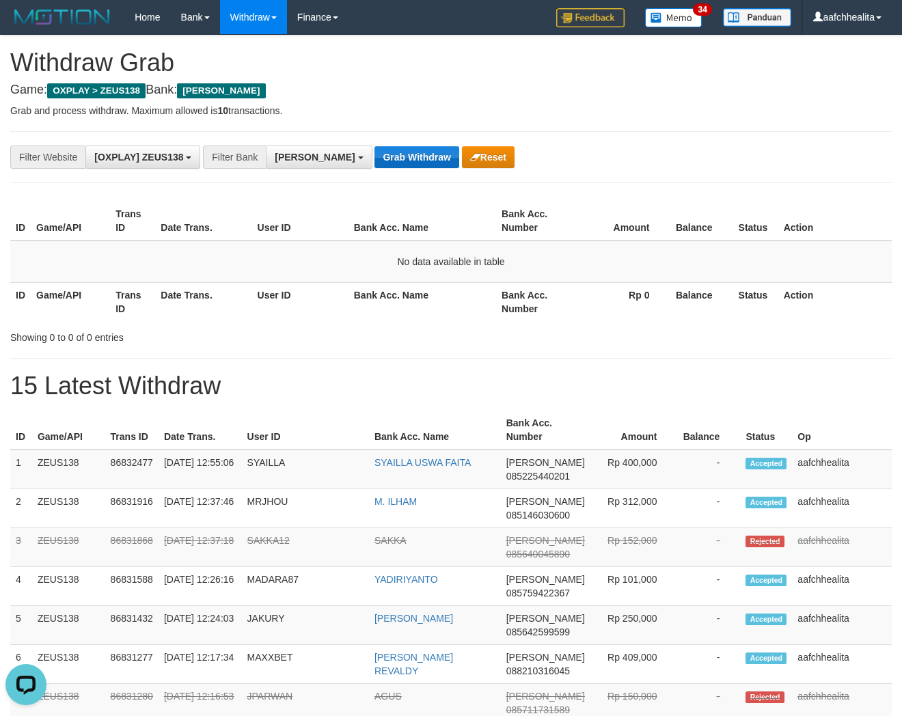
click at [374, 160] on button "Grab Withdraw" at bounding box center [416, 157] width 84 height 22
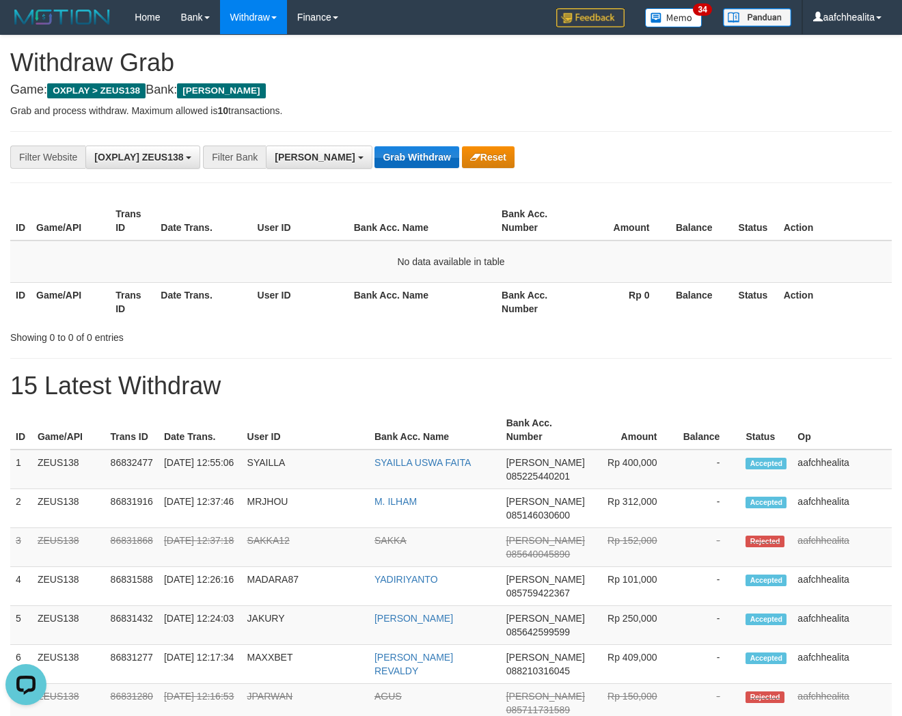
click at [374, 160] on button "Grab Withdraw" at bounding box center [416, 157] width 84 height 22
click at [378, 158] on button "Grab Withdraw" at bounding box center [416, 157] width 84 height 22
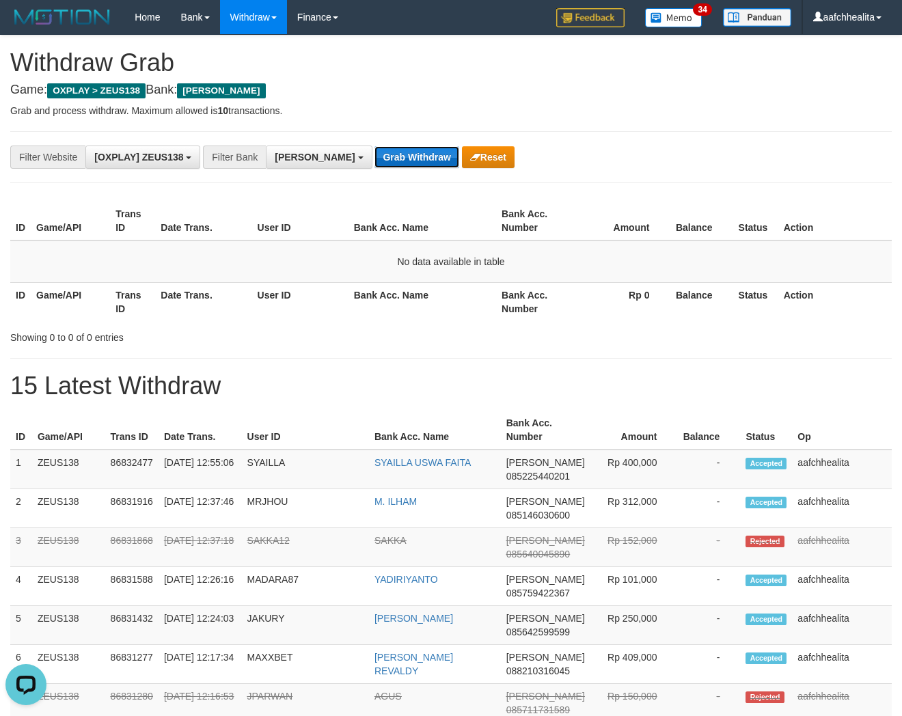
click at [378, 158] on button "Grab Withdraw" at bounding box center [416, 157] width 84 height 22
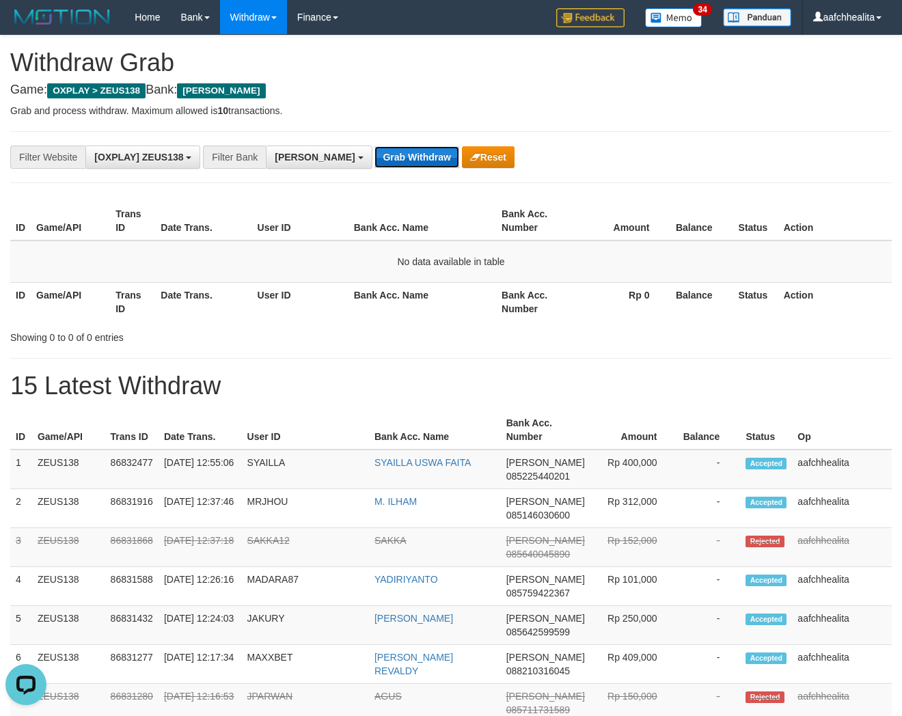
click at [378, 158] on button "Grab Withdraw" at bounding box center [416, 157] width 84 height 22
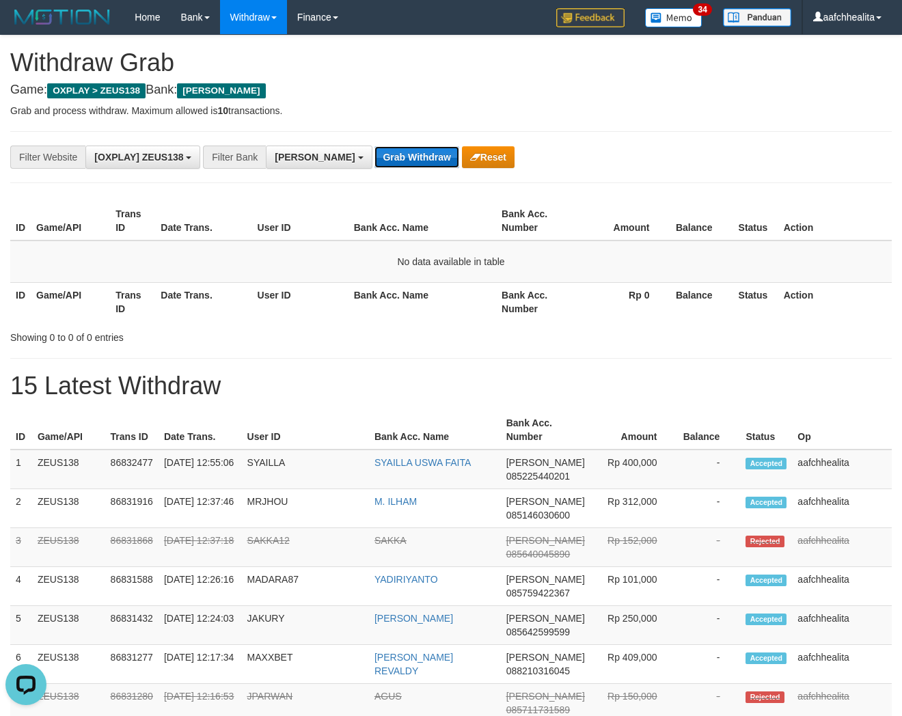
click at [378, 158] on button "Grab Withdraw" at bounding box center [416, 157] width 84 height 22
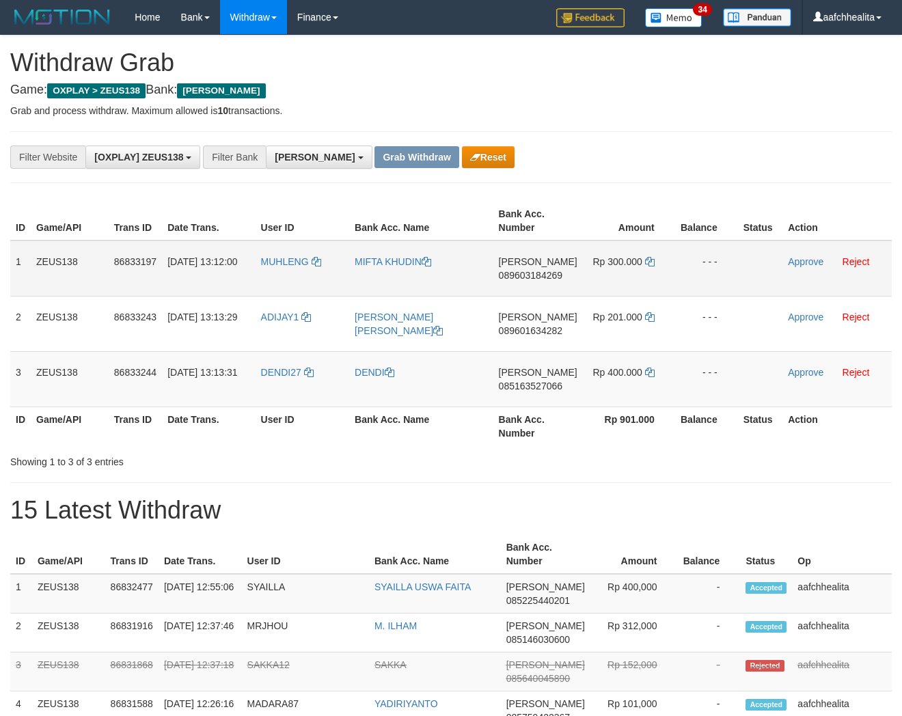
click at [301, 274] on td "MUHLENG" at bounding box center [302, 268] width 94 height 56
drag, startPoint x: 301, startPoint y: 274, endPoint x: 330, endPoint y: 265, distance: 30.7
click at [301, 274] on td "MUHLENG" at bounding box center [302, 268] width 94 height 56
copy link "MUHLENG"
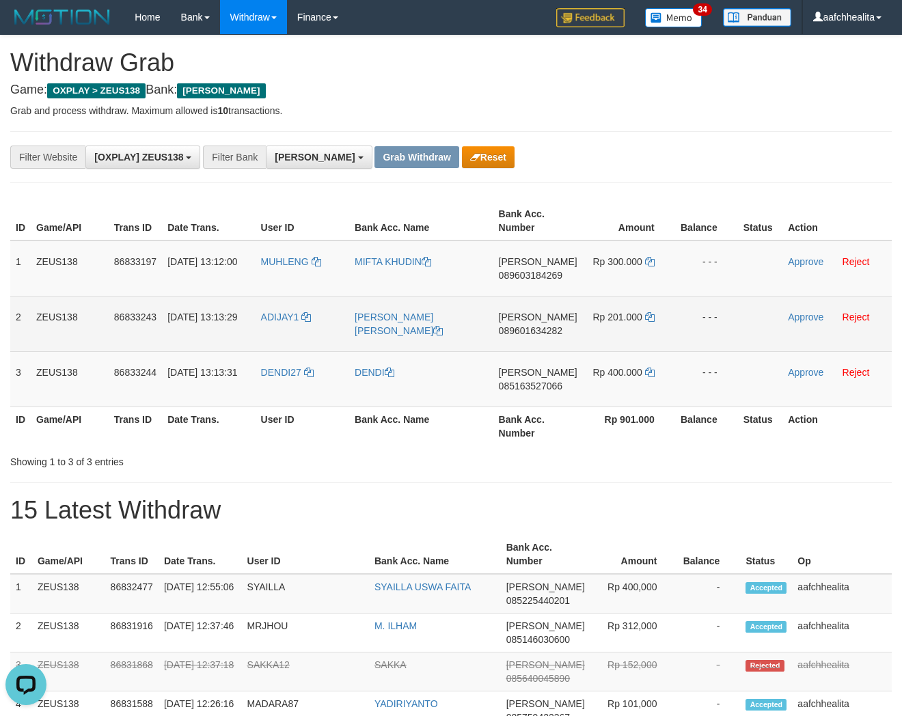
click at [296, 326] on td "ADIJAY1" at bounding box center [302, 323] width 94 height 55
copy link "ADIJAY1"
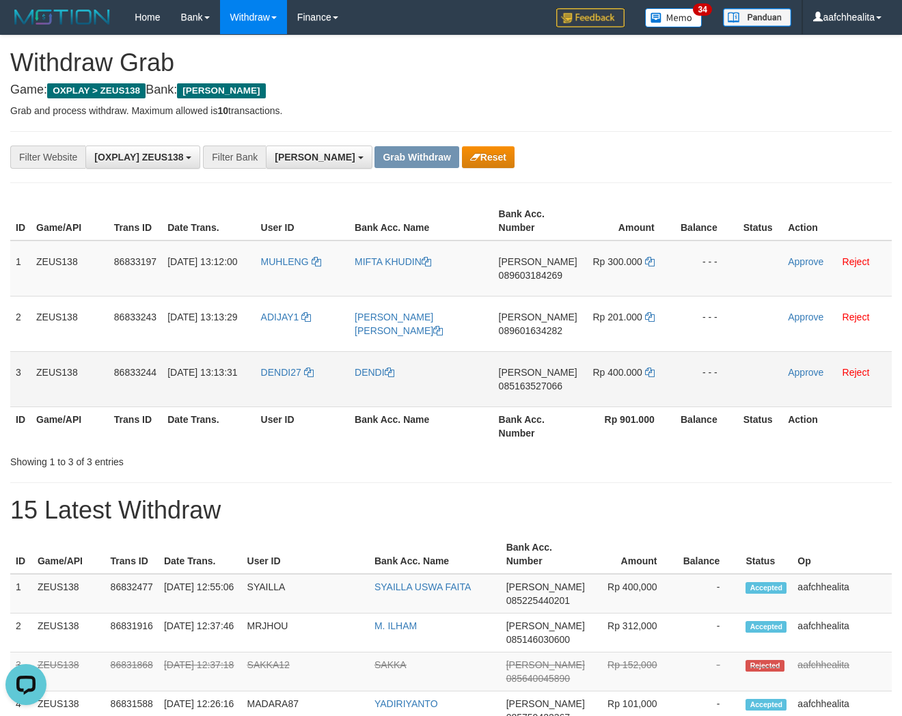
click at [290, 378] on td "DENDI27" at bounding box center [302, 378] width 94 height 55
copy link "DENDI27"
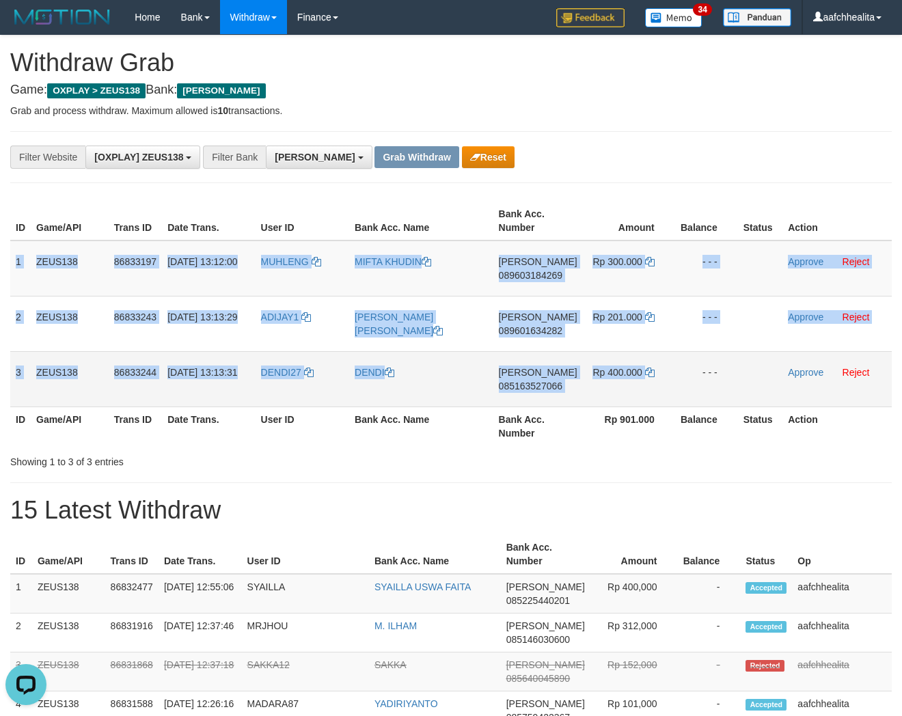
copy tbody "1 ZEUS138 86833197 31/08/2025 13:12:00 MUHLENG MIFTA KHUDIN DANA 089603184269 R…"
drag, startPoint x: 15, startPoint y: 260, endPoint x: 787, endPoint y: 374, distance: 780.2
click at [787, 374] on tbody "1 ZEUS138 86833197 31/08/2025 13:12:00 MUHLENG MIFTA KHUDIN DANA 089603184269 R…" at bounding box center [450, 323] width 881 height 167
click at [542, 273] on span "089603184269" at bounding box center [531, 275] width 64 height 11
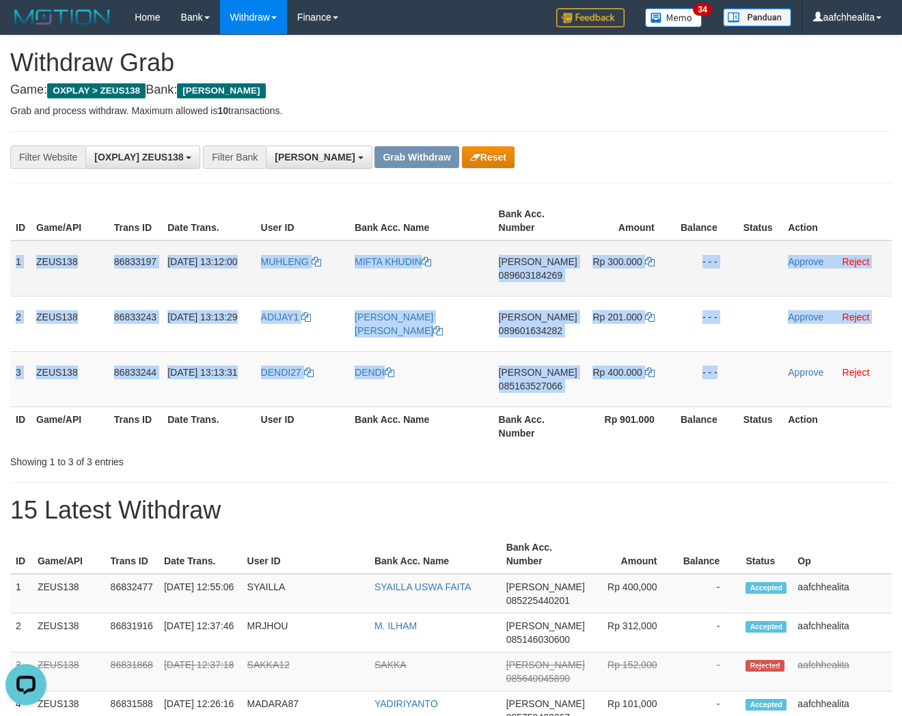
copy tbody "1 ZEUS138 86833197 31/08/2025 13:12:00 MUHLENG MIFTA KHUDIN DANA 089603184269 R…"
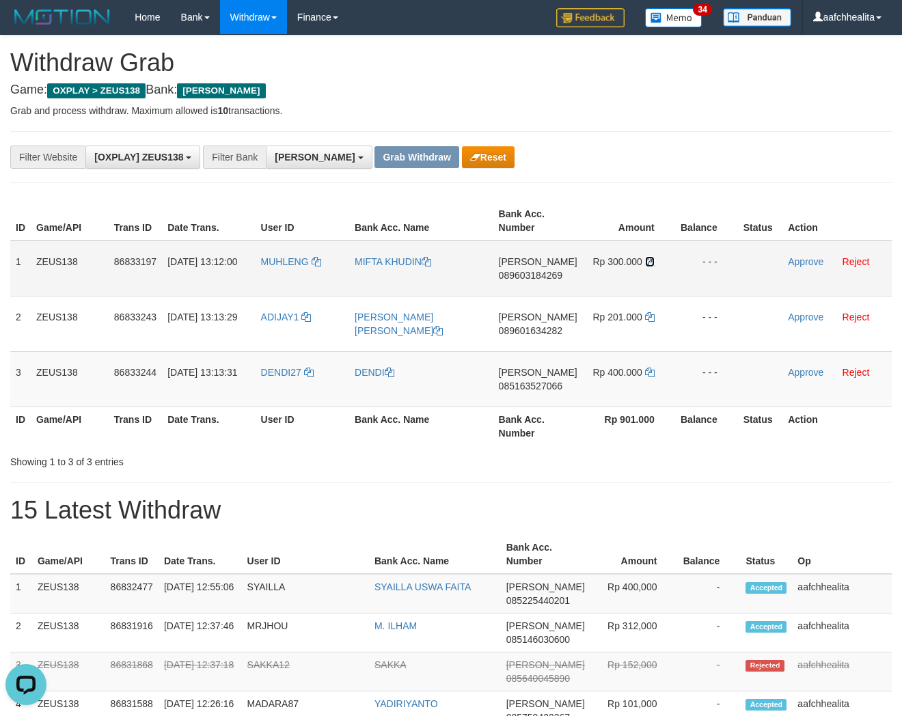
click at [646, 262] on icon at bounding box center [650, 262] width 10 height 10
click at [646, 261] on icon at bounding box center [650, 262] width 10 height 10
click at [801, 256] on link "Approve" at bounding box center [806, 261] width 36 height 11
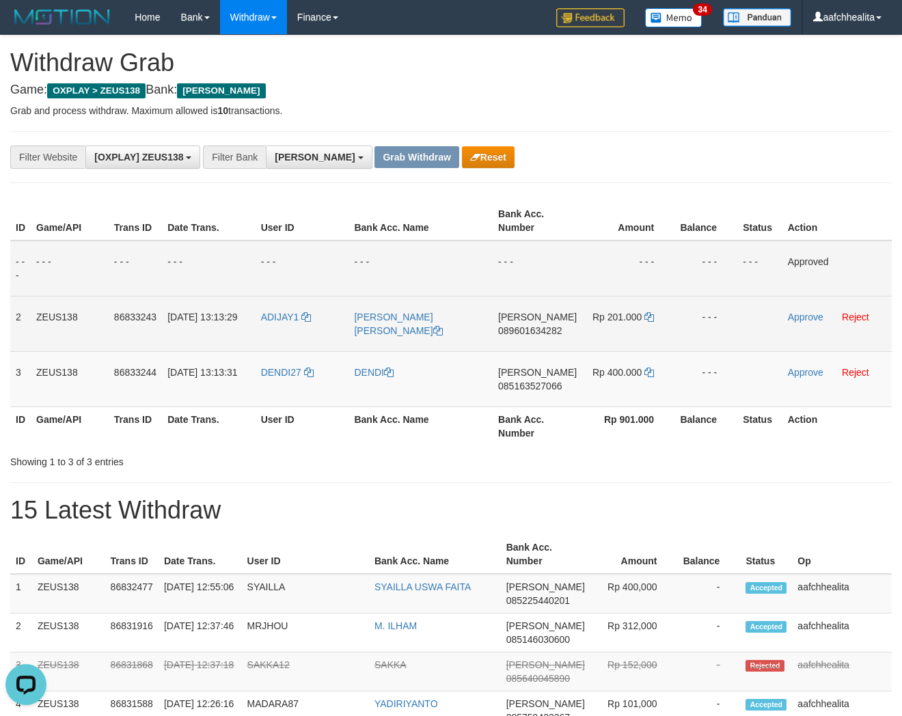
click at [526, 329] on span "089601634282" at bounding box center [530, 330] width 64 height 11
click at [646, 315] on icon at bounding box center [649, 317] width 10 height 10
click at [794, 312] on link "Approve" at bounding box center [806, 316] width 36 height 11
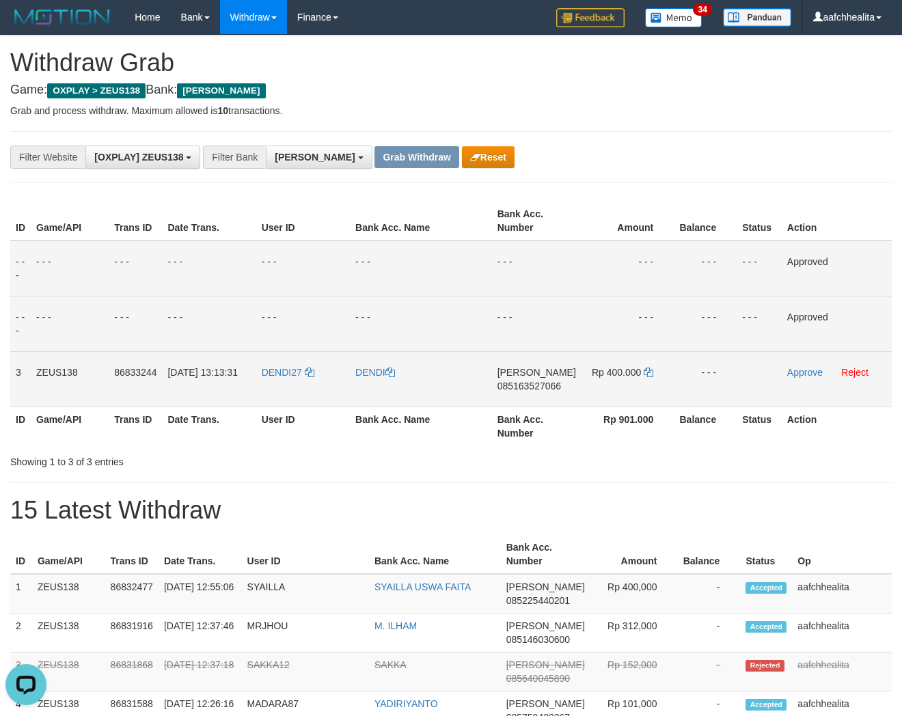
click at [549, 381] on span "085163527066" at bounding box center [529, 385] width 64 height 11
click at [650, 369] on icon at bounding box center [648, 373] width 10 height 10
click at [796, 367] on link "Approve" at bounding box center [805, 372] width 36 height 11
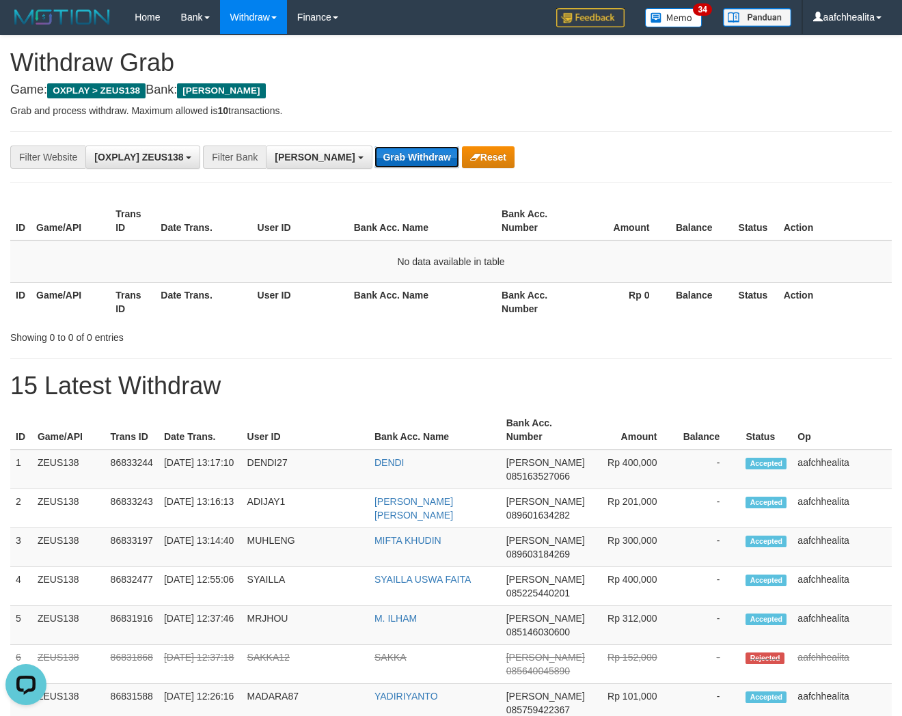
click at [380, 156] on button "Grab Withdraw" at bounding box center [416, 157] width 84 height 22
drag, startPoint x: 0, startPoint y: 0, endPoint x: 380, endPoint y: 156, distance: 410.5
click at [380, 156] on button "Grab Withdraw" at bounding box center [416, 157] width 84 height 22
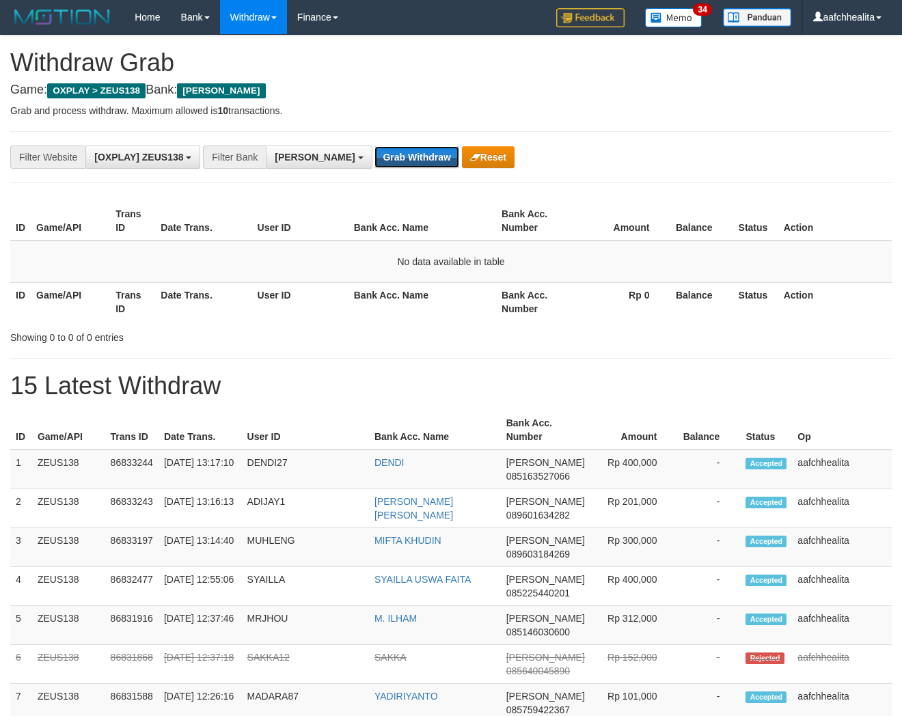
click at [380, 156] on button "Grab Withdraw" at bounding box center [416, 157] width 84 height 22
drag, startPoint x: 0, startPoint y: 0, endPoint x: 380, endPoint y: 156, distance: 410.5
click at [380, 156] on button "Grab Withdraw" at bounding box center [416, 157] width 84 height 22
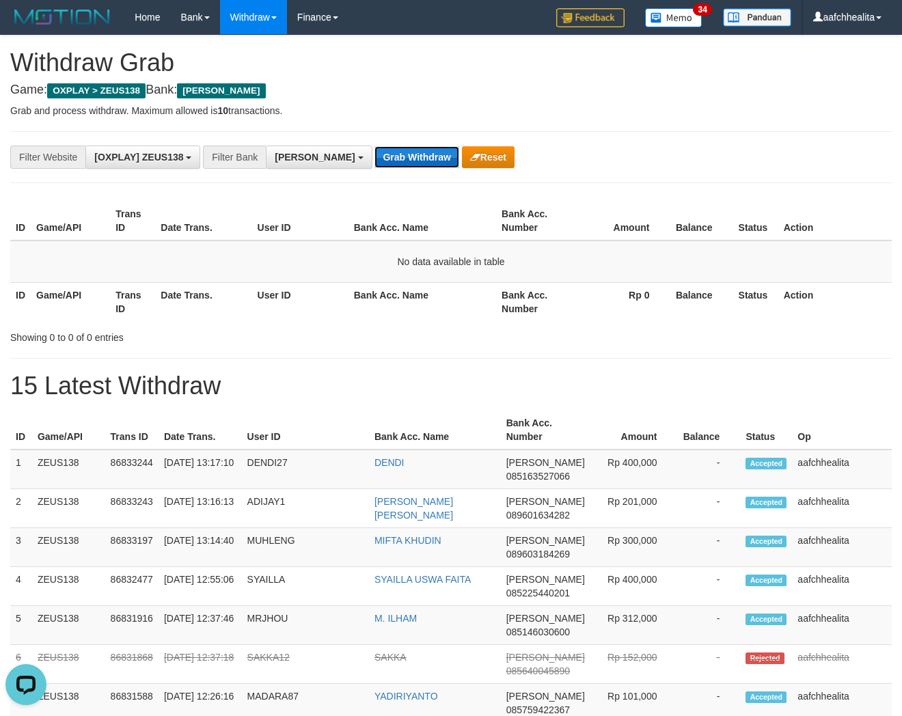
click at [380, 156] on button "Grab Withdraw" at bounding box center [416, 157] width 84 height 22
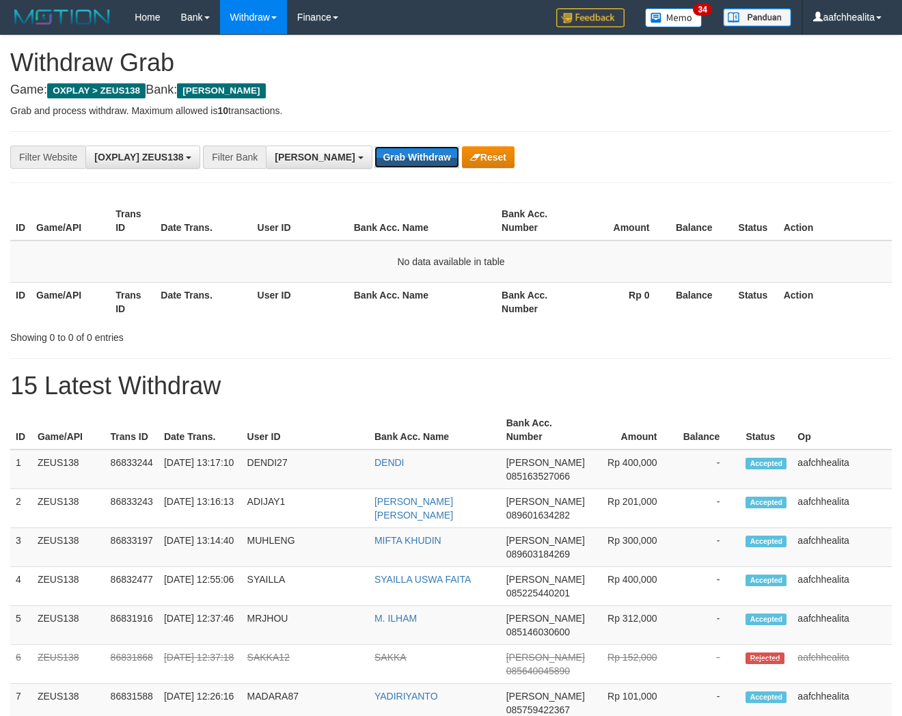
click at [380, 156] on button "Grab Withdraw" at bounding box center [416, 157] width 84 height 22
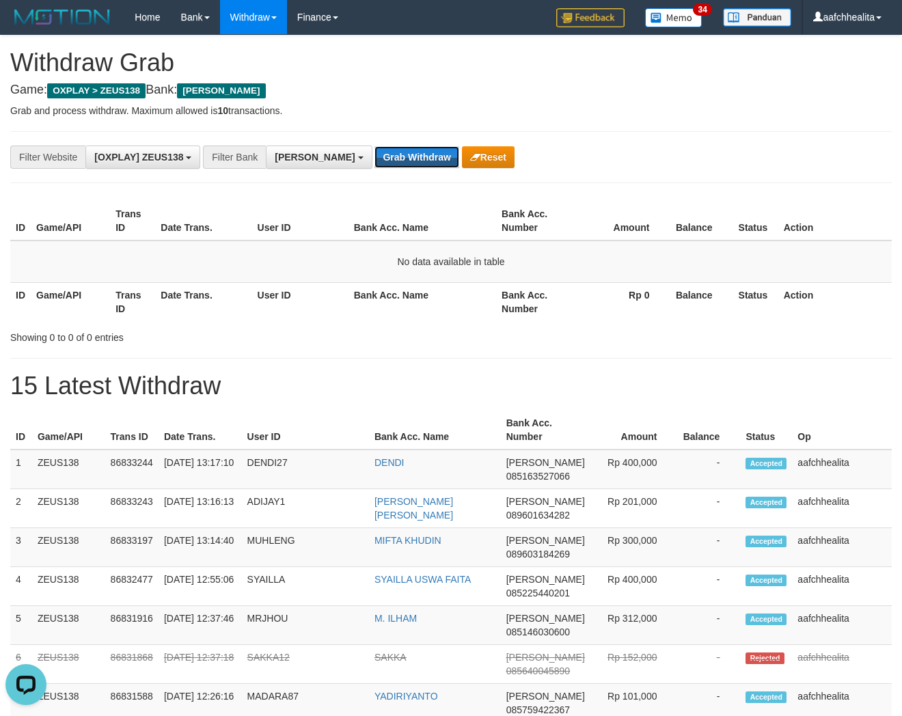
click at [380, 156] on button "Grab Withdraw" at bounding box center [416, 157] width 84 height 22
click at [374, 158] on button "Grab Withdraw" at bounding box center [416, 157] width 84 height 22
click at [374, 160] on button "Grab Withdraw" at bounding box center [416, 157] width 84 height 22
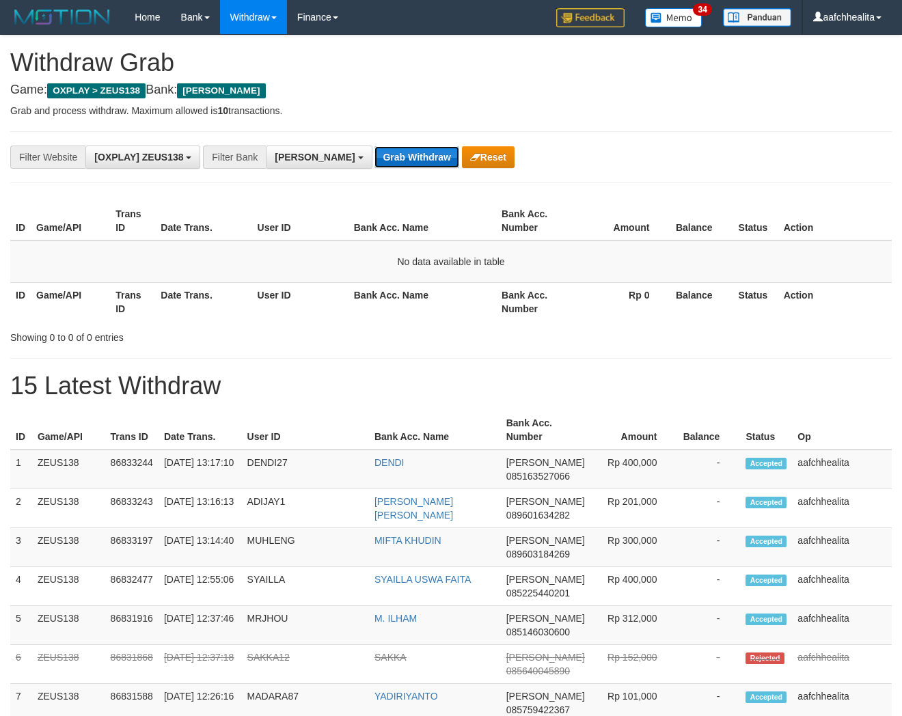
drag, startPoint x: 0, startPoint y: 0, endPoint x: 355, endPoint y: 160, distance: 389.5
click at [374, 160] on button "Grab Withdraw" at bounding box center [416, 157] width 84 height 22
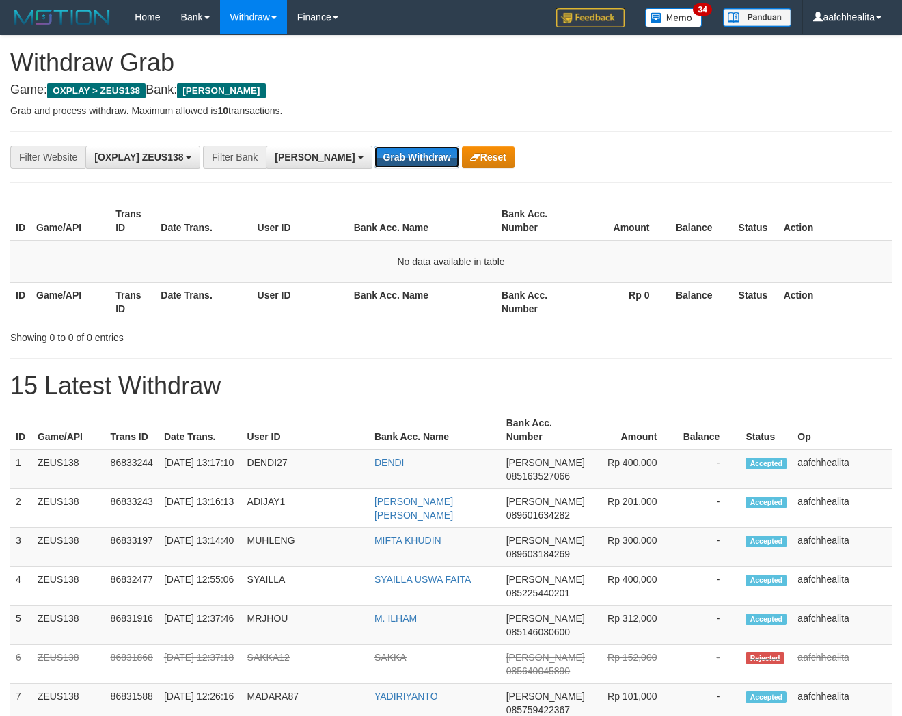
click at [374, 160] on button "Grab Withdraw" at bounding box center [416, 157] width 84 height 22
drag, startPoint x: 0, startPoint y: 0, endPoint x: 355, endPoint y: 160, distance: 389.5
click at [374, 160] on button "Grab Withdraw" at bounding box center [416, 157] width 84 height 22
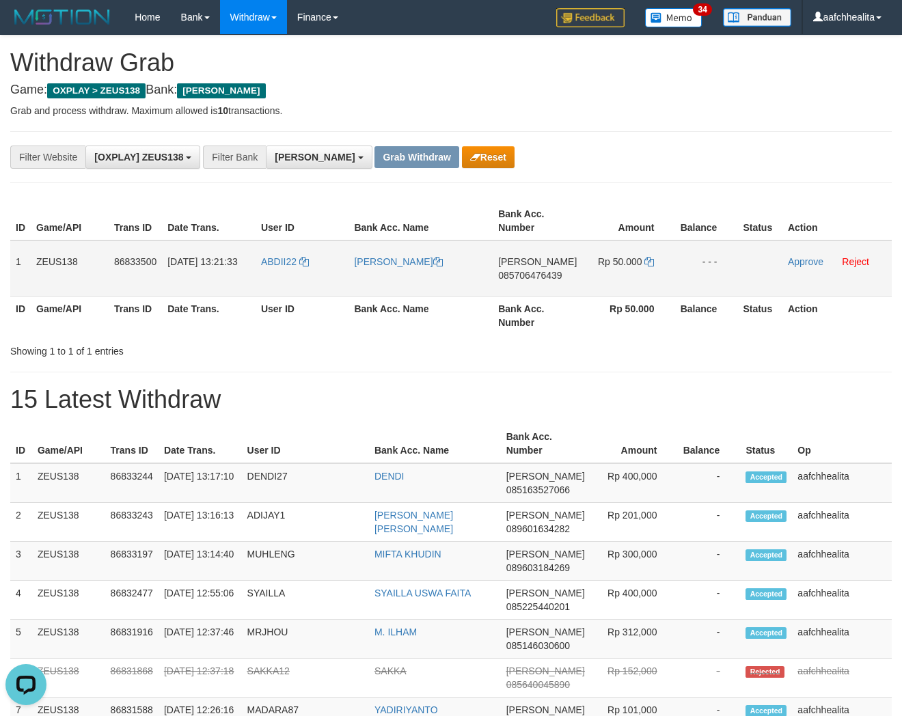
click at [284, 272] on td "ABDII22" at bounding box center [302, 268] width 94 height 56
copy link "ABDII22"
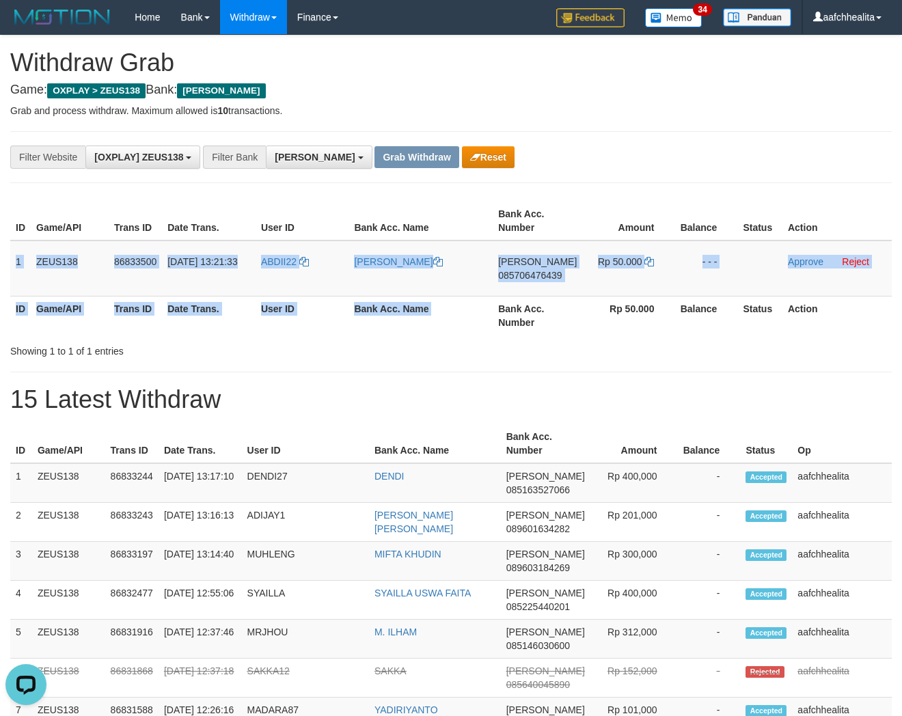
copy table "1 ZEUS138 86833500 31/08/2025 13:21:33 ABDII22 MUHAMMAD ABDI DANA 085706476439 …"
copy tr "1 ZEUS138 86833500 31/08/2025 13:21:33 ABDII22 MUHAMMAD ABDI DANA 085706476439 …"
drag, startPoint x: 15, startPoint y: 253, endPoint x: 717, endPoint y: 286, distance: 703.0
click at [717, 286] on tr "1 ZEUS138 86833500 31/08/2025 13:21:33 ABDII22 MUHAMMAD ABDI DANA 085706476439 …" at bounding box center [450, 268] width 881 height 56
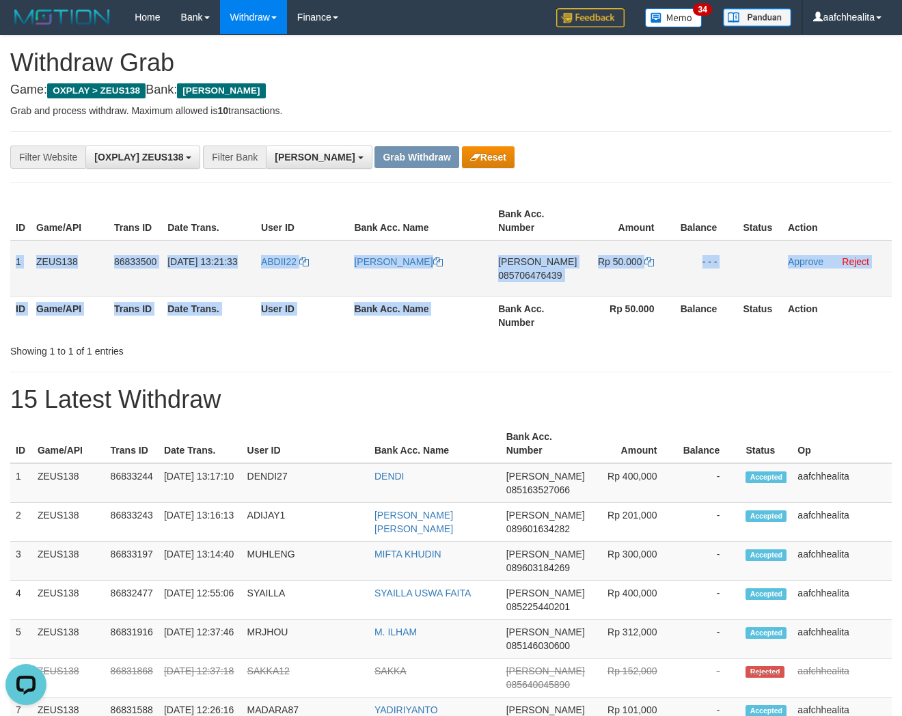
click at [535, 271] on span "085706476439" at bounding box center [530, 275] width 64 height 11
copy tr "1 ZEUS138 86833500 31/08/2025 13:21:33 ABDII22 MUHAMMAD ABDI DANA 085706476439 …"
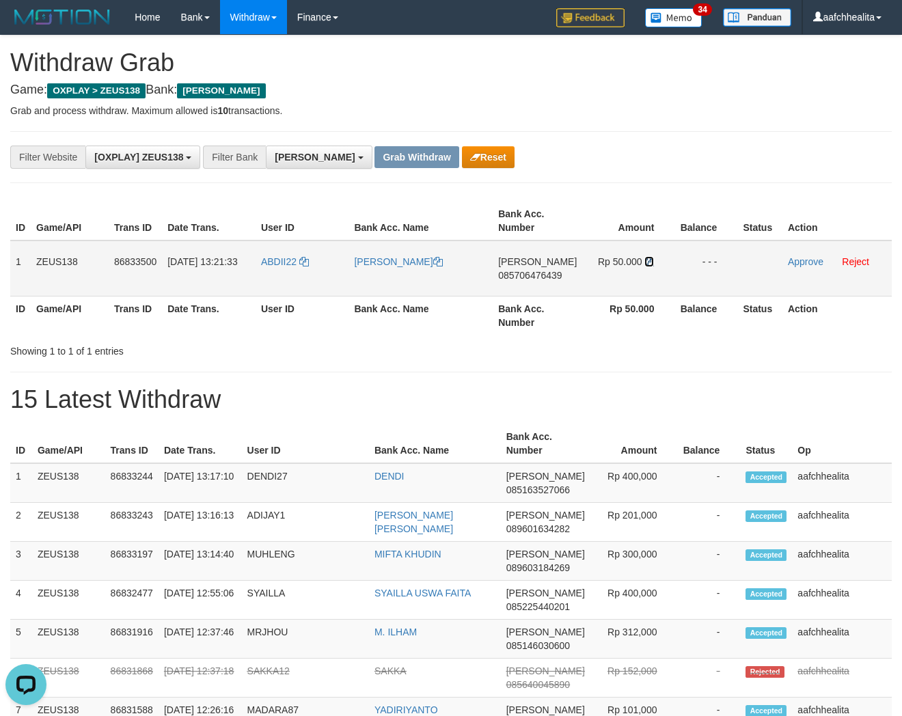
click at [649, 260] on icon at bounding box center [649, 262] width 10 height 10
click at [800, 261] on link "Approve" at bounding box center [806, 261] width 36 height 11
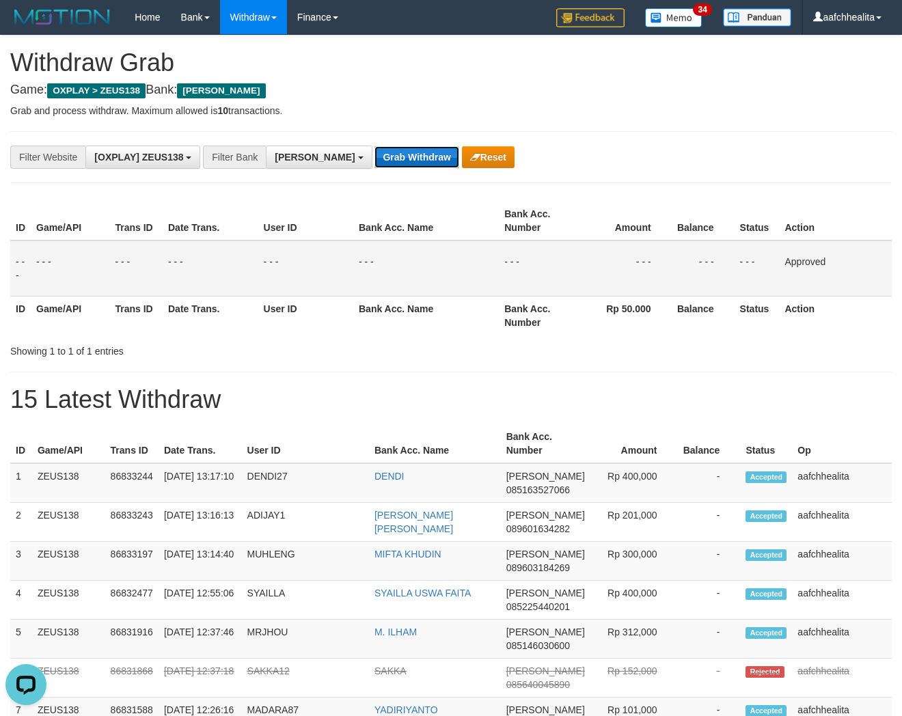
click at [378, 154] on button "Grab Withdraw" at bounding box center [416, 157] width 84 height 22
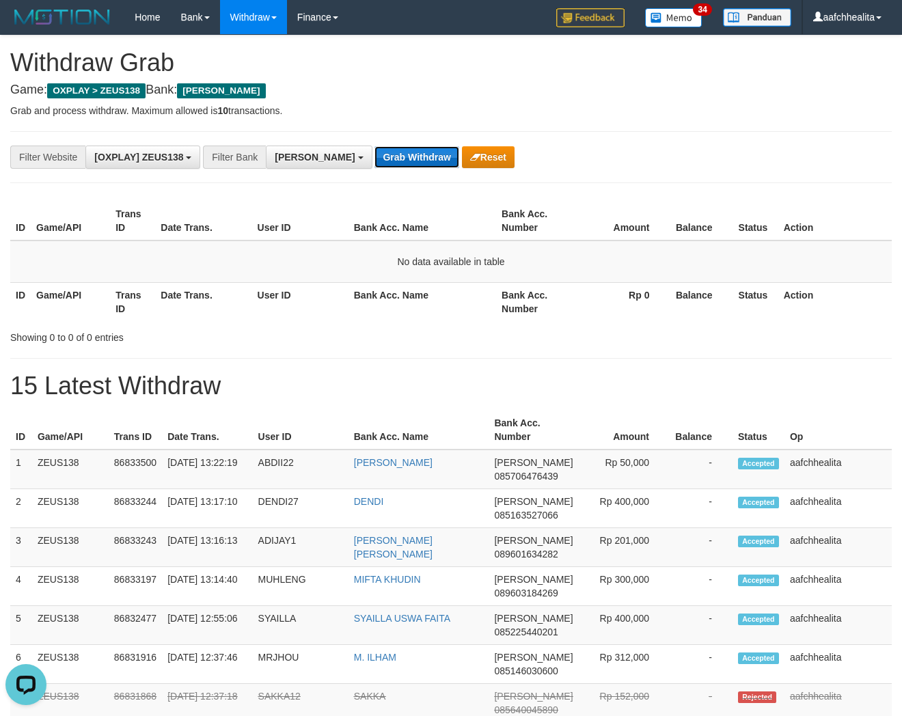
click at [374, 158] on button "Grab Withdraw" at bounding box center [416, 157] width 84 height 22
drag, startPoint x: 0, startPoint y: 0, endPoint x: 350, endPoint y: 158, distance: 383.7
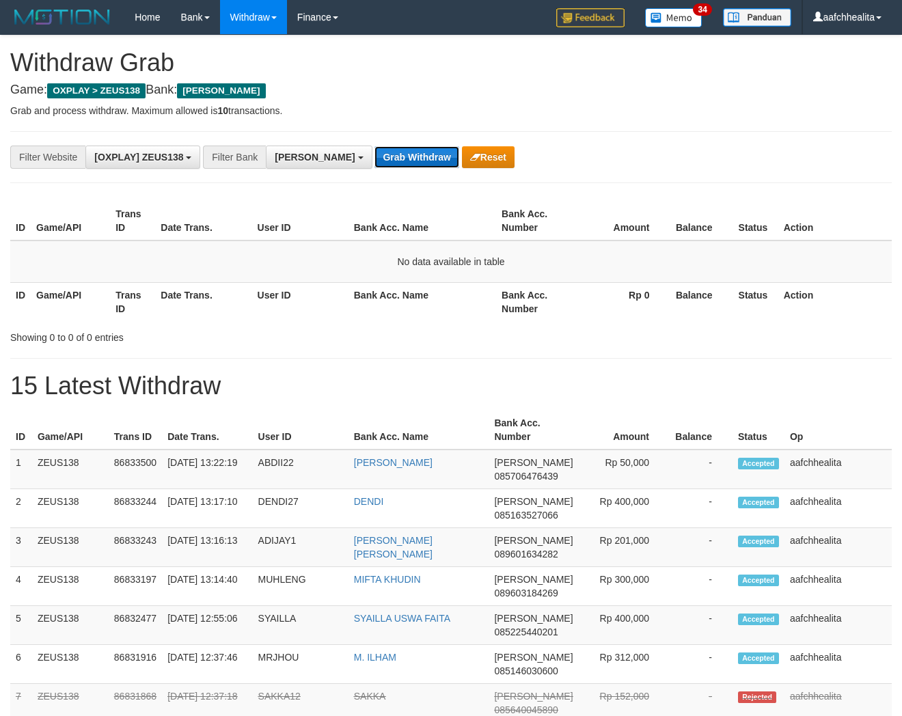
click at [374, 158] on button "Grab Withdraw" at bounding box center [416, 157] width 84 height 22
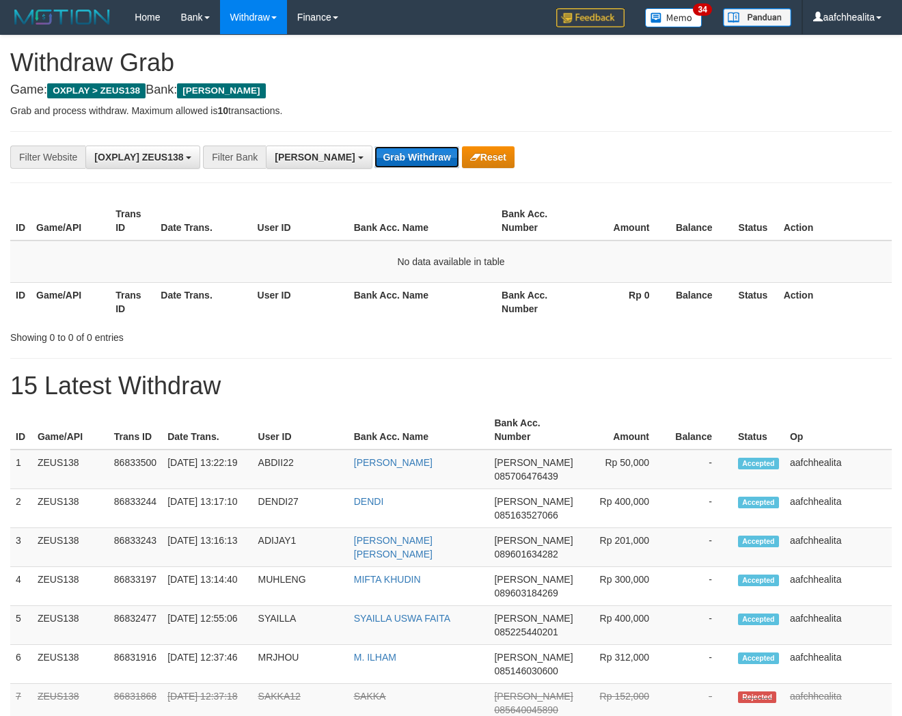
drag, startPoint x: 0, startPoint y: 0, endPoint x: 350, endPoint y: 158, distance: 384.3
click at [374, 158] on button "Grab Withdraw" at bounding box center [416, 157] width 84 height 22
click at [378, 158] on button "Grab Withdraw" at bounding box center [416, 157] width 84 height 22
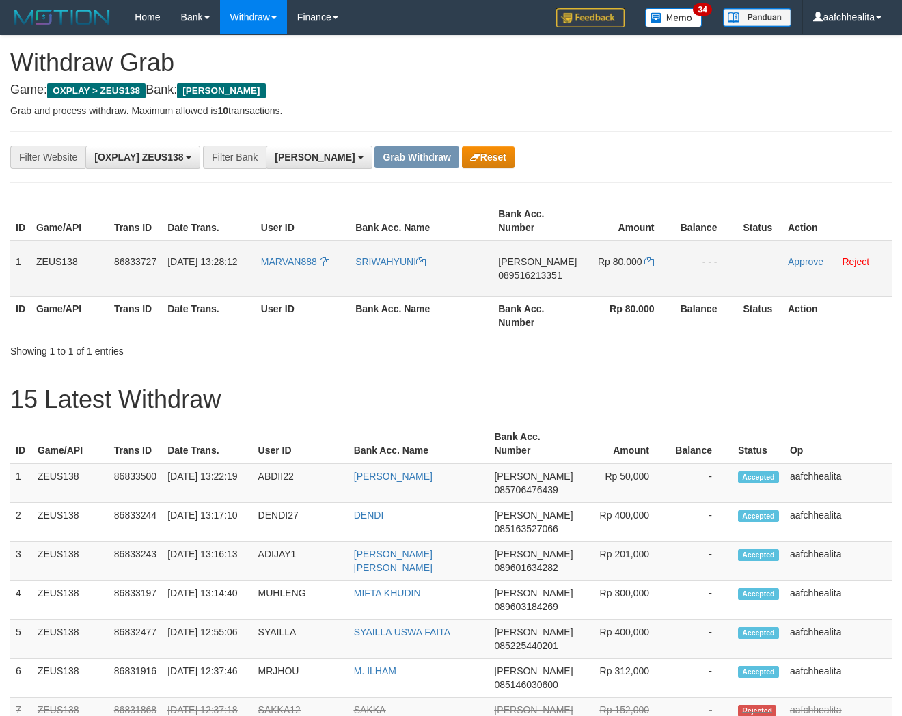
click at [309, 281] on td "MARVAN888" at bounding box center [302, 268] width 94 height 56
copy link "MARVAN888"
click at [294, 271] on td "MARVAN888" at bounding box center [302, 268] width 94 height 56
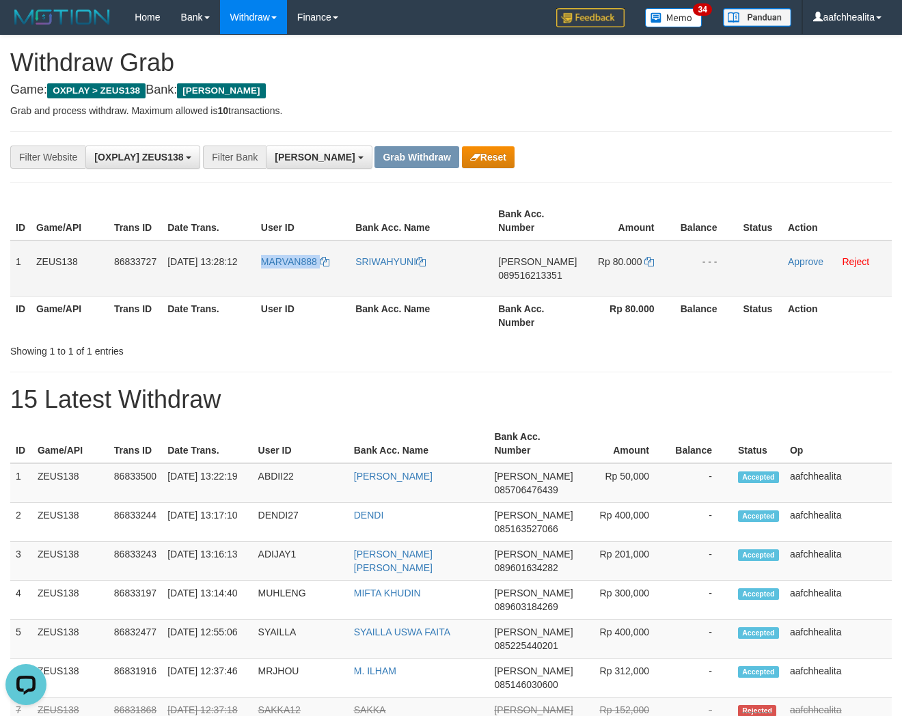
click at [294, 271] on td "MARVAN888" at bounding box center [302, 268] width 94 height 56
copy tr "1 ZEUS138 86833727 31/08/2025 13:28:12 MARVAN888 SRIWAHYUNI DANA 089516213351 R…"
drag, startPoint x: 15, startPoint y: 244, endPoint x: 680, endPoint y: 274, distance: 666.0
click at [680, 274] on tr "1 ZEUS138 86833727 31/08/2025 13:28:12 MARVAN888 SRIWAHYUNI DANA 089516213351 R…" at bounding box center [450, 268] width 881 height 56
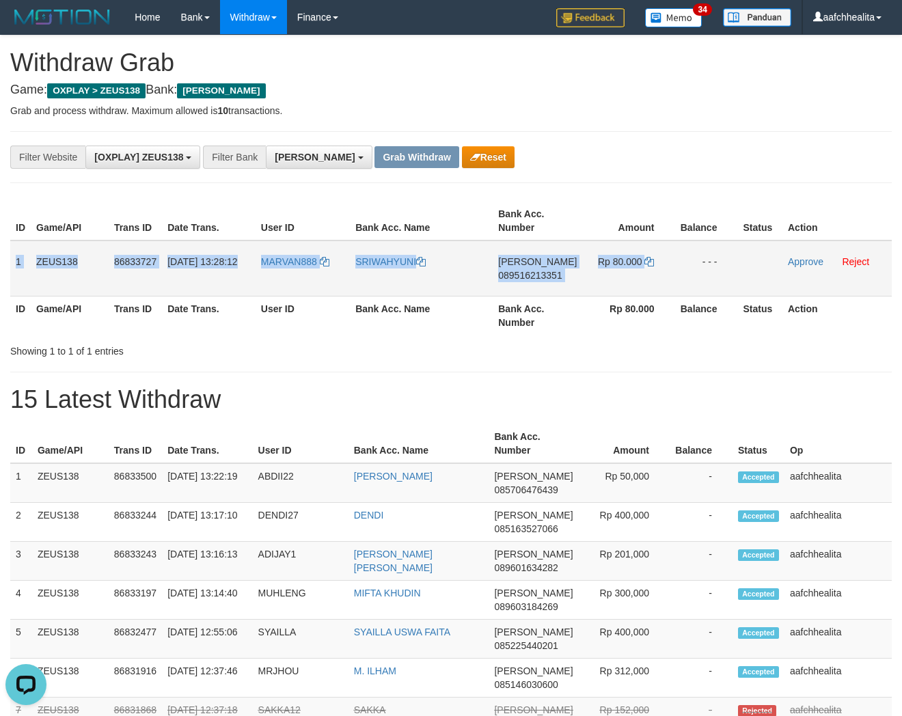
click at [531, 274] on span "089516213351" at bounding box center [530, 275] width 64 height 11
copy tr "1 ZEUS138 86833727 31/08/2025 13:28:12 MARVAN888 SRIWAHYUNI DANA 089516213351 R…"
click at [650, 260] on icon at bounding box center [649, 262] width 10 height 10
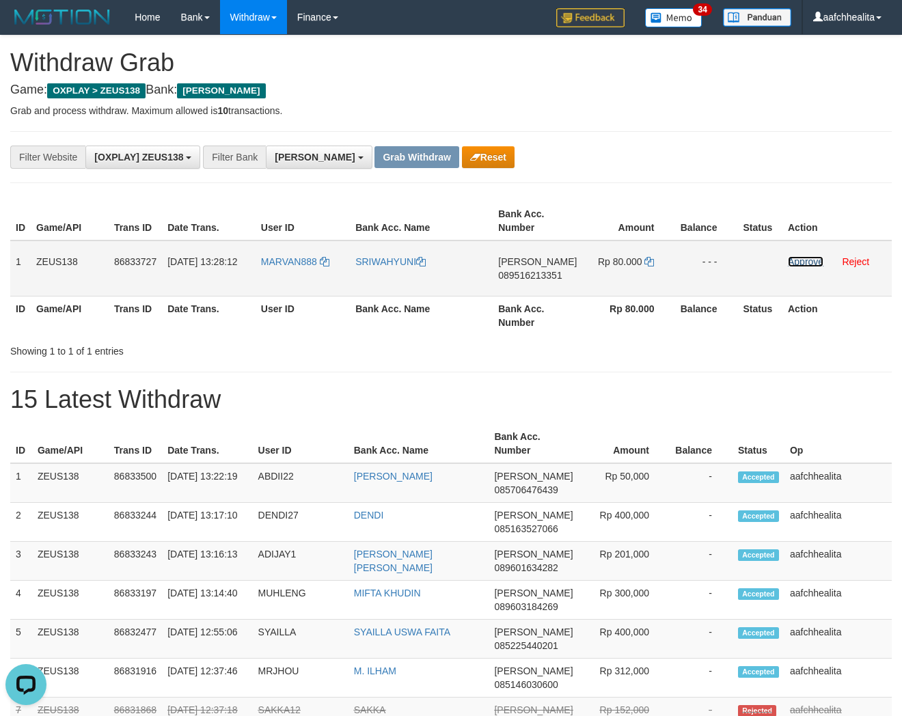
click at [798, 257] on link "Approve" at bounding box center [806, 261] width 36 height 11
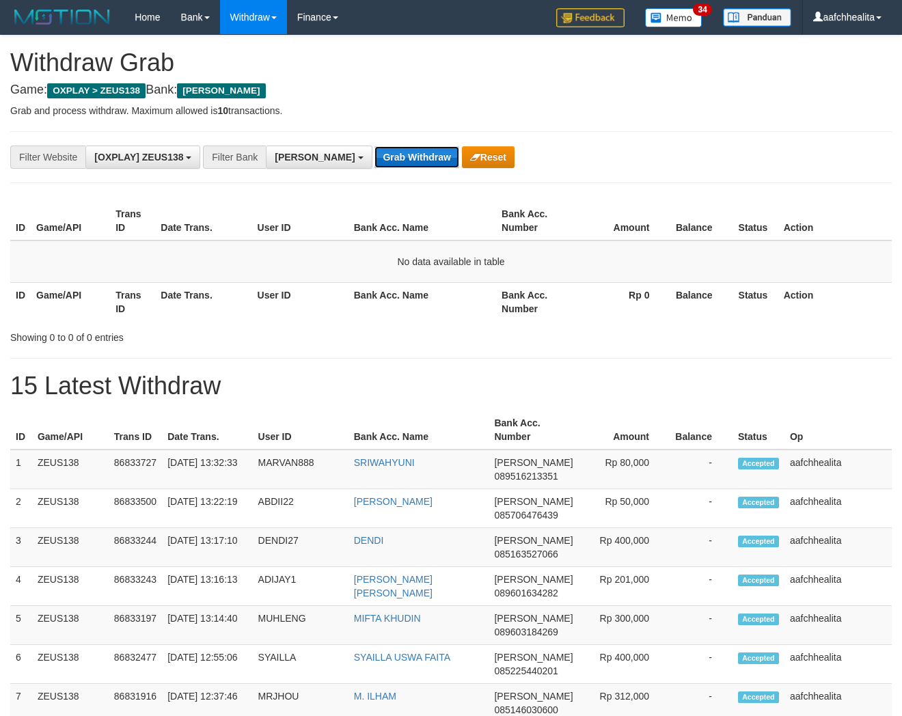
click at [374, 165] on button "Grab Withdraw" at bounding box center [416, 157] width 84 height 22
click at [374, 157] on button "Grab Withdraw" at bounding box center [416, 157] width 84 height 22
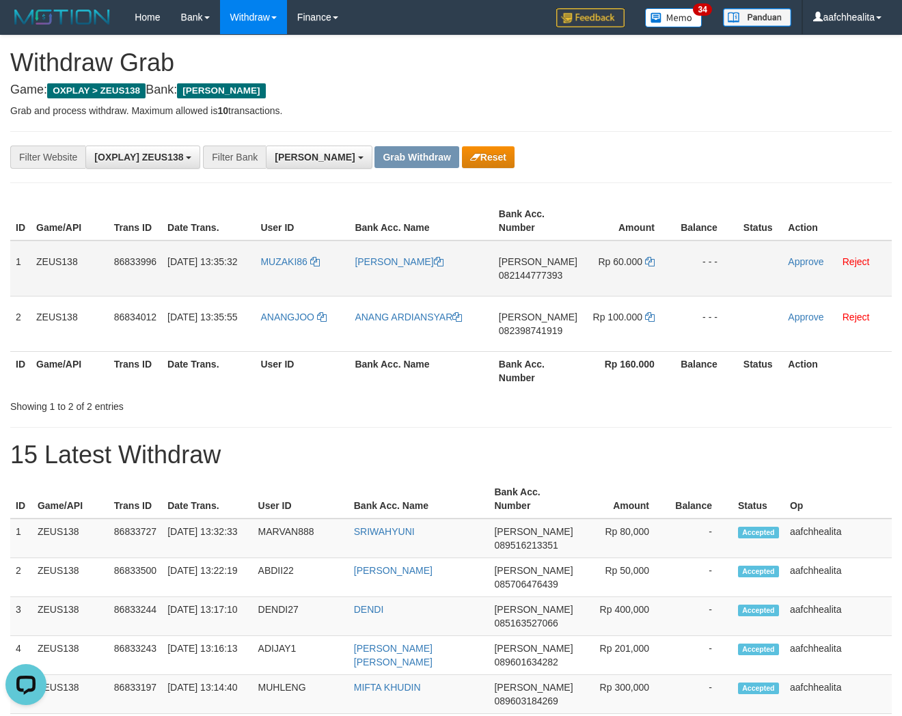
click at [276, 281] on td "MUZAKI86" at bounding box center [302, 268] width 94 height 56
copy link "MUZAKI86"
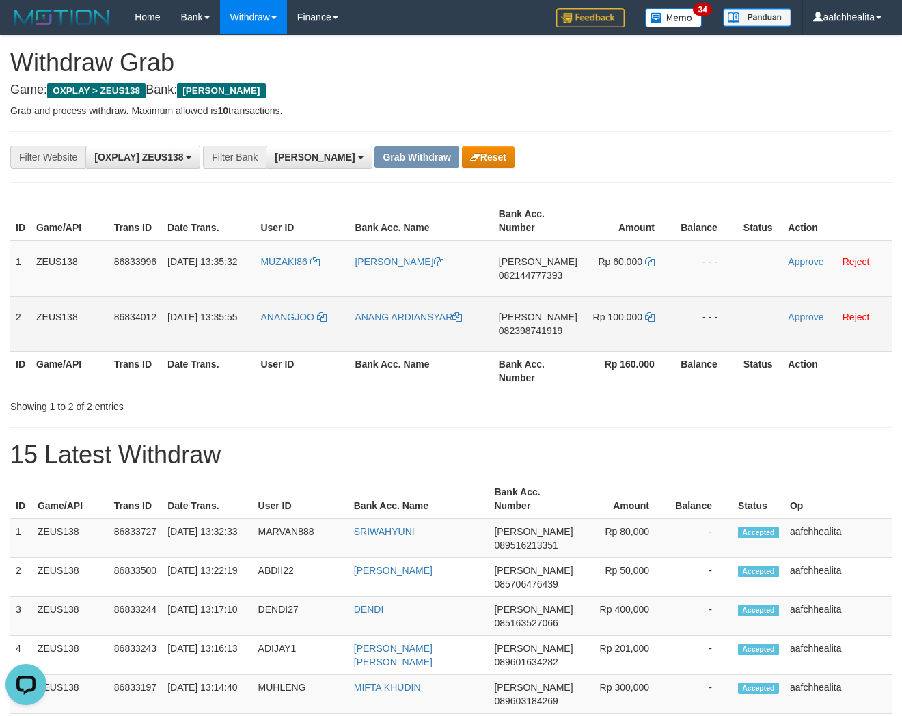
click at [296, 335] on td "ANANGJOO" at bounding box center [302, 323] width 94 height 55
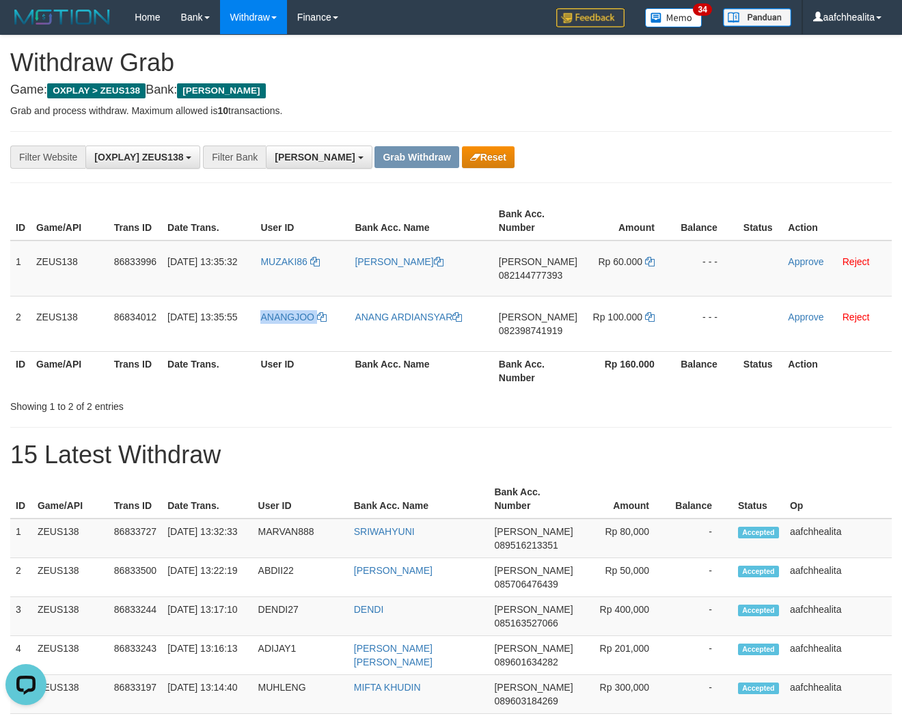
copy link "ANANGJOO"
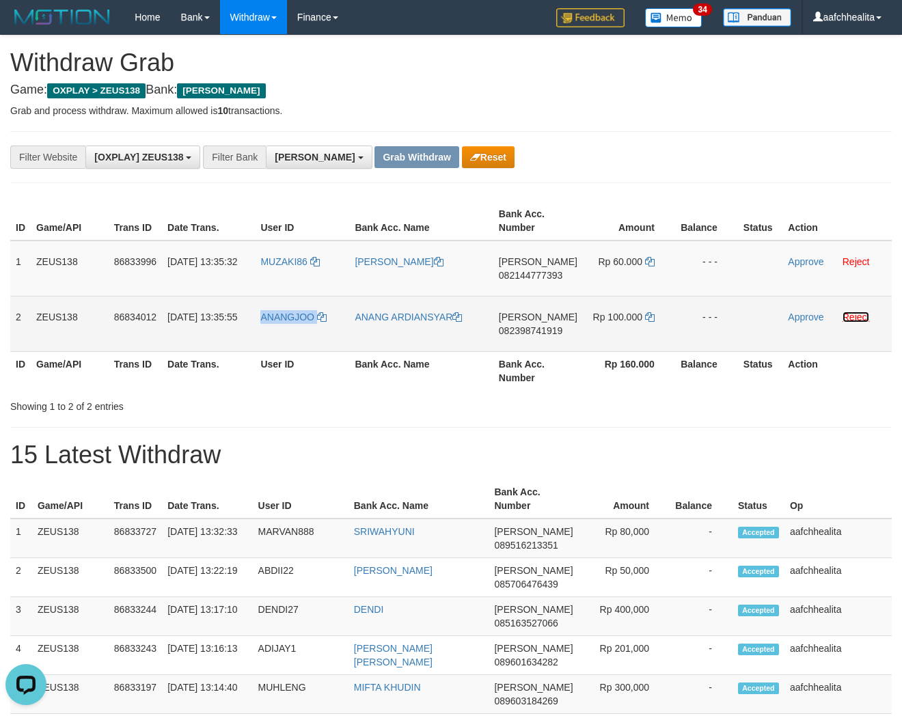
click at [849, 317] on link "Reject" at bounding box center [855, 316] width 27 height 11
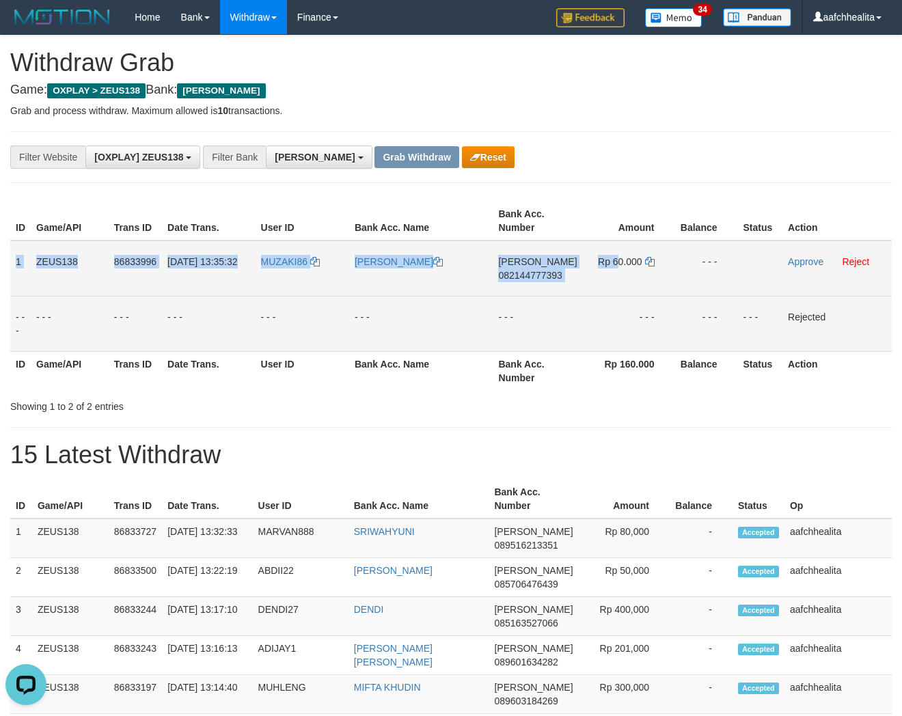
copy tr "1 ZEUS138 86833996 31/08/2025 13:35:32 MUZAKI86 ADIS MUZAKI DANA 082144777393 R…"
drag, startPoint x: 15, startPoint y: 247, endPoint x: 727, endPoint y: 262, distance: 711.9
click at [727, 262] on tr "1 ZEUS138 86833996 31/08/2025 13:35:32 MUZAKI86 ADIS MUZAKI DANA 082144777393 R…" at bounding box center [450, 268] width 881 height 56
copy tr "1 ZEUS138 86833996 31/08/2025 13:35:32 MUZAKI86 ADIS MUZAKI DANA 082144777393 R…"
click at [527, 270] on span "082144777393" at bounding box center [530, 275] width 64 height 11
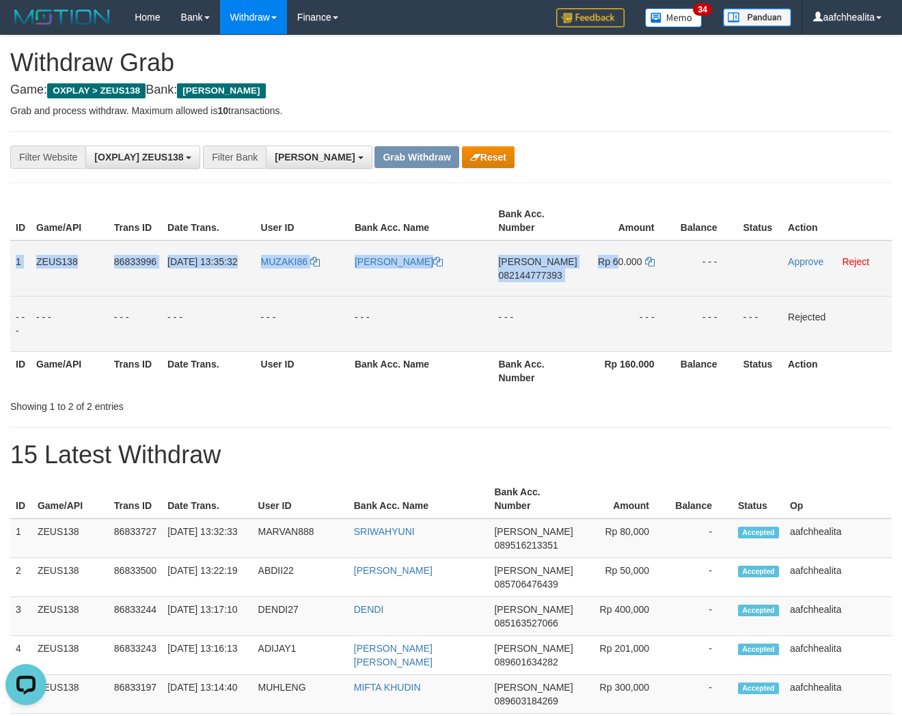
copy tr "1 ZEUS138 86833996 31/08/2025 13:35:32 MUZAKI86 ADIS MUZAKI DANA 082144777393 R…"
click at [648, 262] on icon at bounding box center [650, 262] width 10 height 10
click at [649, 262] on icon at bounding box center [650, 262] width 10 height 10
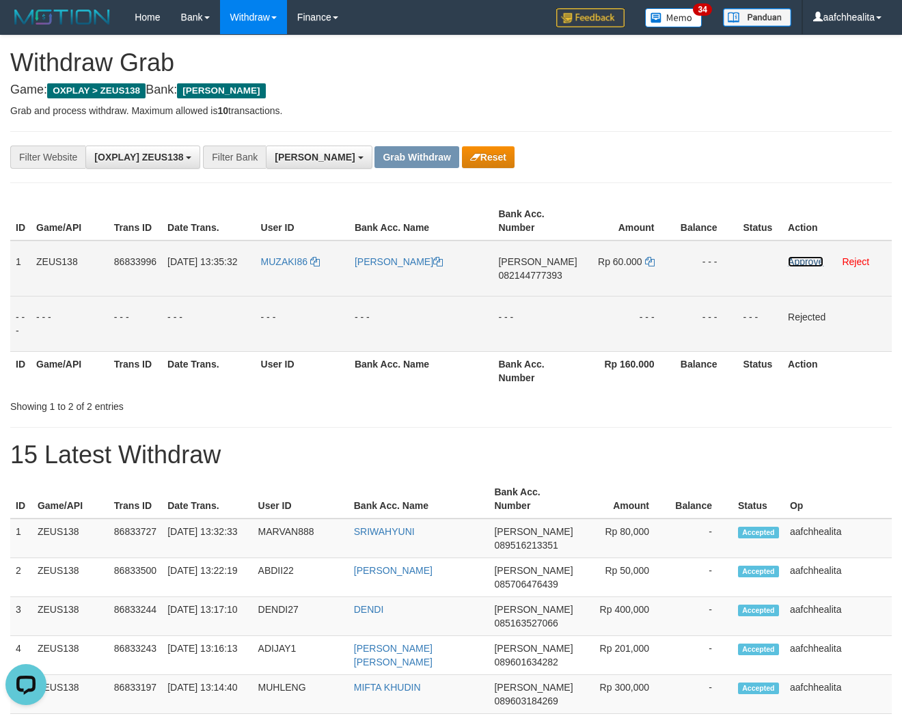
click at [789, 260] on link "Approve" at bounding box center [806, 261] width 36 height 11
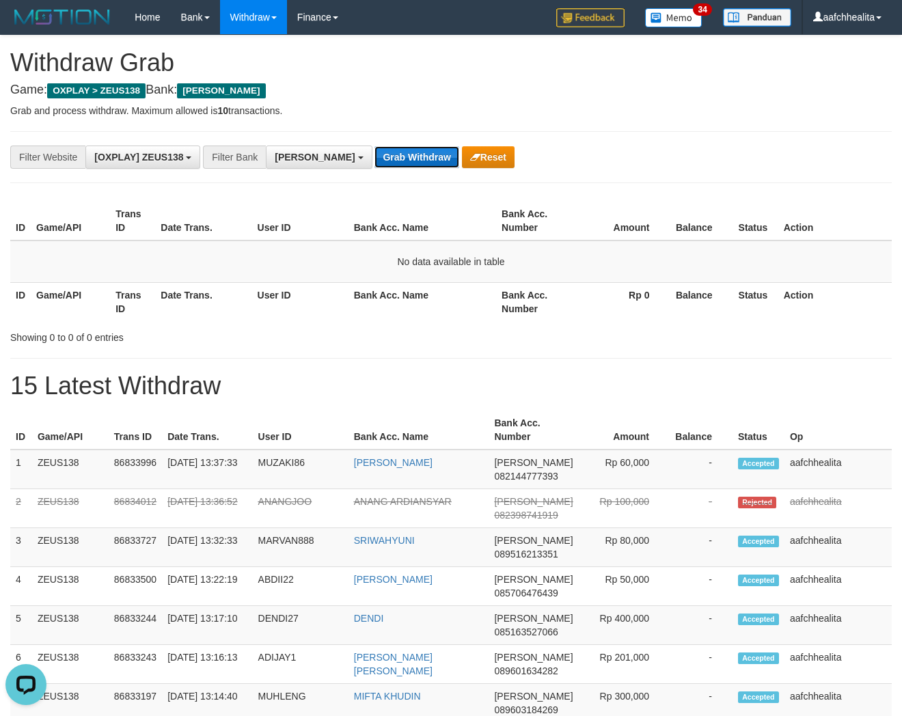
click at [374, 155] on button "Grab Withdraw" at bounding box center [416, 157] width 84 height 22
click at [374, 158] on button "Grab Withdraw" at bounding box center [416, 157] width 84 height 22
click at [374, 160] on button "Grab Withdraw" at bounding box center [416, 157] width 84 height 22
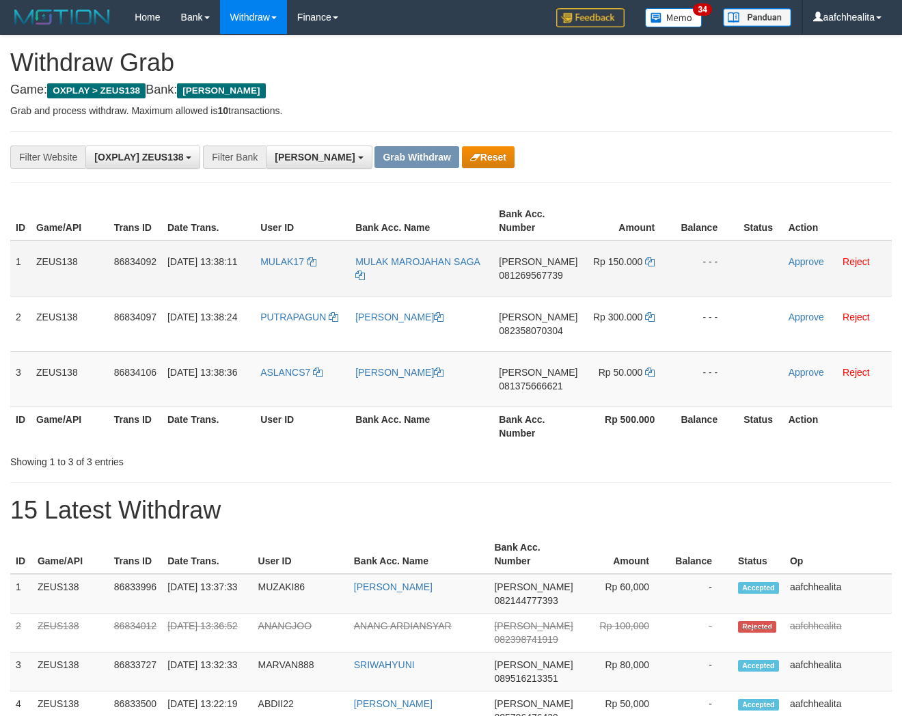
click at [301, 279] on td "MULAK17" at bounding box center [302, 268] width 95 height 56
click at [301, 277] on td "MULAK17" at bounding box center [302, 268] width 95 height 56
copy link "MULAK17"
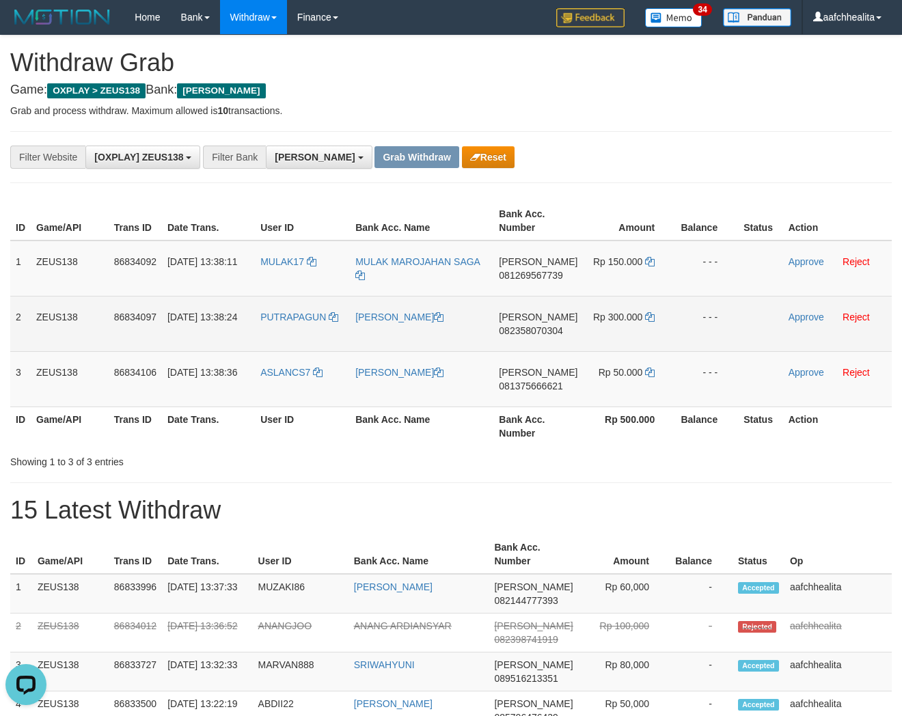
click at [311, 332] on td "PUTRAPAGUN" at bounding box center [302, 323] width 95 height 55
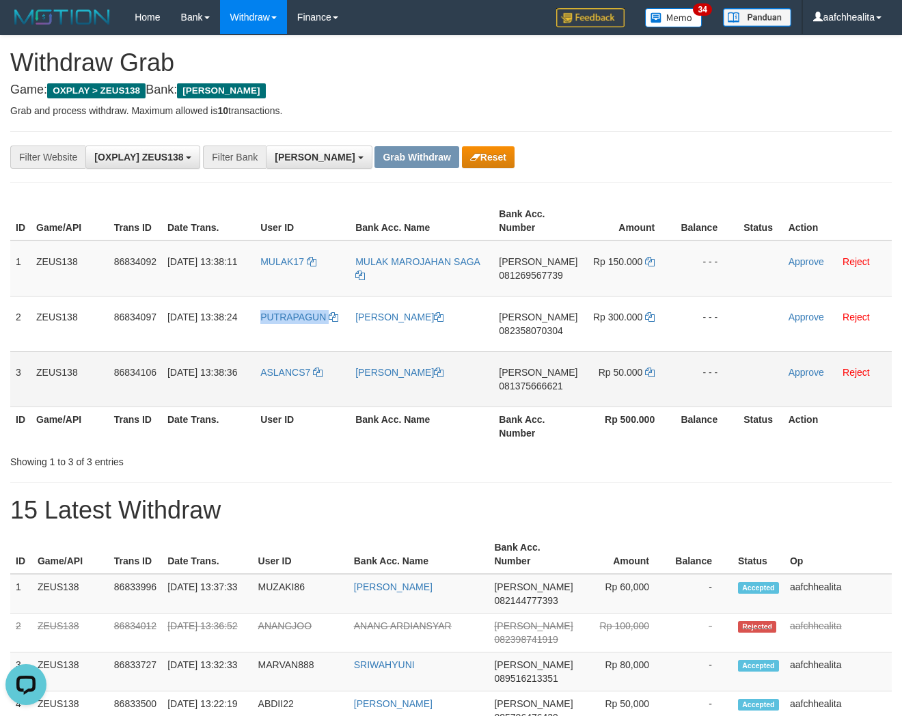
copy link "PUTRAPAGUN"
click at [301, 383] on td "ASLANCS7" at bounding box center [302, 378] width 95 height 55
copy link "ASLANCS7"
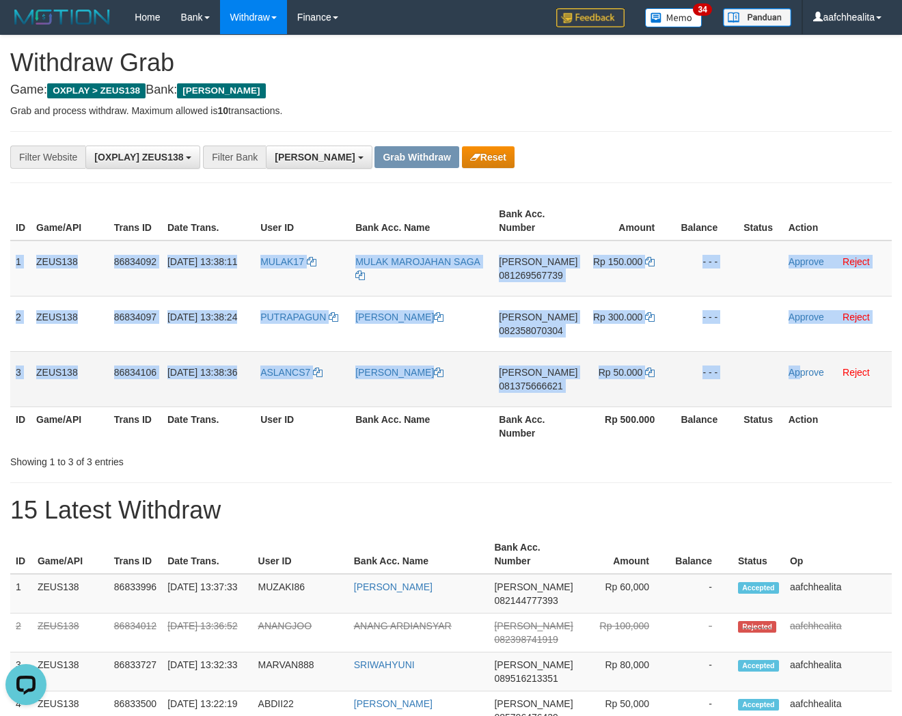
copy tbody "1 ZEUS138 86834092 31/08/2025 13:38:11 MULAK17 MULAK MAROJAHAN SAGA DANA 081269…"
drag, startPoint x: 15, startPoint y: 260, endPoint x: 796, endPoint y: 385, distance: 790.7
click at [796, 385] on tbody "1 ZEUS138 86834092 31/08/2025 13:38:11 MULAK17 MULAK MAROJAHAN SAGA DANA 081269…" at bounding box center [450, 323] width 881 height 167
click at [522, 270] on span "081269567739" at bounding box center [531, 275] width 64 height 11
copy tbody "1 ZEUS138 86834092 31/08/2025 13:38:11 MULAK17 MULAK MAROJAHAN SAGA DANA 081269…"
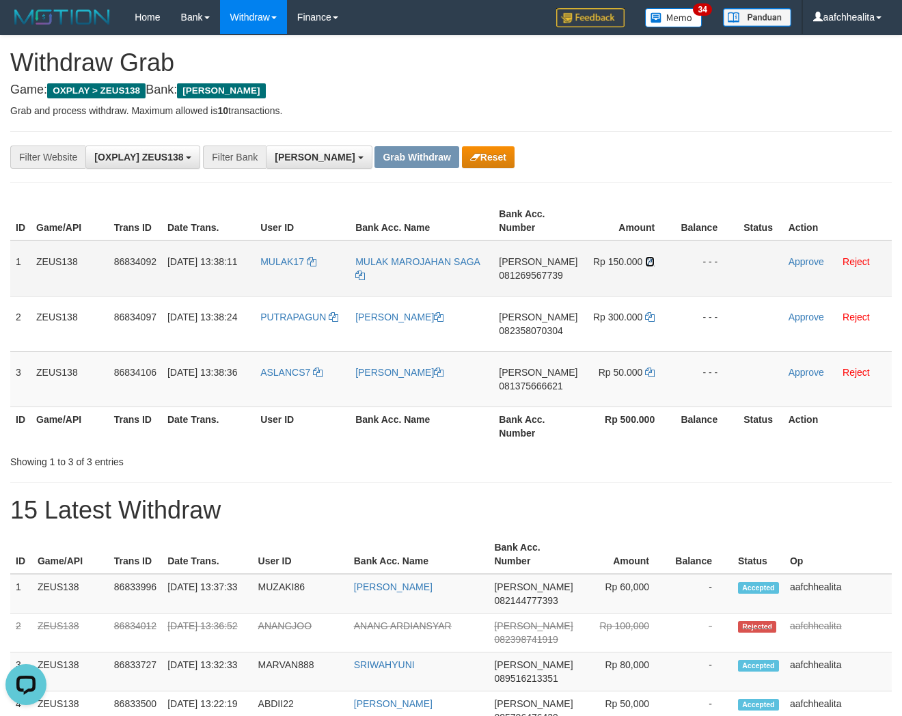
click at [650, 258] on icon at bounding box center [650, 262] width 10 height 10
click at [803, 260] on link "Approve" at bounding box center [806, 261] width 36 height 11
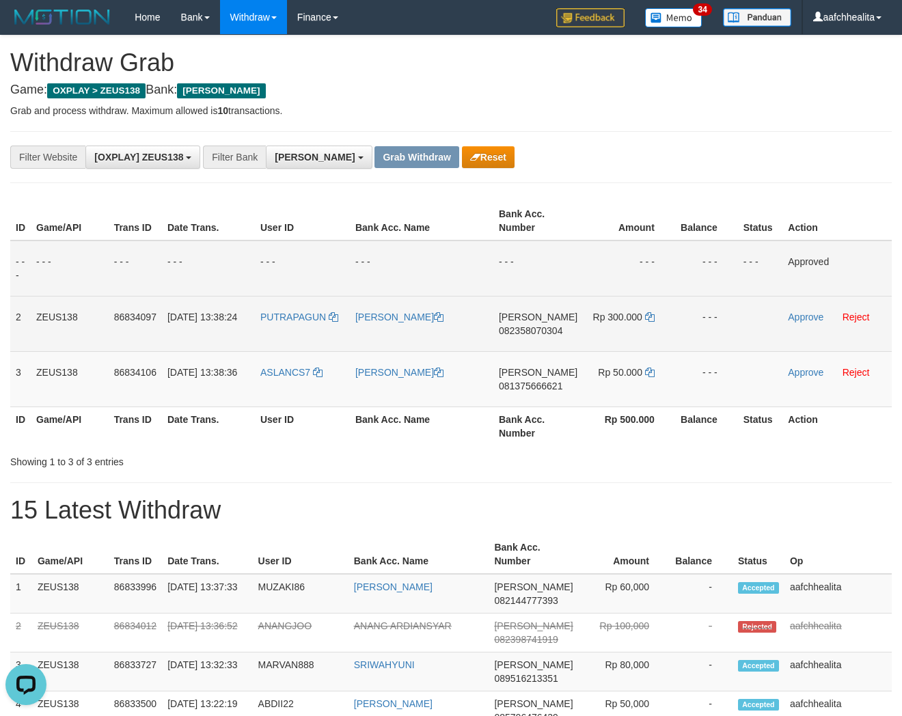
click at [538, 330] on span "082358070304" at bounding box center [531, 330] width 64 height 11
click at [648, 316] on icon at bounding box center [650, 317] width 10 height 10
click at [650, 316] on icon at bounding box center [650, 317] width 10 height 10
click at [807, 313] on link "Approve" at bounding box center [806, 316] width 36 height 11
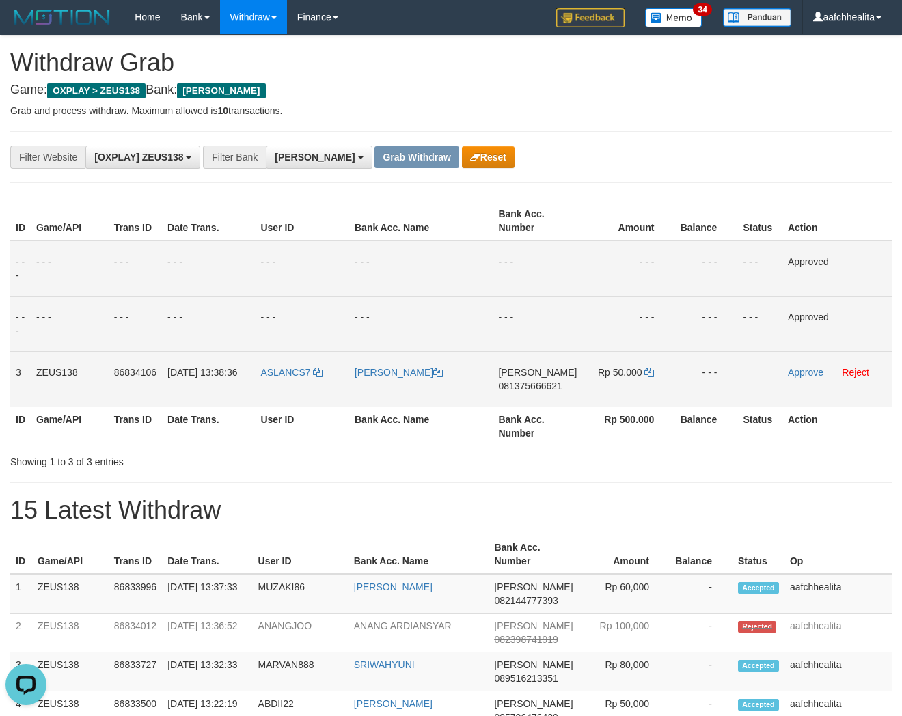
click at [522, 387] on span "081375666621" at bounding box center [530, 385] width 64 height 11
drag, startPoint x: 649, startPoint y: 370, endPoint x: 896, endPoint y: 333, distance: 250.1
click at [649, 370] on icon at bounding box center [649, 373] width 10 height 10
click at [803, 370] on link "Approve" at bounding box center [806, 372] width 36 height 11
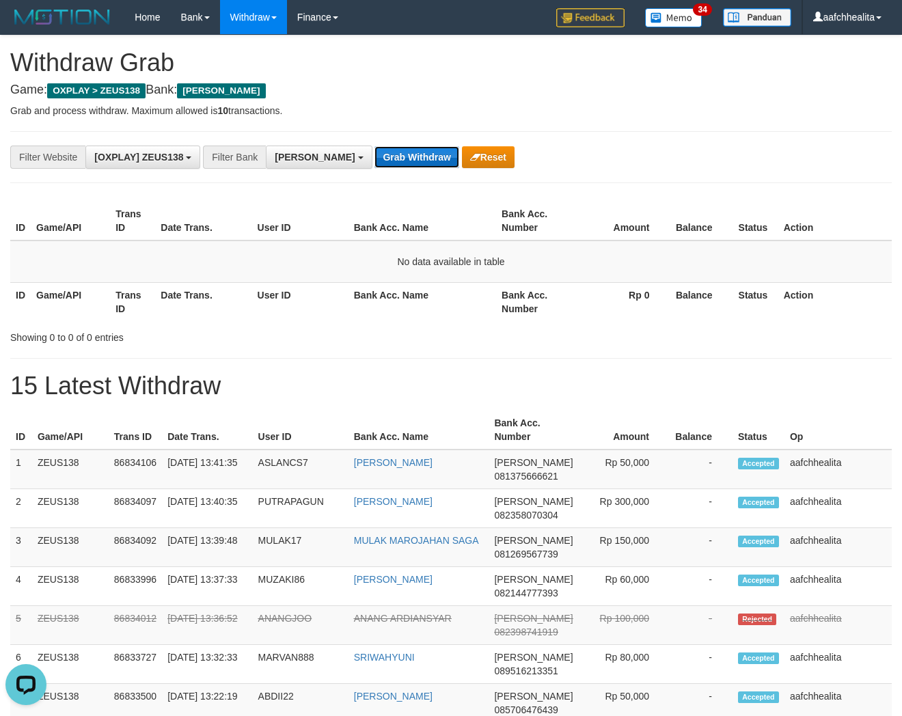
click at [374, 157] on button "Grab Withdraw" at bounding box center [416, 157] width 84 height 22
click at [374, 163] on button "Grab Withdraw" at bounding box center [416, 157] width 84 height 22
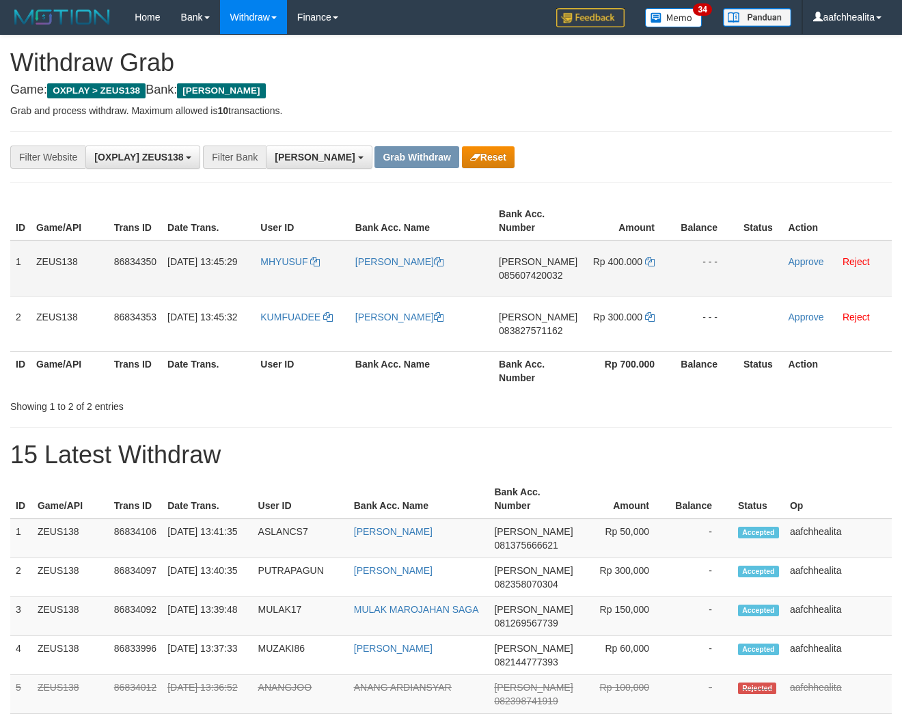
click at [254, 289] on td "[DATE] 13:45:29" at bounding box center [208, 268] width 93 height 56
click at [275, 290] on td "MHYUSUF" at bounding box center [302, 268] width 95 height 56
copy link "MHYUSUF"
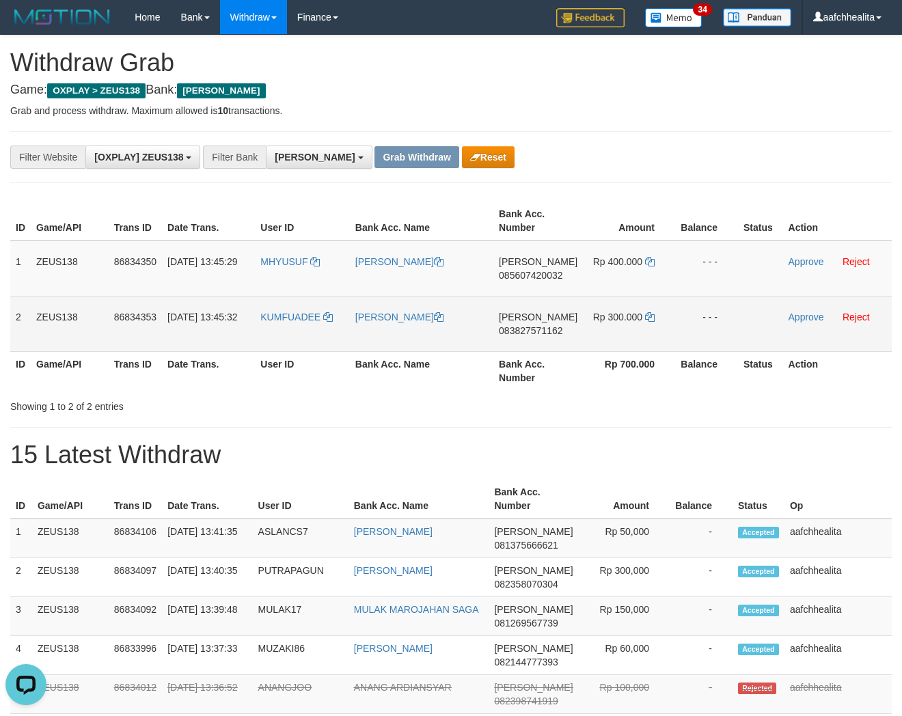
click at [315, 335] on td "KUMFUADEE" at bounding box center [302, 323] width 95 height 55
copy link "KUMFUADEE"
copy tbody "1 ZEUS138 86834350 31/08/2025 13:45:29 MHYUSUF MOHAMMAD YUSUF DANA 085607420032…"
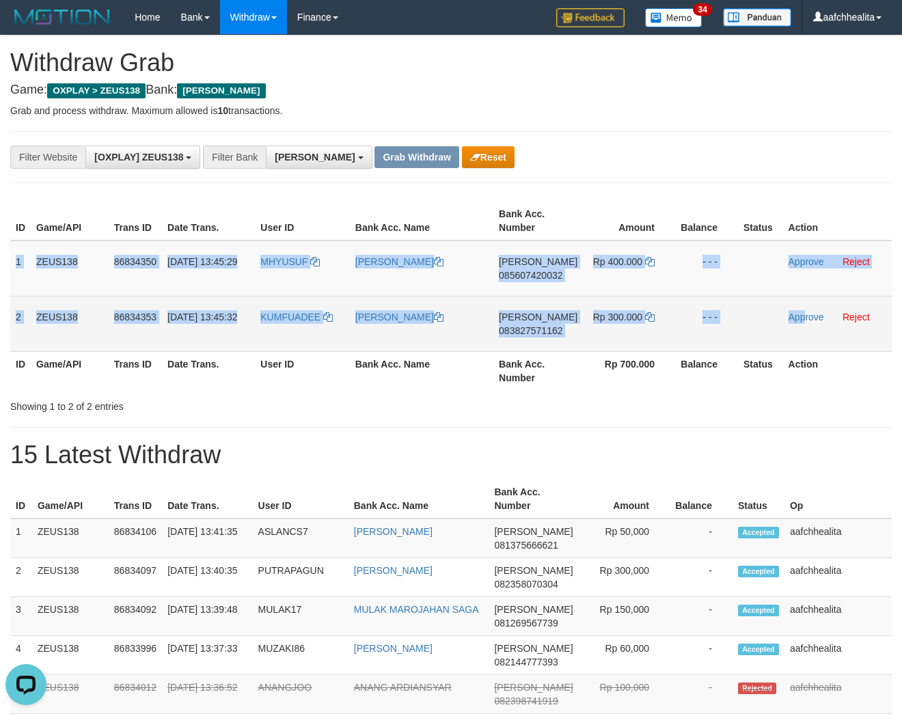
drag, startPoint x: 15, startPoint y: 265, endPoint x: 802, endPoint y: 329, distance: 789.5
click at [802, 329] on tbody "1 ZEUS138 86834350 31/08/2025 13:45:29 MHYUSUF MOHAMMAD YUSUF DANA 085607420032…" at bounding box center [450, 295] width 881 height 111
copy tbody "1 ZEUS138 86834350 31/08/2025 13:45:29 MHYUSUF MOHAMMAD YUSUF DANA 085607420032…"
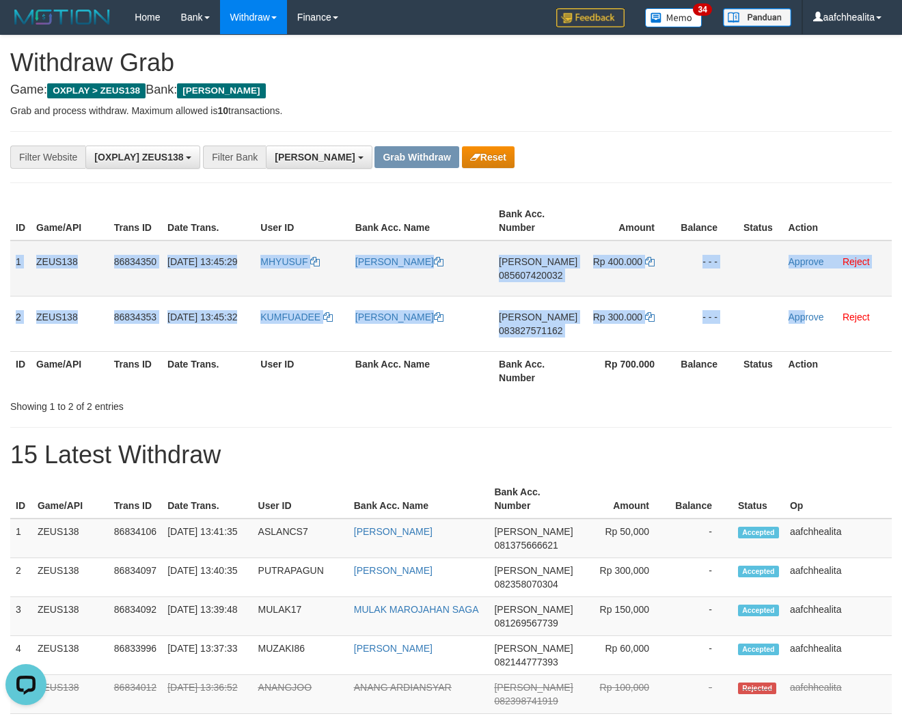
click at [534, 274] on span "085607420032" at bounding box center [531, 275] width 64 height 11
copy tbody "1 ZEUS138 86834350 31/08/2025 13:45:29 MHYUSUF MOHAMMAD YUSUF DANA 085607420032…"
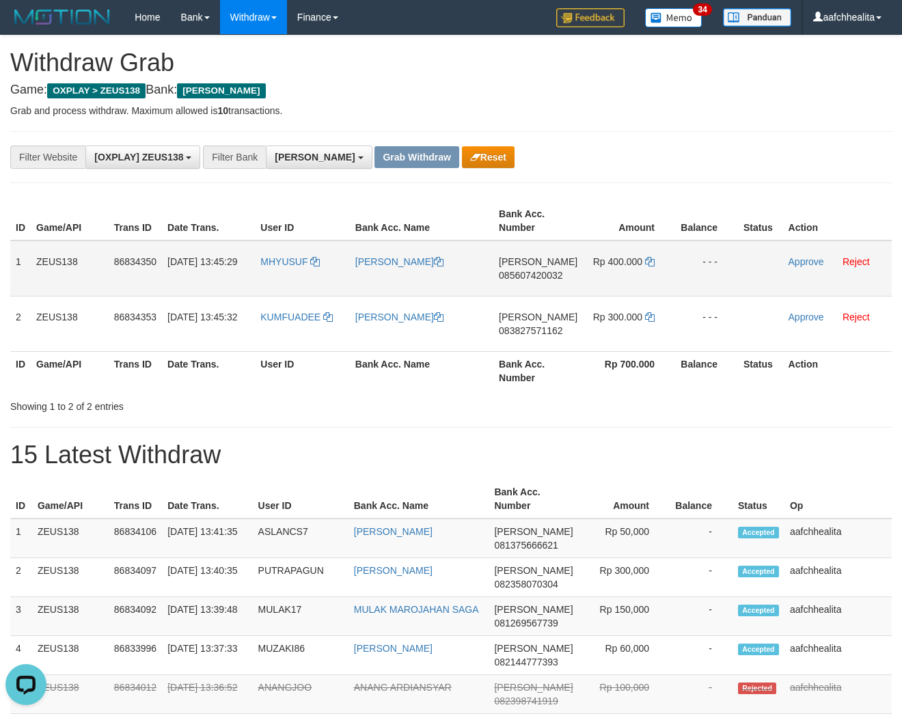
click at [536, 274] on span "085607420032" at bounding box center [531, 275] width 64 height 11
click at [647, 260] on icon at bounding box center [650, 262] width 10 height 10
click at [797, 257] on link "Approve" at bounding box center [806, 261] width 36 height 11
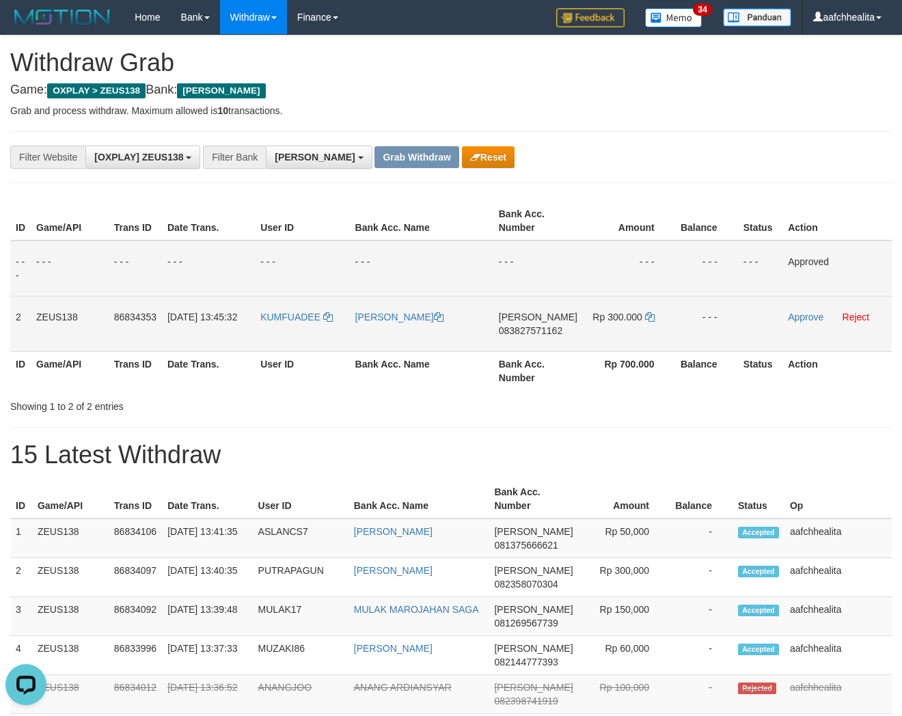
click at [530, 328] on span "083827571162" at bounding box center [531, 330] width 64 height 11
click at [645, 315] on icon at bounding box center [650, 317] width 10 height 10
click at [807, 311] on link "Approve" at bounding box center [806, 316] width 36 height 11
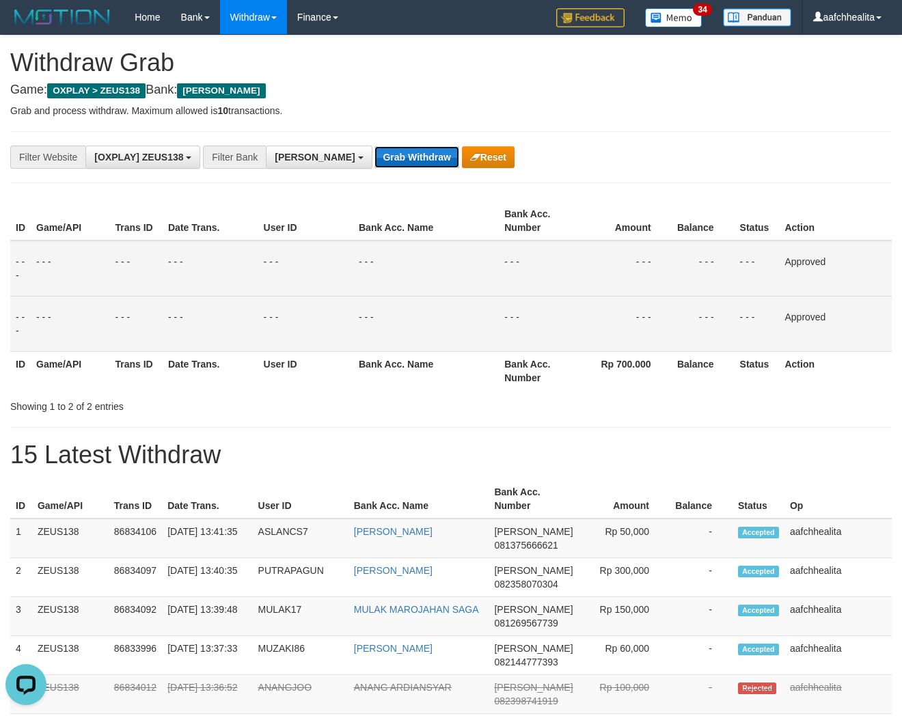
click at [374, 163] on button "Grab Withdraw" at bounding box center [416, 157] width 84 height 22
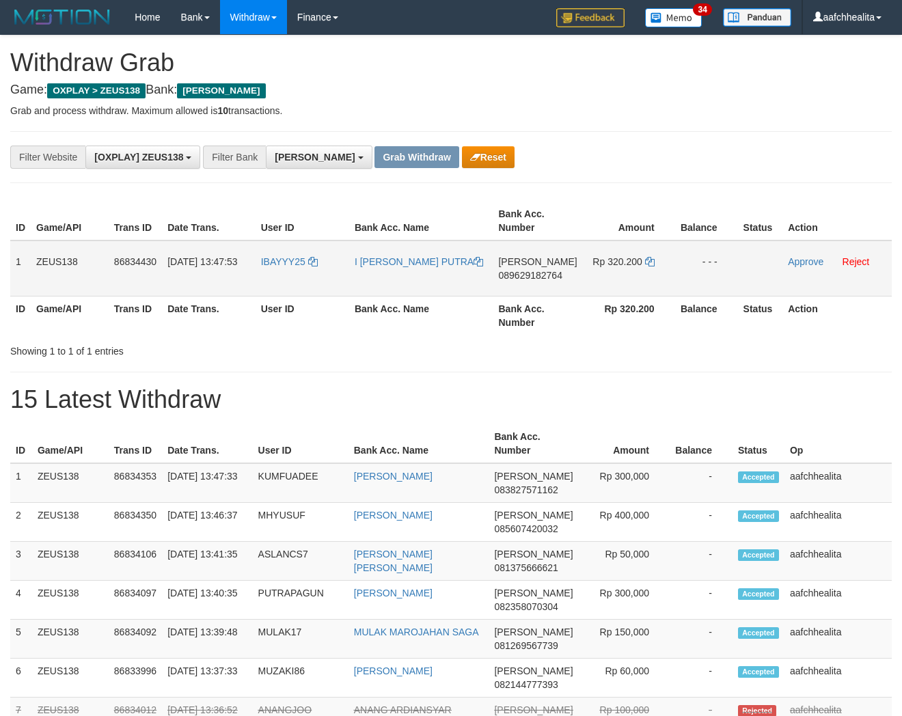
click at [285, 274] on td "IBAYYY25" at bounding box center [302, 268] width 94 height 56
copy link "IBAYYY25"
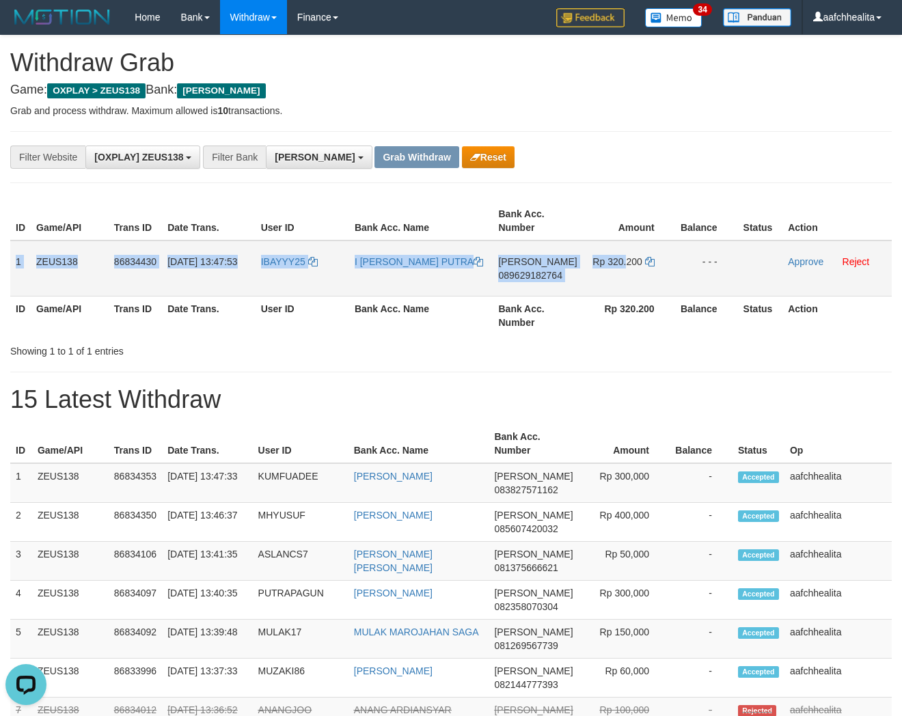
copy tr "1 ZEUS138 86834430 [DATE] 13:47:53 IBAYYY25 I [PERSON_NAME] PUTRA DANA 08962918…"
drag, startPoint x: 15, startPoint y: 250, endPoint x: 692, endPoint y: 272, distance: 677.3
click at [692, 272] on tr "1 ZEUS138 86834430 [DATE] 13:47:53 IBAYYY25 I [PERSON_NAME] PUTRA DANA 08962918…" at bounding box center [450, 268] width 881 height 56
click at [549, 276] on span "089629182764" at bounding box center [530, 275] width 64 height 11
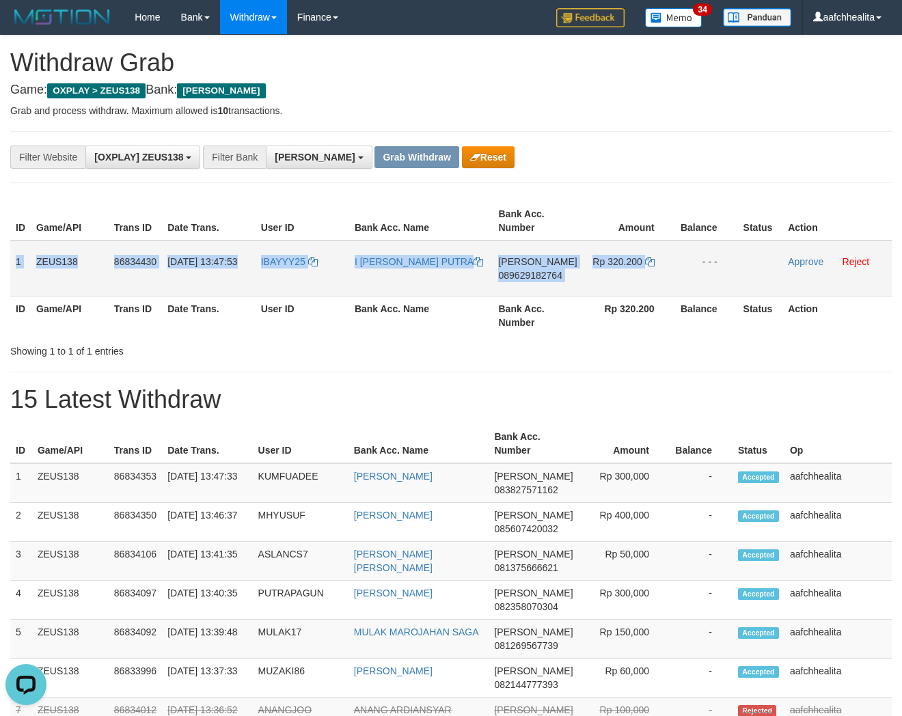
copy tr "1 ZEUS138 86834430 31/08/2025 13:47:53 IBAYYY25 I PUTU BAYU ANGGARA PUTRA DANA …"
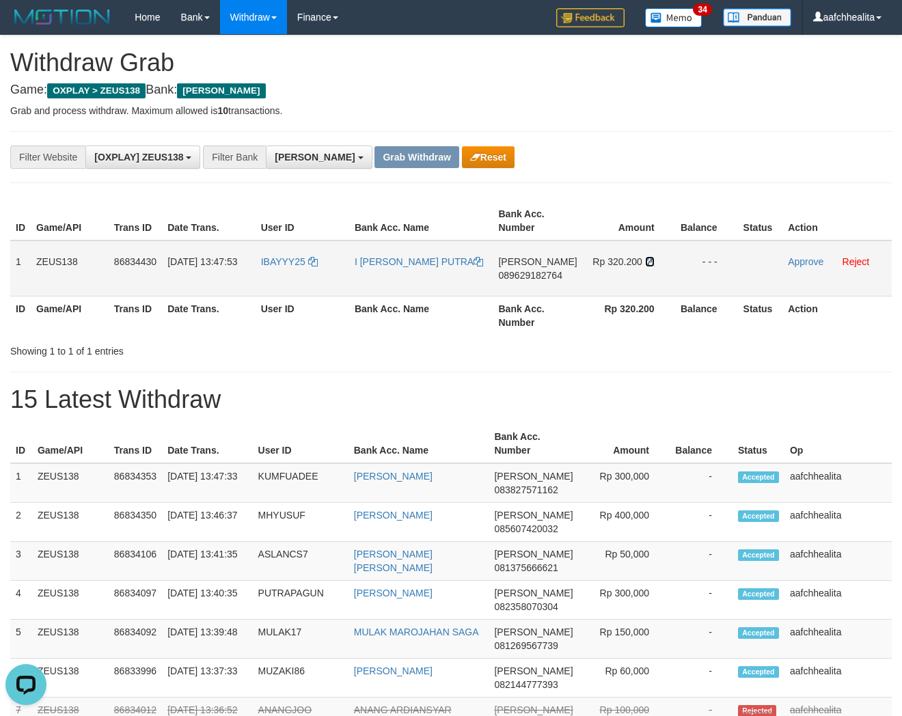
click at [649, 261] on icon at bounding box center [650, 262] width 10 height 10
click at [797, 258] on link "Approve" at bounding box center [806, 261] width 36 height 11
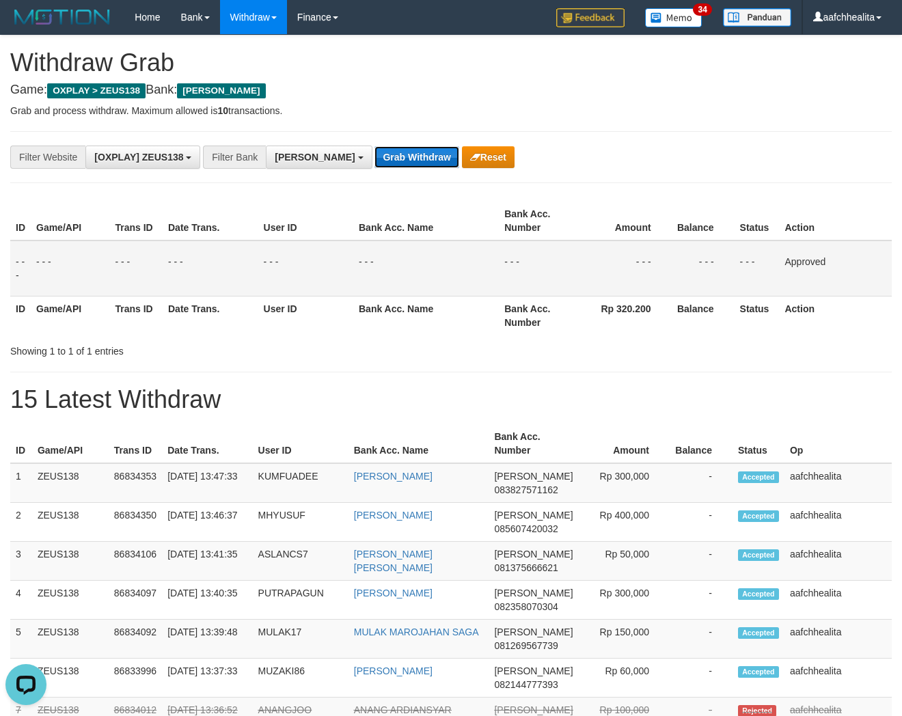
click at [374, 157] on button "Grab Withdraw" at bounding box center [416, 157] width 84 height 22
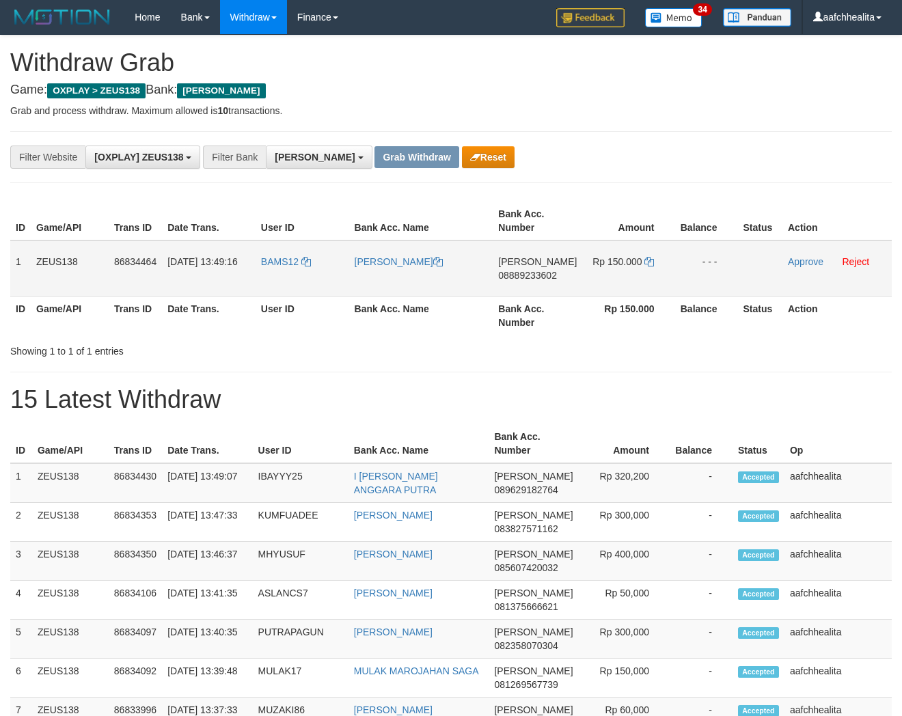
click at [285, 281] on td "BAMS12" at bounding box center [302, 268] width 94 height 56
copy link "BAMS12"
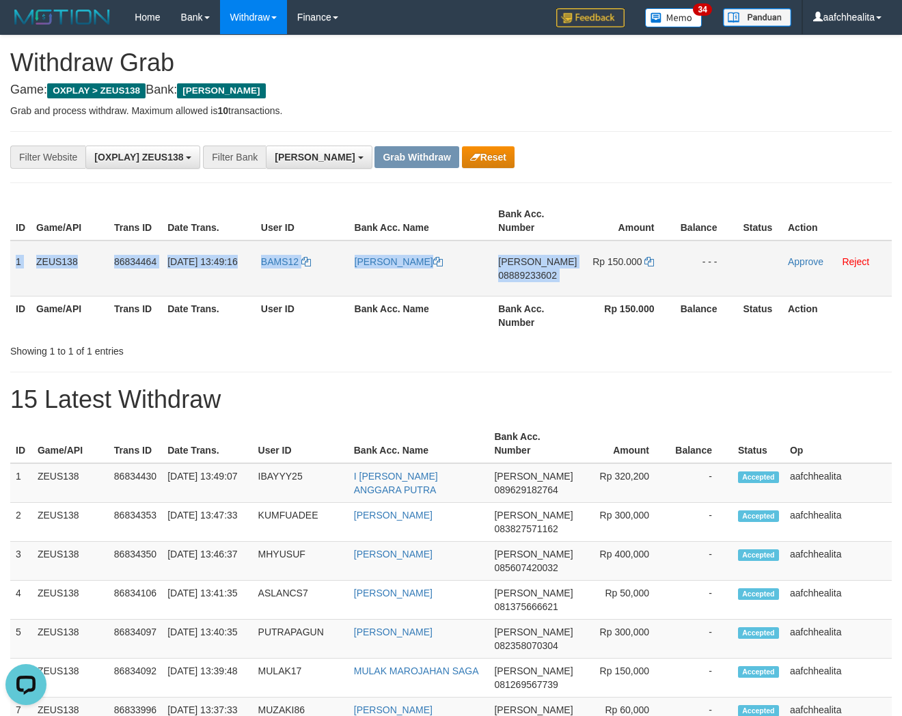
copy tr "1 ZEUS138 86834464 31/08/2025 13:49:16 BAMS12 SRI WALUYO DANA 08889233602"
drag, startPoint x: 15, startPoint y: 261, endPoint x: 736, endPoint y: 268, distance: 721.4
click at [736, 268] on tr "1 ZEUS138 86834464 31/08/2025 13:49:16 BAMS12 SRI WALUYO DANA 08889233602 Rp 15…" at bounding box center [450, 268] width 881 height 56
copy tr "1 ZEUS138 86834464 31/08/2025 13:49:16 BAMS12 SRI WALUYO DANA 08889233602 Rp 15…"
click at [534, 275] on span "08889233602" at bounding box center [527, 275] width 59 height 11
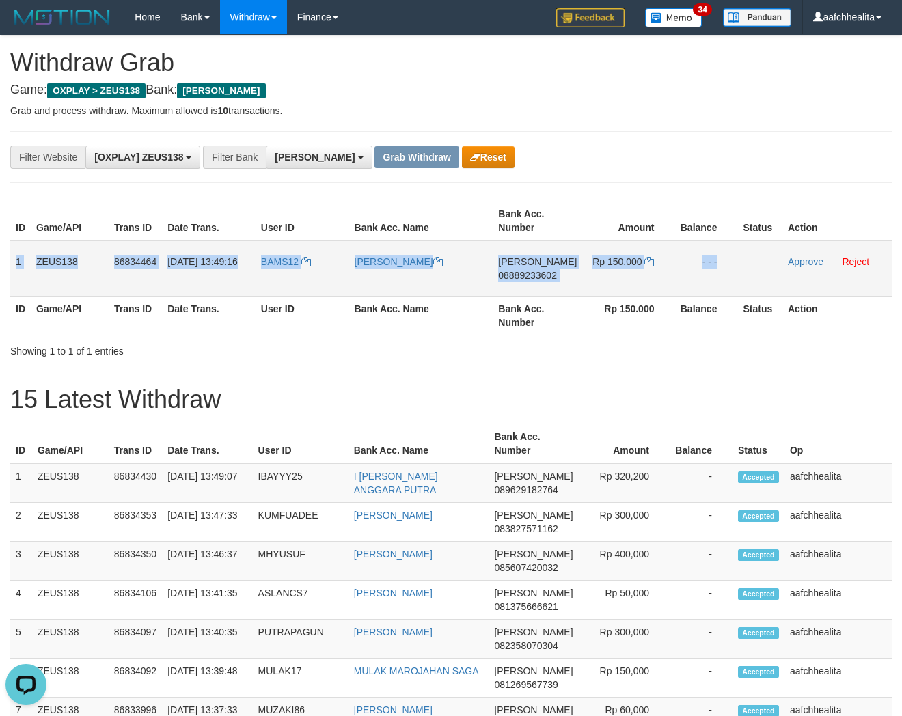
copy tr "1 ZEUS138 86834464 31/08/2025 13:49:16 BAMS12 SRI WALUYO DANA 08889233602 Rp 15…"
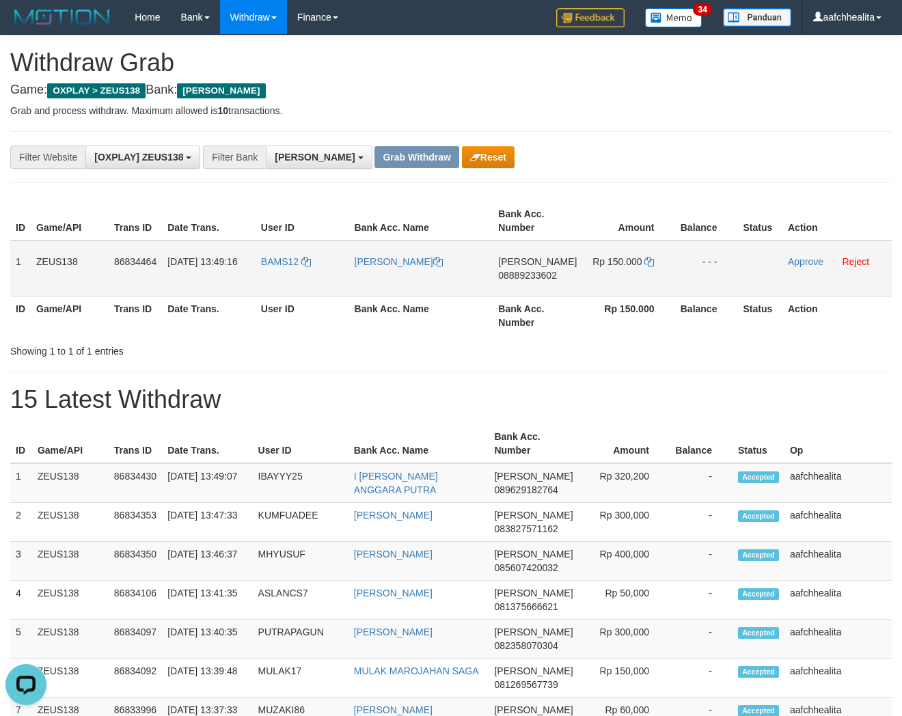
click at [557, 272] on span "08889233602" at bounding box center [527, 275] width 59 height 11
click at [646, 260] on icon at bounding box center [649, 262] width 10 height 10
click at [801, 261] on link "Approve" at bounding box center [806, 261] width 36 height 11
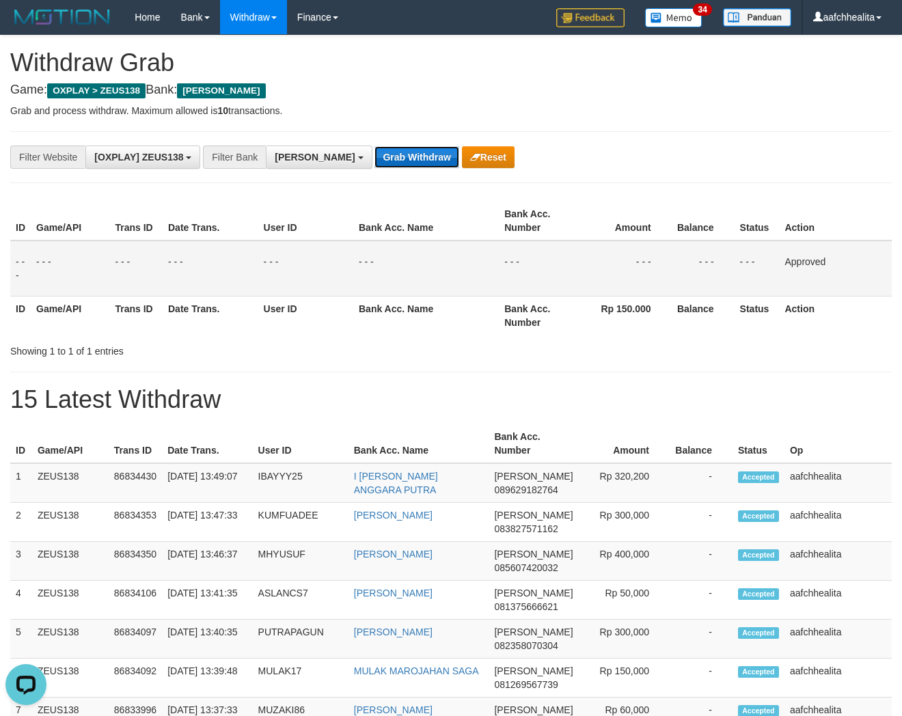
click at [380, 161] on button "Grab Withdraw" at bounding box center [416, 157] width 84 height 22
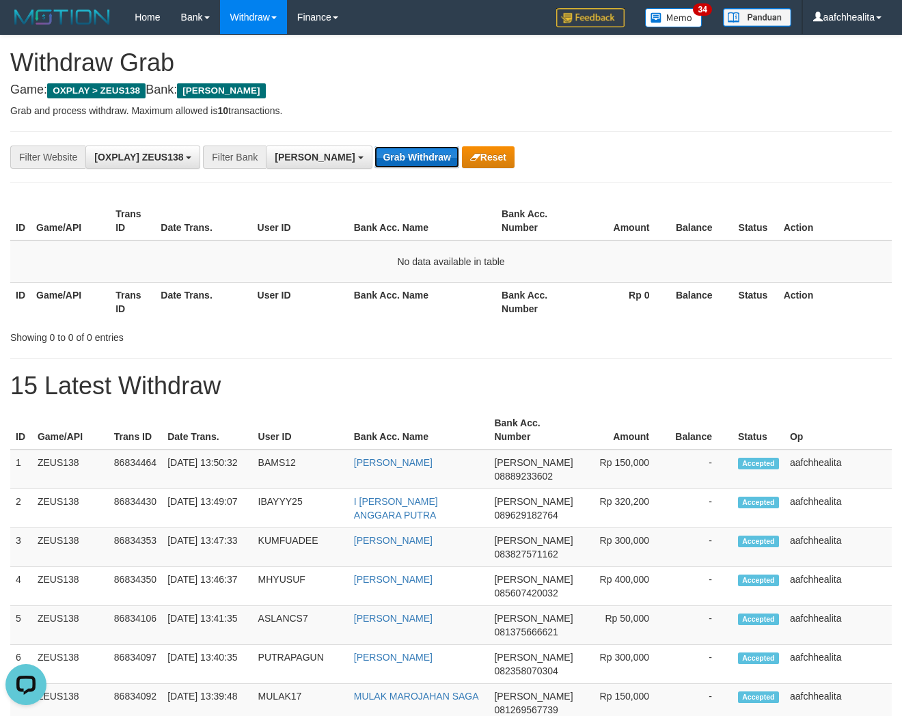
click at [374, 156] on button "Grab Withdraw" at bounding box center [416, 157] width 84 height 22
click at [374, 155] on button "Grab Withdraw" at bounding box center [416, 157] width 84 height 22
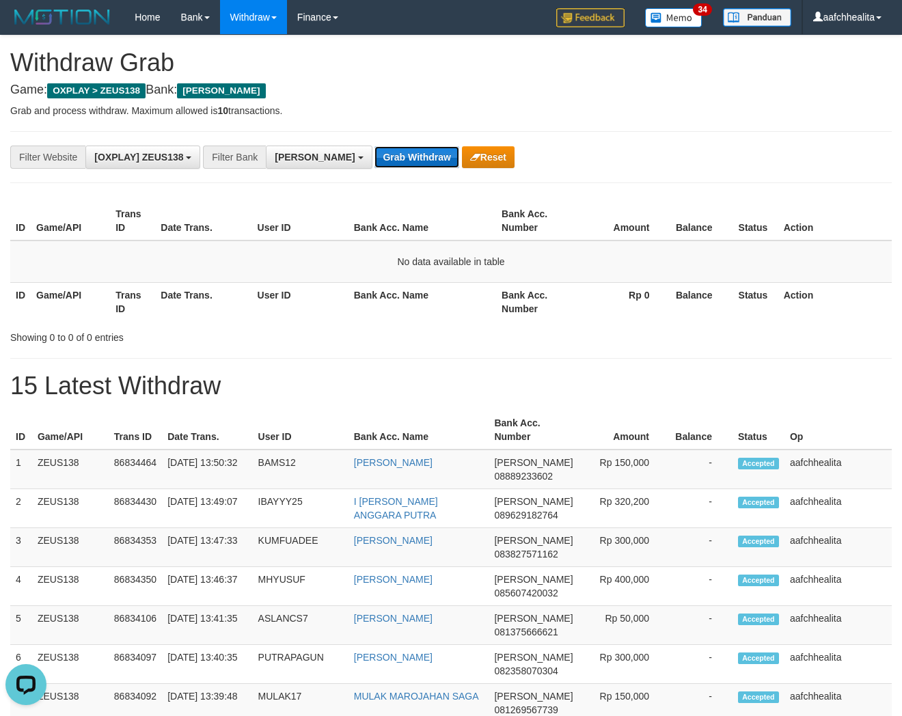
click at [374, 155] on button "Grab Withdraw" at bounding box center [416, 157] width 84 height 22
click at [374, 161] on button "Grab Withdraw" at bounding box center [416, 157] width 84 height 22
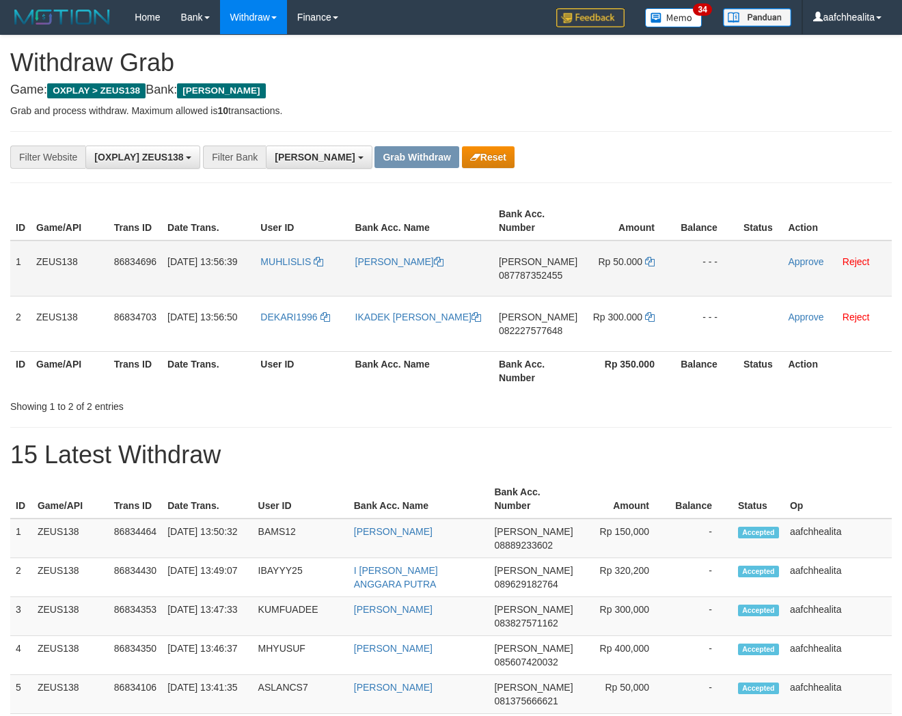
click at [286, 276] on td "MUHLISLIS" at bounding box center [302, 268] width 94 height 56
click at [287, 276] on td "MUHLISLIS" at bounding box center [302, 268] width 94 height 56
copy span "MUHLISLIS"
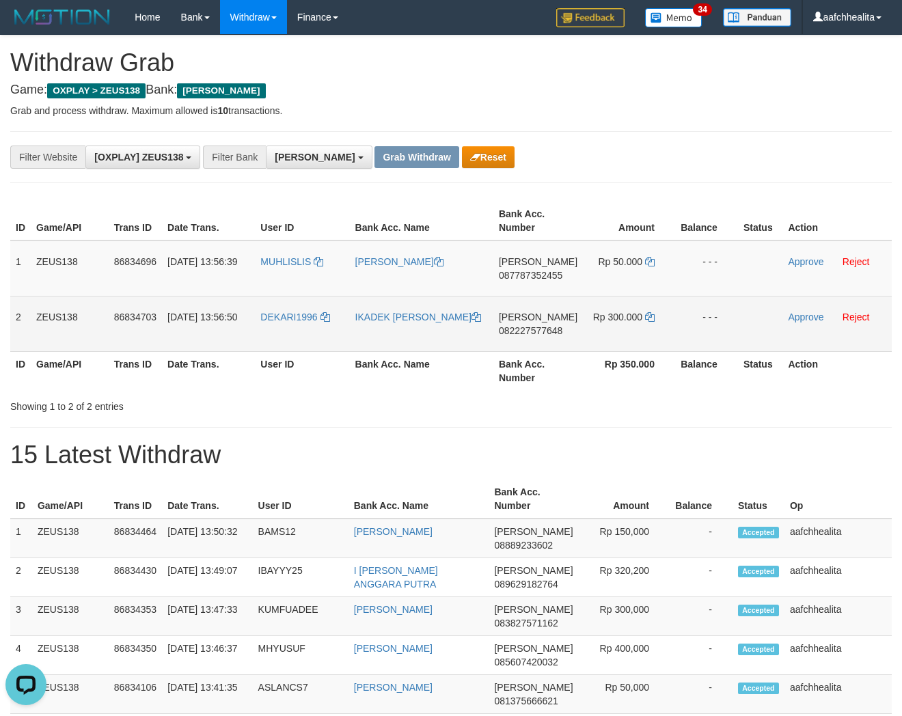
click at [287, 335] on td "DEKARI1996" at bounding box center [302, 323] width 94 height 55
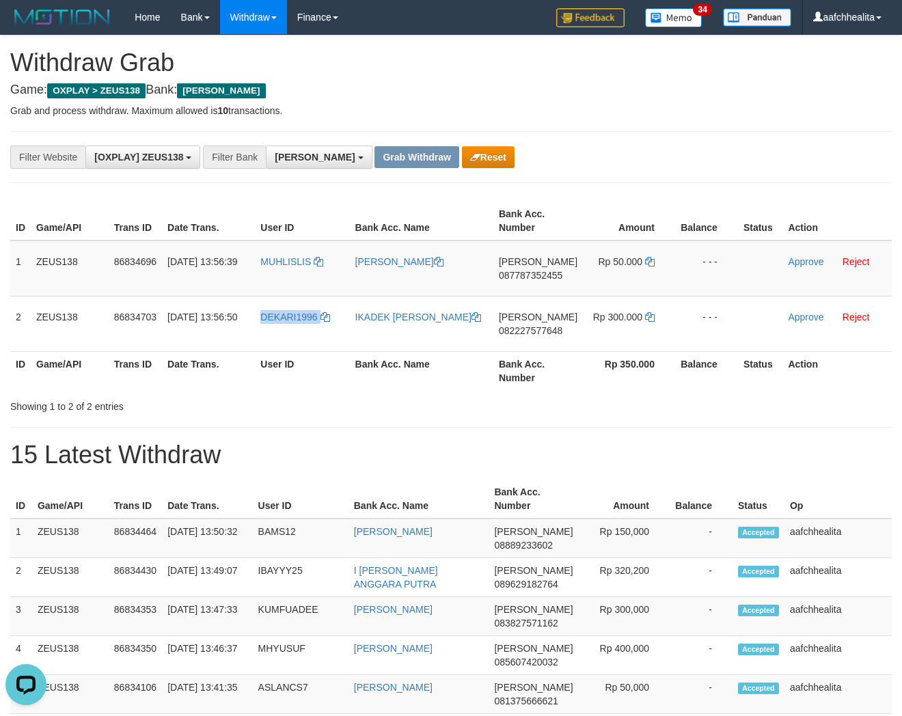
copy link "DEKARI1996"
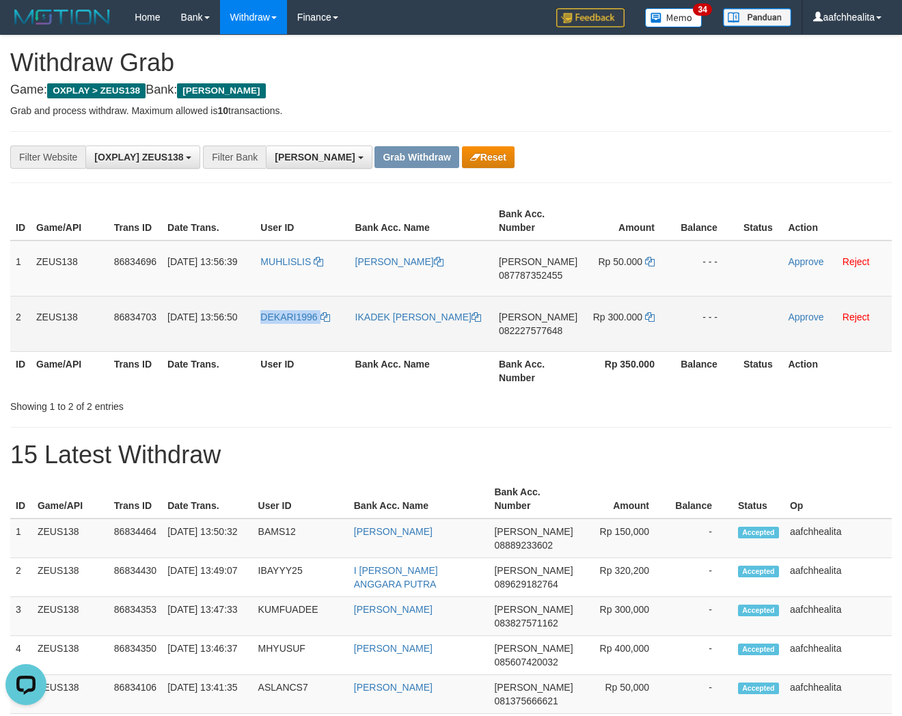
copy tbody "1 ZEUS138 86834696 31/08/2025 13:56:39 MUHLISLIS ISMAIL DANA 087787352455 Rp 50…"
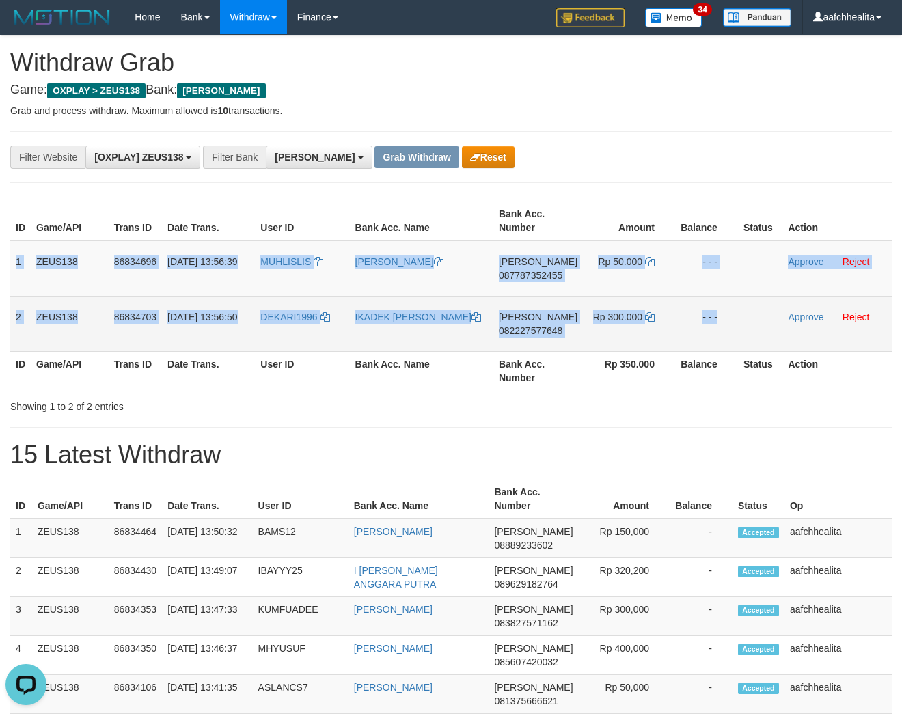
drag, startPoint x: 24, startPoint y: 289, endPoint x: 776, endPoint y: 332, distance: 753.3
click at [775, 332] on tbody "1 ZEUS138 86834696 31/08/2025 13:56:39 MUHLISLIS ISMAIL DANA 087787352455 Rp 50…" at bounding box center [450, 295] width 881 height 111
copy tbody "1 ZEUS138 86834696 31/08/2025 13:56:39 MUHLISLIS ISMAIL DANA 087787352455 Rp 50…"
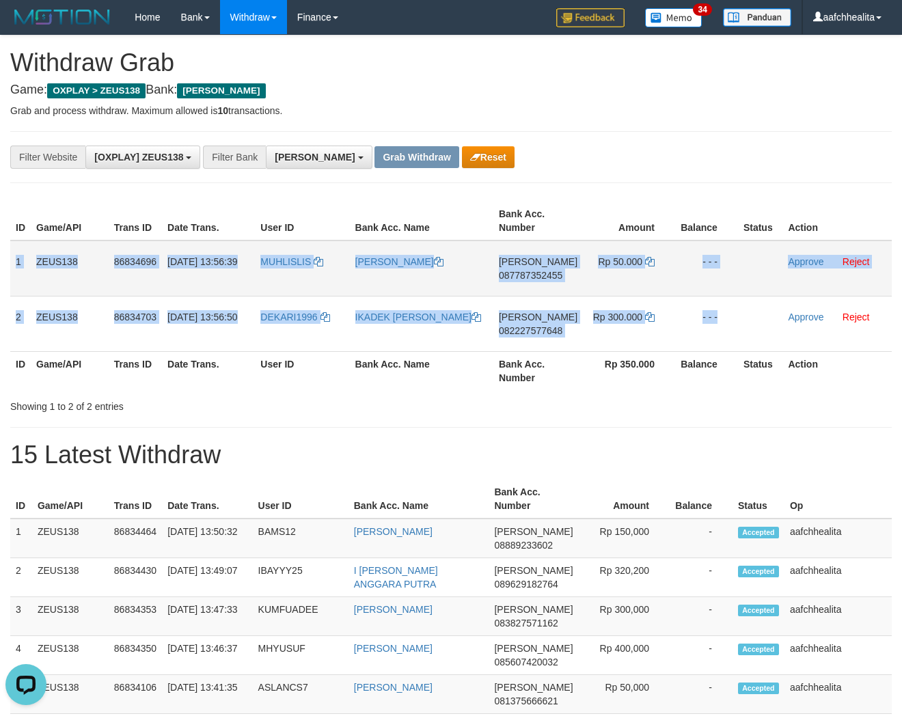
click at [533, 270] on span "087787352455" at bounding box center [531, 275] width 64 height 11
copy tbody "1 ZEUS138 86834696 31/08/2025 13:56:39 MUHLISLIS ISMAIL DANA 087787352455 Rp 50…"
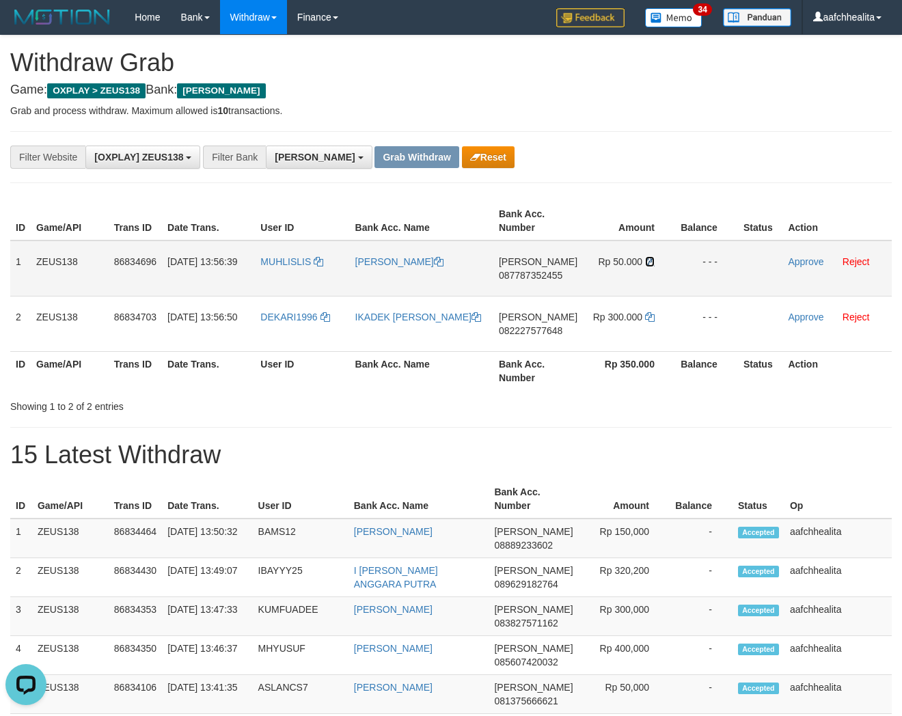
click at [645, 261] on icon at bounding box center [650, 262] width 10 height 10
click at [803, 262] on link "Approve" at bounding box center [806, 261] width 36 height 11
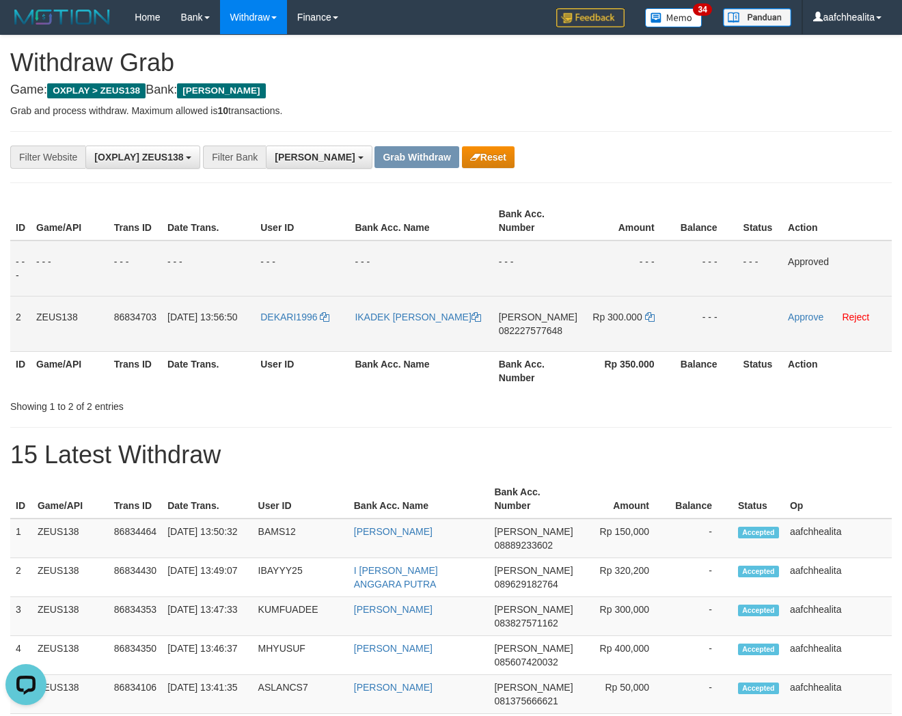
click at [529, 327] on span "082227577648" at bounding box center [531, 330] width 64 height 11
click at [645, 313] on icon at bounding box center [650, 317] width 10 height 10
click at [803, 318] on link "Approve" at bounding box center [806, 316] width 36 height 11
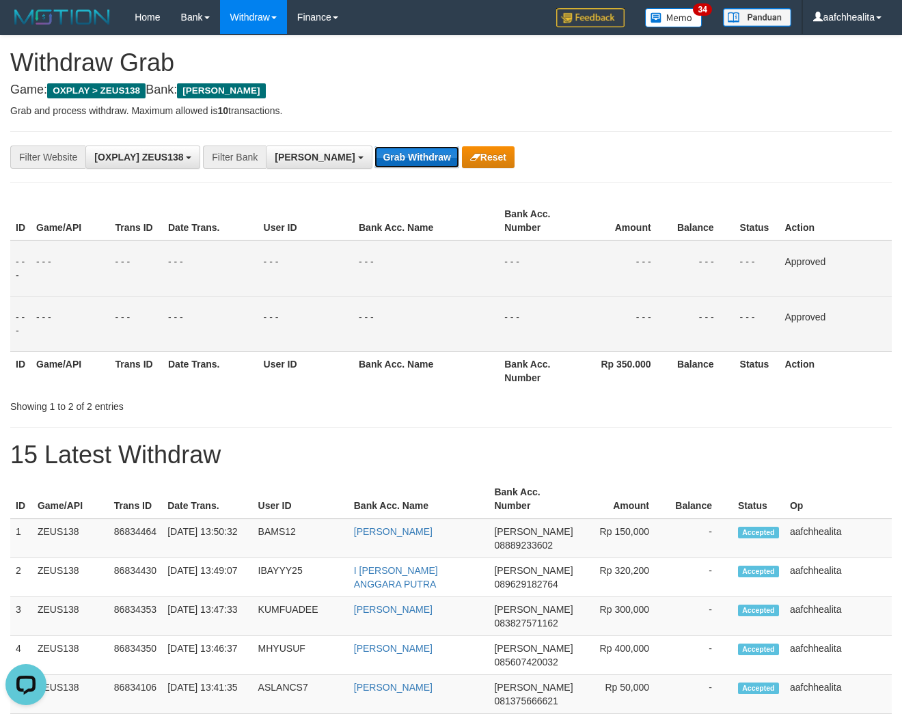
click at [374, 154] on button "Grab Withdraw" at bounding box center [416, 157] width 84 height 22
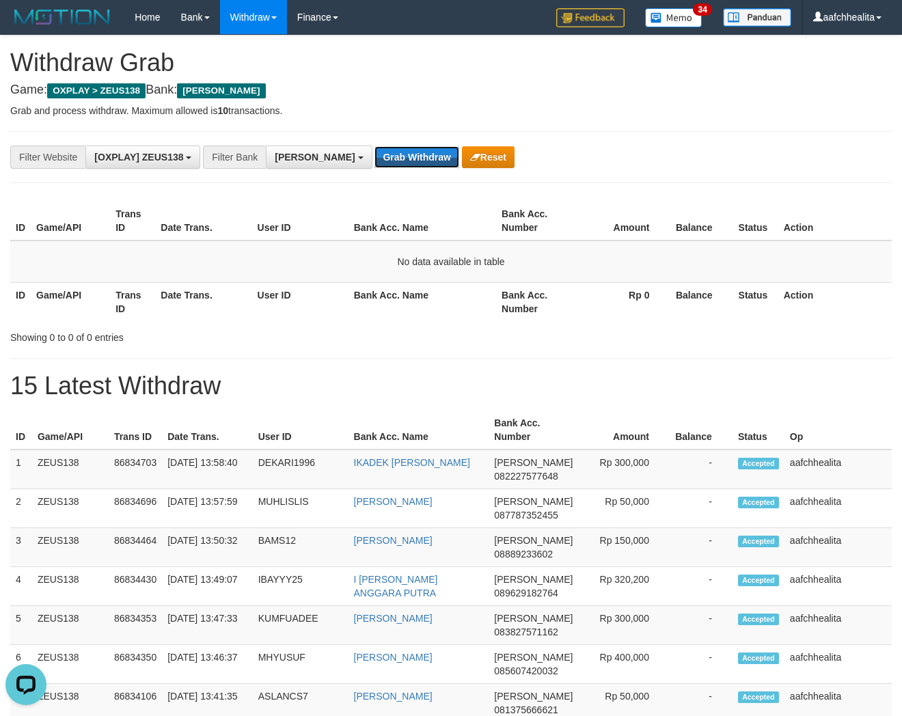
click at [374, 154] on button "Grab Withdraw" at bounding box center [416, 157] width 84 height 22
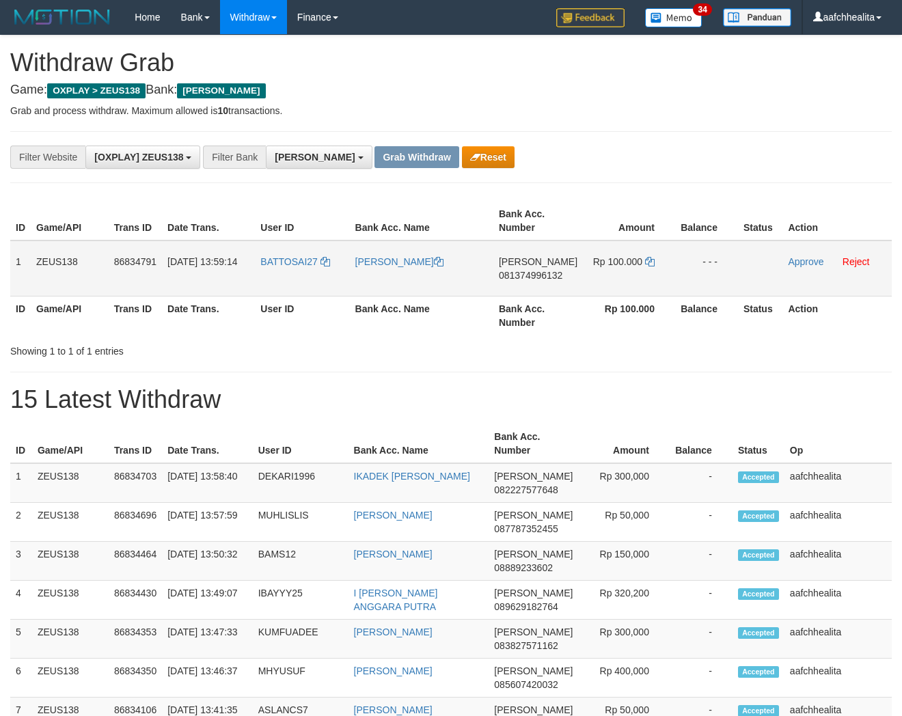
click at [301, 280] on td "BATTOSAI27" at bounding box center [302, 268] width 94 height 56
copy link "BATTOSAI27"
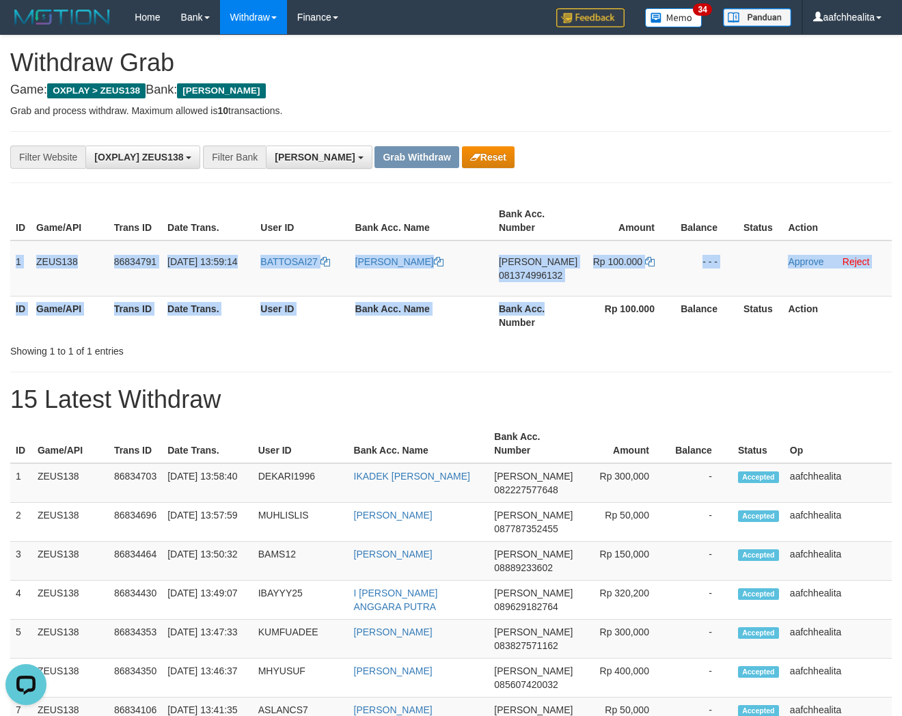
copy table "1 ZEUS138 86834791 31/08/2025 13:59:14 BATTOSAI27 MUHAMMAD TAUFIK DANA 08137499…"
copy tr "1 ZEUS138 86834791 31/08/2025 13:59:14 BATTOSAI27 MUHAMMAD TAUFIK DANA 08137499…"
drag, startPoint x: 15, startPoint y: 268, endPoint x: 788, endPoint y: 271, distance: 773.3
click at [787, 271] on tr "1 ZEUS138 86834791 31/08/2025 13:59:14 BATTOSAI27 MUHAMMAD TAUFIK DANA 08137499…" at bounding box center [450, 268] width 881 height 56
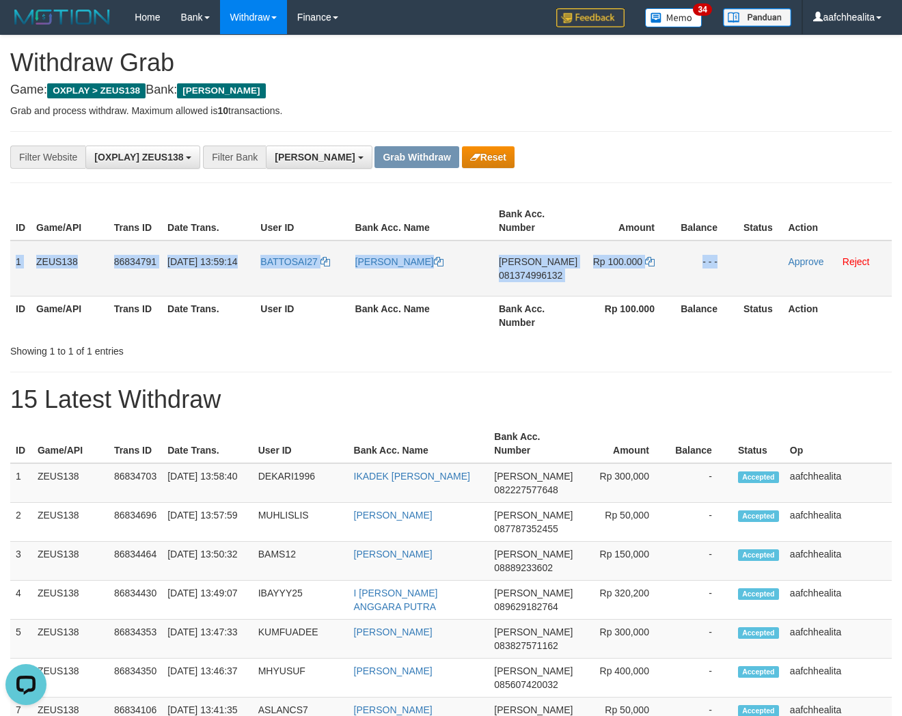
click at [553, 281] on td "DANA 081374996132" at bounding box center [537, 268] width 89 height 56
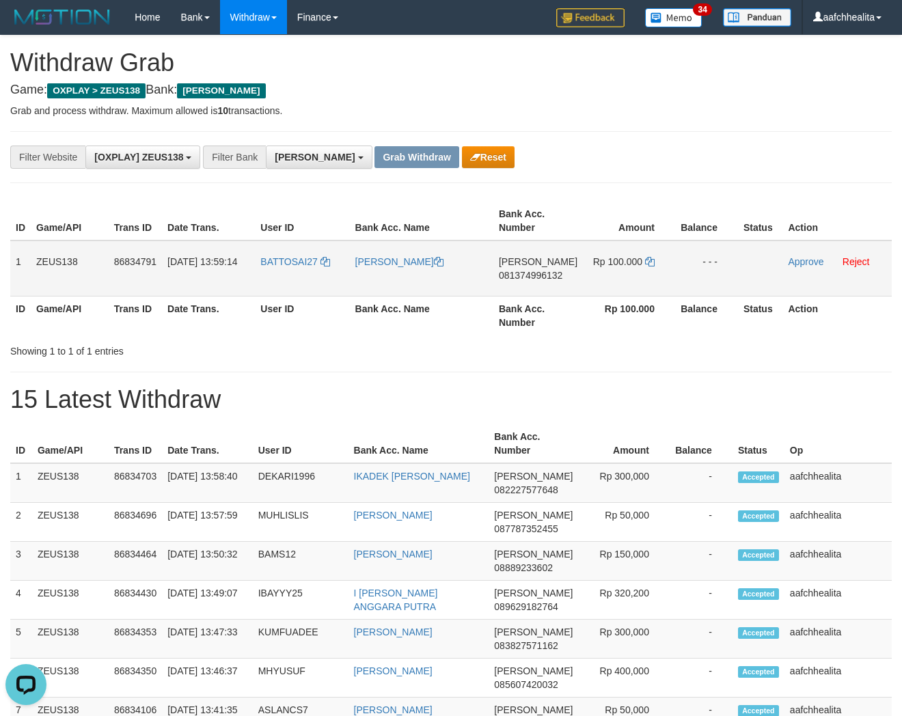
click at [528, 270] on span "081374996132" at bounding box center [531, 275] width 64 height 11
click at [646, 258] on icon at bounding box center [650, 262] width 10 height 10
click at [796, 261] on link "Approve" at bounding box center [806, 261] width 36 height 11
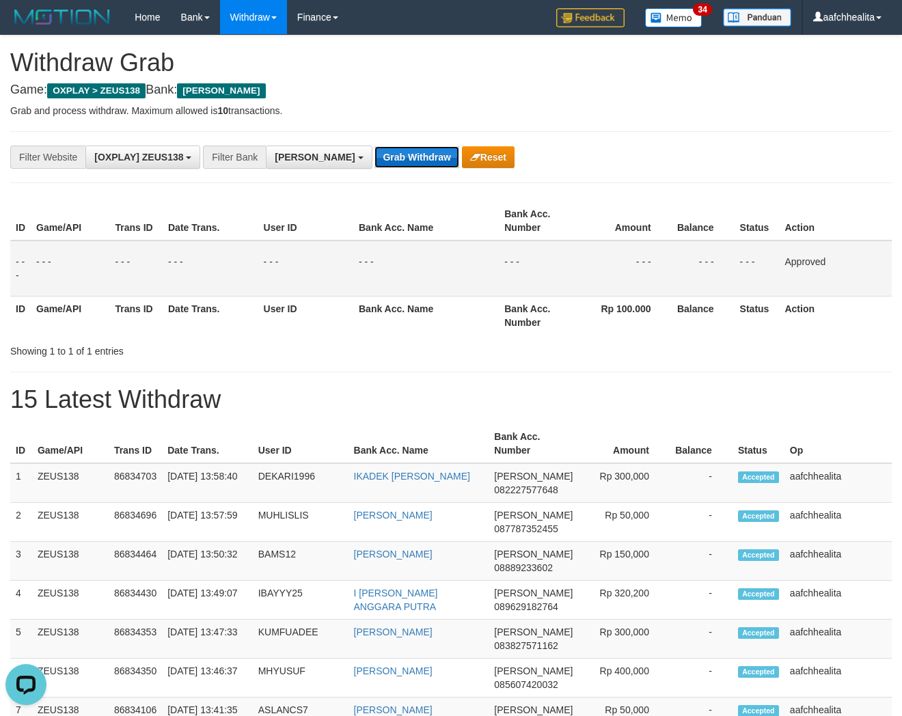
click at [397, 158] on button "Grab Withdraw" at bounding box center [416, 157] width 84 height 22
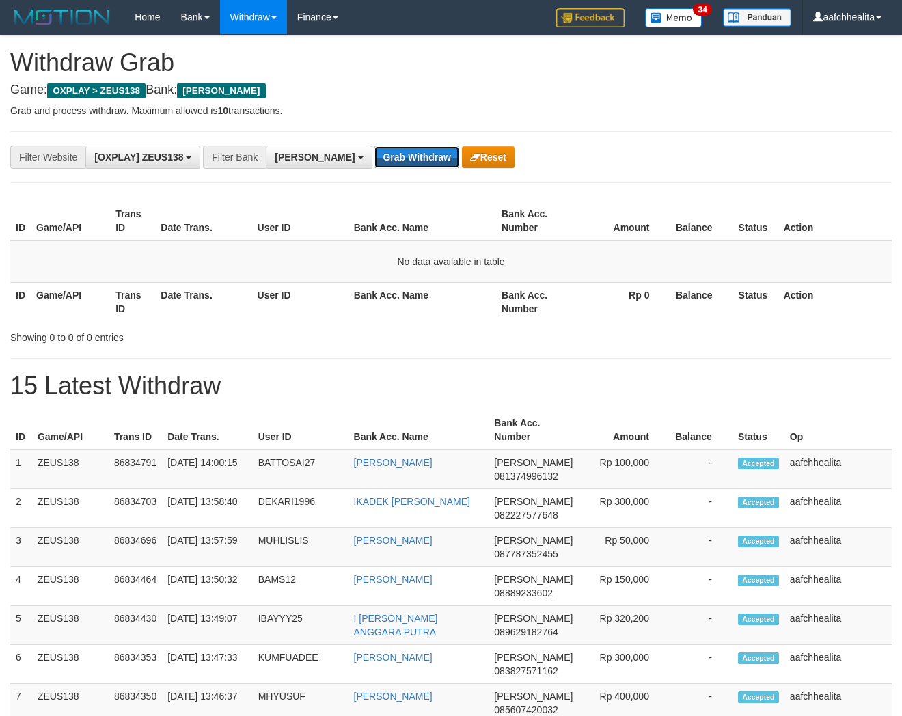
click at [374, 158] on button "Grab Withdraw" at bounding box center [416, 157] width 84 height 22
click at [376, 158] on button "Grab Withdraw" at bounding box center [416, 157] width 84 height 22
click at [377, 158] on button "Grab Withdraw" at bounding box center [416, 157] width 84 height 22
drag, startPoint x: 0, startPoint y: 0, endPoint x: 377, endPoint y: 158, distance: 409.0
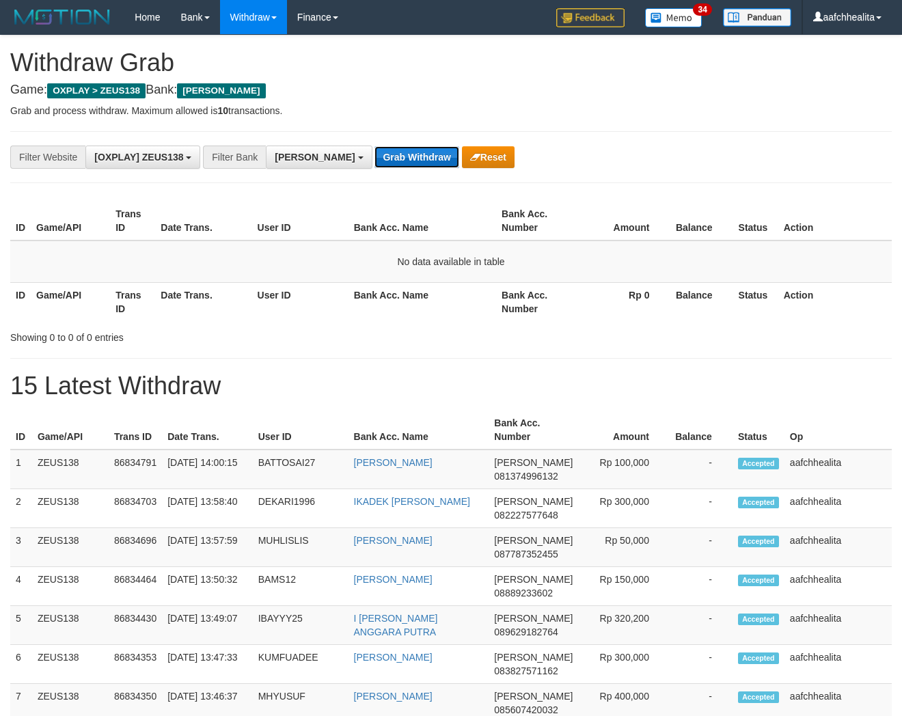
click at [377, 158] on button "Grab Withdraw" at bounding box center [416, 157] width 84 height 22
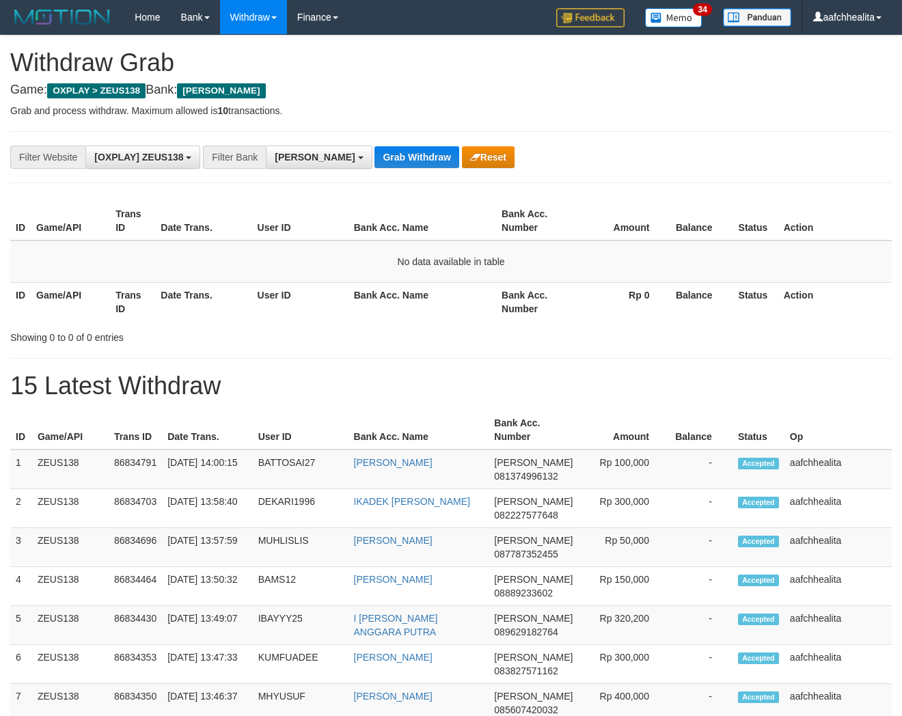
click at [377, 158] on button "Grab Withdraw" at bounding box center [416, 157] width 84 height 22
drag, startPoint x: 0, startPoint y: 0, endPoint x: 377, endPoint y: 158, distance: 409.0
click at [377, 158] on button "Grab Withdraw" at bounding box center [416, 157] width 84 height 22
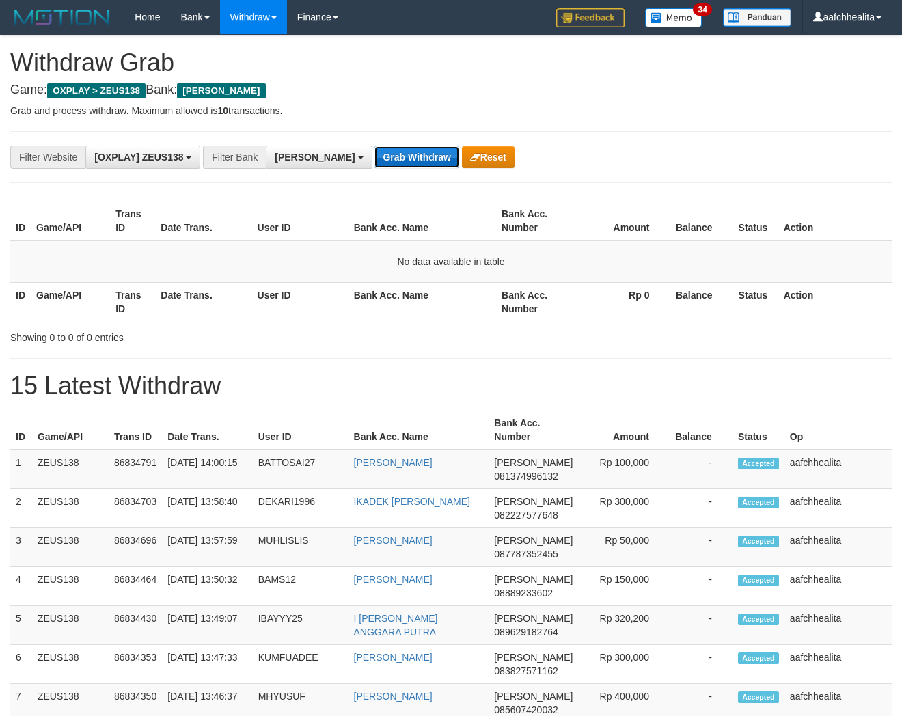
click at [377, 158] on button "Grab Withdraw" at bounding box center [416, 157] width 84 height 22
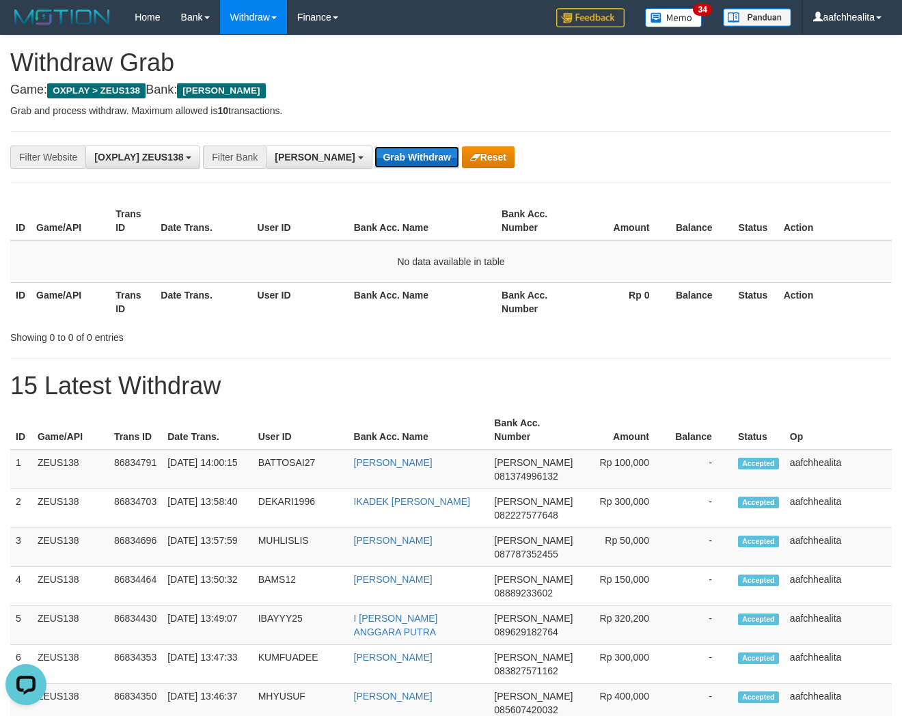
drag, startPoint x: 0, startPoint y: 0, endPoint x: 377, endPoint y: 158, distance: 409.0
click at [377, 158] on button "Grab Withdraw" at bounding box center [416, 157] width 84 height 22
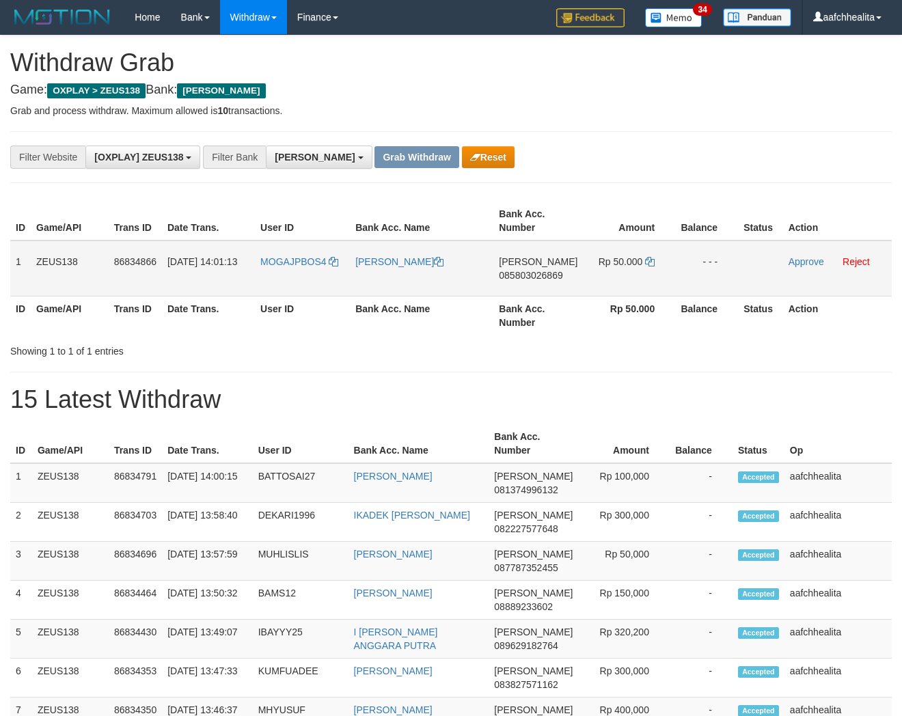
click at [310, 277] on td "MOGAJPBOS4" at bounding box center [302, 268] width 95 height 56
copy link "MOGAJPBOS4"
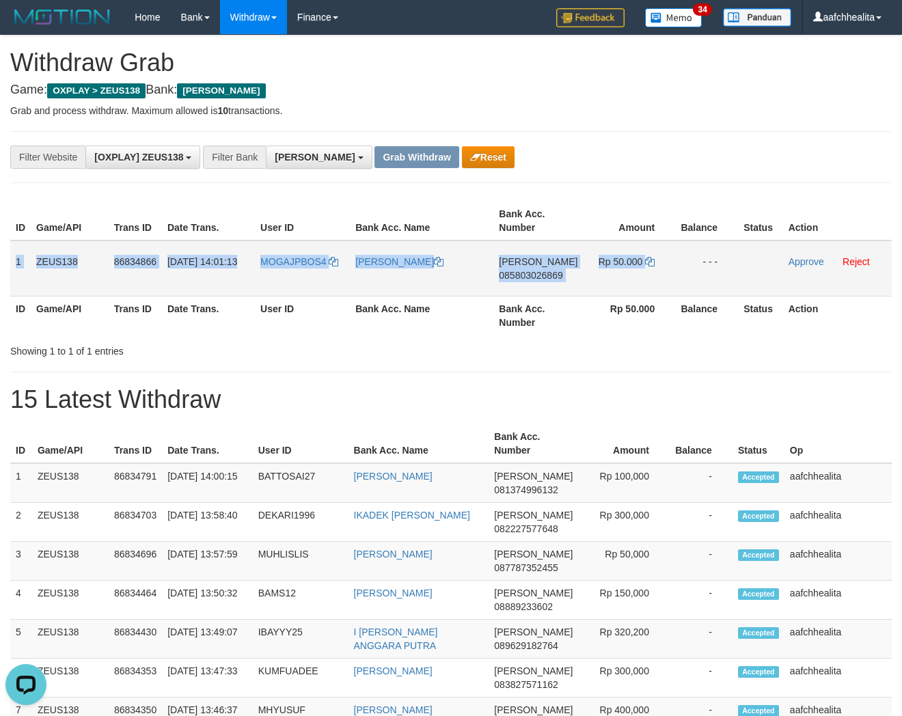
copy tr "1 ZEUS138 86834866 31/08/2025 14:01:13 MOGAJPBOS4 SIFAUL ADHAN DANA 08580302686…"
drag, startPoint x: 15, startPoint y: 254, endPoint x: 721, endPoint y: 258, distance: 706.3
click at [720, 260] on tr "1 ZEUS138 86834866 31/08/2025 14:01:13 MOGAJPBOS4 SIFAUL ADHAN DANA 08580302686…" at bounding box center [450, 268] width 881 height 56
copy tr "1 ZEUS138 86834866 31/08/2025 14:01:13 MOGAJPBOS4 SIFAUL ADHAN DANA 08580302686…"
click at [550, 271] on span "085803026869" at bounding box center [531, 275] width 64 height 11
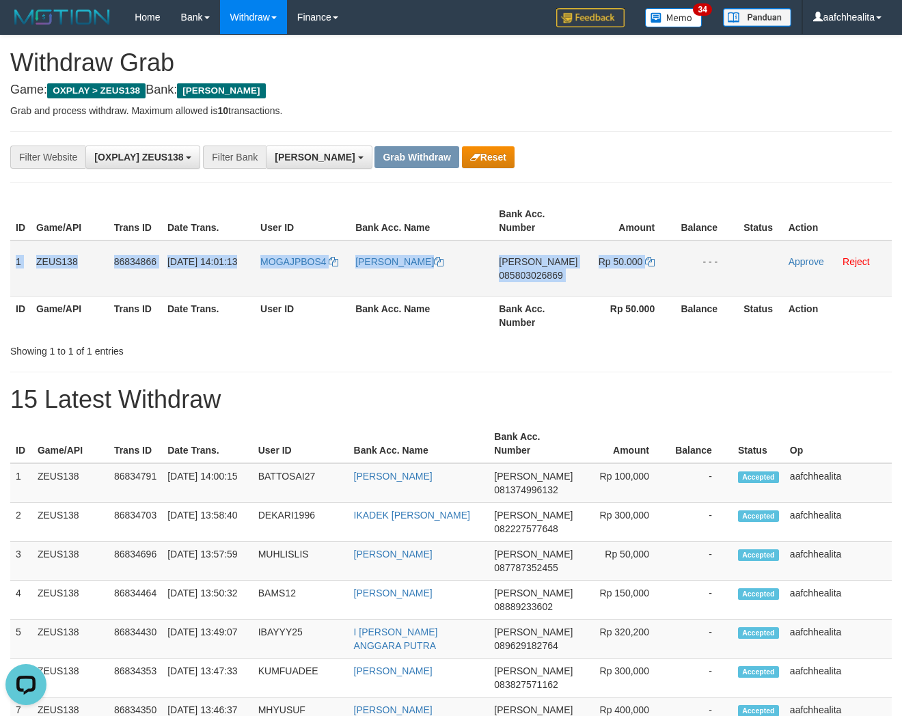
copy tr "1 ZEUS138 86834866 31/08/2025 14:01:13 MOGAJPBOS4 SIFAUL ADHAN DANA 08580302686…"
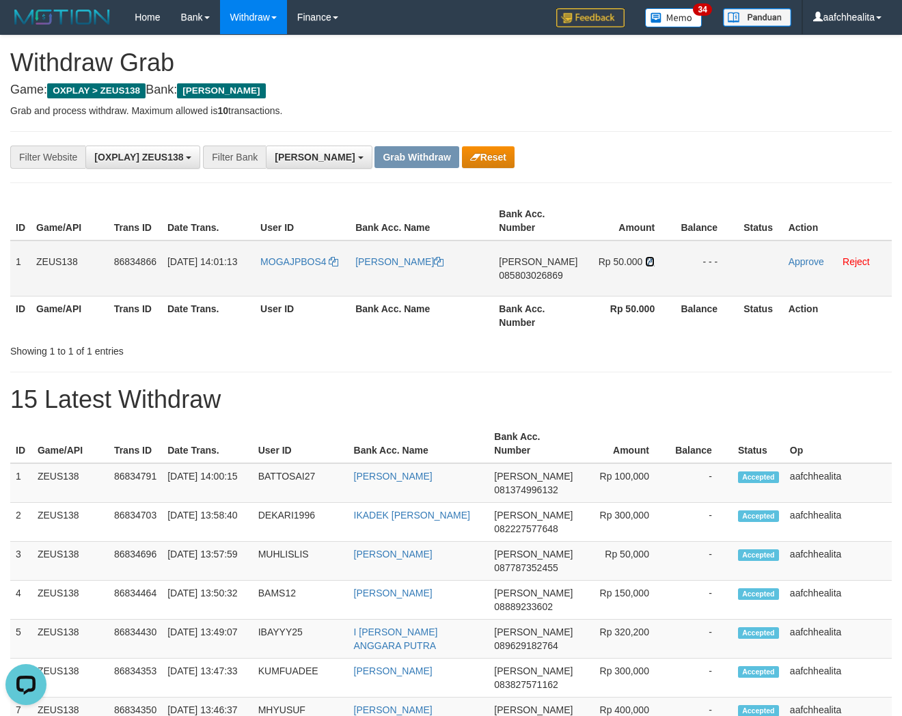
click at [645, 260] on icon at bounding box center [650, 262] width 10 height 10
click at [805, 262] on link "Approve" at bounding box center [806, 261] width 36 height 11
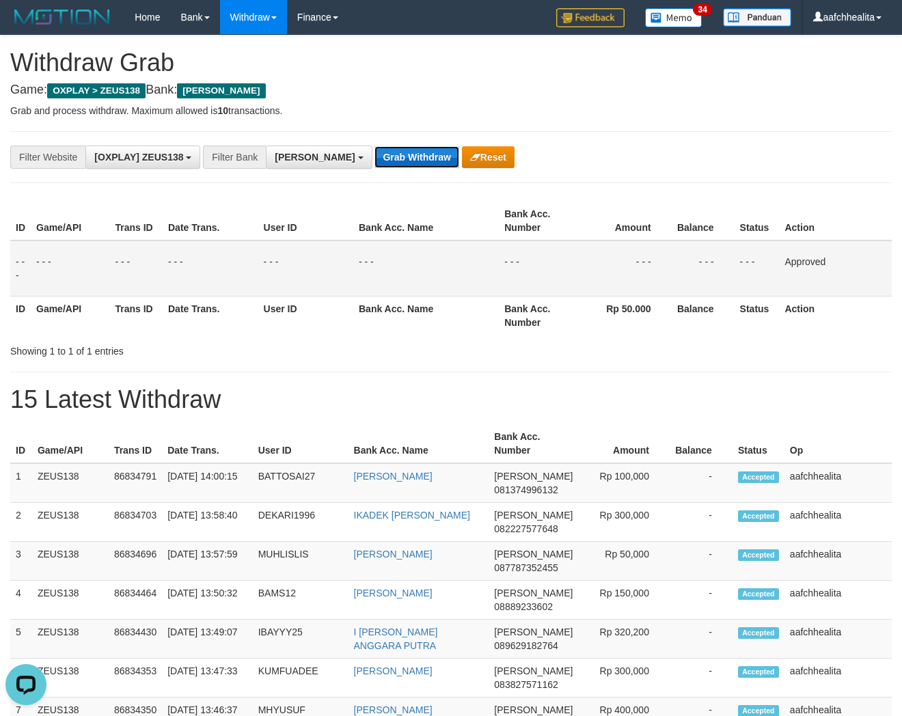
click at [380, 158] on button "Grab Withdraw" at bounding box center [416, 157] width 84 height 22
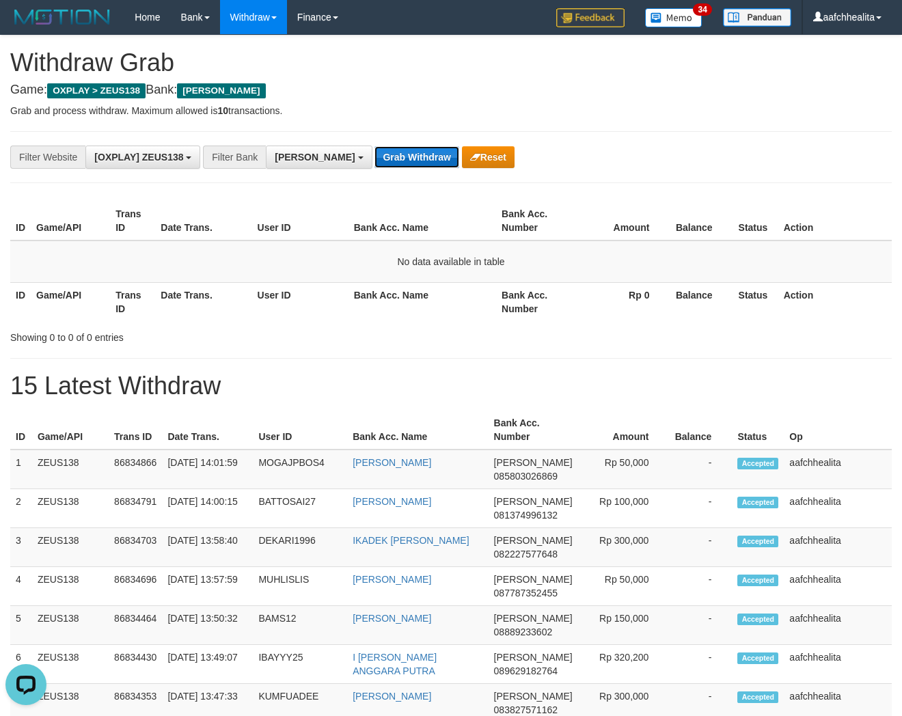
click at [374, 158] on button "Grab Withdraw" at bounding box center [416, 157] width 84 height 22
drag, startPoint x: 0, startPoint y: 0, endPoint x: 361, endPoint y: 158, distance: 394.0
click at [374, 158] on button "Grab Withdraw" at bounding box center [416, 157] width 84 height 22
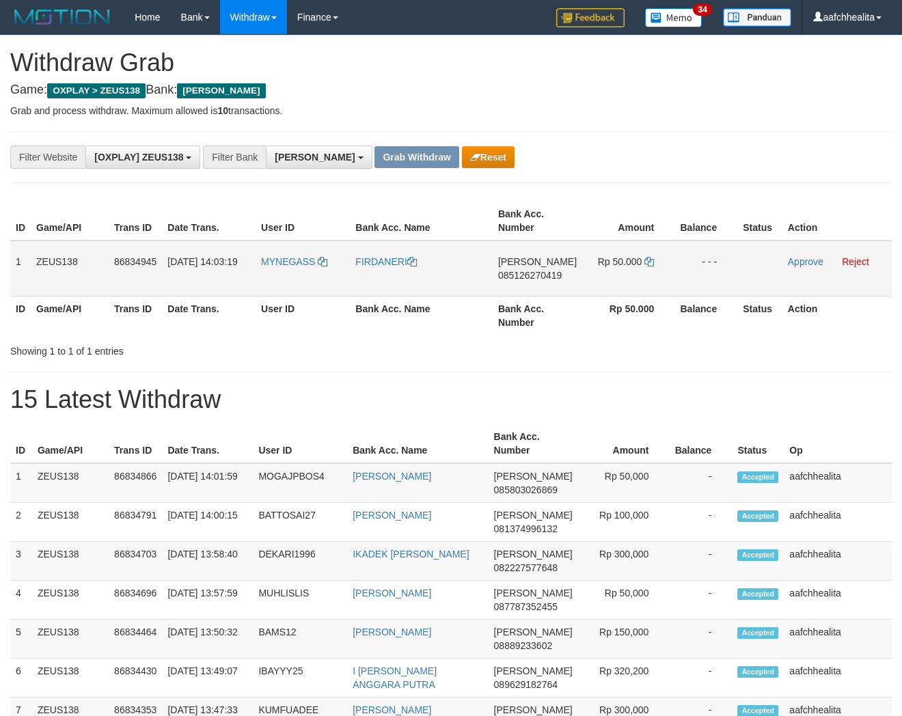
click at [282, 272] on td "MYNEGASS" at bounding box center [302, 268] width 94 height 56
copy span "MYNEGASS"
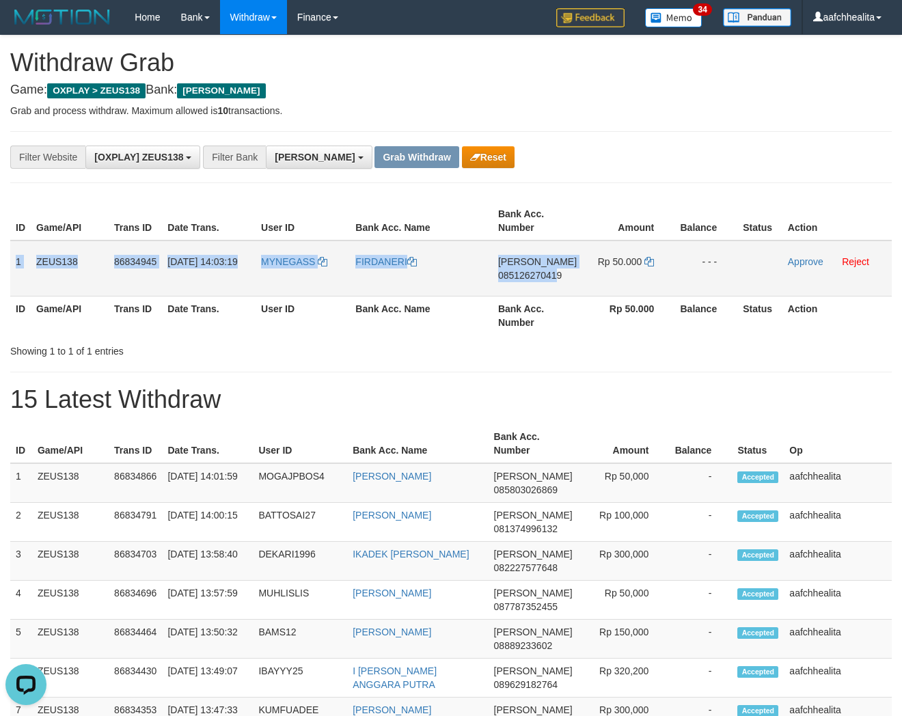
copy tr "1 ZEUS138 86834945 31/08/2025 14:03:19 MYNEGASS FIRDANERI DANA 08512627041"
copy tr "1 ZEUS138 86834945 31/08/2025 14:03:19 MYNEGASS FIRDANERI DANA 085126270419 Rp …"
drag, startPoint x: 15, startPoint y: 248, endPoint x: 755, endPoint y: 271, distance: 740.1
click at [755, 271] on tr "1 ZEUS138 86834945 31/08/2025 14:03:19 MYNEGASS FIRDANERI DANA 085126270419 Rp …" at bounding box center [450, 268] width 881 height 56
click at [545, 274] on span "085126270419" at bounding box center [530, 275] width 64 height 11
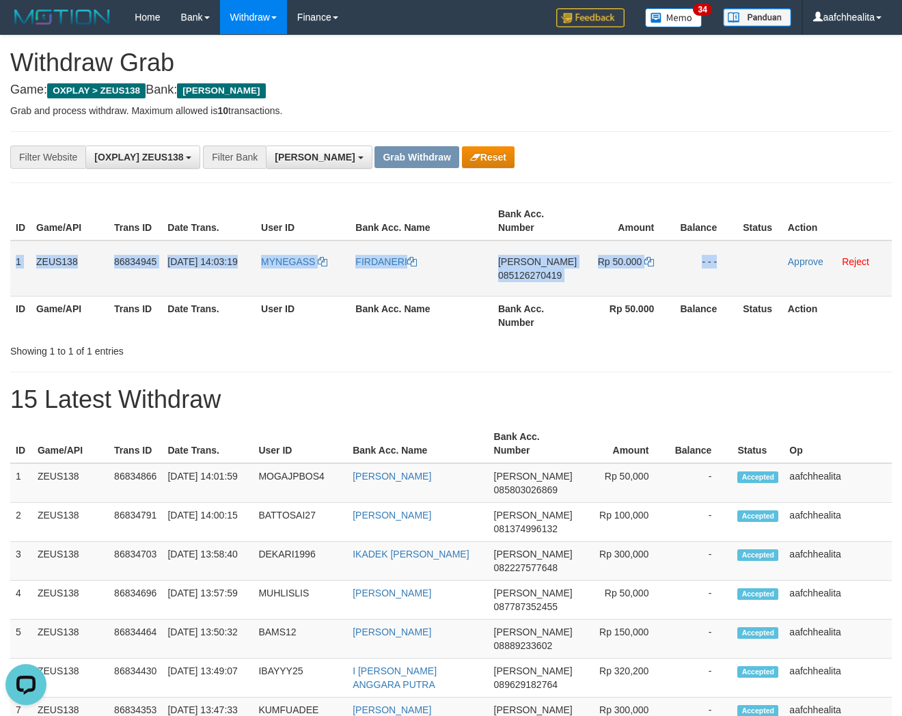
copy tr "1 ZEUS138 86834945 31/08/2025 14:03:19 MYNEGASS FIRDANERI DANA 085126270419 Rp …"
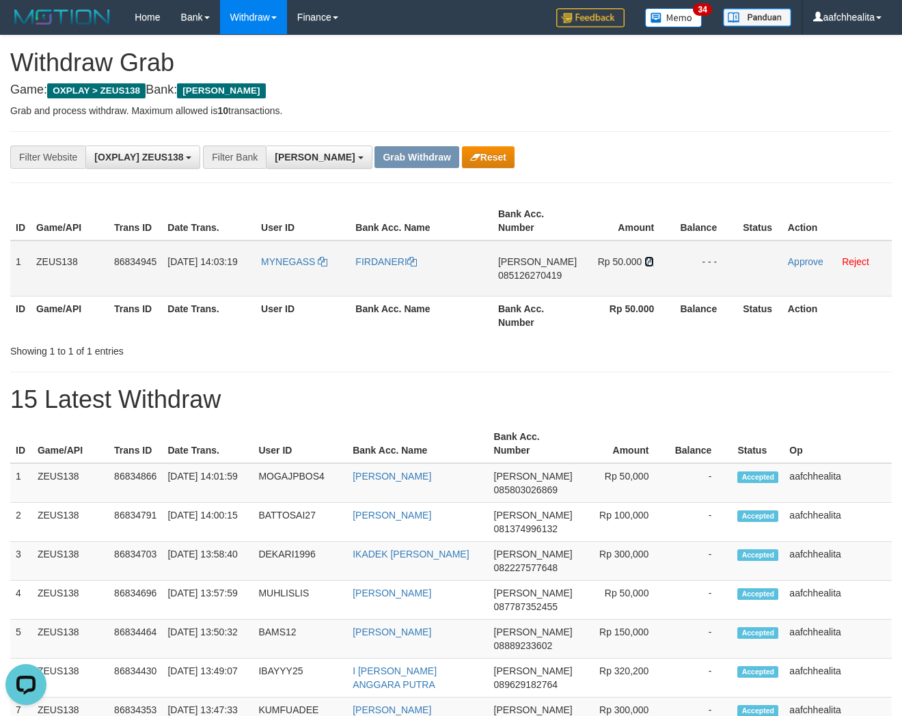
click at [650, 258] on icon at bounding box center [649, 262] width 10 height 10
click at [798, 253] on td "Approve Reject" at bounding box center [836, 268] width 109 height 56
click at [798, 254] on td "Approve Reject" at bounding box center [836, 268] width 109 height 56
click at [794, 257] on link "Approve" at bounding box center [806, 261] width 36 height 11
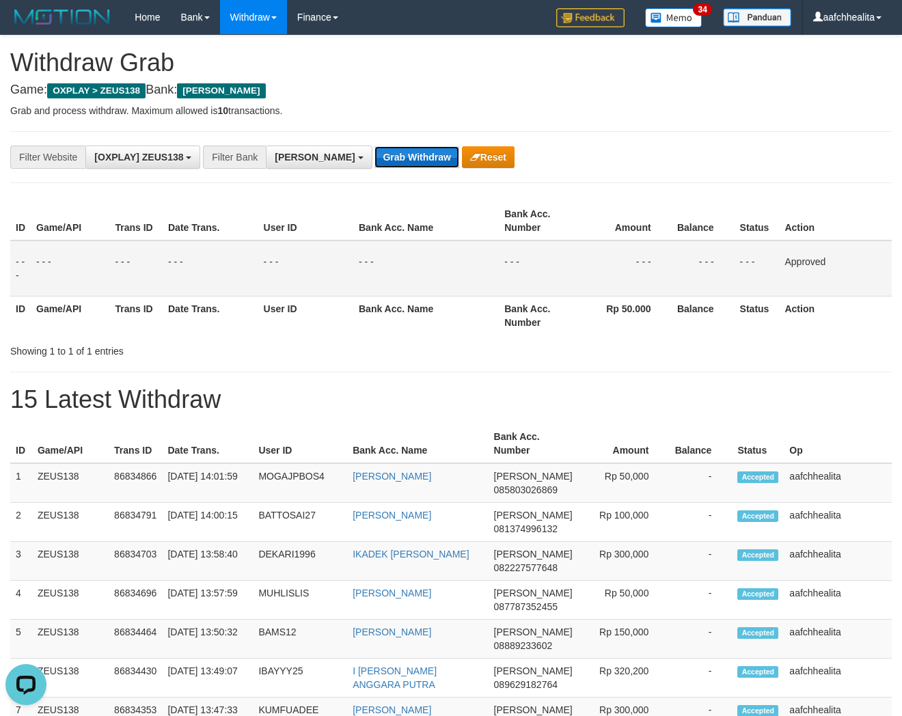
click at [374, 149] on button "Grab Withdraw" at bounding box center [416, 157] width 84 height 22
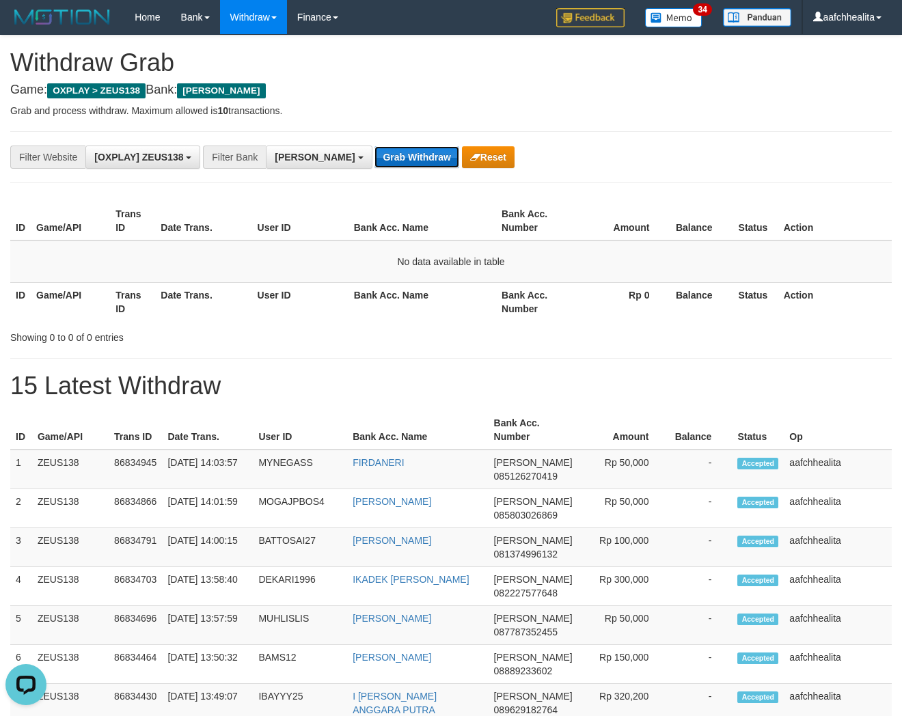
click at [374, 160] on button "Grab Withdraw" at bounding box center [416, 157] width 84 height 22
click at [377, 152] on button "Grab Withdraw" at bounding box center [416, 157] width 84 height 22
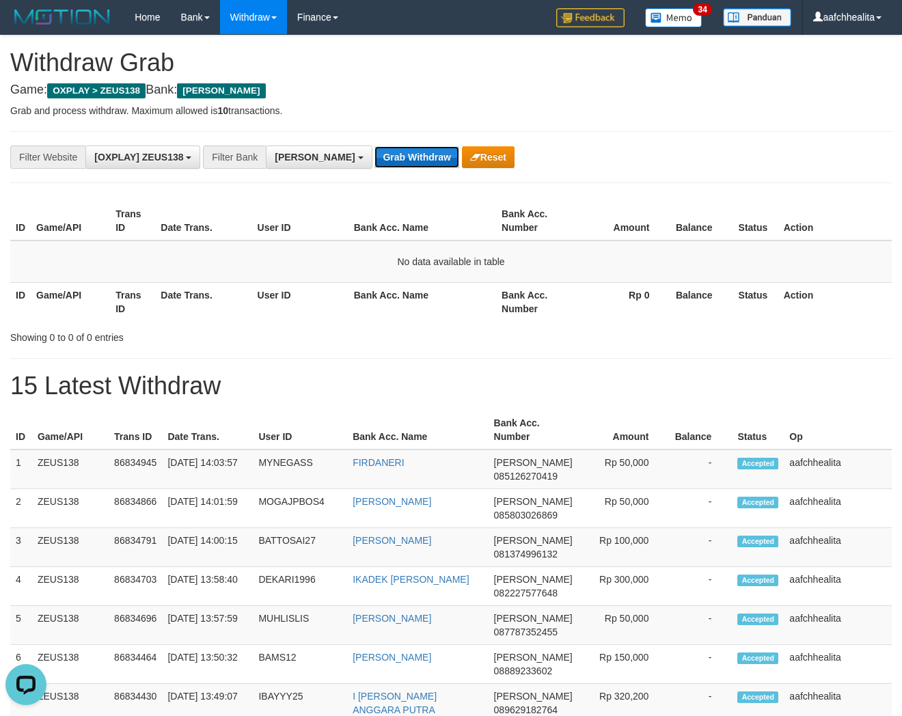
click at [374, 158] on button "Grab Withdraw" at bounding box center [416, 157] width 84 height 22
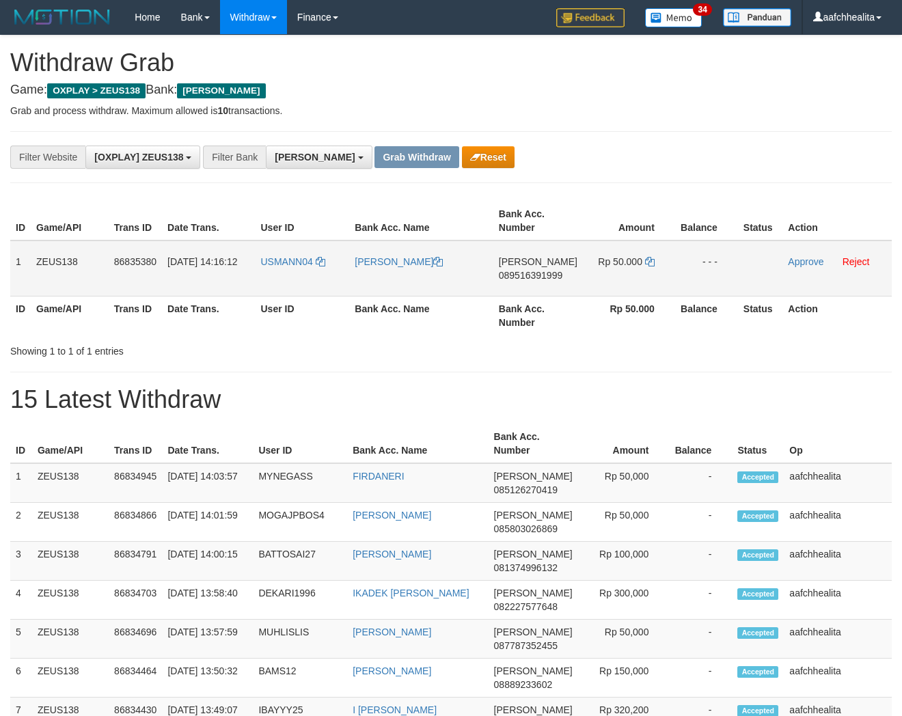
click at [276, 281] on td "USMANN04" at bounding box center [302, 268] width 94 height 56
copy link "USMANN04"
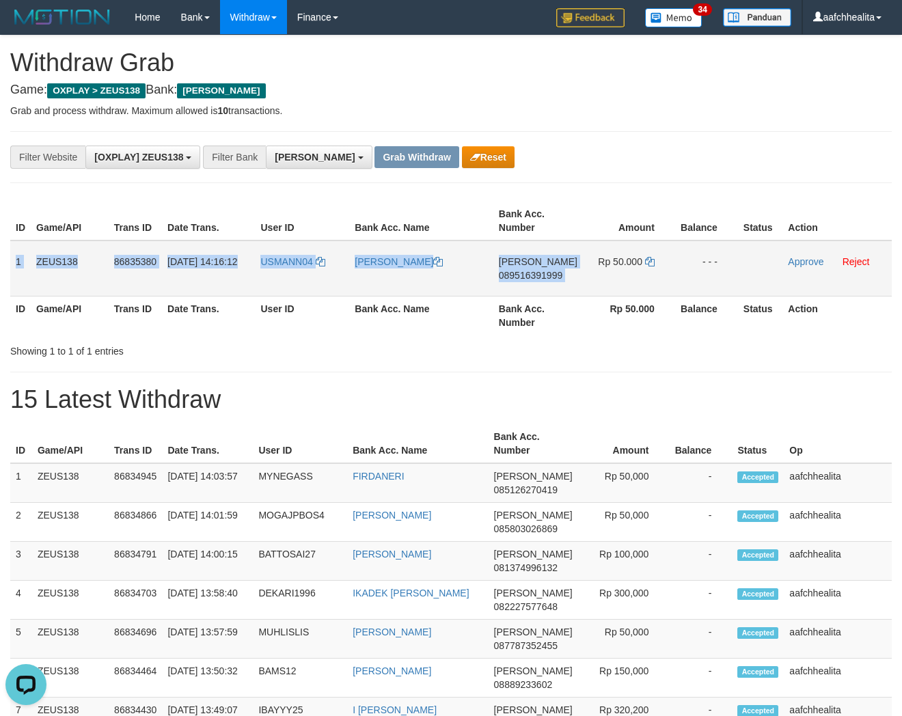
copy tr "1 ZEUS138 86835380 31/08/2025 14:16:12 USMANN04 NENG SUMI DANA 089516391999"
copy tr "1 ZEUS138 86835380 31/08/2025 14:16:12 USMANN04 NENG SUMI DANA 089516391999 Rp …"
drag, startPoint x: 16, startPoint y: 264, endPoint x: 734, endPoint y: 266, distance: 717.9
click at [734, 266] on tr "1 ZEUS138 86835380 31/08/2025 14:16:12 USMANN04 NENG SUMI DANA 089516391999 Rp …" at bounding box center [450, 268] width 881 height 56
click at [542, 274] on span "089516391999" at bounding box center [531, 275] width 64 height 11
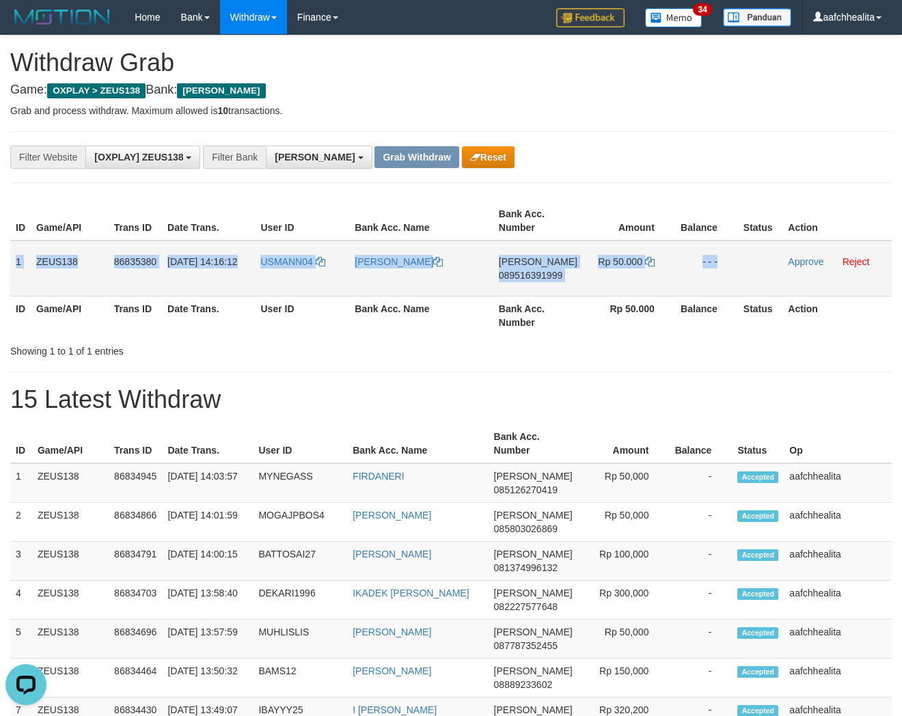
copy tr "1 ZEUS138 86835380 31/08/2025 14:16:12 USMANN04 NENG SUMI DANA 089516391999 Rp …"
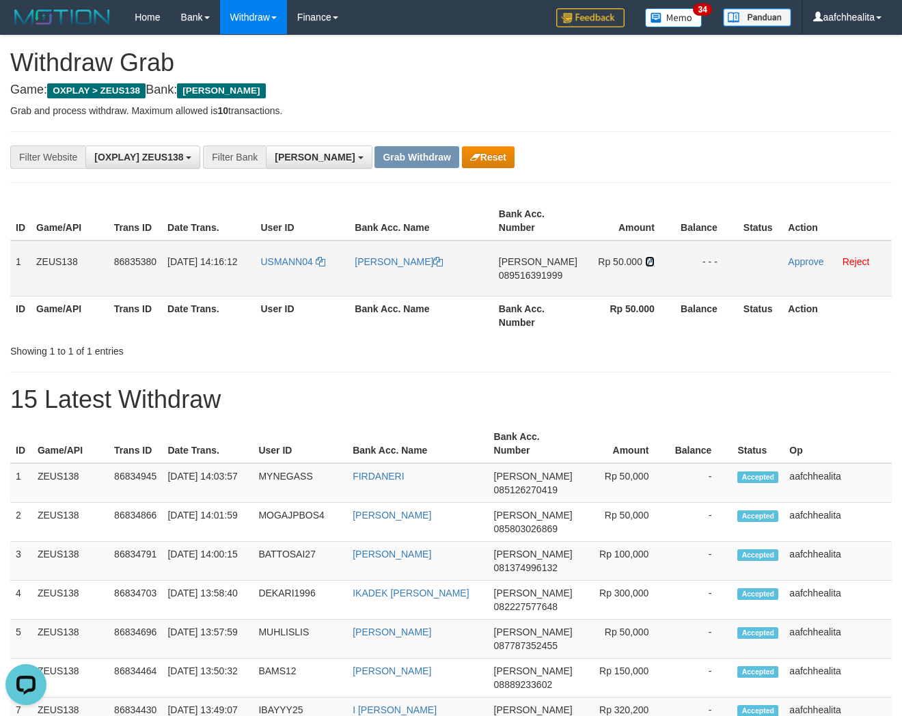
click at [646, 258] on icon at bounding box center [650, 262] width 10 height 10
click at [799, 256] on link "Approve" at bounding box center [806, 261] width 36 height 11
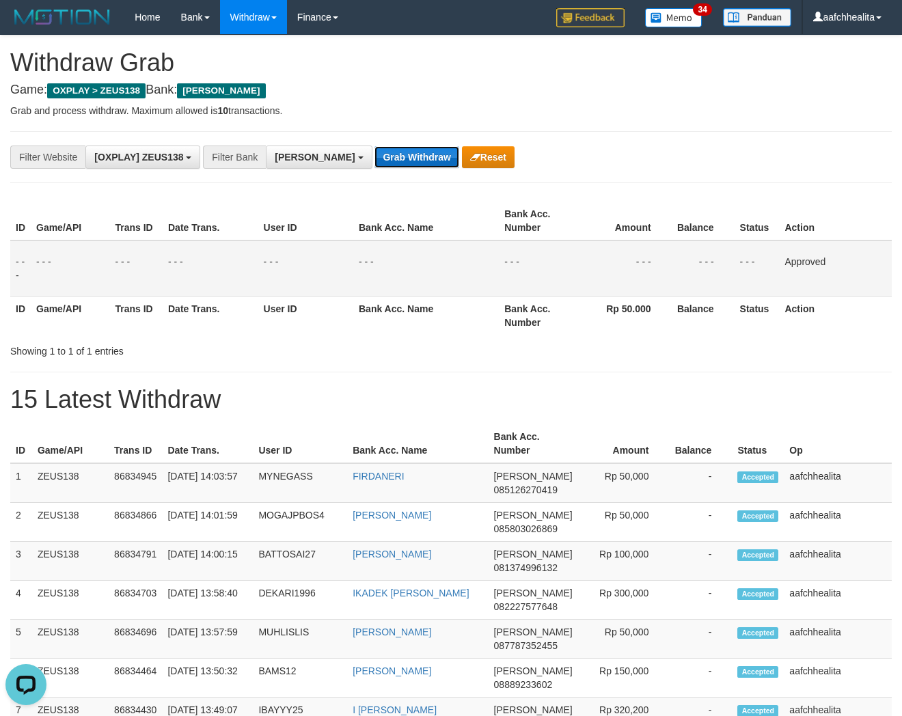
click at [374, 156] on button "Grab Withdraw" at bounding box center [416, 157] width 84 height 22
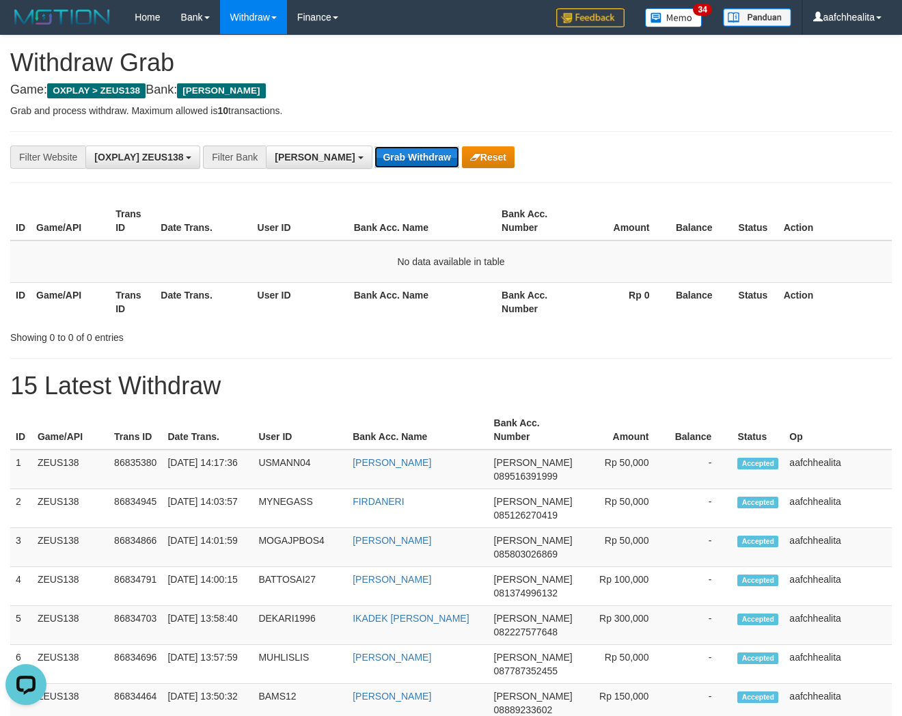
click at [383, 161] on button "Grab Withdraw" at bounding box center [416, 157] width 84 height 22
click at [374, 164] on button "Grab Withdraw" at bounding box center [416, 157] width 84 height 22
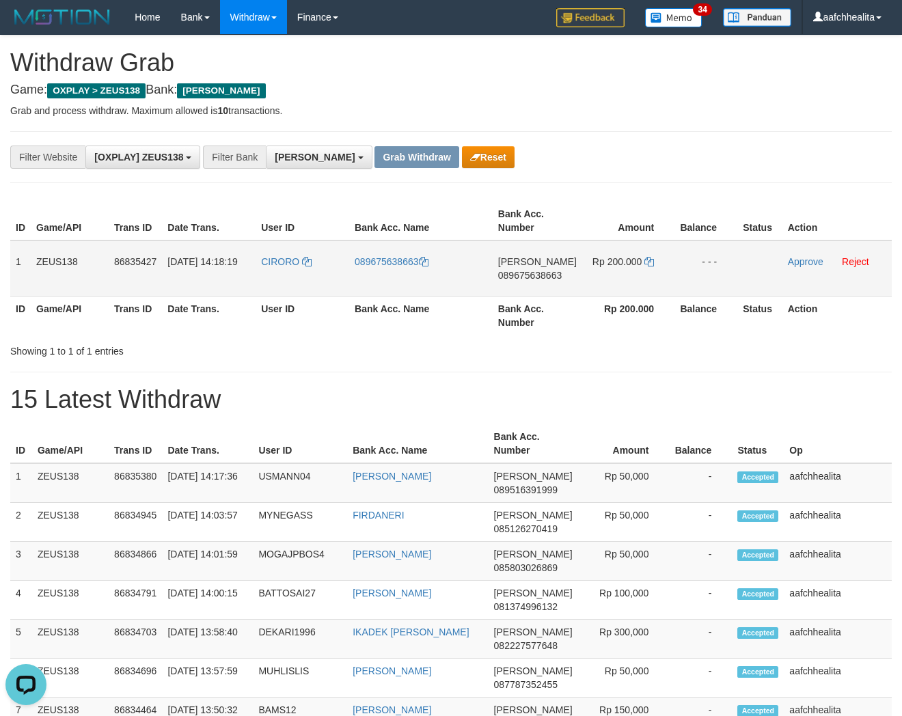
click at [290, 283] on td "CIRORO" at bounding box center [302, 268] width 94 height 56
copy link "CIRORO"
click at [852, 256] on link "Reject" at bounding box center [855, 261] width 27 height 11
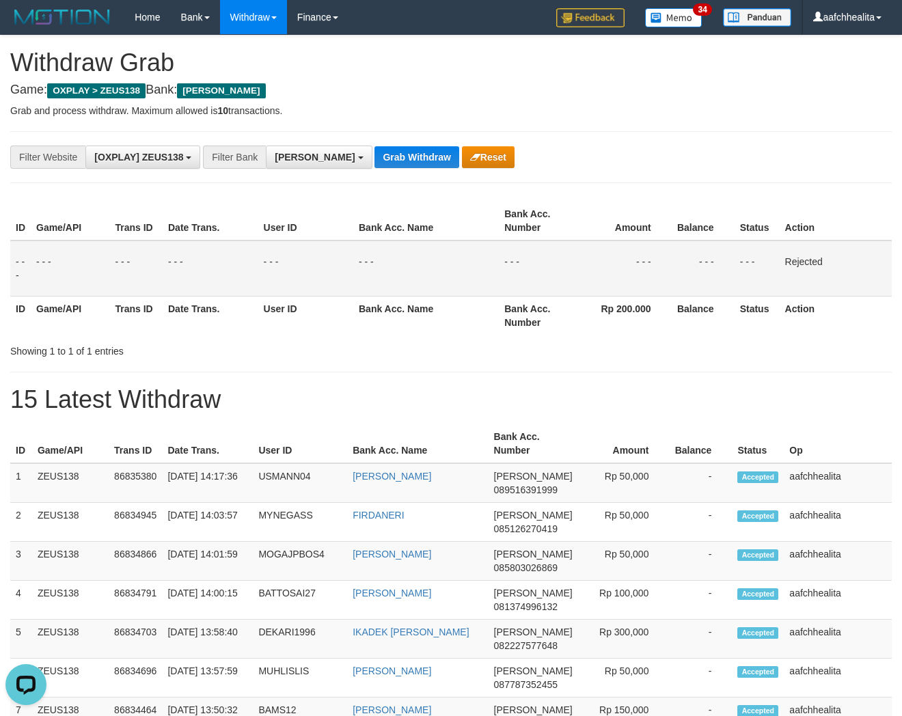
click at [404, 154] on div "Grab Withdraw Reset" at bounding box center [443, 157] width 139 height 22
click at [374, 151] on button "Grab Withdraw" at bounding box center [416, 157] width 84 height 22
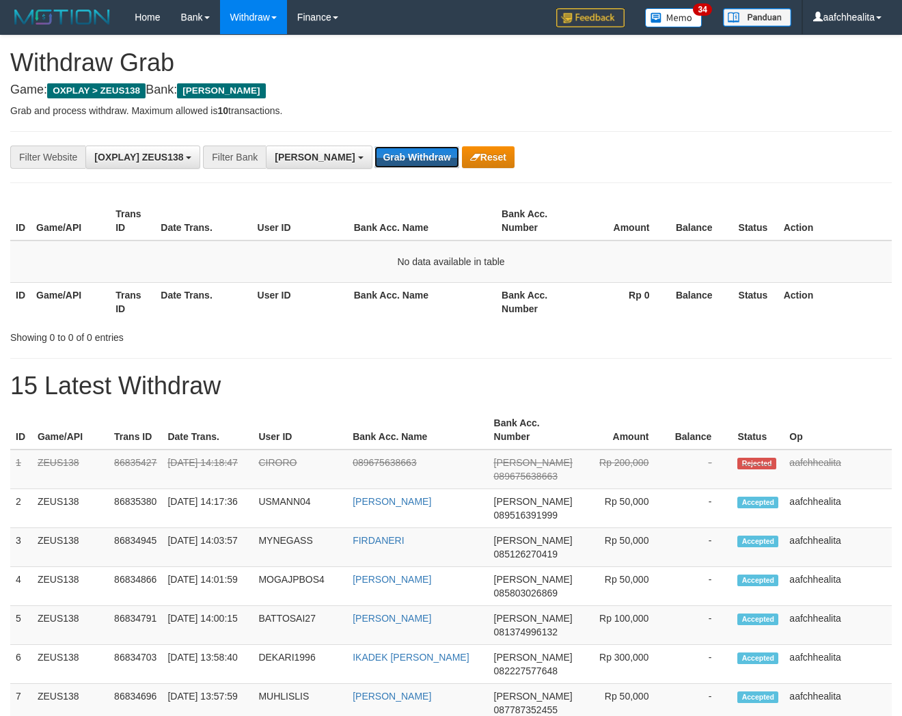
click at [374, 155] on button "Grab Withdraw" at bounding box center [416, 157] width 84 height 22
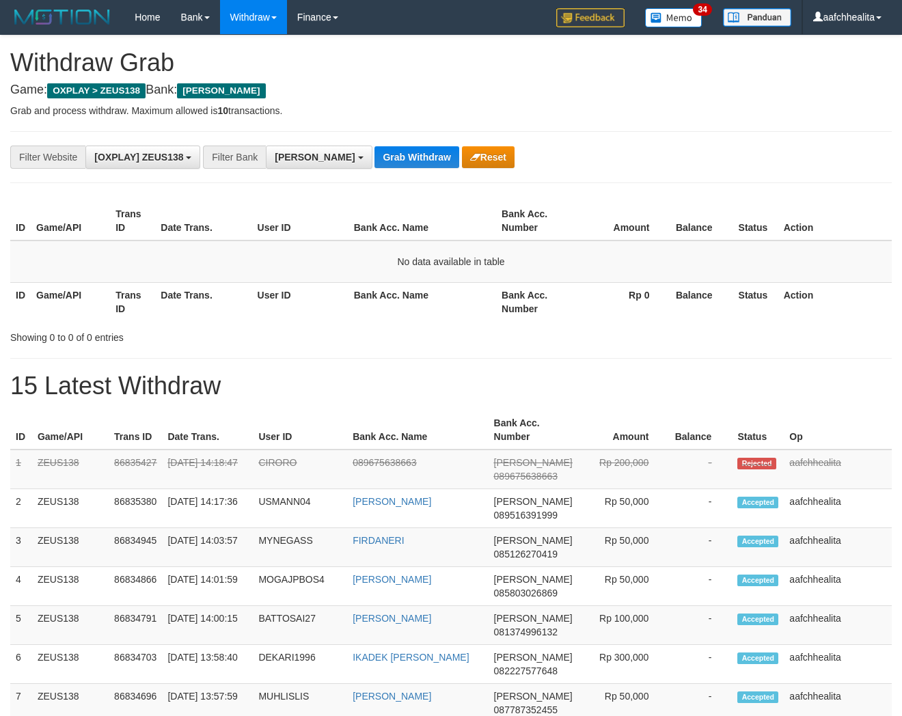
click at [374, 156] on button "Grab Withdraw" at bounding box center [416, 157] width 84 height 22
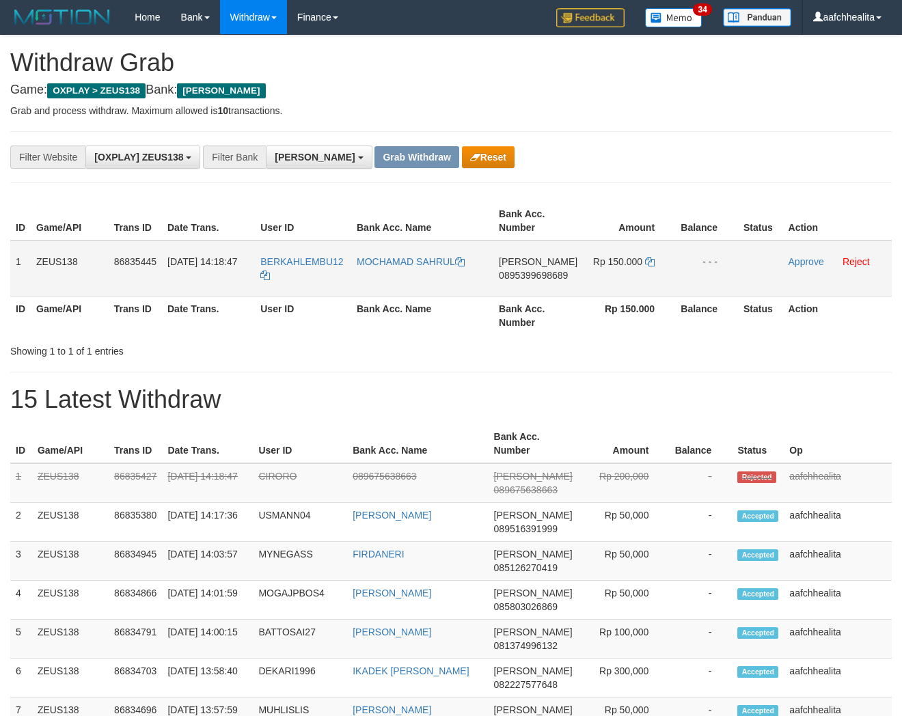
click at [296, 270] on td "BERKAHLEMBU12" at bounding box center [303, 268] width 96 height 56
click at [309, 276] on td "BERKAHLEMBU12" at bounding box center [303, 268] width 96 height 56
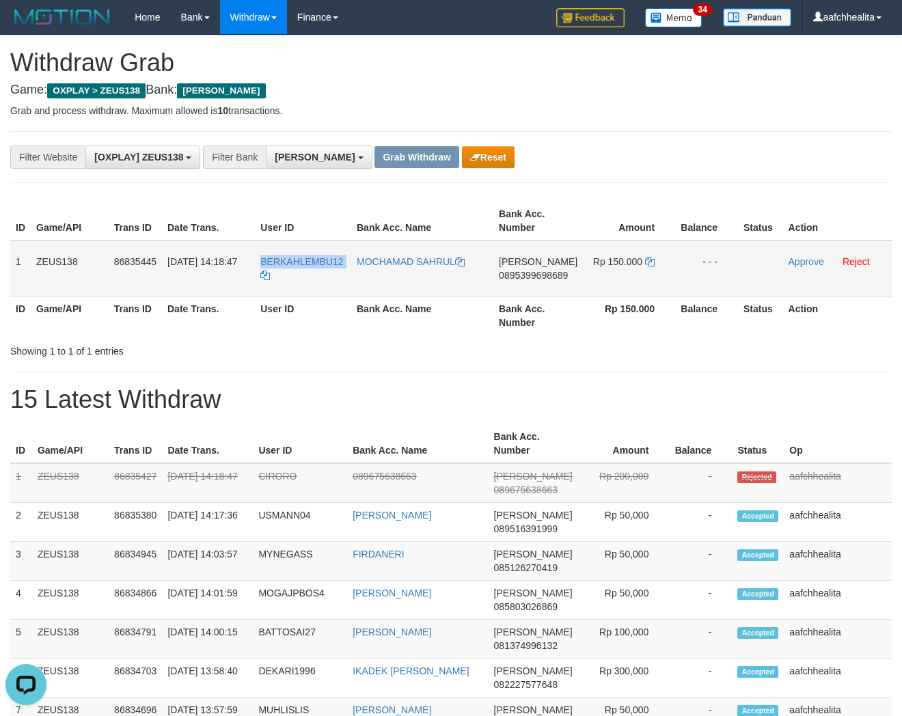
copy tr "BERKAHLEMBU12"
copy tr "1 ZEUS138 86835445 31/08/2025 14:18:47 BERKAHLEMBU12 MOCHAMAD SAHRUL DANA 08953…"
drag, startPoint x: 15, startPoint y: 255, endPoint x: 755, endPoint y: 274, distance: 740.7
click at [753, 274] on tr "1 ZEUS138 86835445 31/08/2025 14:18:47 BERKAHLEMBU12 MOCHAMAD SAHRUL DANA 08953…" at bounding box center [450, 268] width 881 height 56
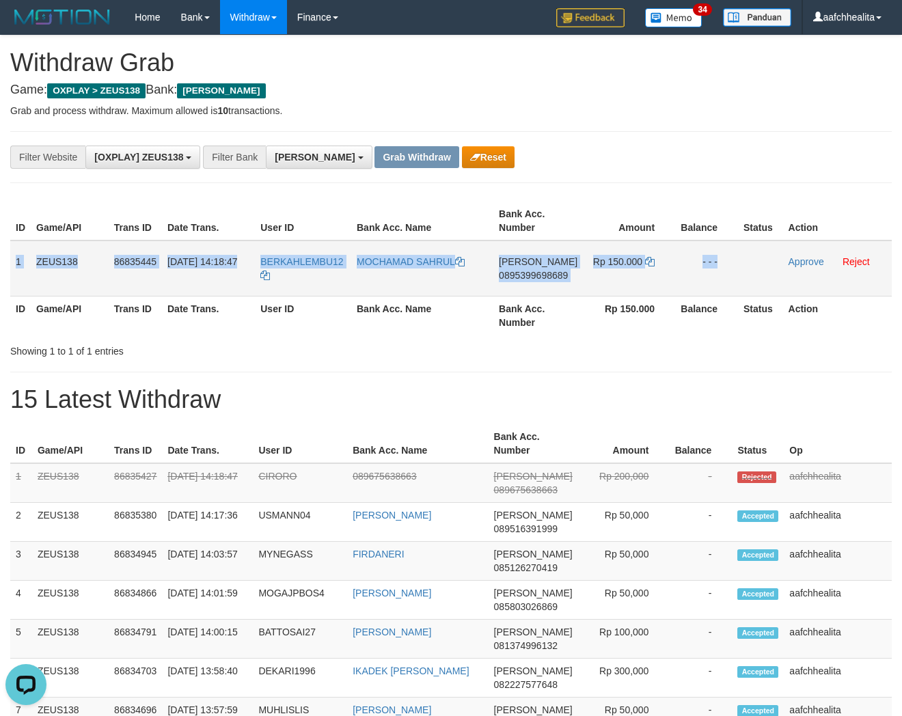
copy tr "1 ZEUS138 86835445 31/08/2025 14:18:47 BERKAHLEMBU12 MOCHAMAD SAHRUL DANA 08953…"
click at [540, 275] on span "0895399698689" at bounding box center [533, 275] width 69 height 11
copy tr "1 ZEUS138 86835445 31/08/2025 14:18:47 BERKAHLEMBU12 MOCHAMAD SAHRUL DANA 08953…"
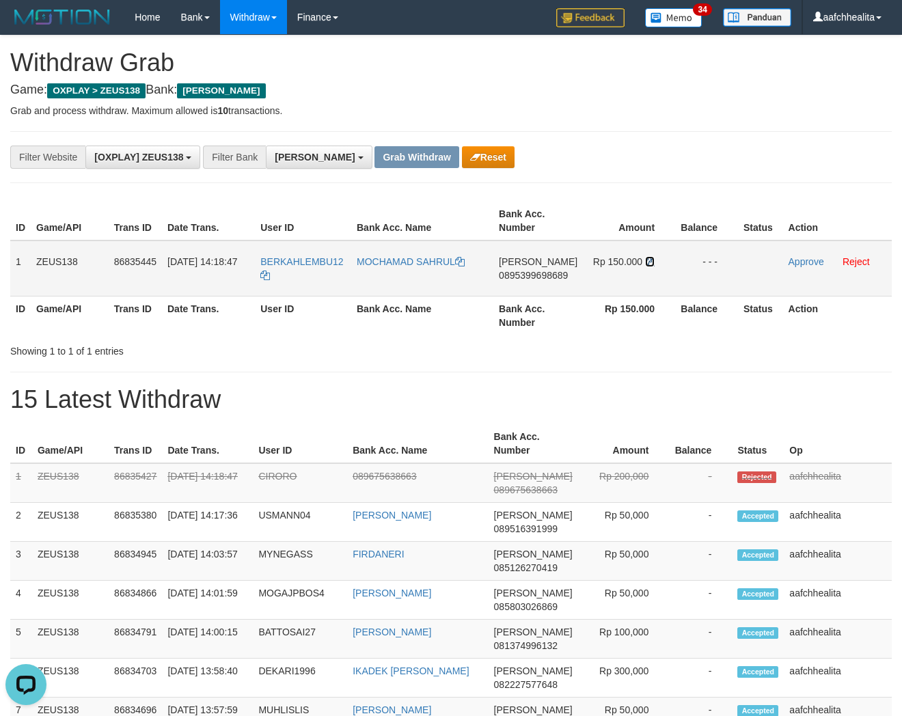
click at [650, 258] on icon at bounding box center [650, 262] width 10 height 10
click at [798, 260] on link "Approve" at bounding box center [806, 261] width 36 height 11
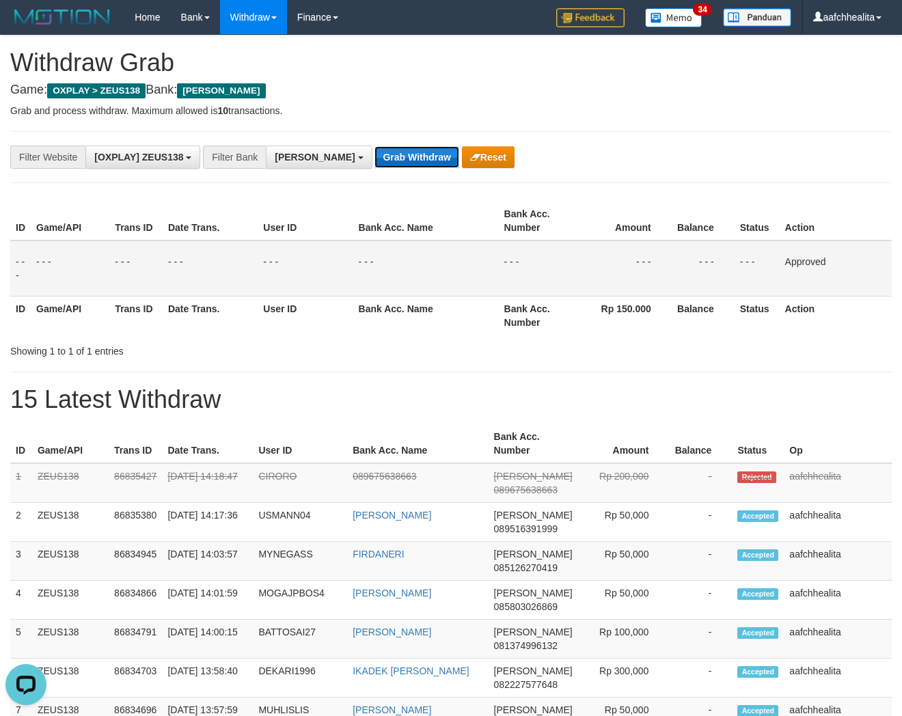
click at [383, 154] on button "Grab Withdraw" at bounding box center [416, 157] width 84 height 22
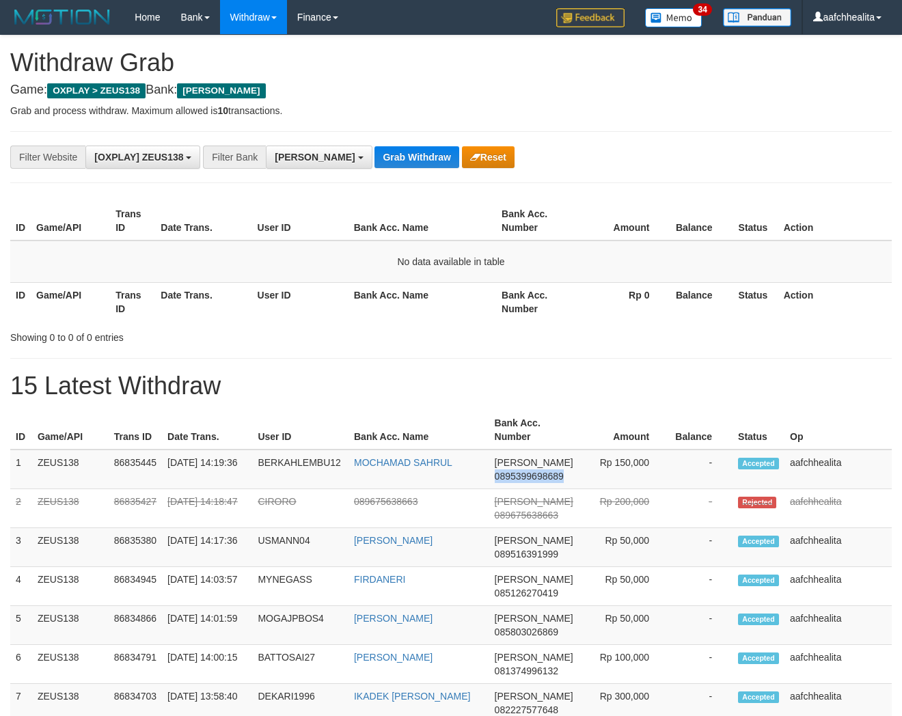
click at [383, 154] on button "Grab Withdraw" at bounding box center [416, 157] width 84 height 22
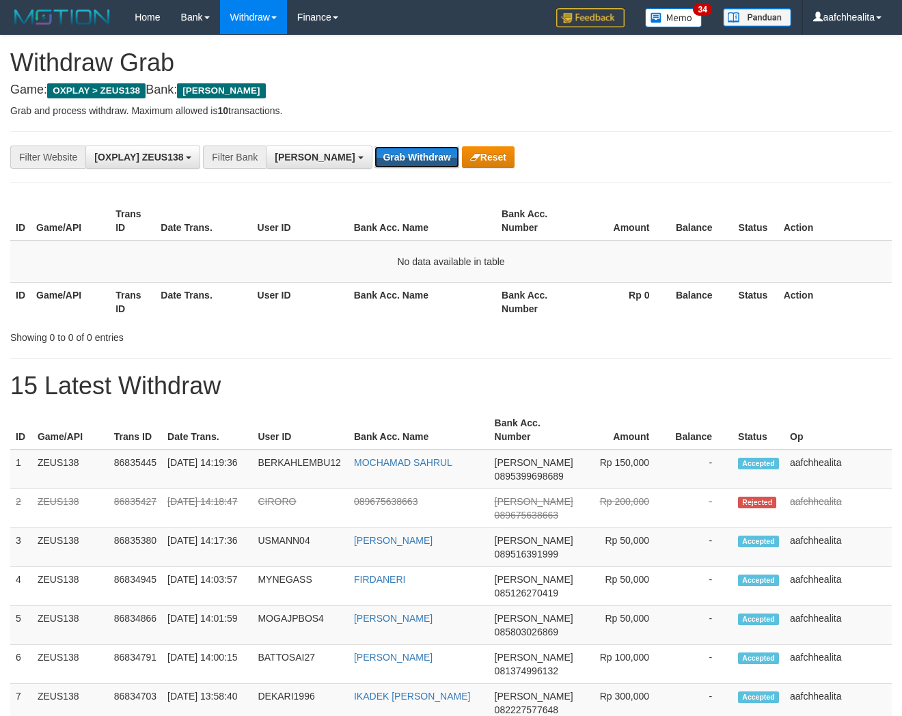
click at [383, 154] on button "Grab Withdraw" at bounding box center [416, 157] width 84 height 22
click at [386, 155] on button "Grab Withdraw" at bounding box center [416, 157] width 84 height 22
drag, startPoint x: 0, startPoint y: 0, endPoint x: 387, endPoint y: 155, distance: 416.6
click at [387, 155] on button "Grab Withdraw" at bounding box center [416, 157] width 84 height 22
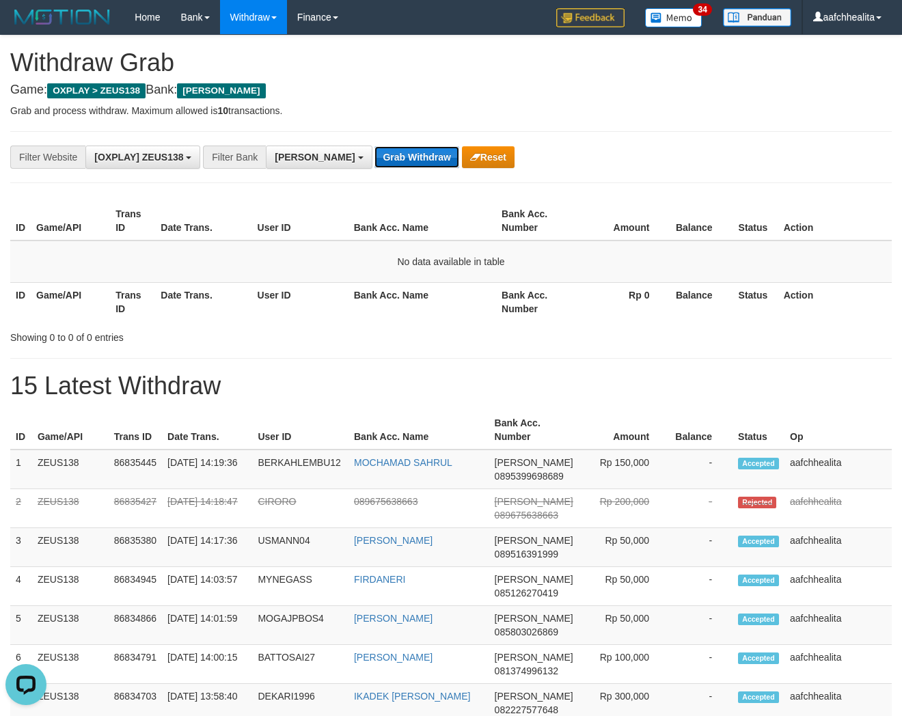
click at [387, 155] on button "Grab Withdraw" at bounding box center [416, 157] width 84 height 22
